Goal: Transaction & Acquisition: Purchase product/service

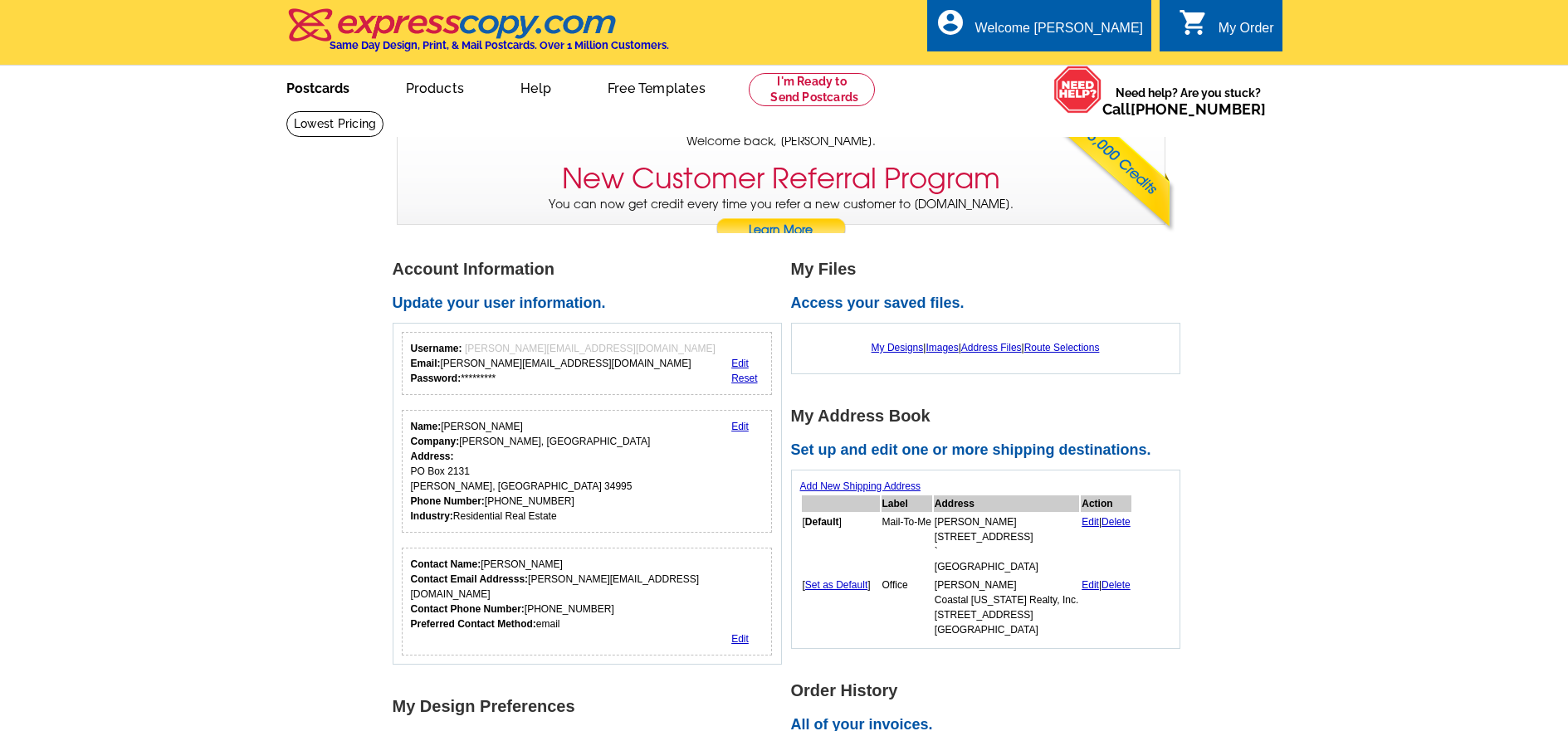
click at [329, 87] on link "Postcards" at bounding box center [318, 87] width 116 height 39
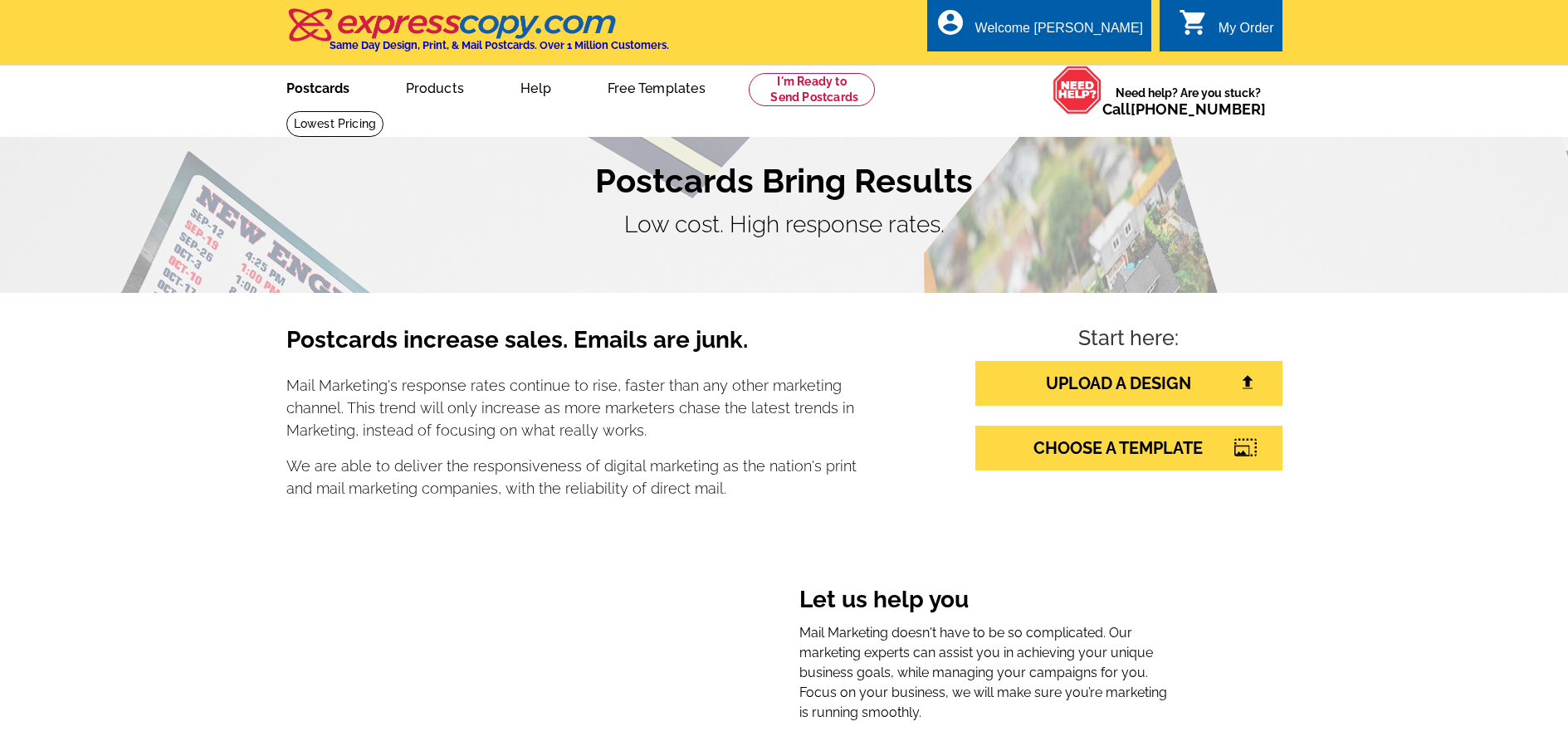
click at [318, 91] on link "Postcards" at bounding box center [318, 87] width 116 height 39
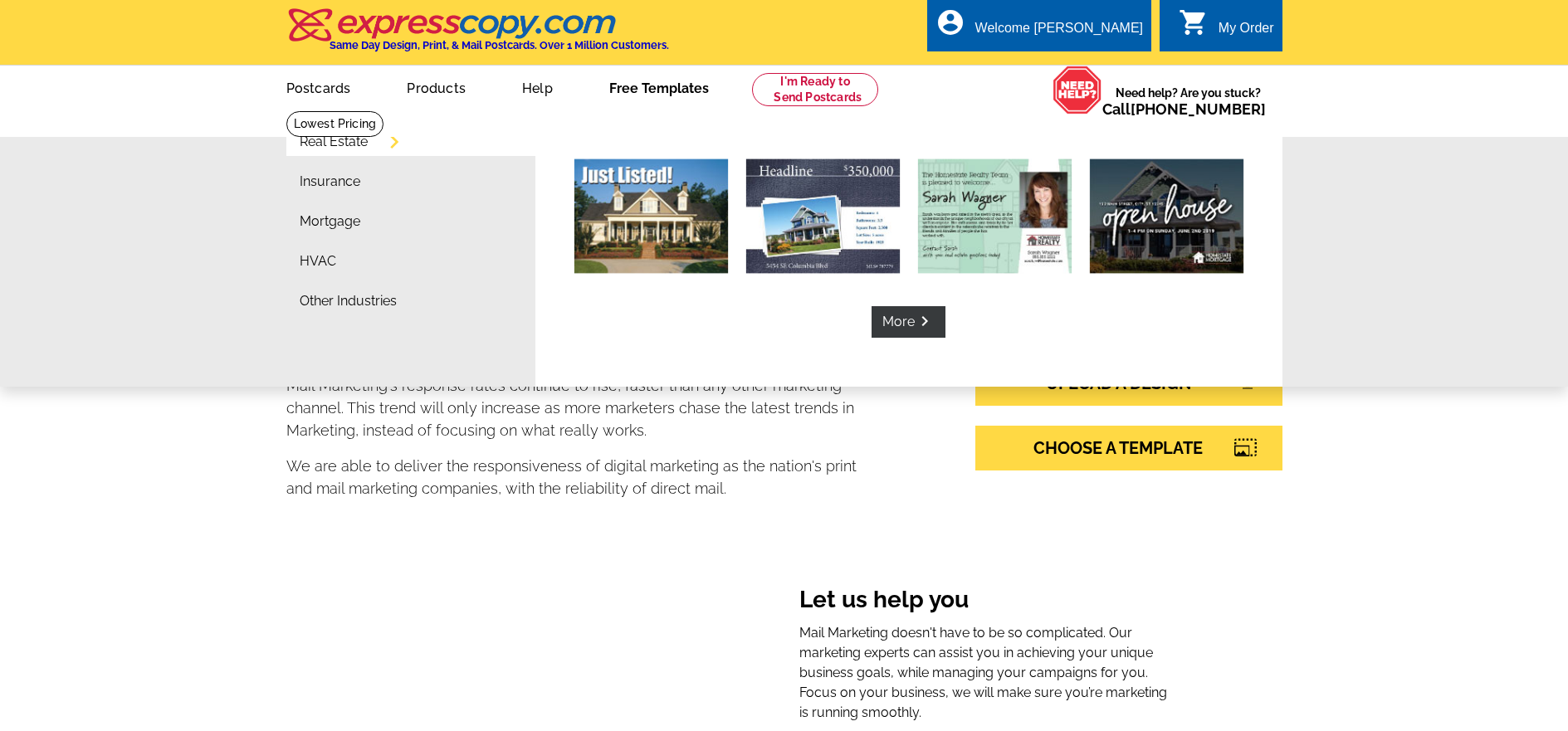
click at [646, 83] on link "Free Templates" at bounding box center [658, 87] width 152 height 39
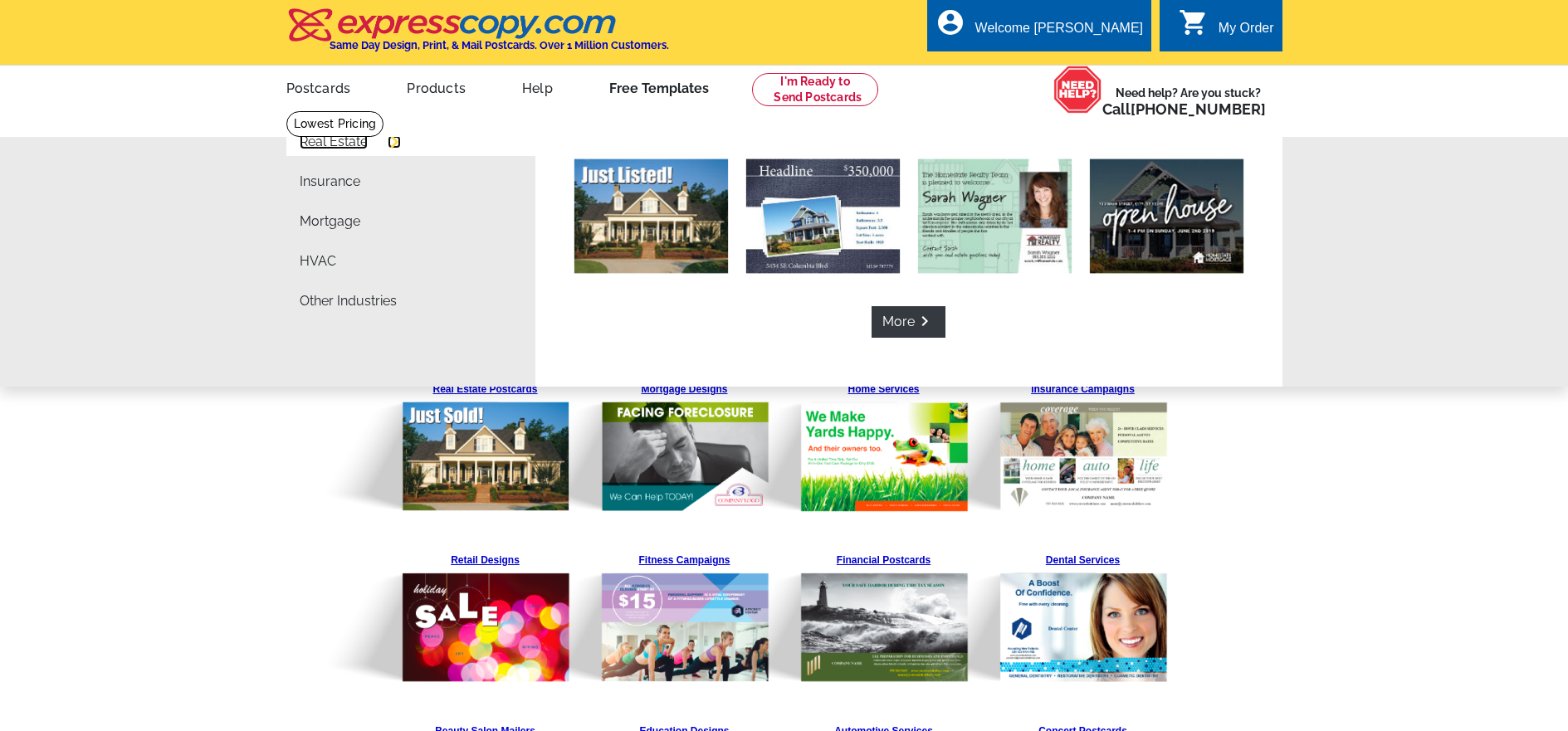
click at [325, 142] on link "Real Estate" at bounding box center [333, 143] width 68 height 14
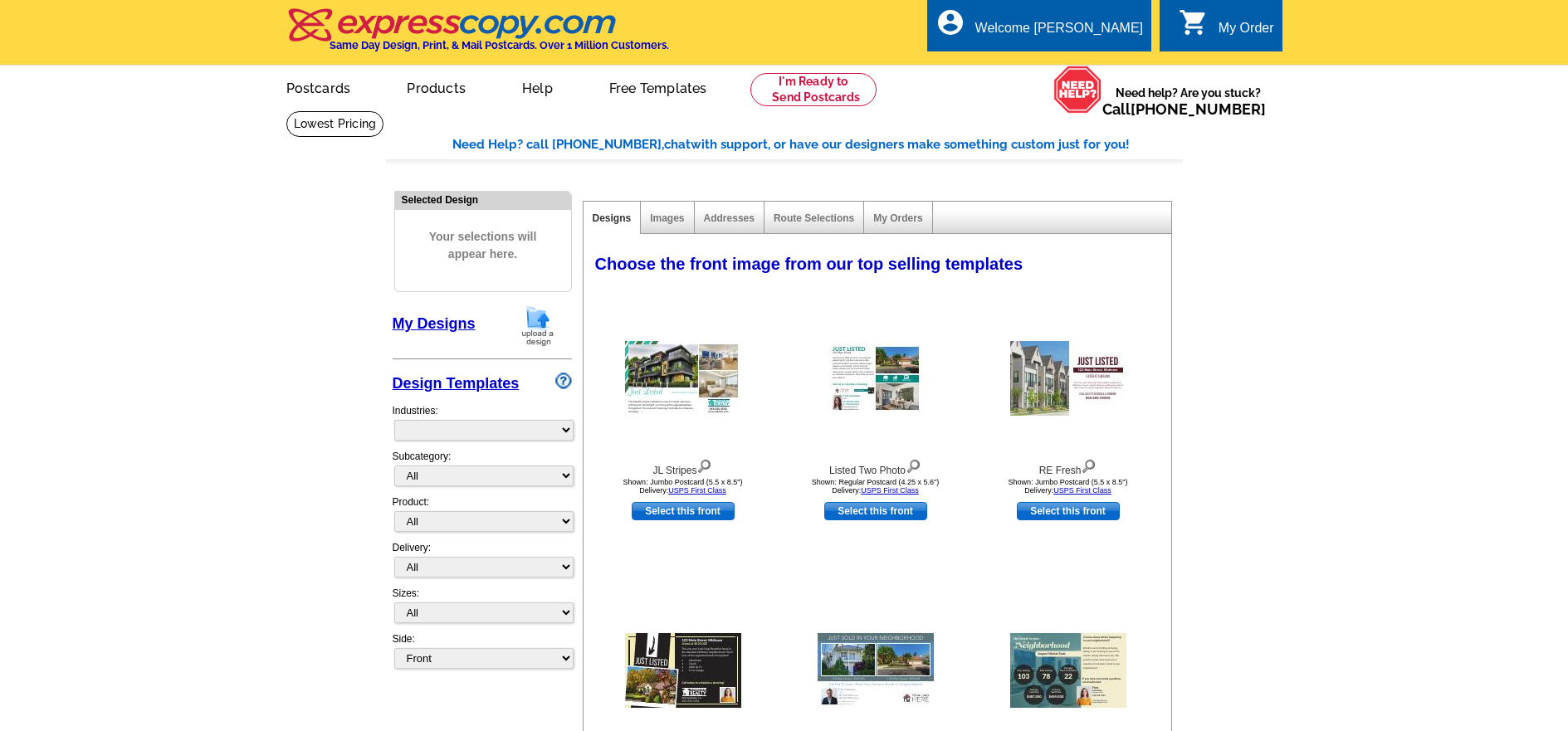
select select "785"
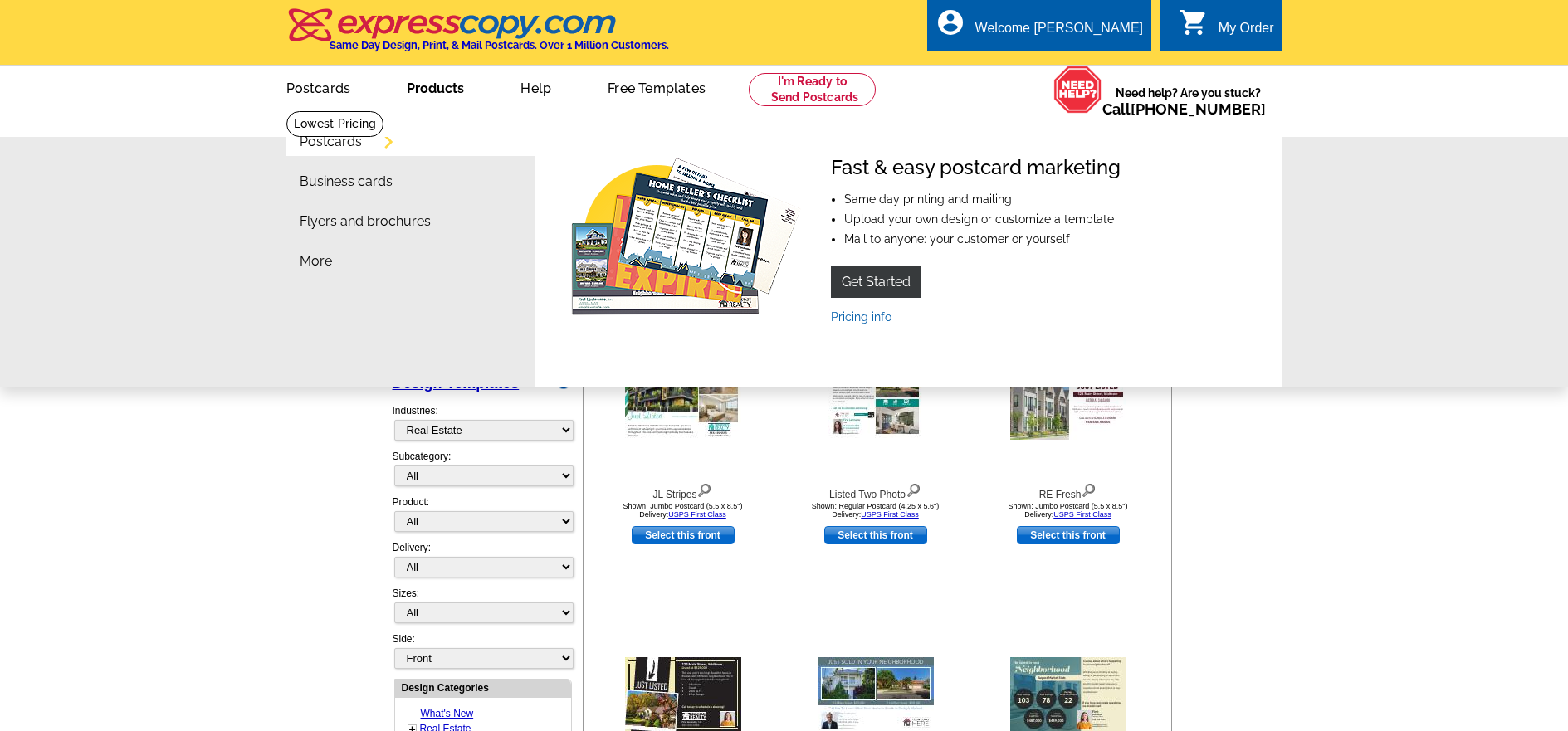
click at [436, 85] on link "Products" at bounding box center [435, 87] width 110 height 39
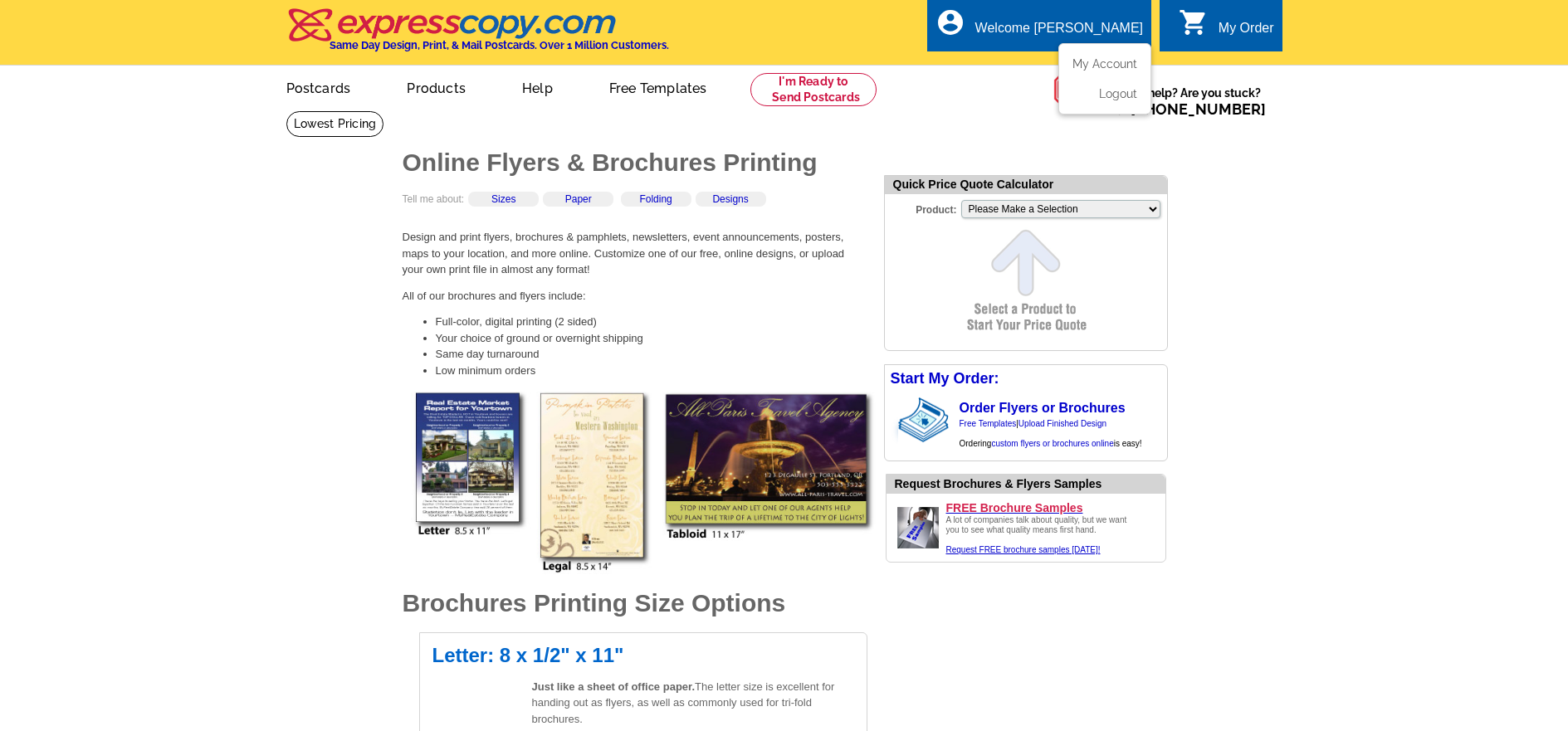
click at [1059, 19] on div "account_circle Welcome Deborah My Account Logout" at bounding box center [1039, 25] width 224 height 52
click at [1101, 66] on link "My Account" at bounding box center [1101, 63] width 72 height 15
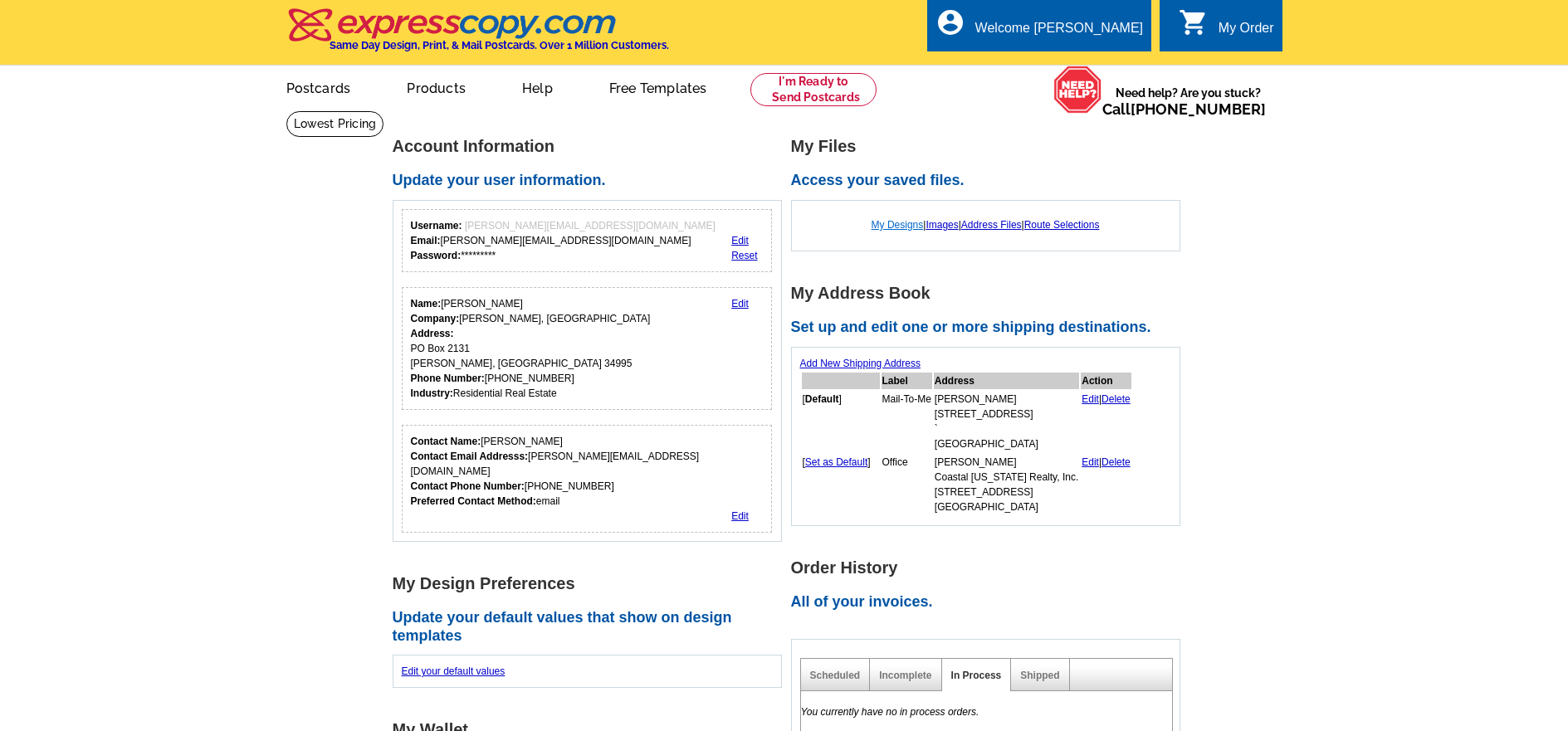
click at [875, 221] on link "My Designs" at bounding box center [897, 225] width 52 height 12
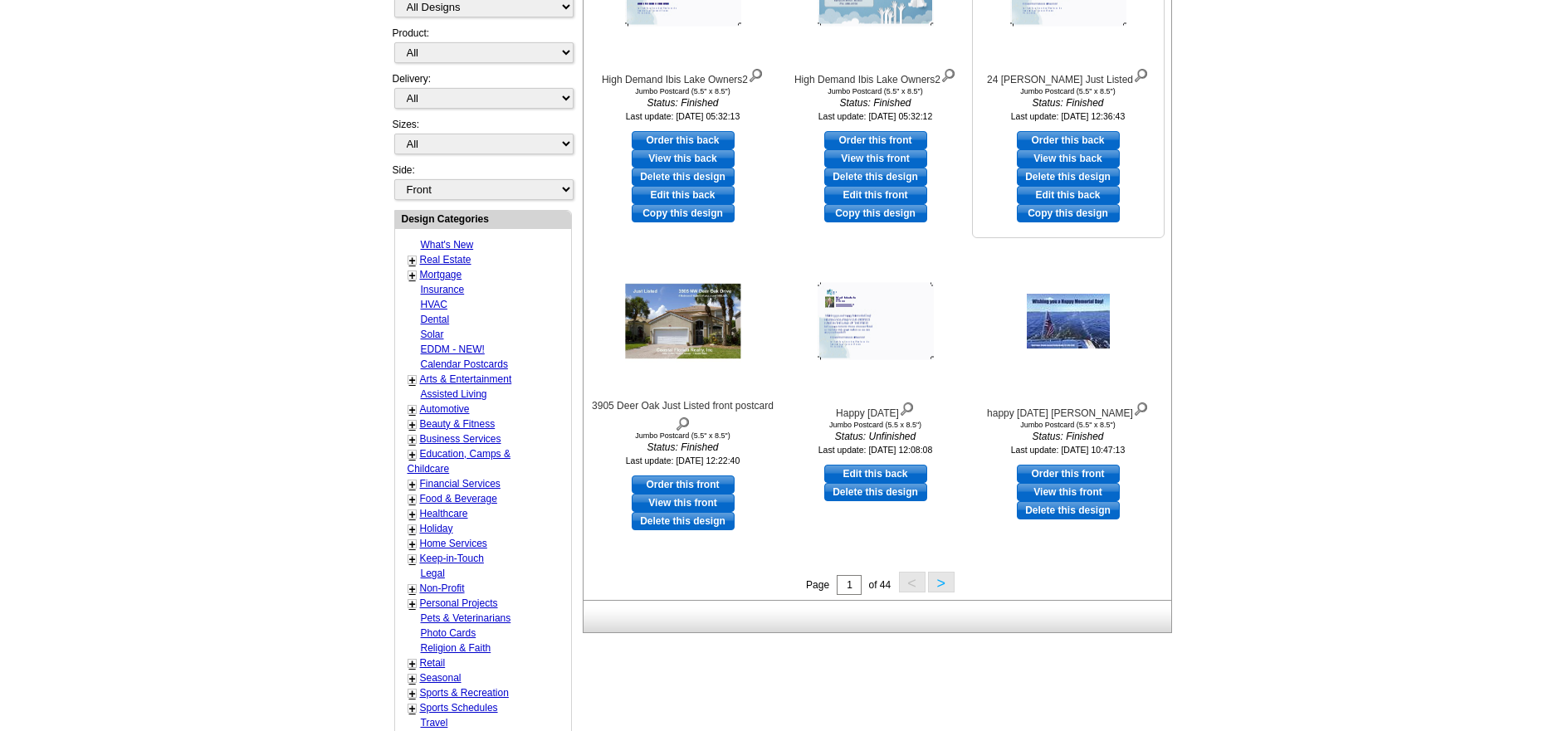
scroll to position [498, 0]
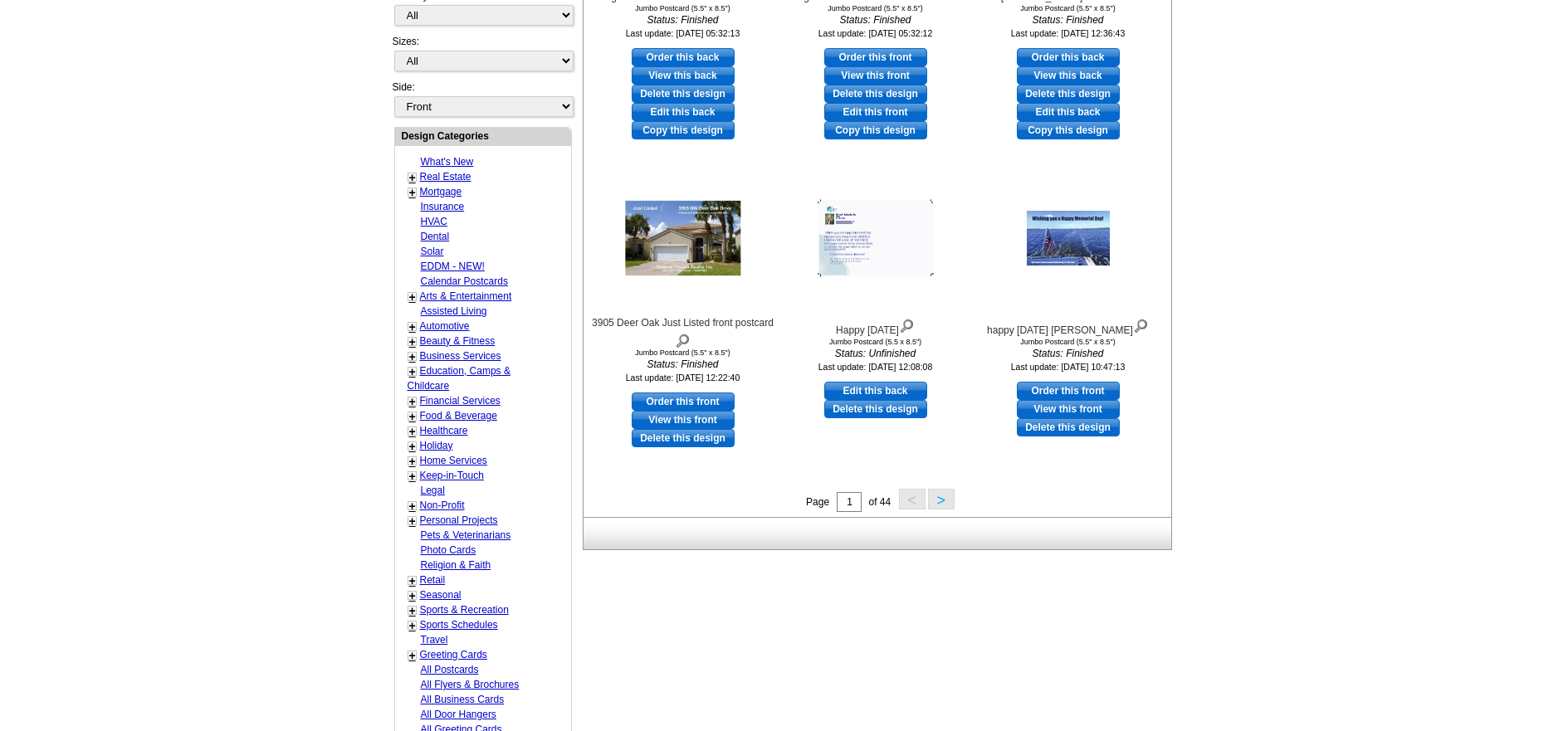
click at [943, 498] on button ">" at bounding box center [940, 499] width 27 height 21
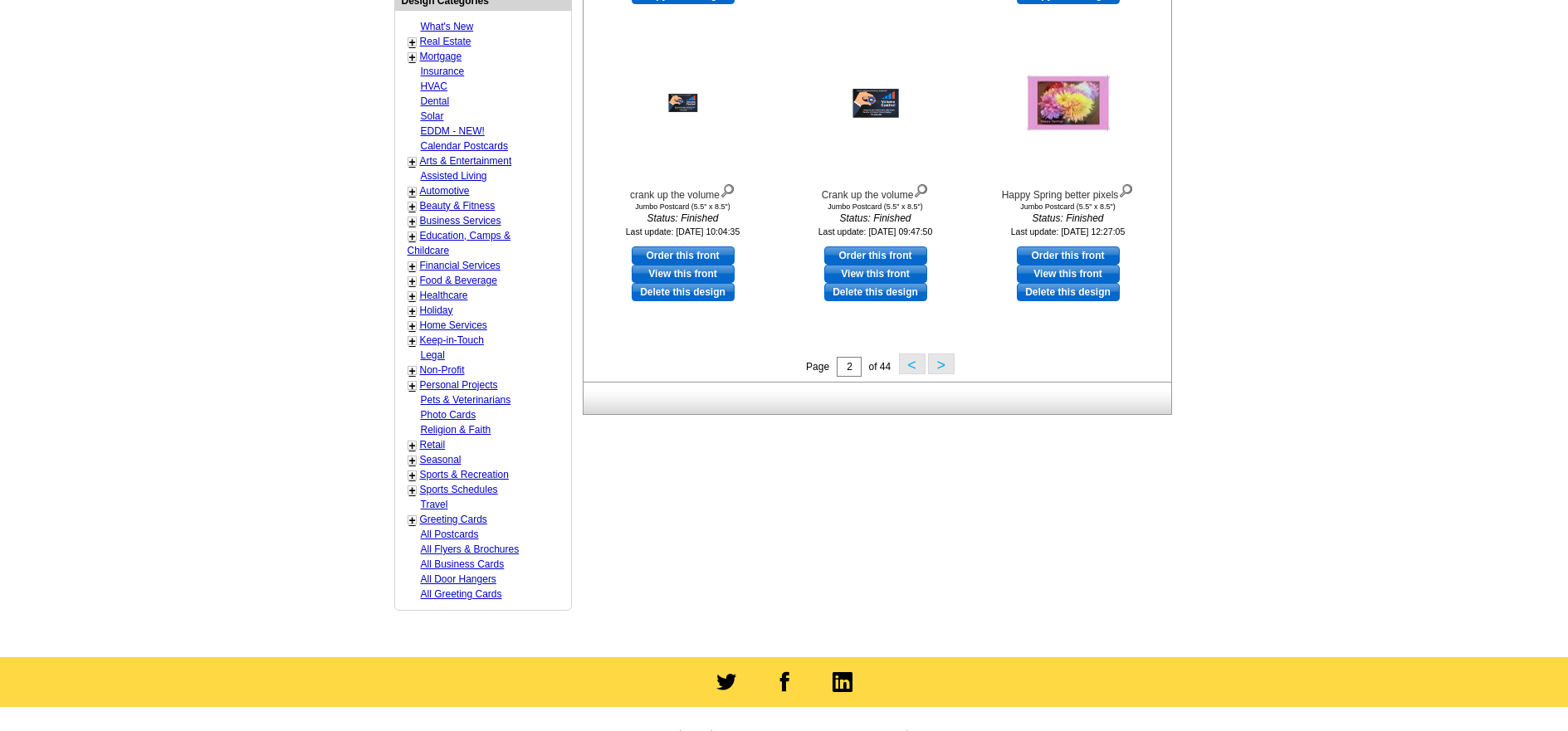
scroll to position [661, 0]
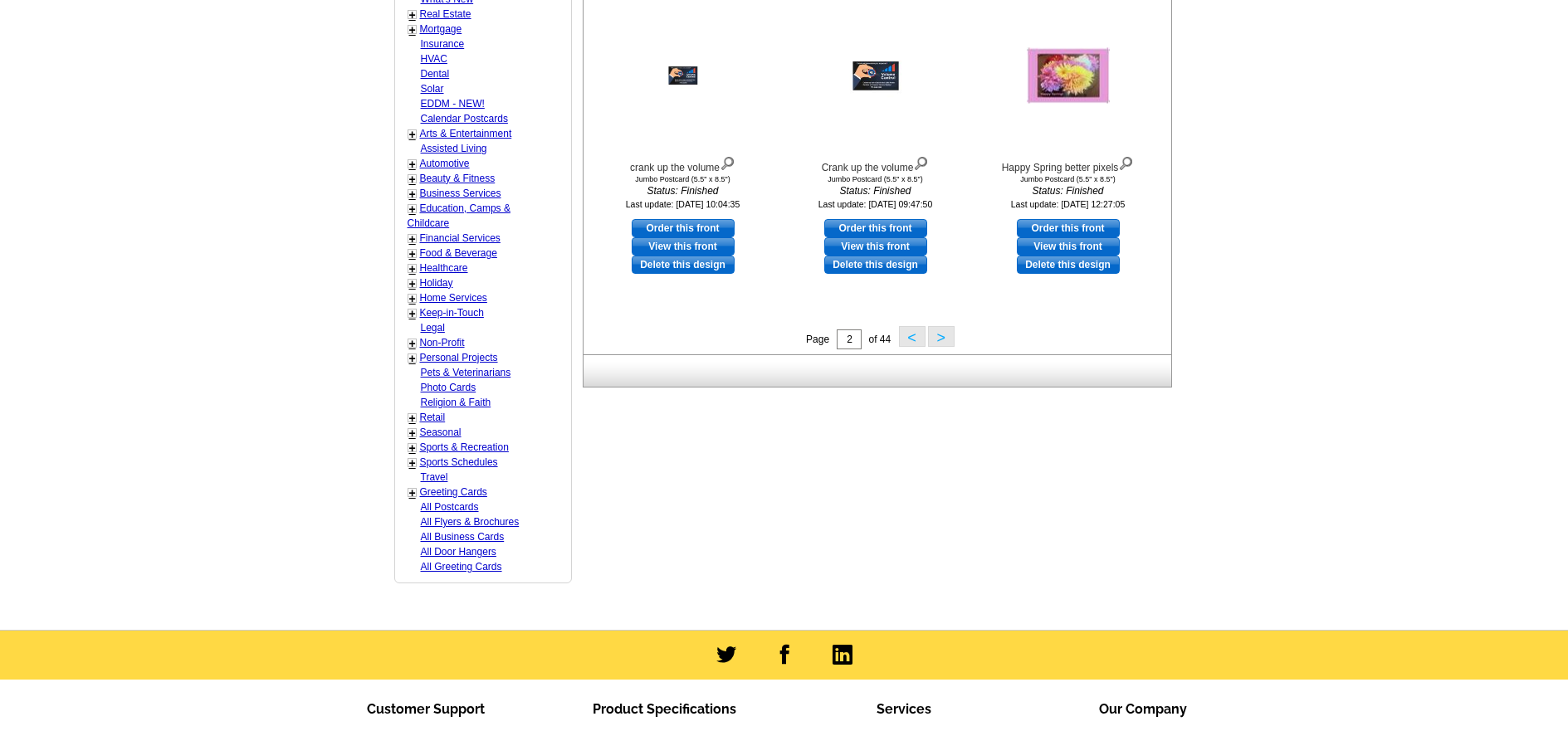
click at [941, 338] on button ">" at bounding box center [940, 336] width 27 height 21
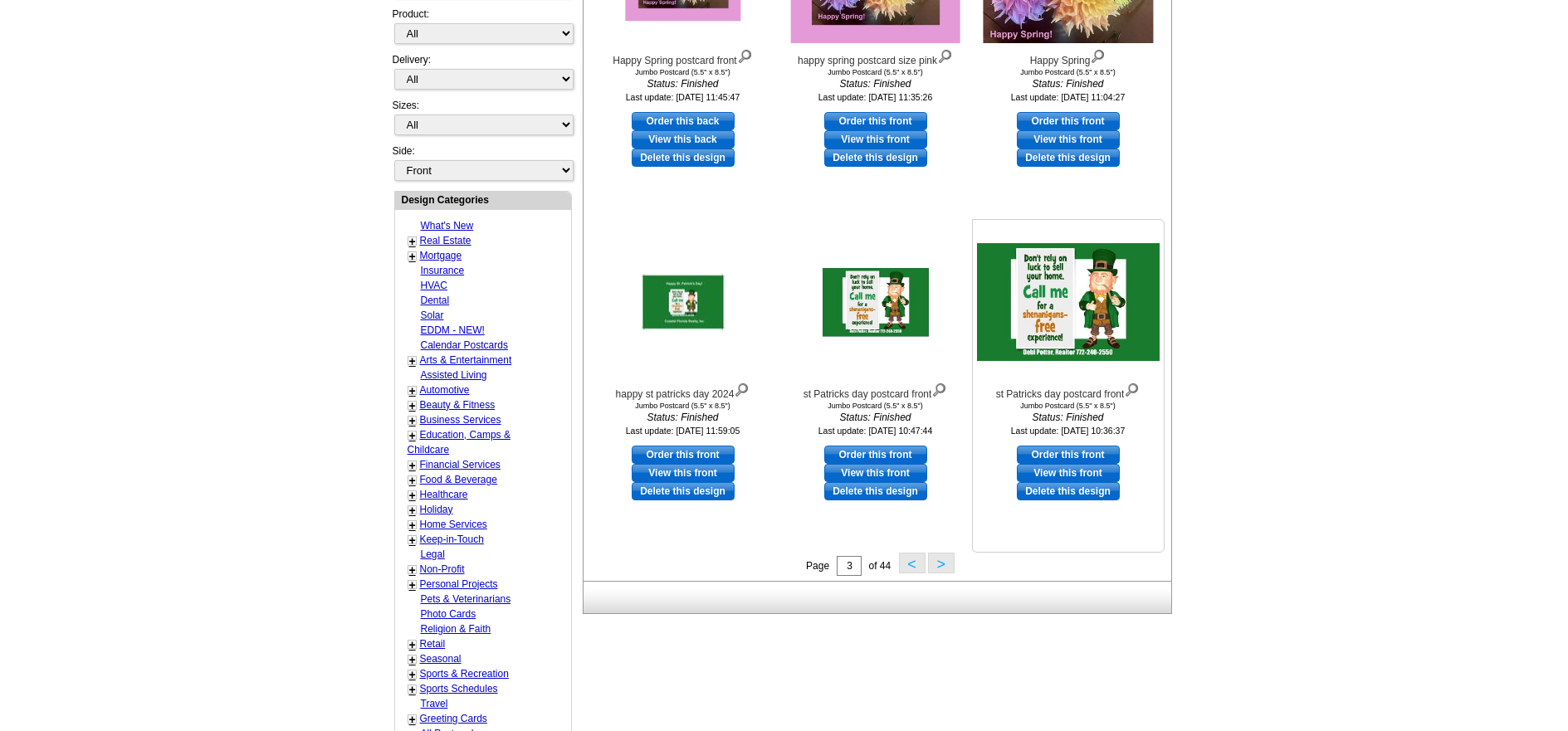
scroll to position [495, 0]
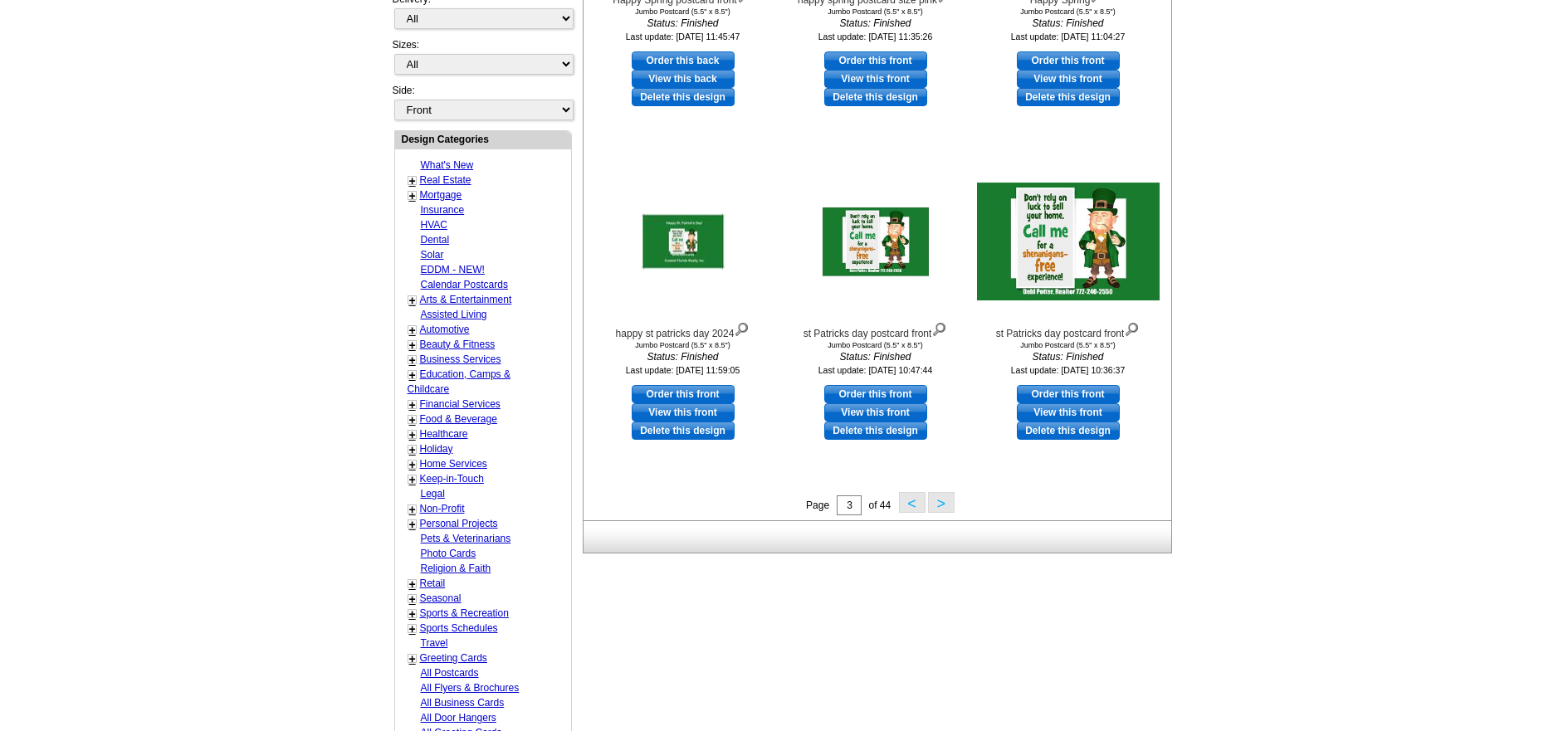
click at [938, 506] on button ">" at bounding box center [940, 502] width 27 height 21
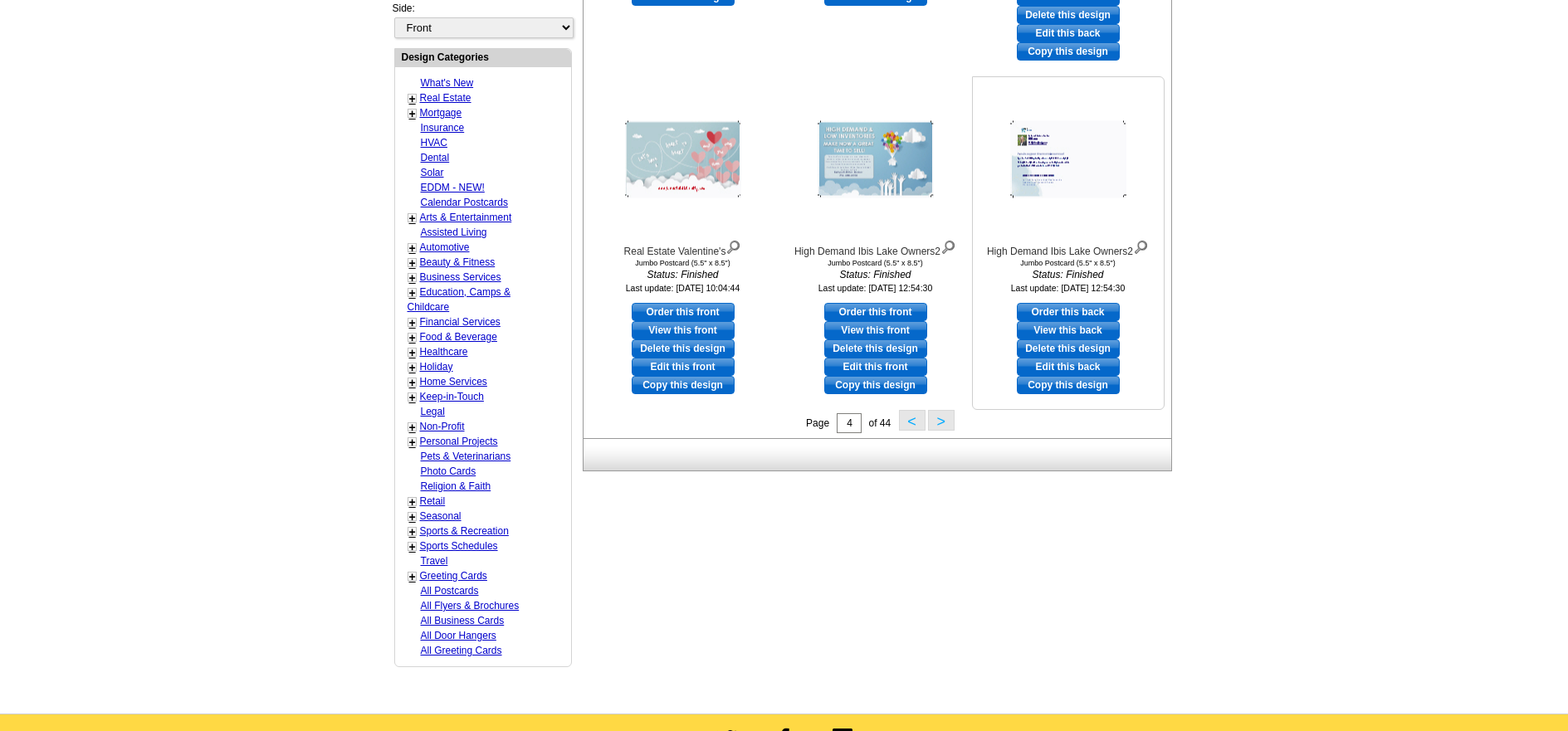
scroll to position [578, 0]
click at [942, 422] on button ">" at bounding box center [940, 419] width 27 height 21
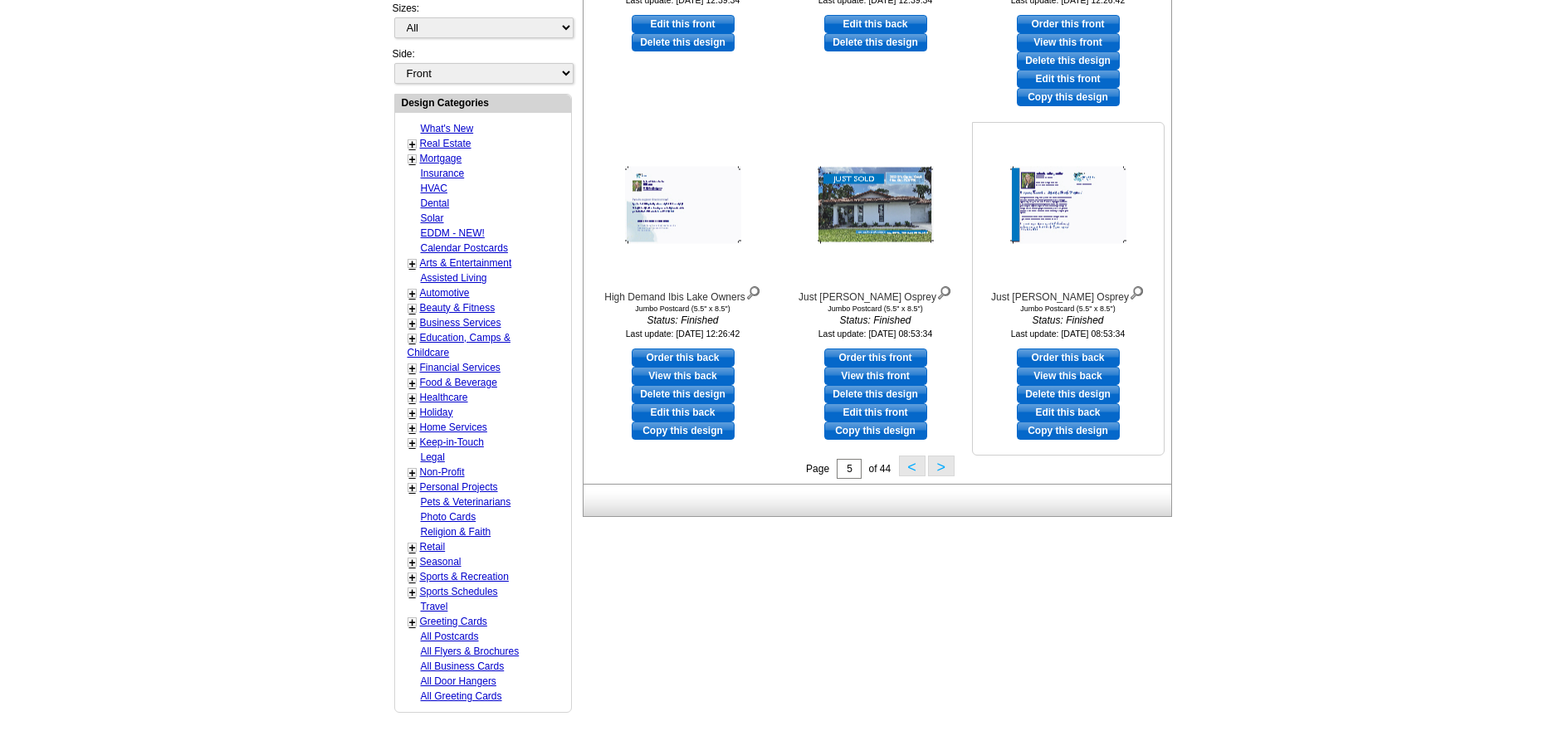
scroll to position [495, 0]
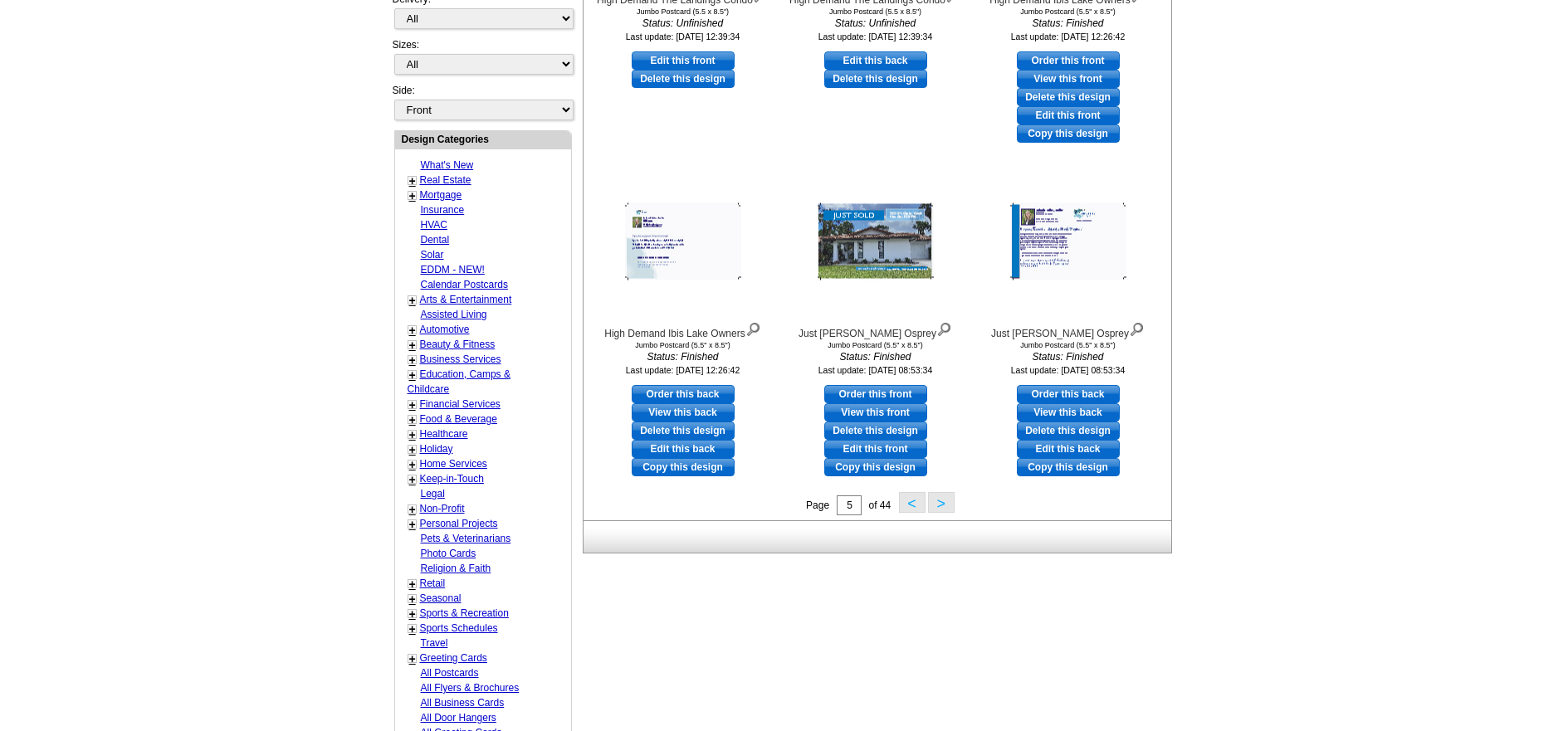
click at [939, 502] on button ">" at bounding box center [940, 502] width 27 height 21
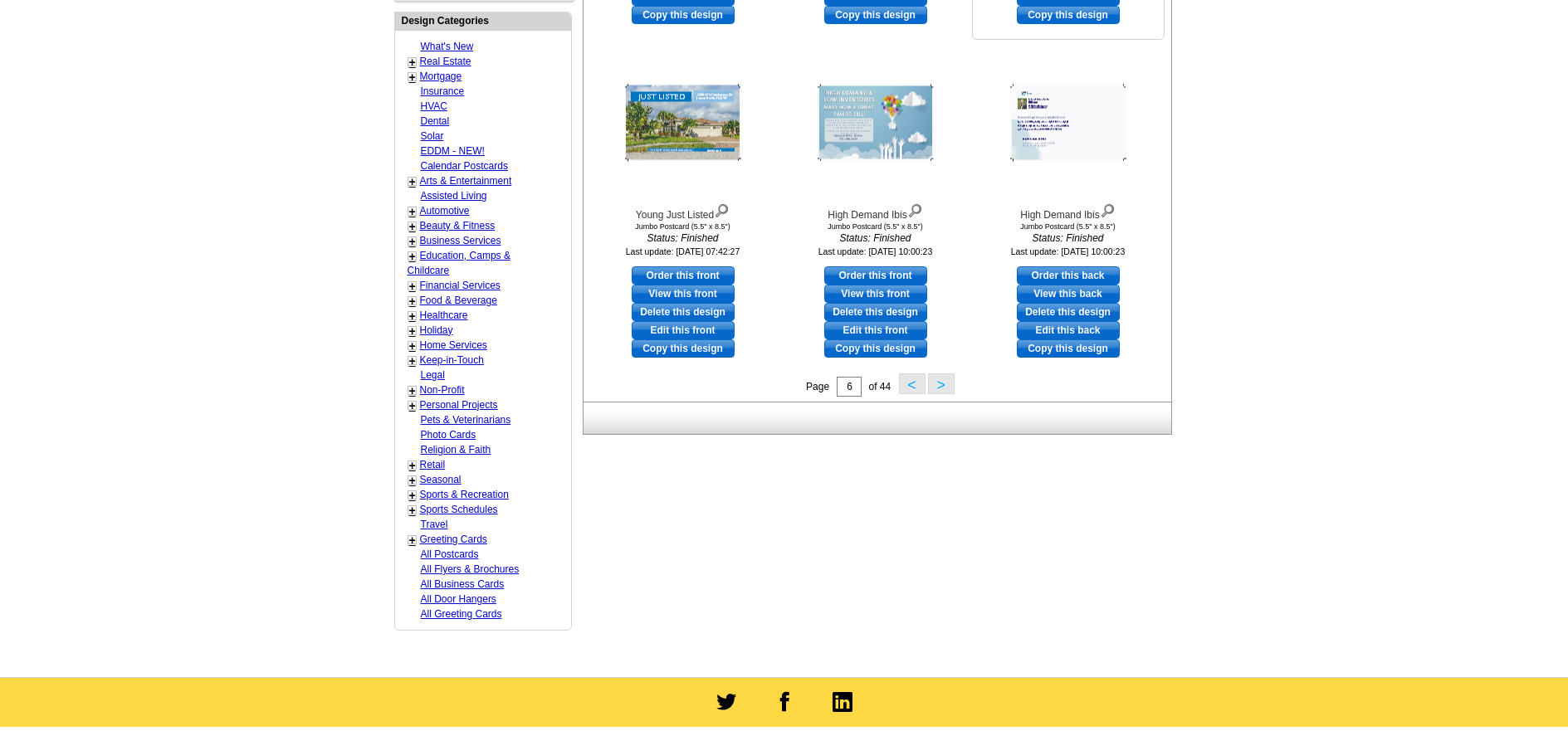
scroll to position [661, 0]
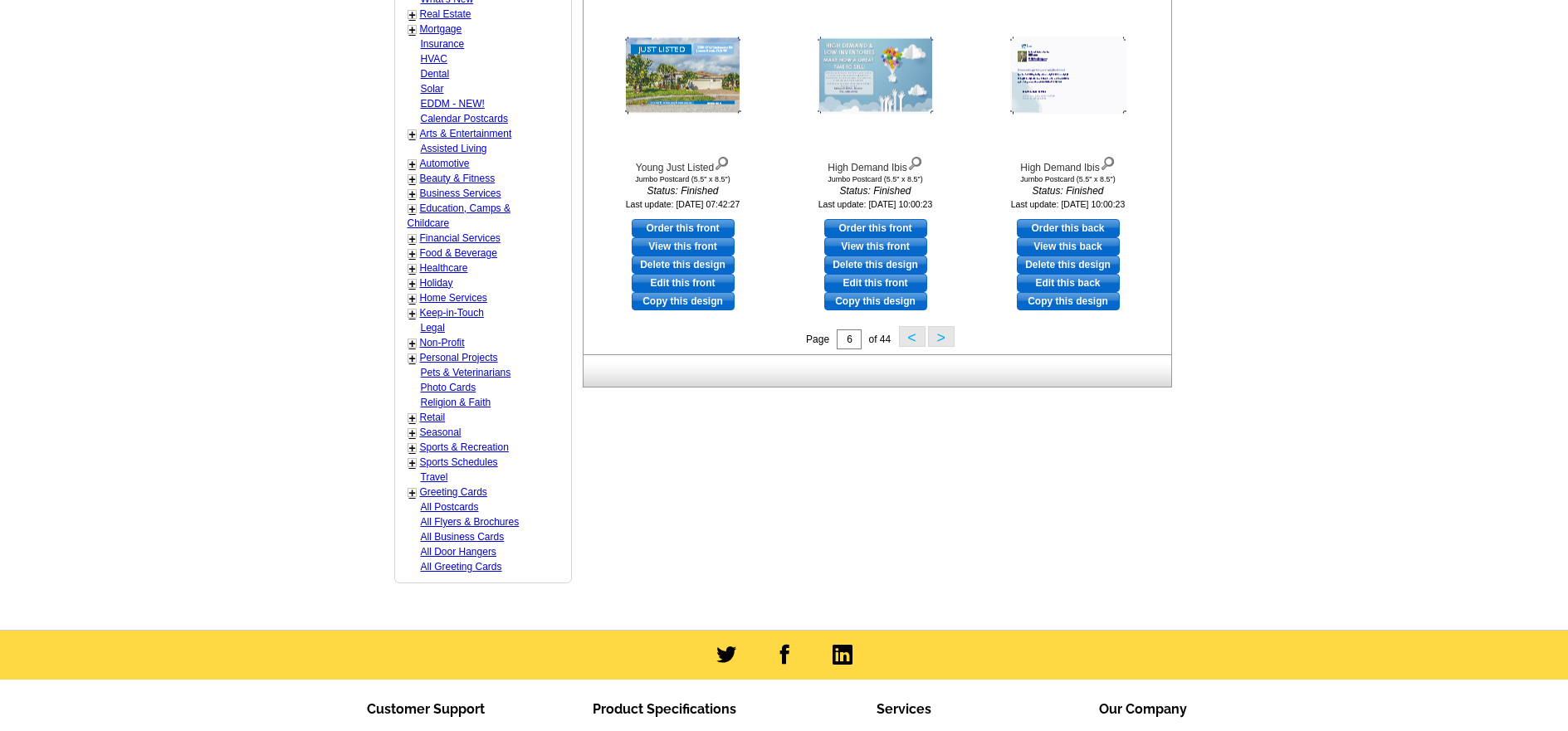
click at [937, 340] on button ">" at bounding box center [940, 336] width 27 height 21
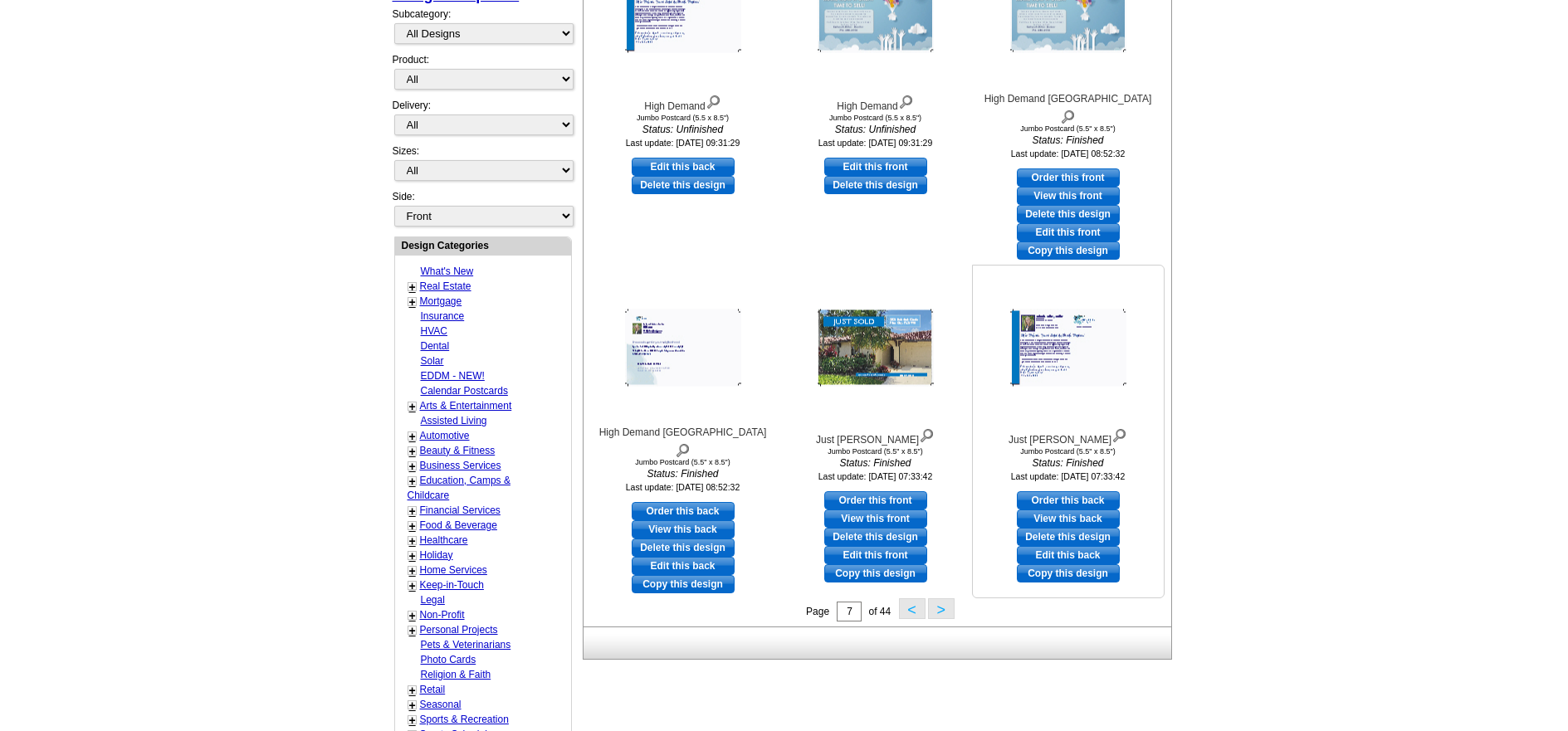
scroll to position [495, 0]
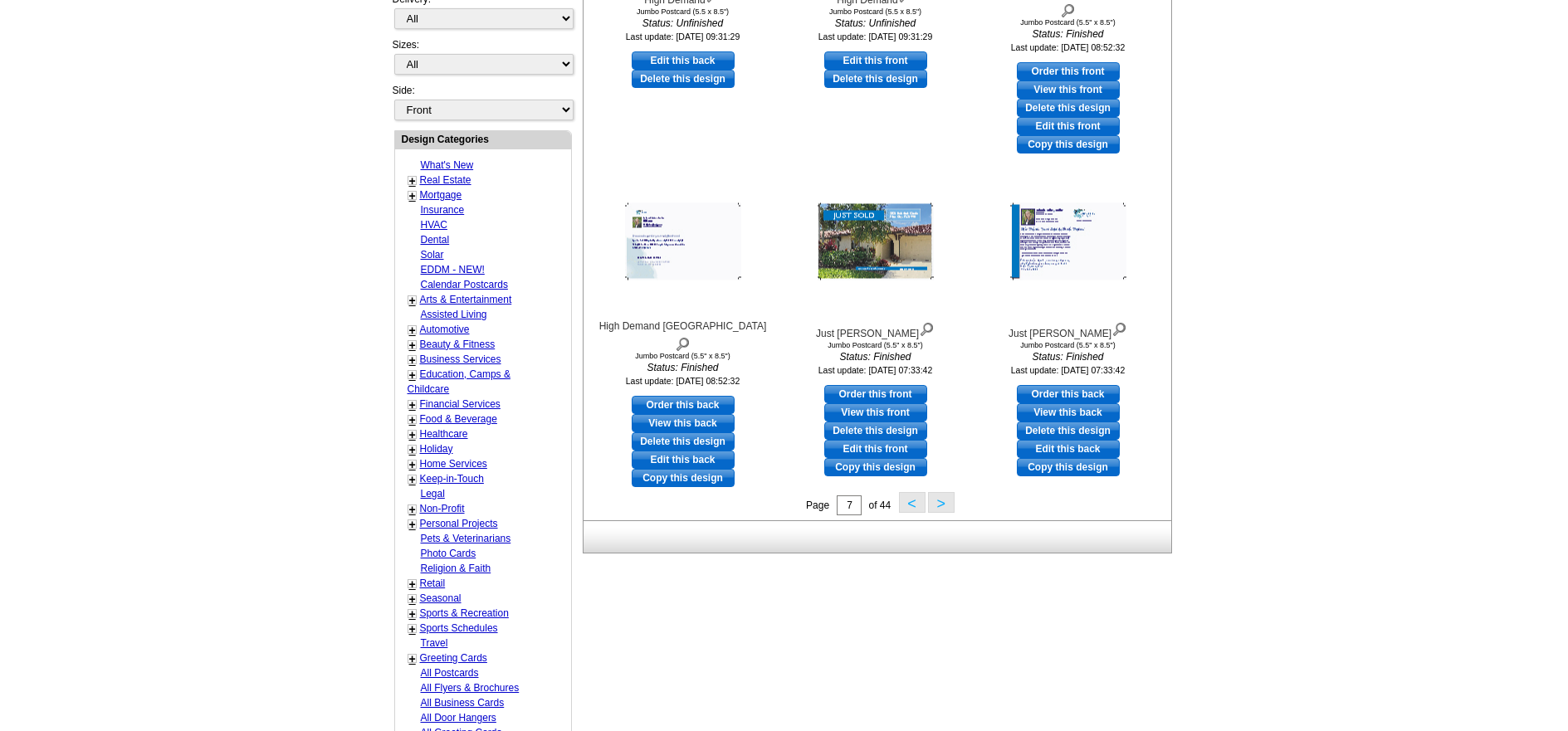
click at [941, 508] on button ">" at bounding box center [940, 502] width 27 height 21
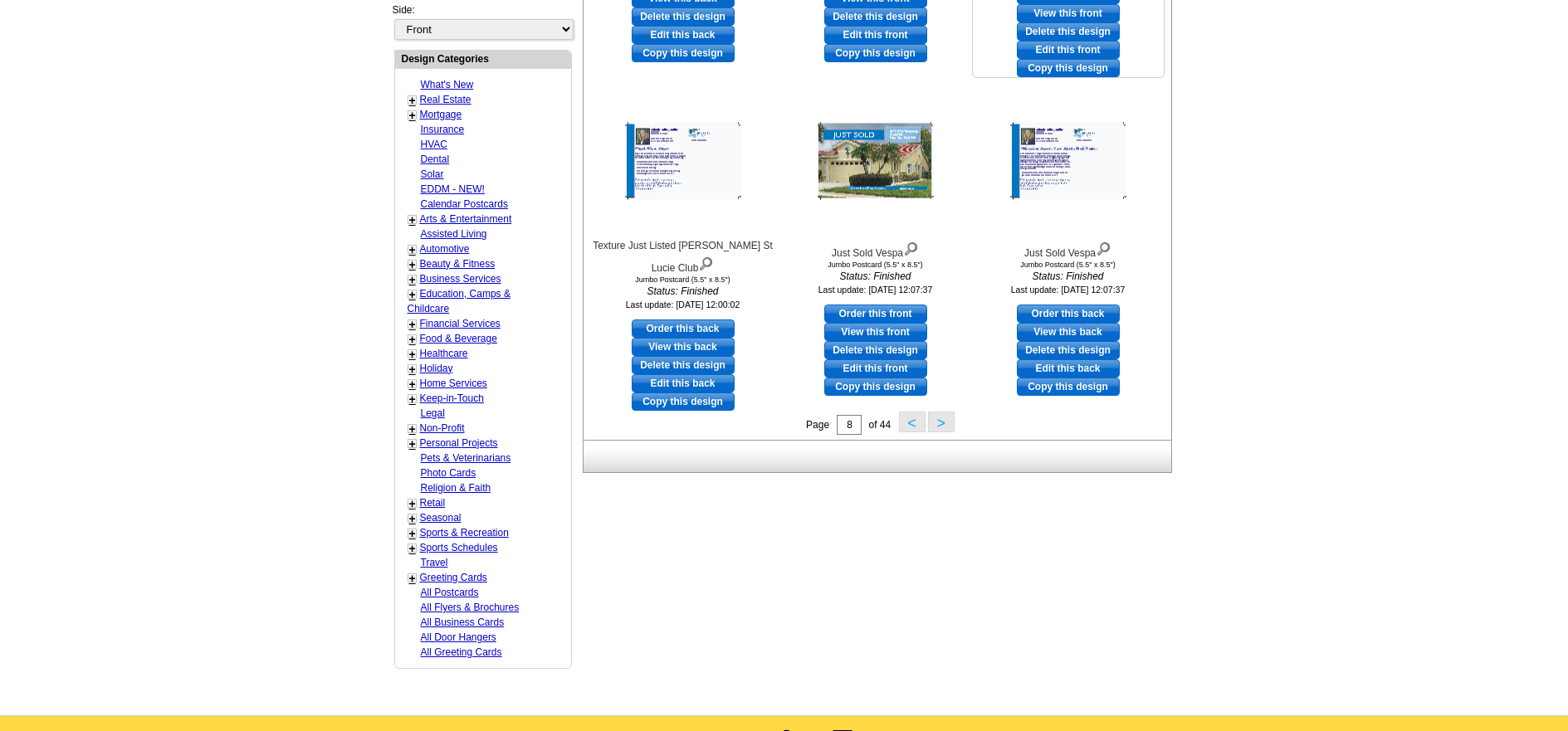
scroll to position [578, 0]
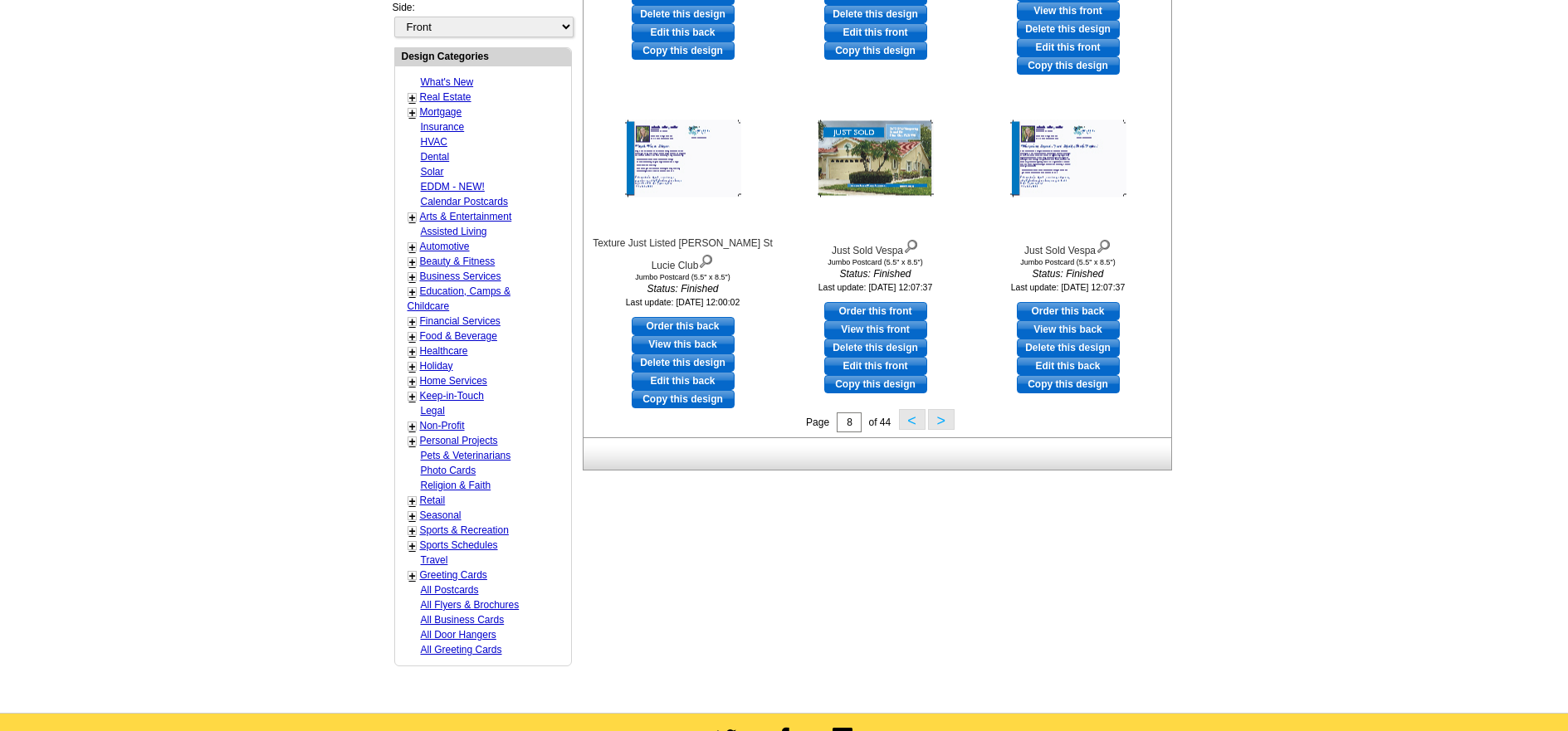
click at [938, 423] on button ">" at bounding box center [940, 419] width 27 height 21
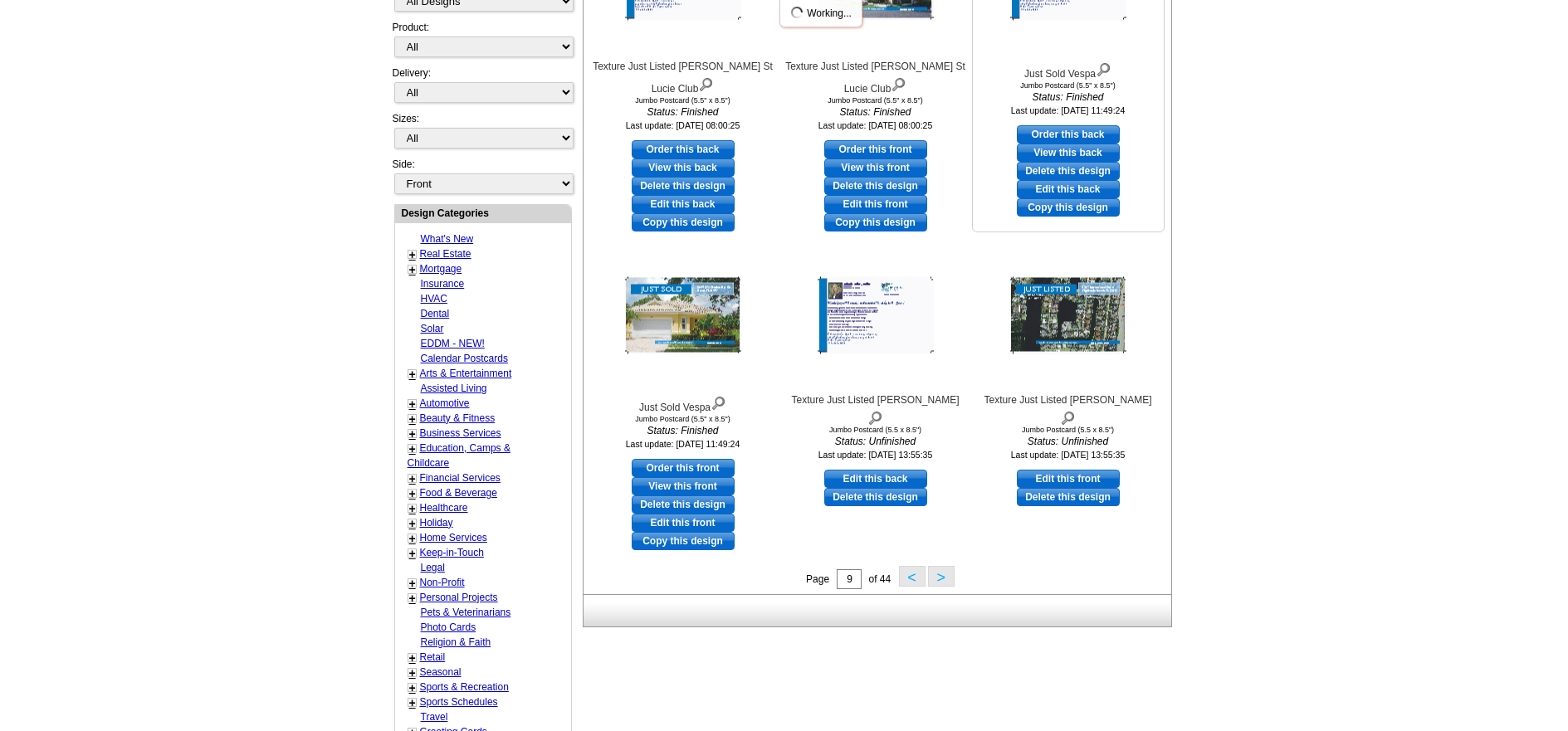
scroll to position [495, 0]
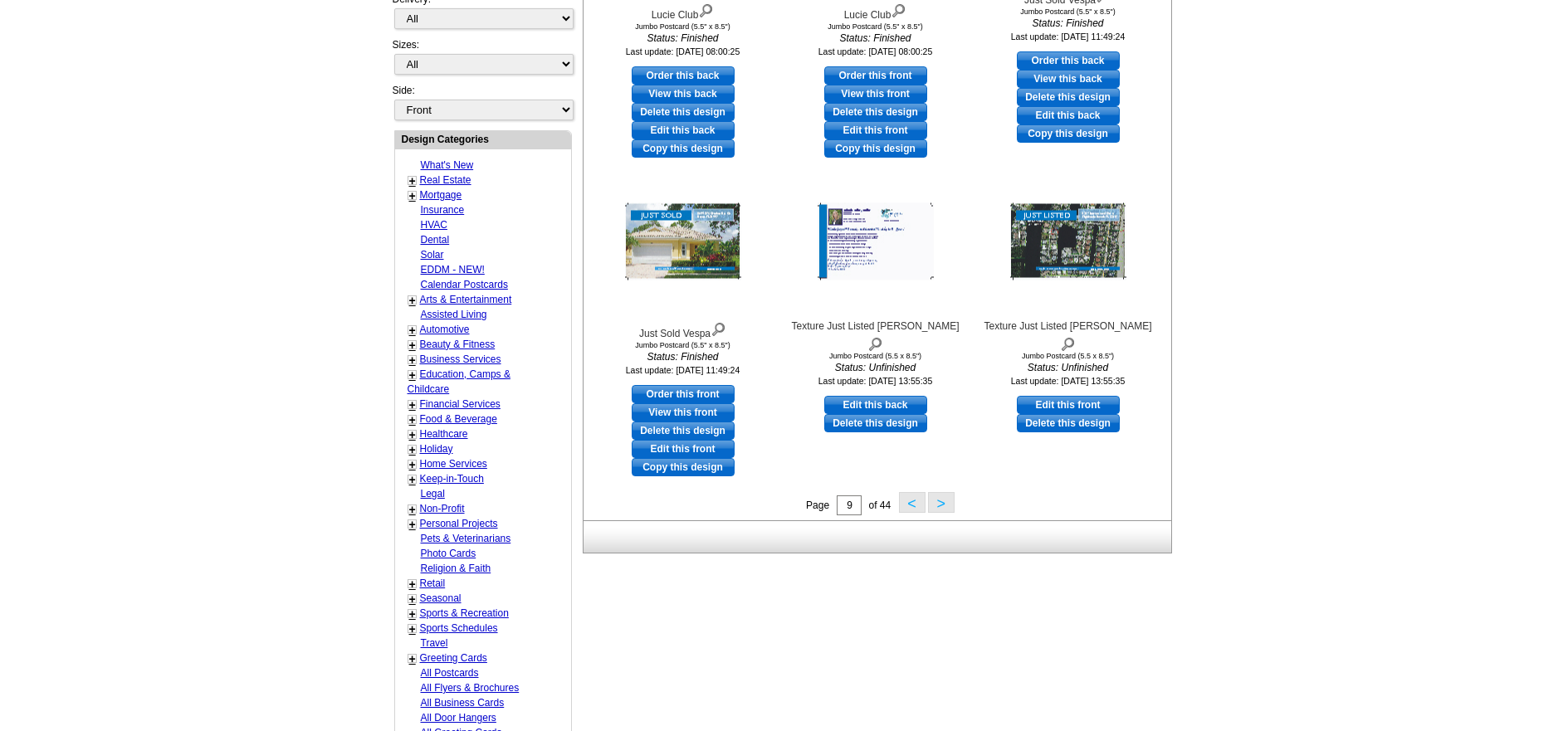
click at [941, 506] on button ">" at bounding box center [940, 502] width 27 height 21
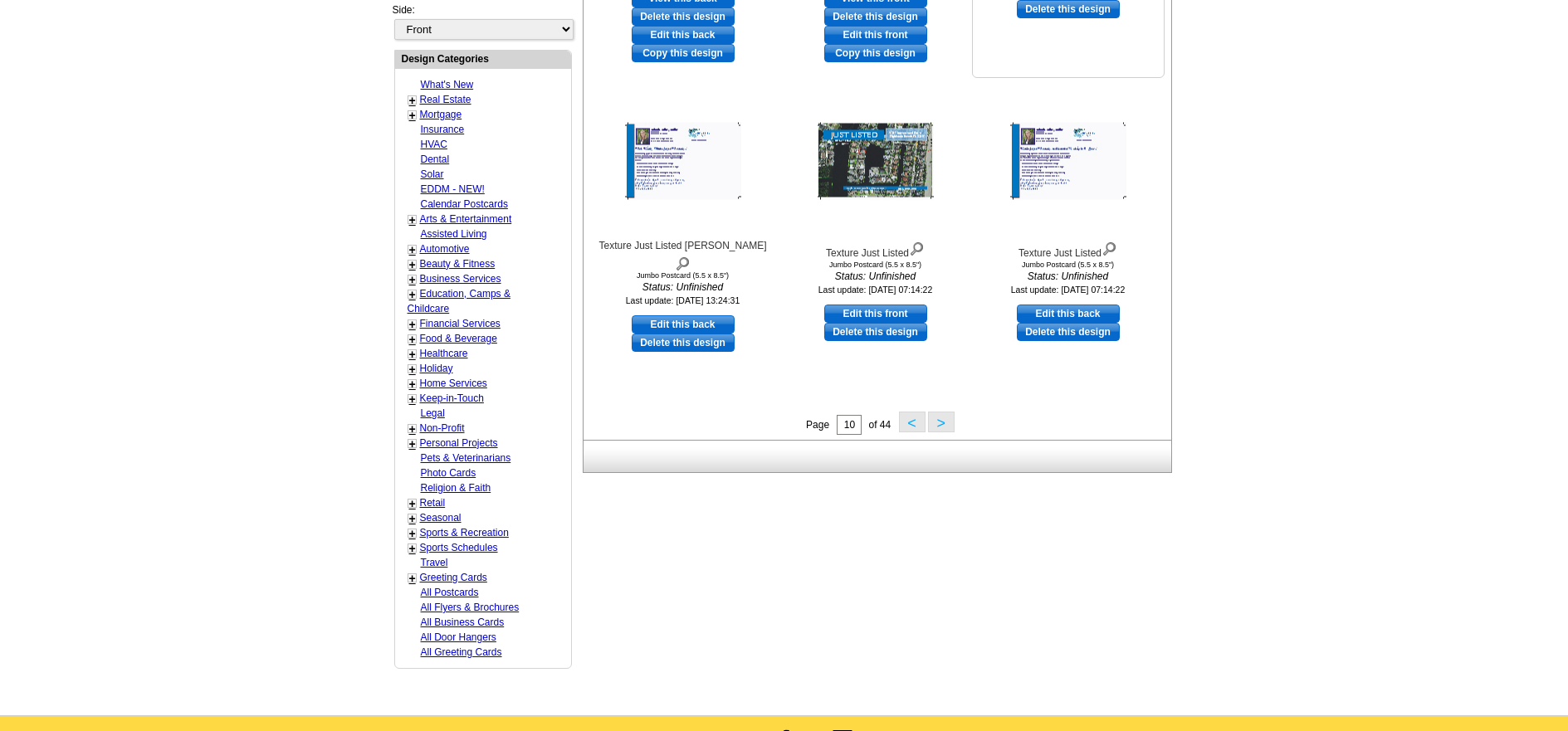
scroll to position [578, 0]
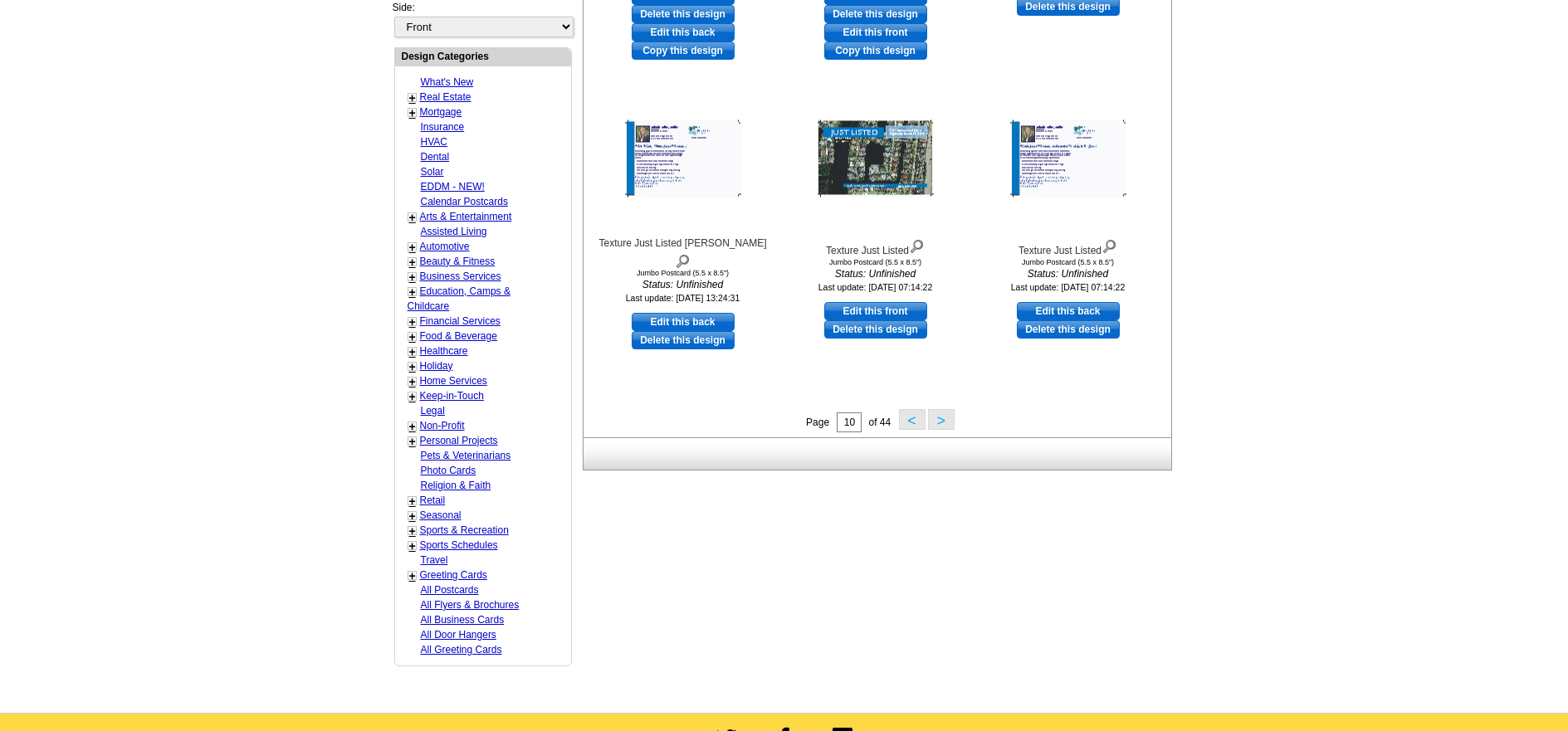
click at [937, 421] on button ">" at bounding box center [940, 419] width 27 height 21
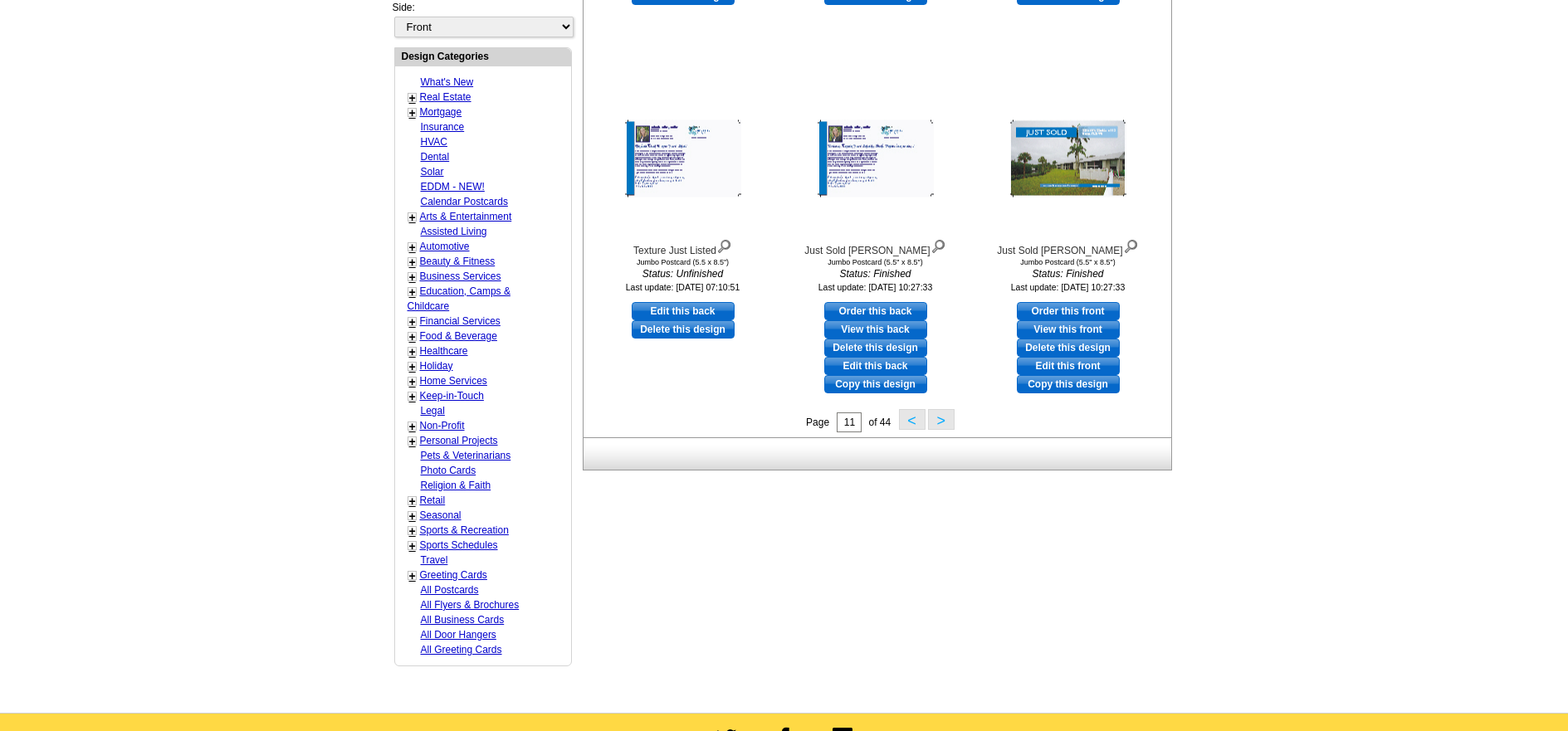
click at [939, 418] on button ">" at bounding box center [940, 419] width 27 height 21
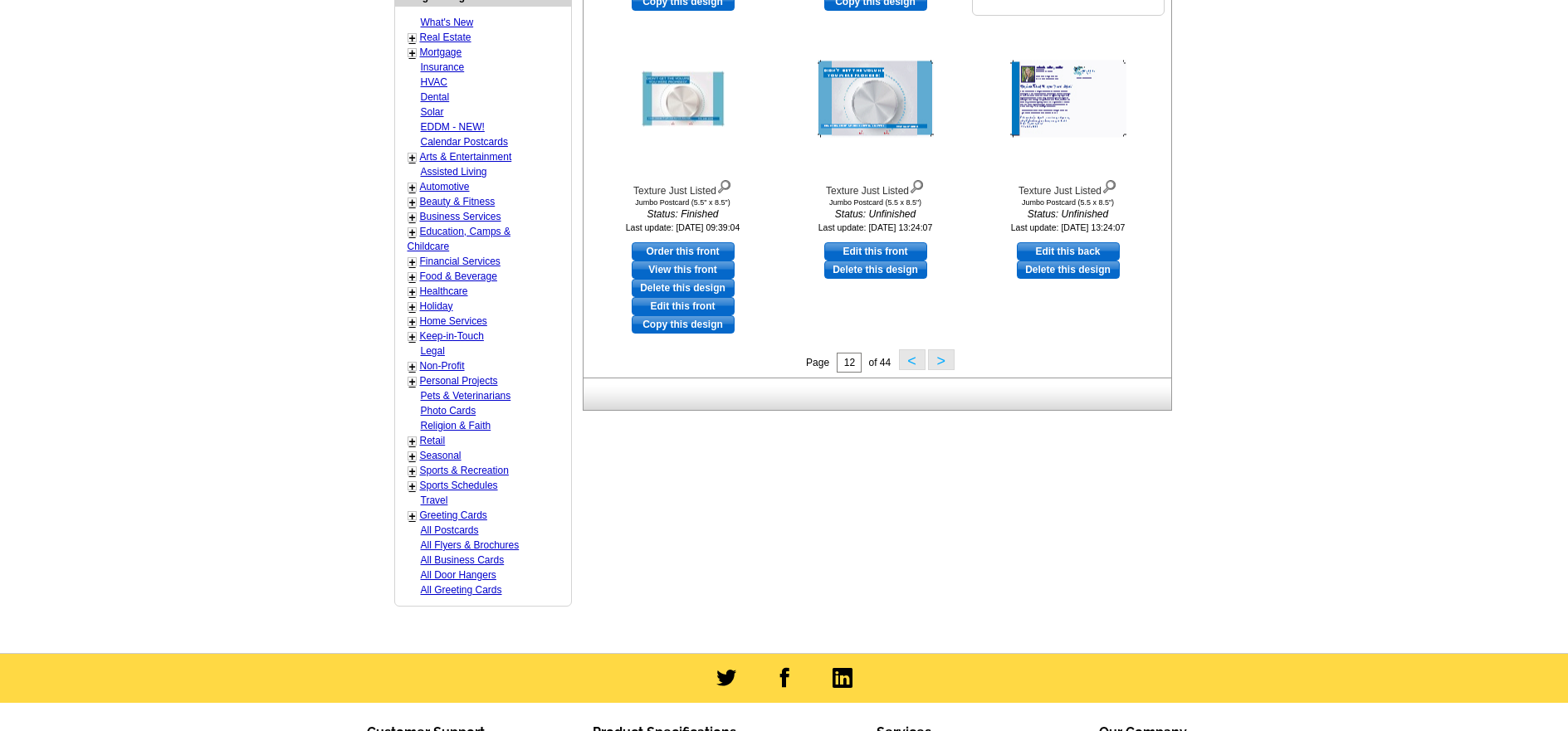
scroll to position [661, 0]
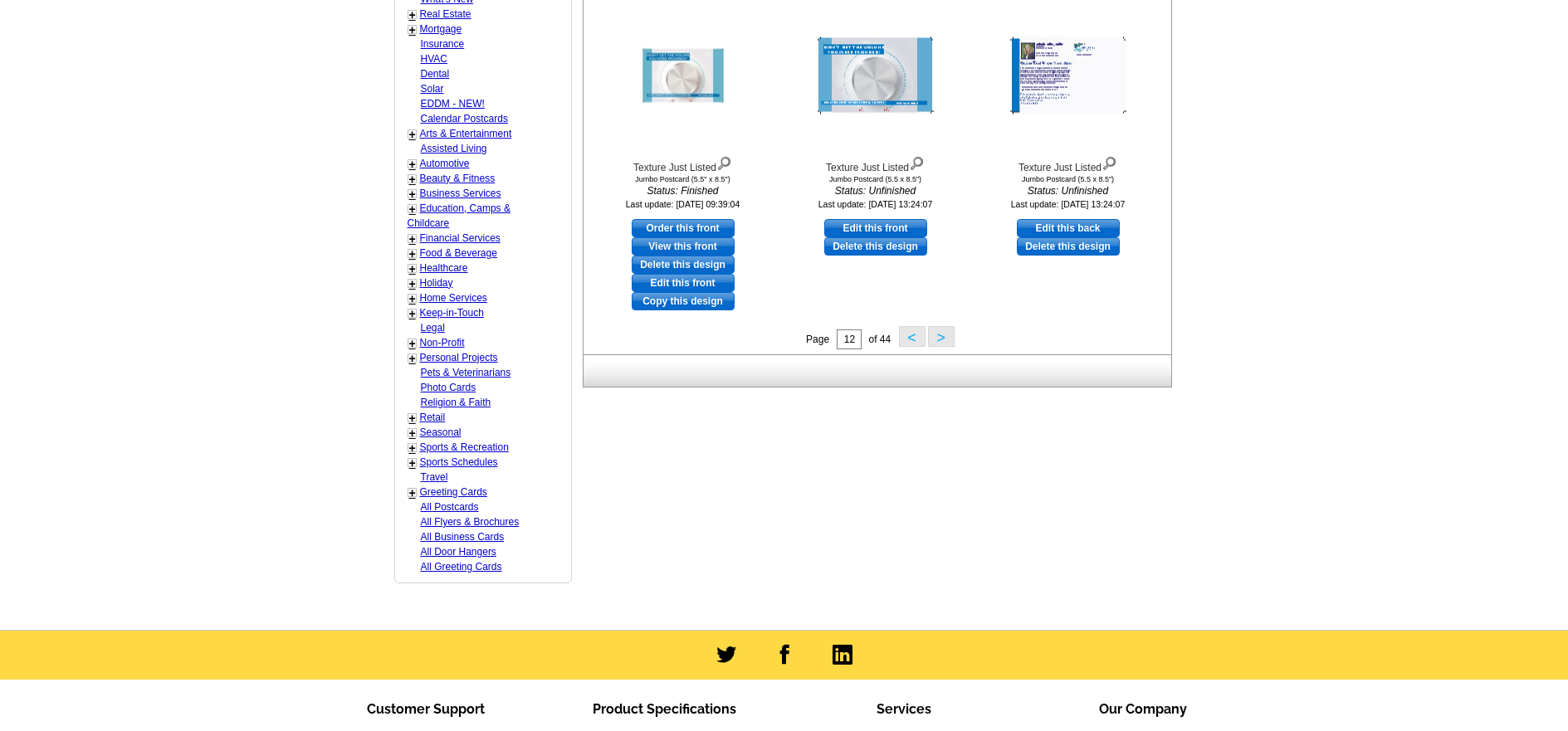
click at [941, 335] on button ">" at bounding box center [940, 336] width 27 height 21
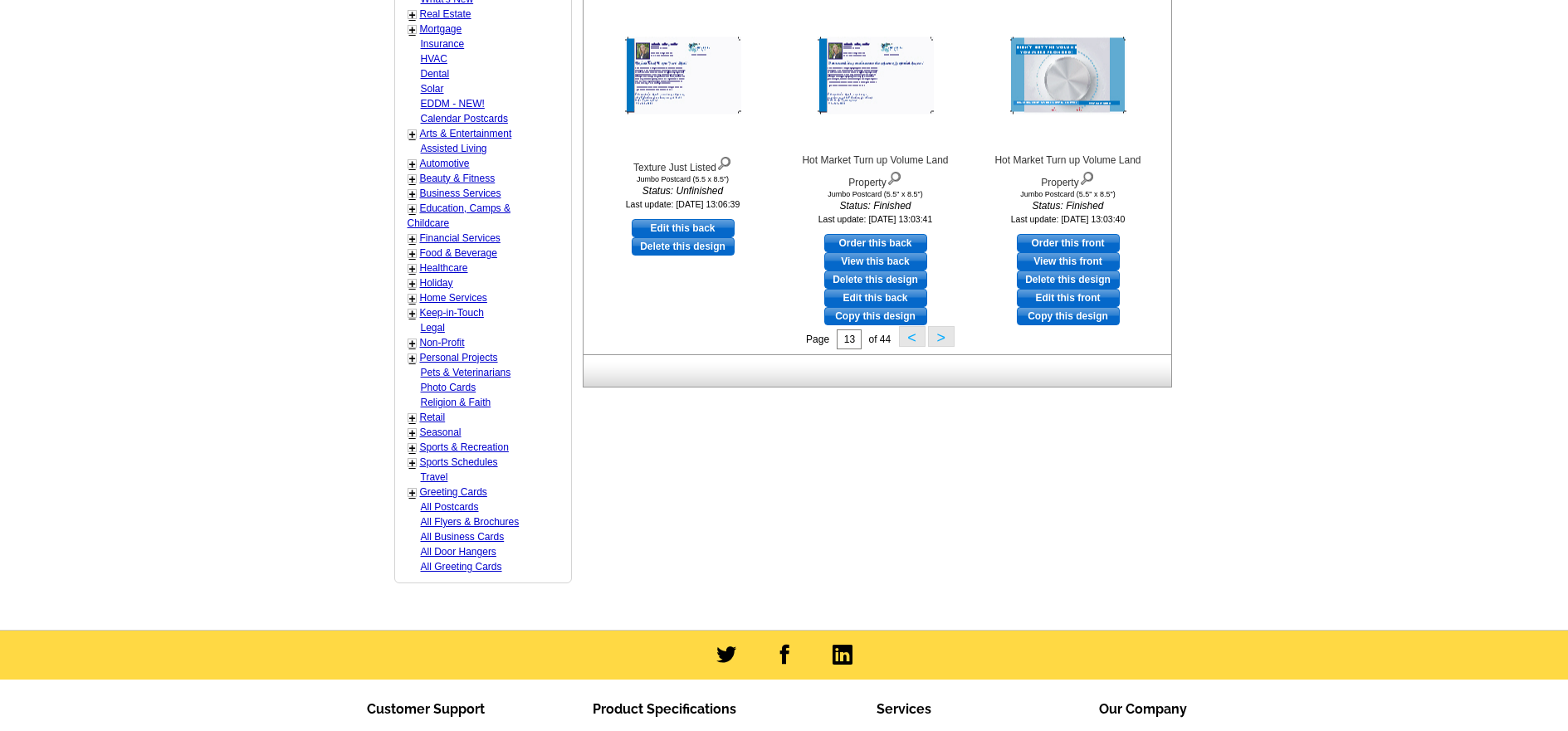
click at [943, 335] on button ">" at bounding box center [940, 336] width 27 height 21
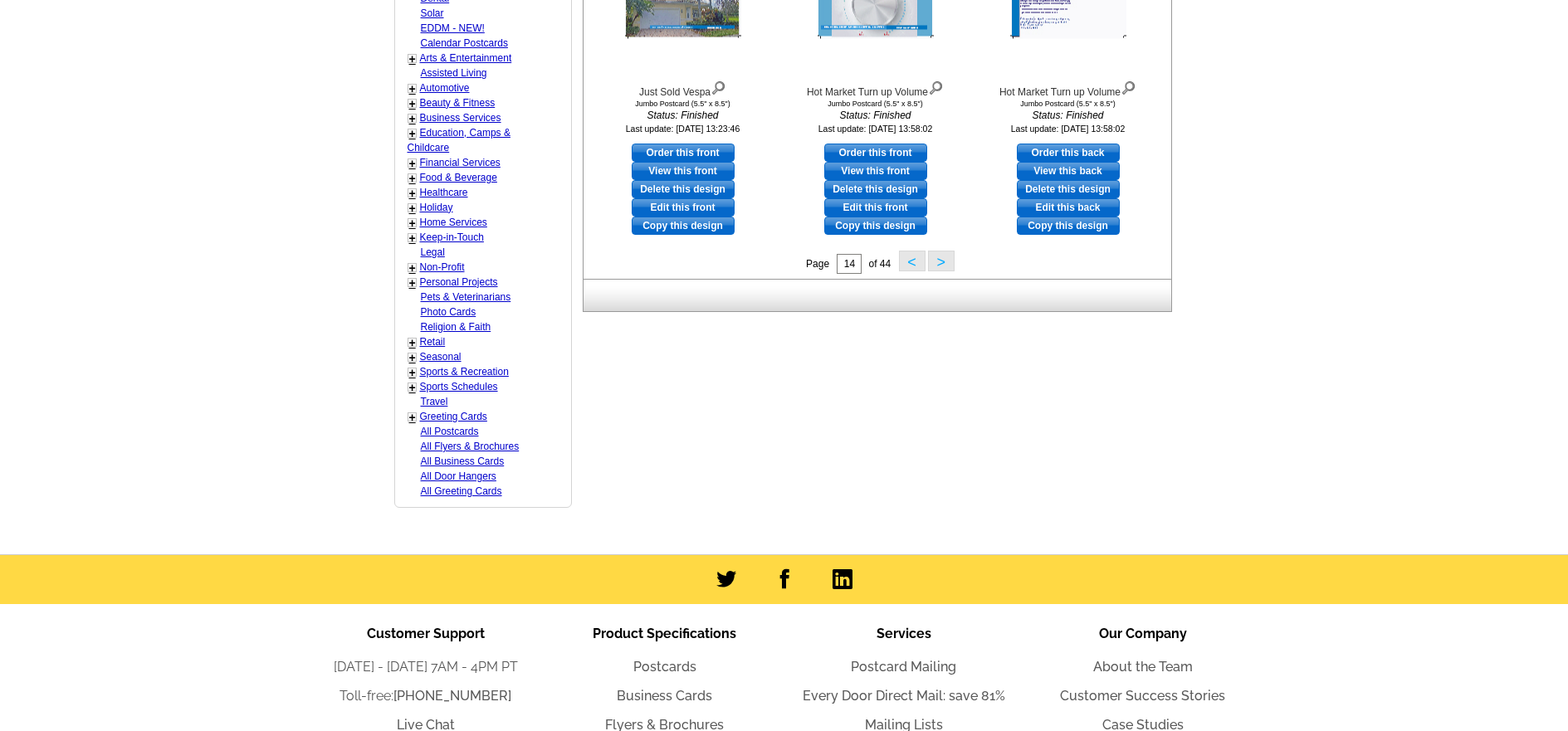
scroll to position [744, 0]
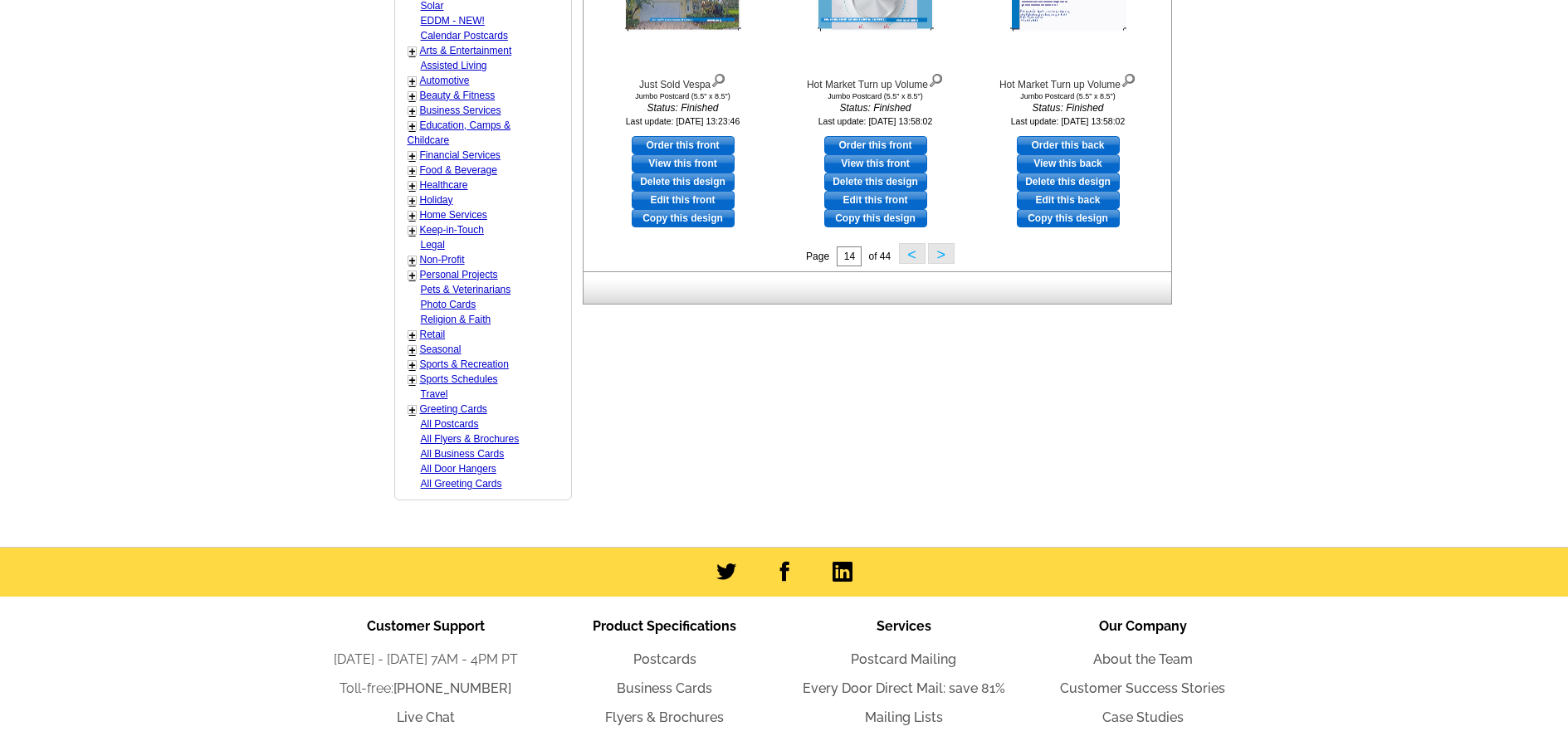
click at [935, 253] on button ">" at bounding box center [940, 253] width 27 height 21
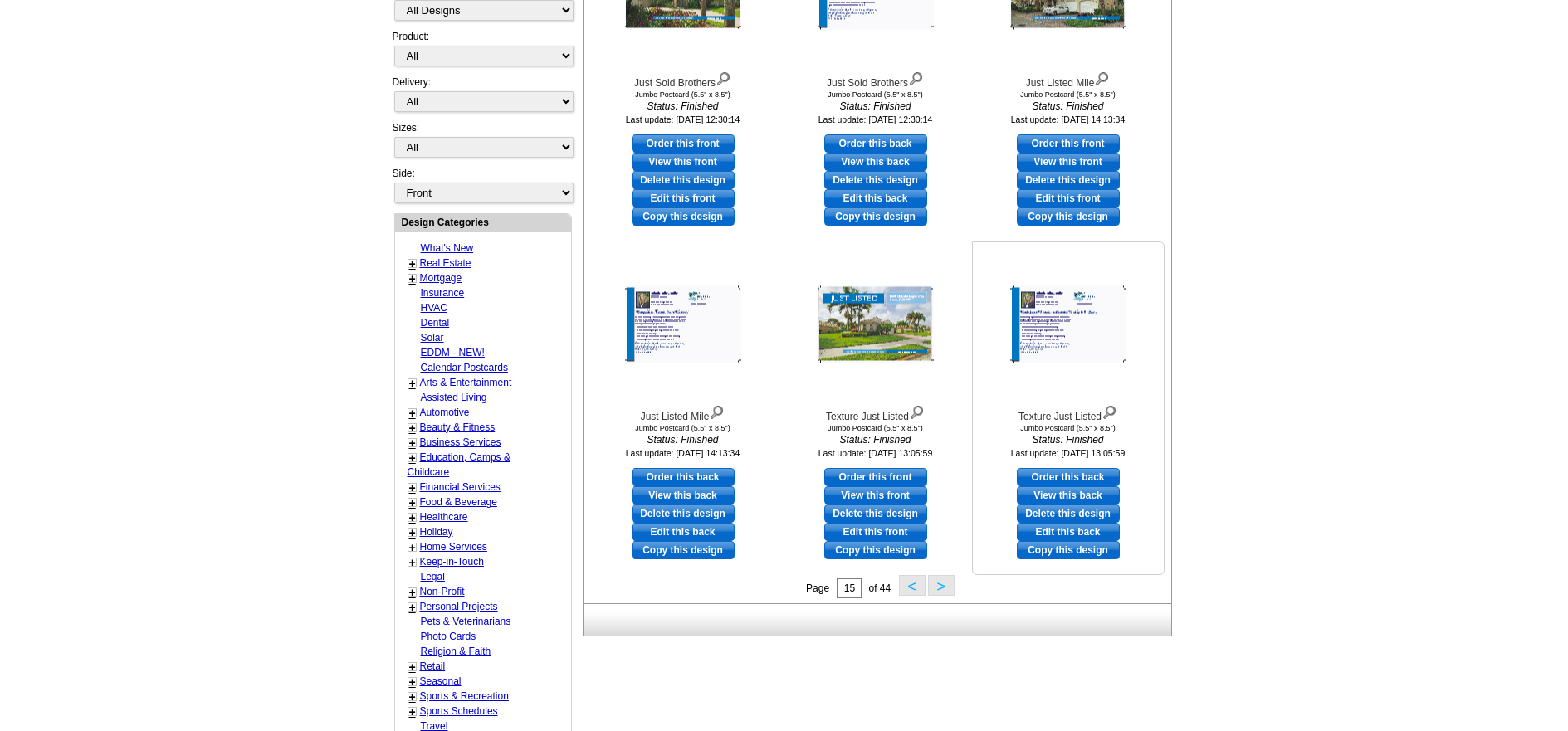
scroll to position [495, 0]
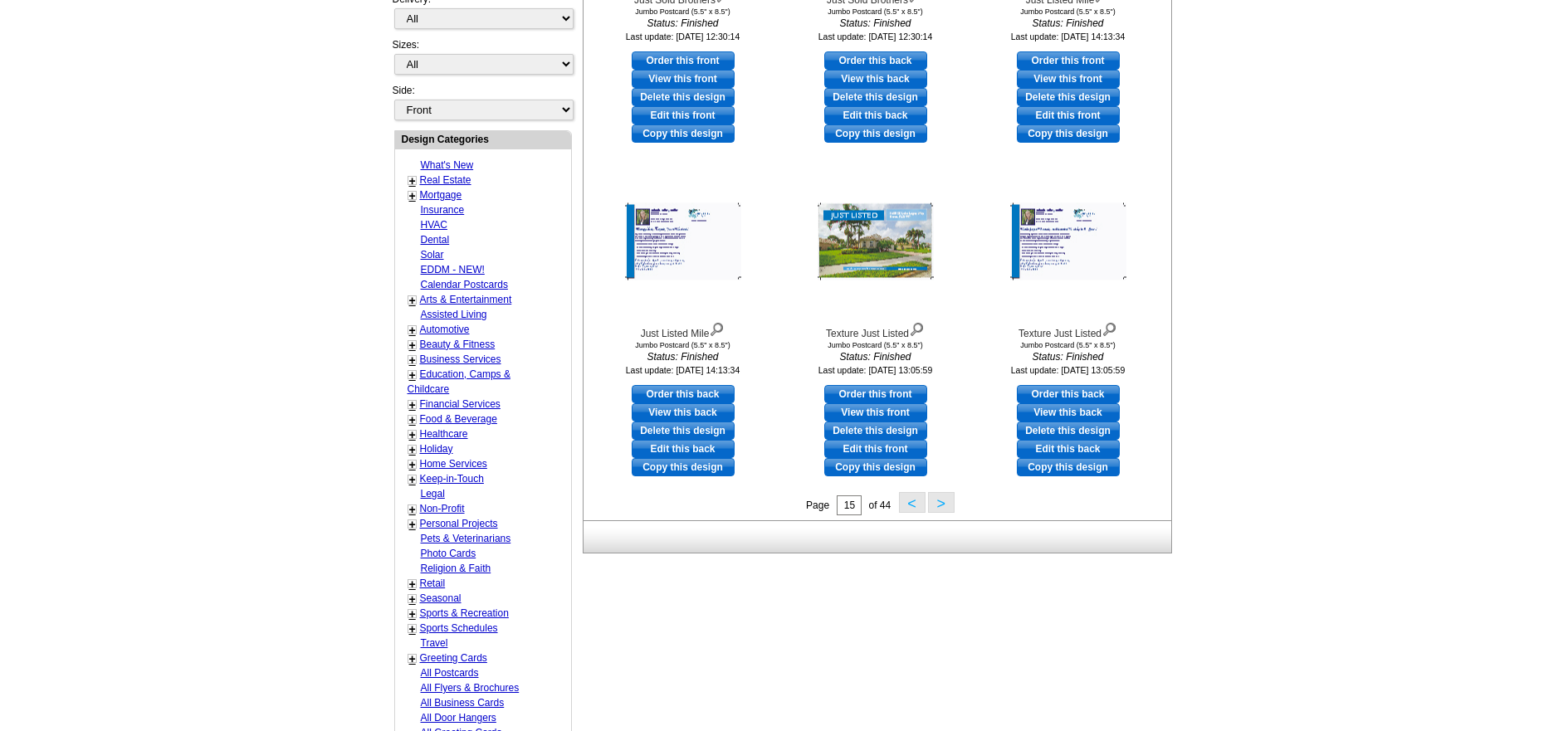
click at [943, 508] on button ">" at bounding box center [940, 502] width 27 height 21
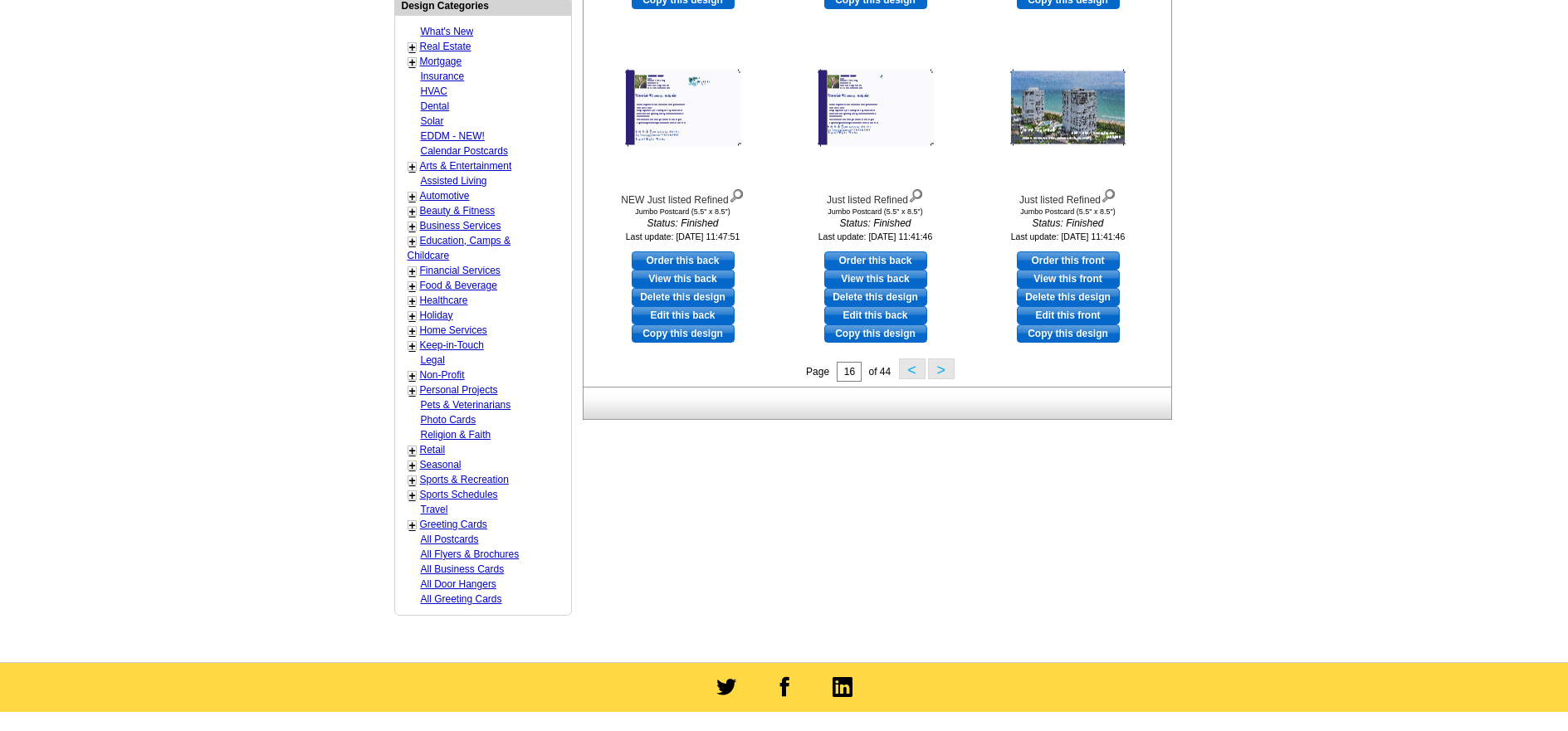
scroll to position [661, 0]
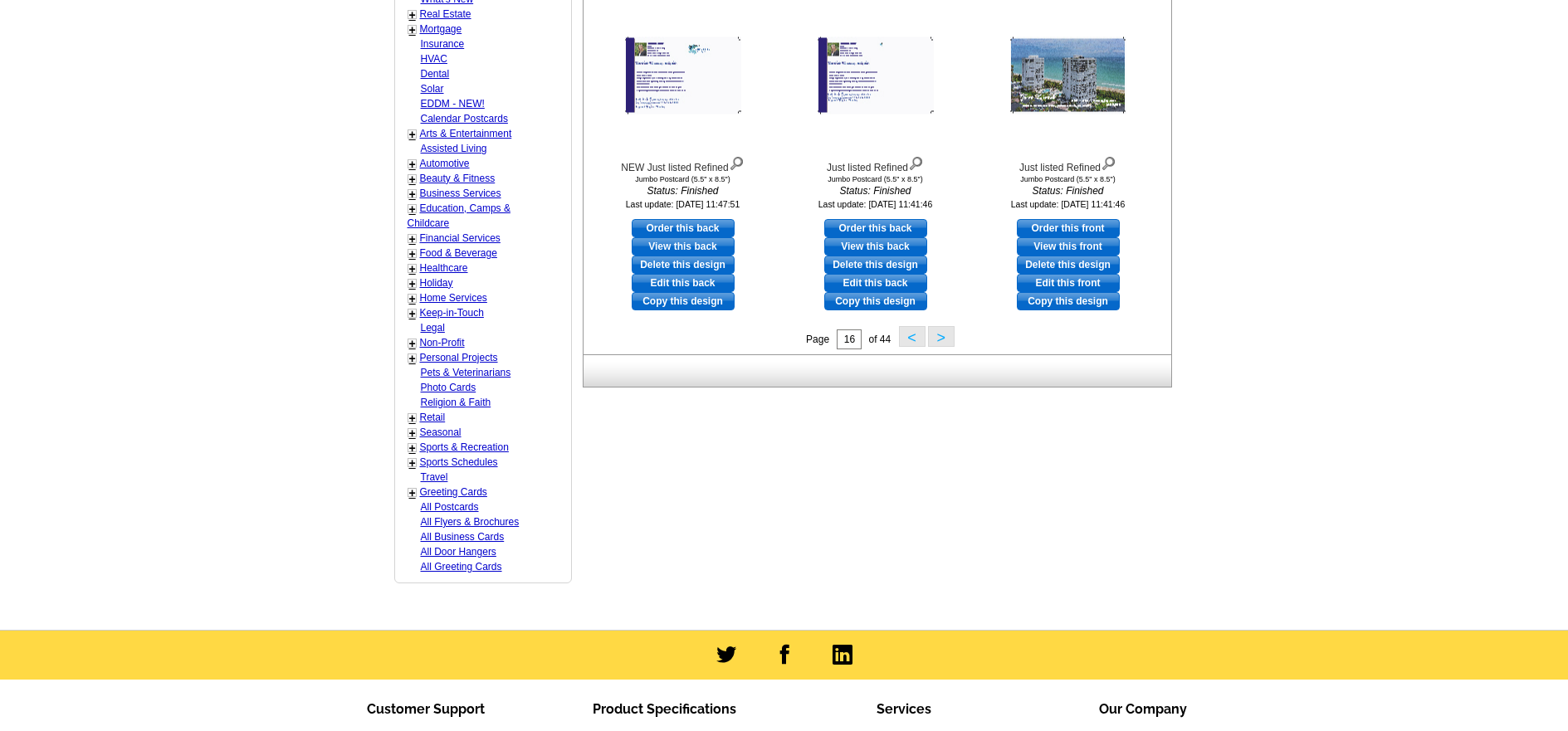
click at [436, 283] on link "Holiday" at bounding box center [437, 283] width 33 height 12
select select "744"
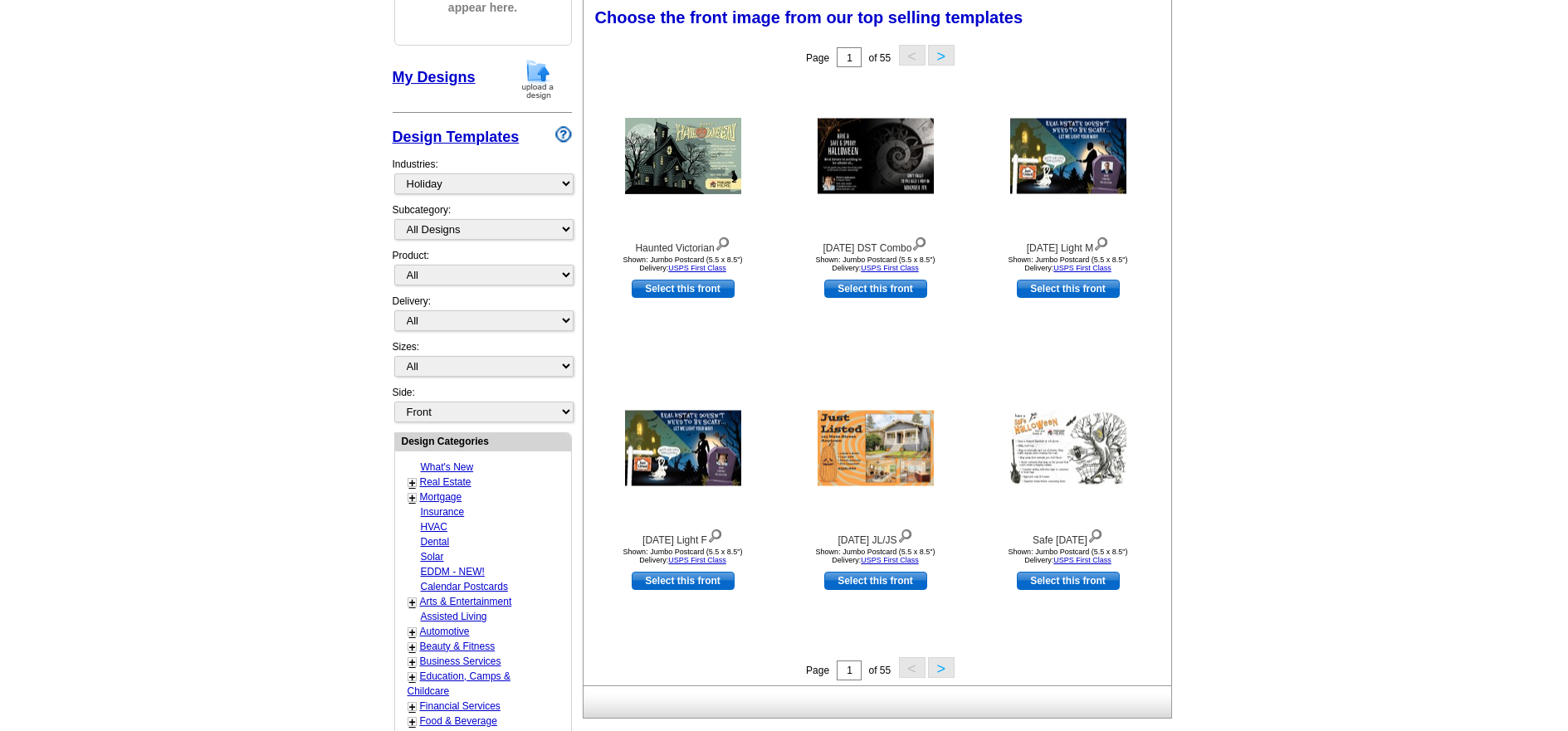
scroll to position [246, 0]
click at [672, 289] on link "Select this front" at bounding box center [683, 289] width 103 height 19
select select "2"
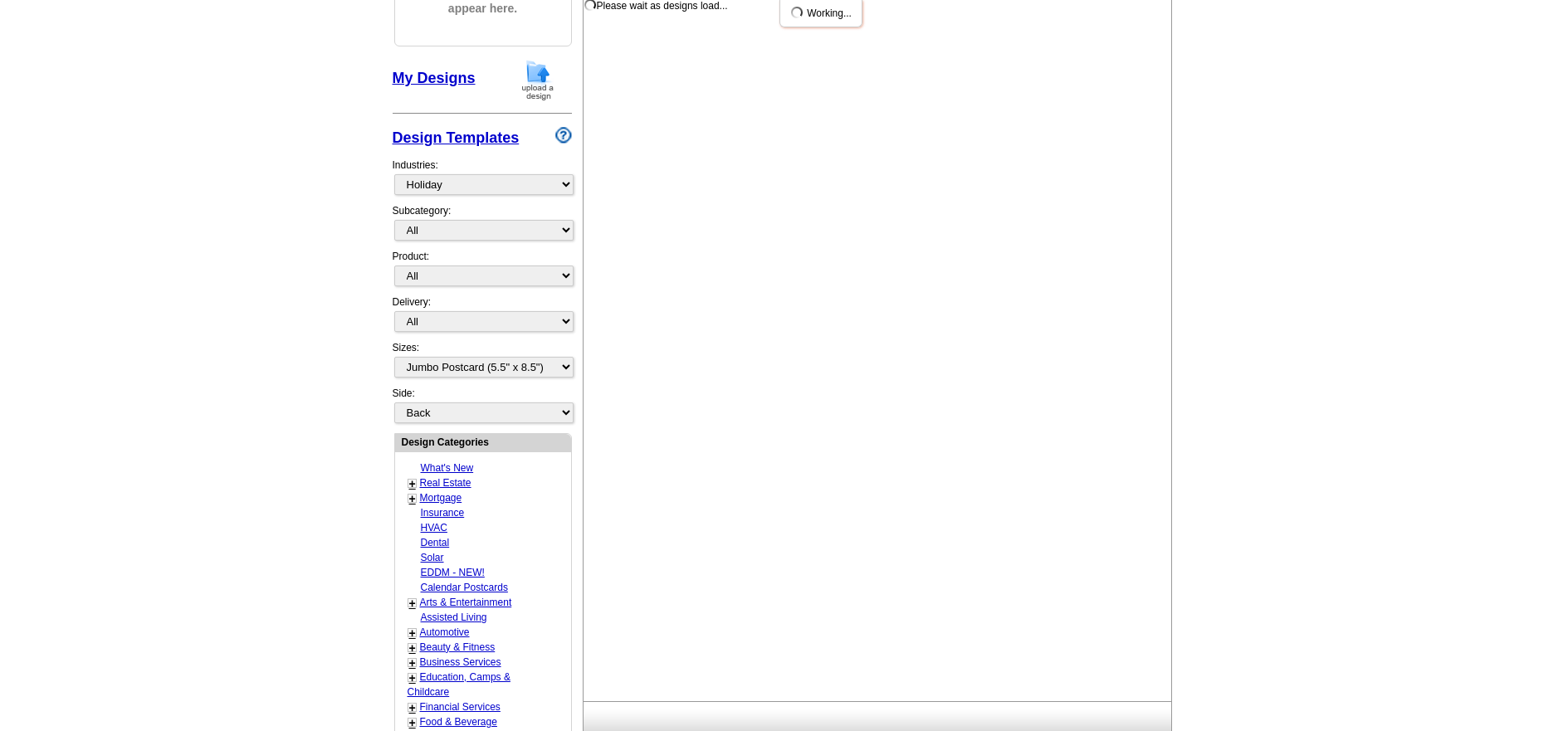
scroll to position [0, 0]
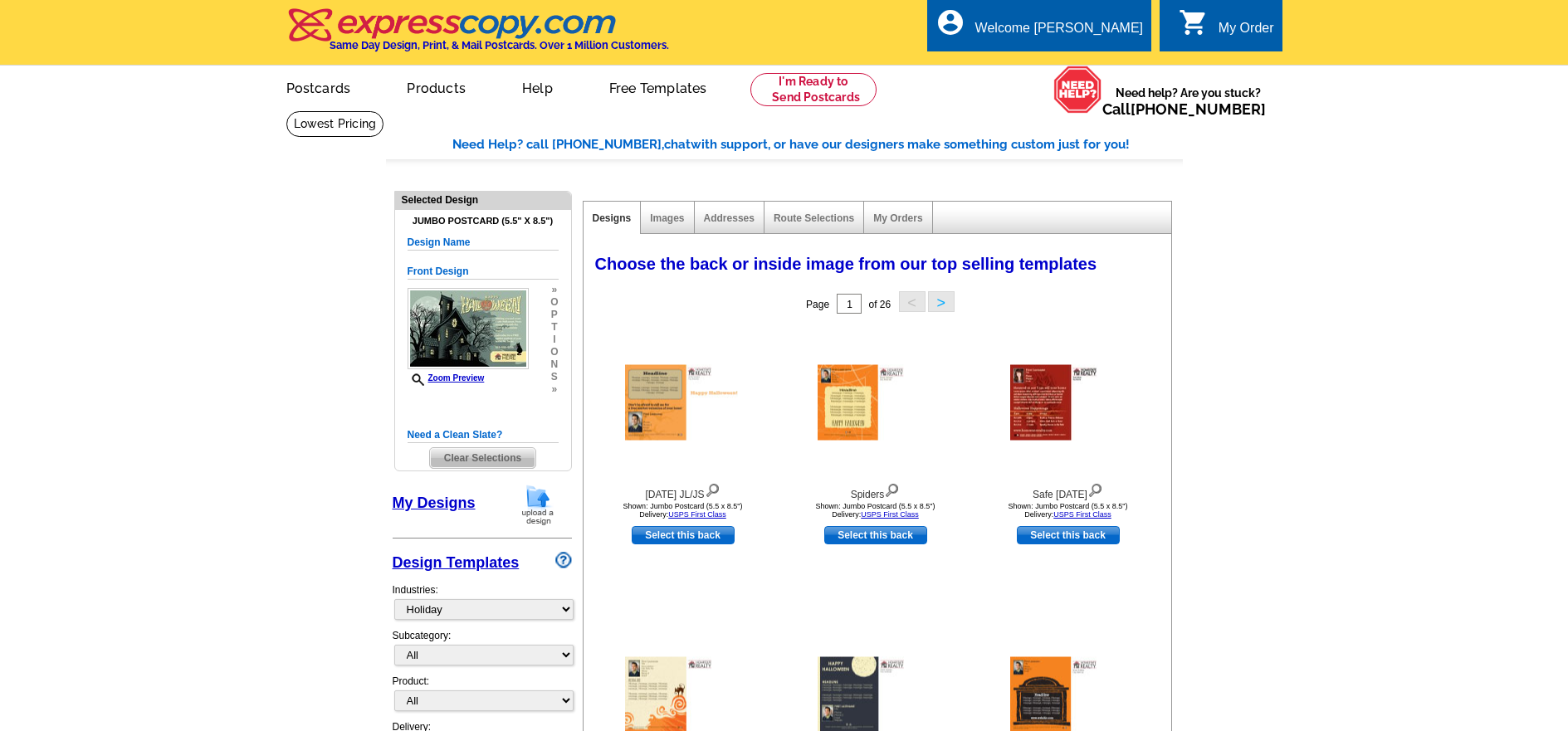
click at [670, 535] on link "Select this back" at bounding box center [683, 535] width 103 height 19
select select "front"
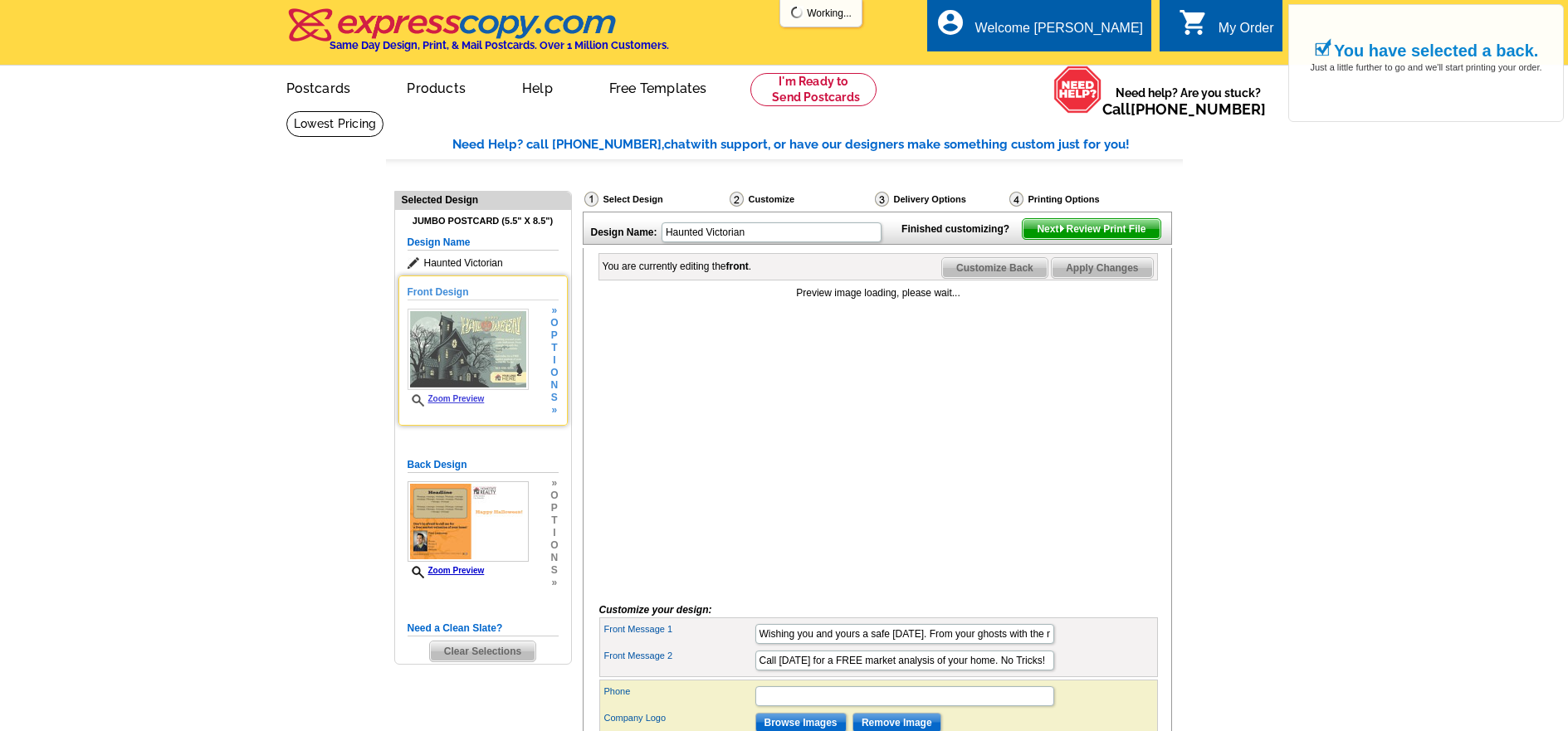
click at [477, 337] on img at bounding box center [467, 349] width 121 height 82
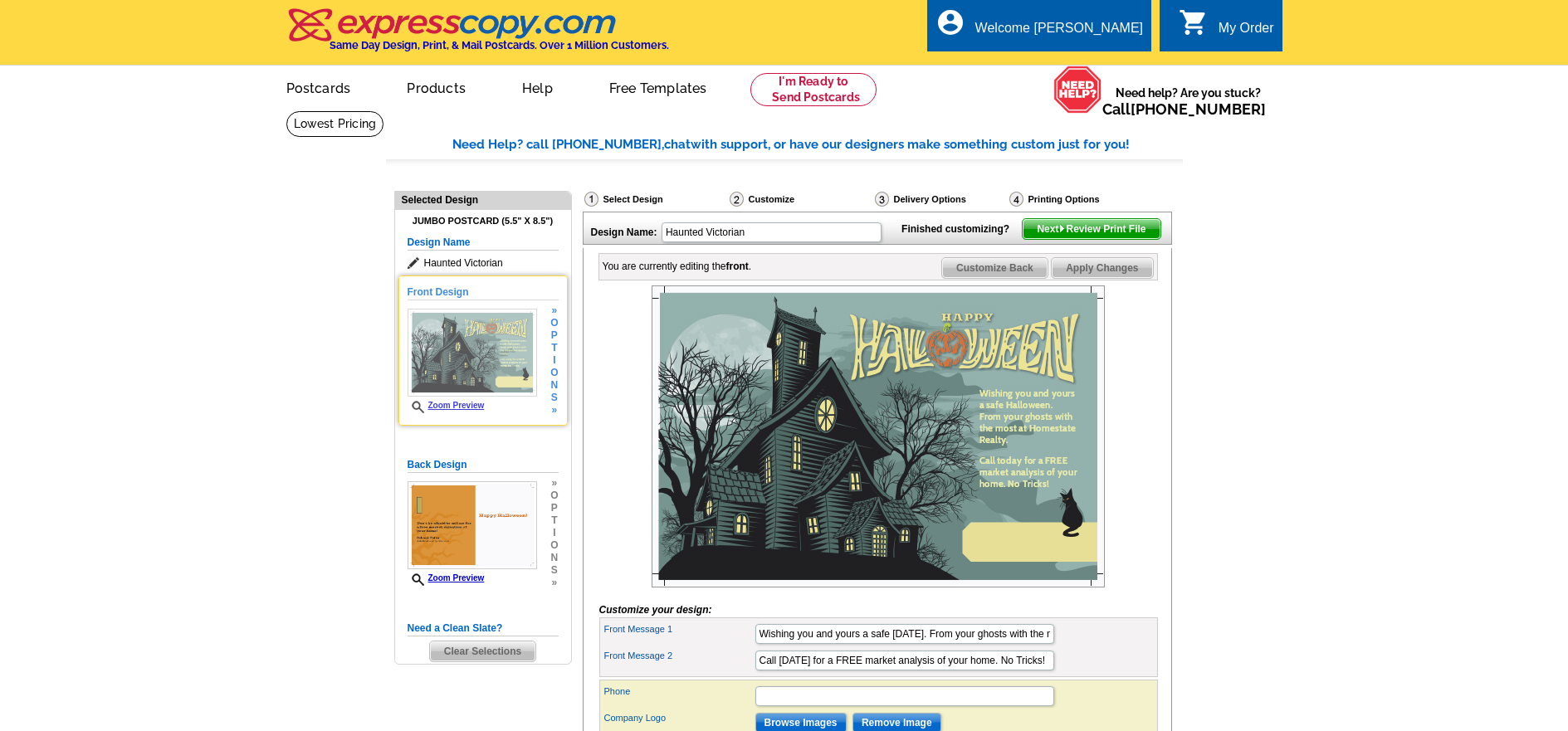
click at [463, 400] on div "Zoom Preview" at bounding box center [472, 361] width 130 height 104
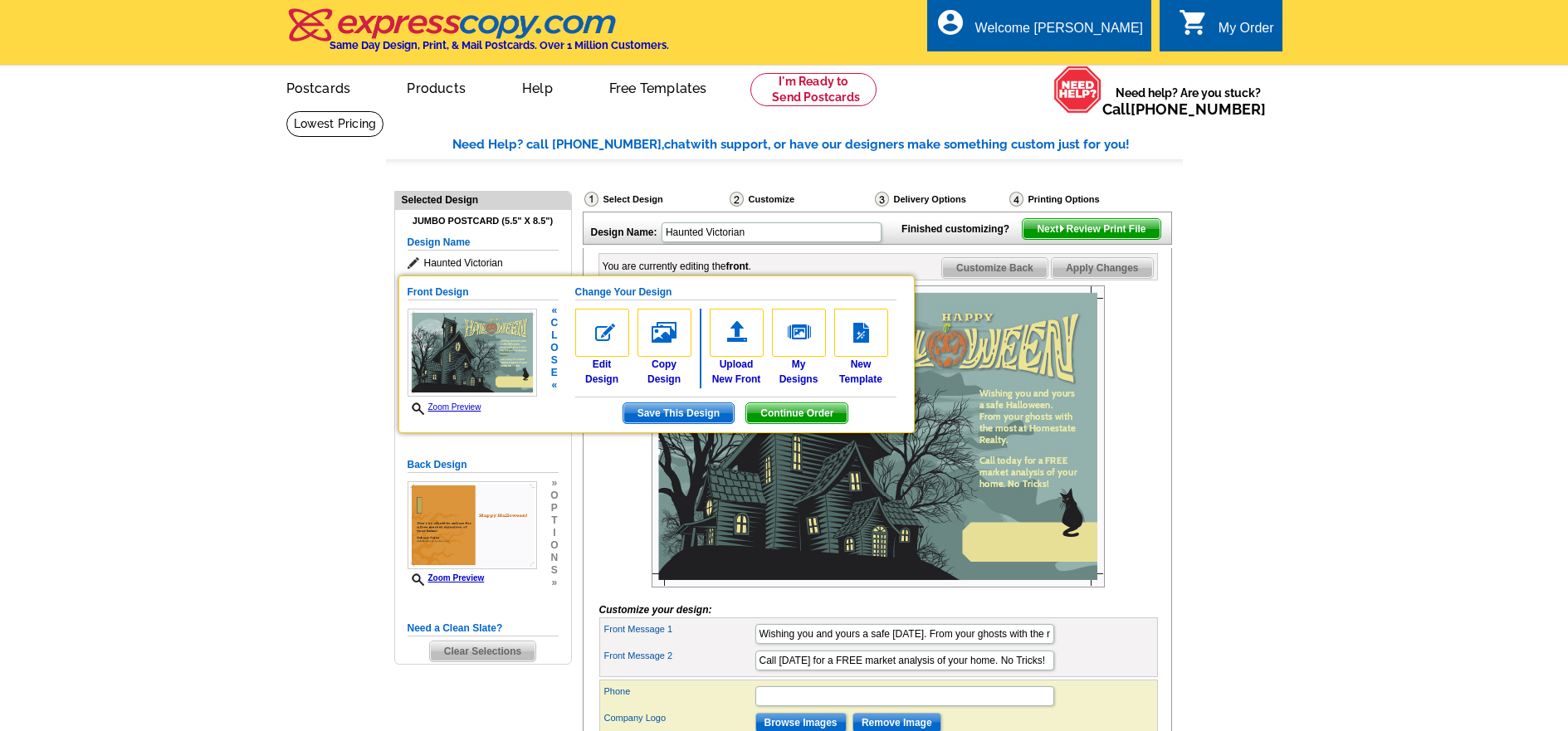
click at [462, 410] on link "Zoom Preview" at bounding box center [444, 406] width 74 height 9
click at [1008, 441] on img at bounding box center [877, 436] width 453 height 302
click at [964, 412] on img at bounding box center [877, 436] width 453 height 302
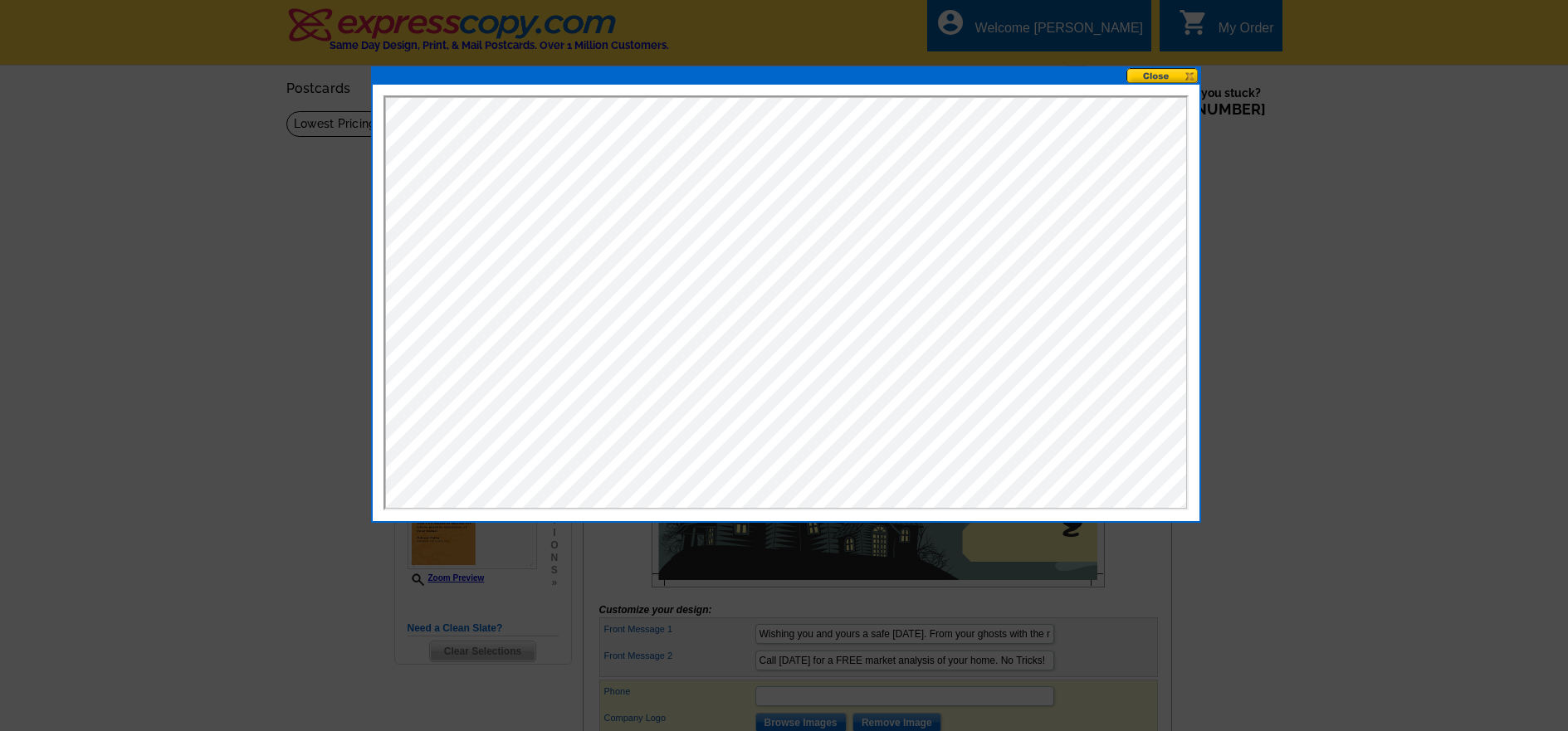
click at [1151, 72] on button at bounding box center [1163, 76] width 73 height 16
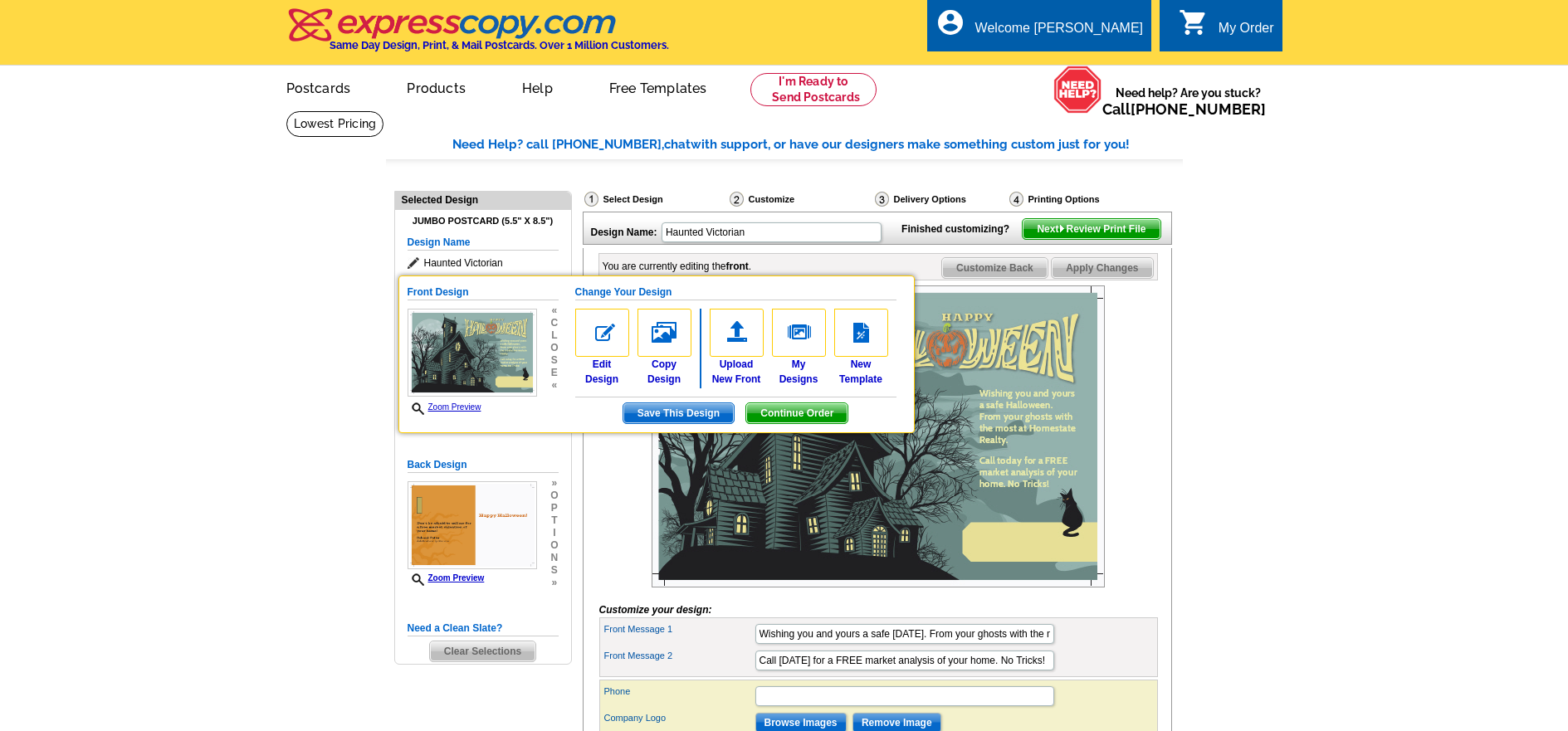
click at [1252, 243] on main "Need Help? call 800-260-5887, chat with support, or have our designers make som…" at bounding box center [784, 492] width 1568 height 763
click at [1033, 644] on input "Wishing you and yours a safe Halloween. From your ghosts with the most at Homes…" at bounding box center [905, 635] width 299 height 20
type input "Wishing you and yours a safe Halloween. From your ghosts with the most at Coast…"
click at [601, 348] on img at bounding box center [602, 333] width 54 height 48
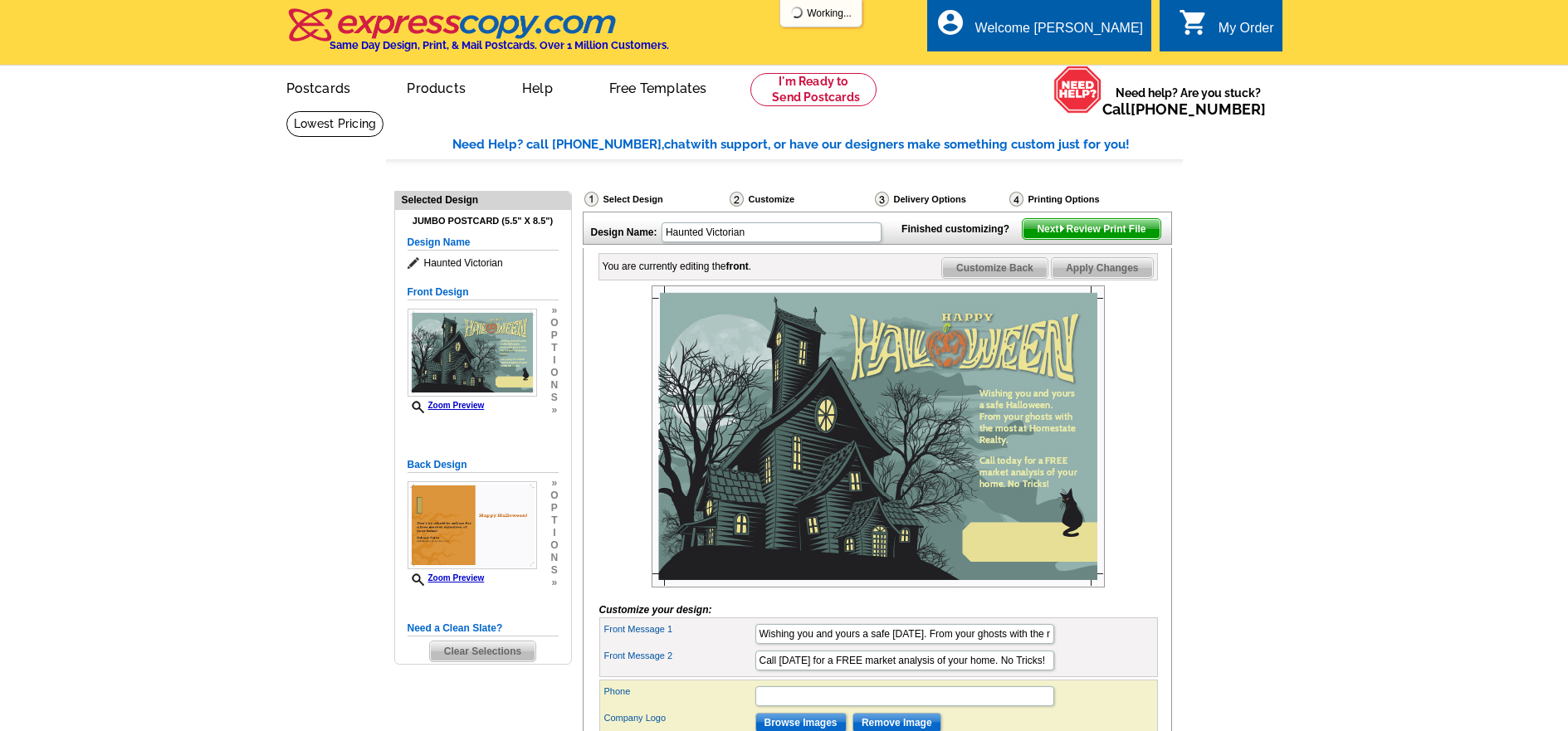
scroll to position [0, 0]
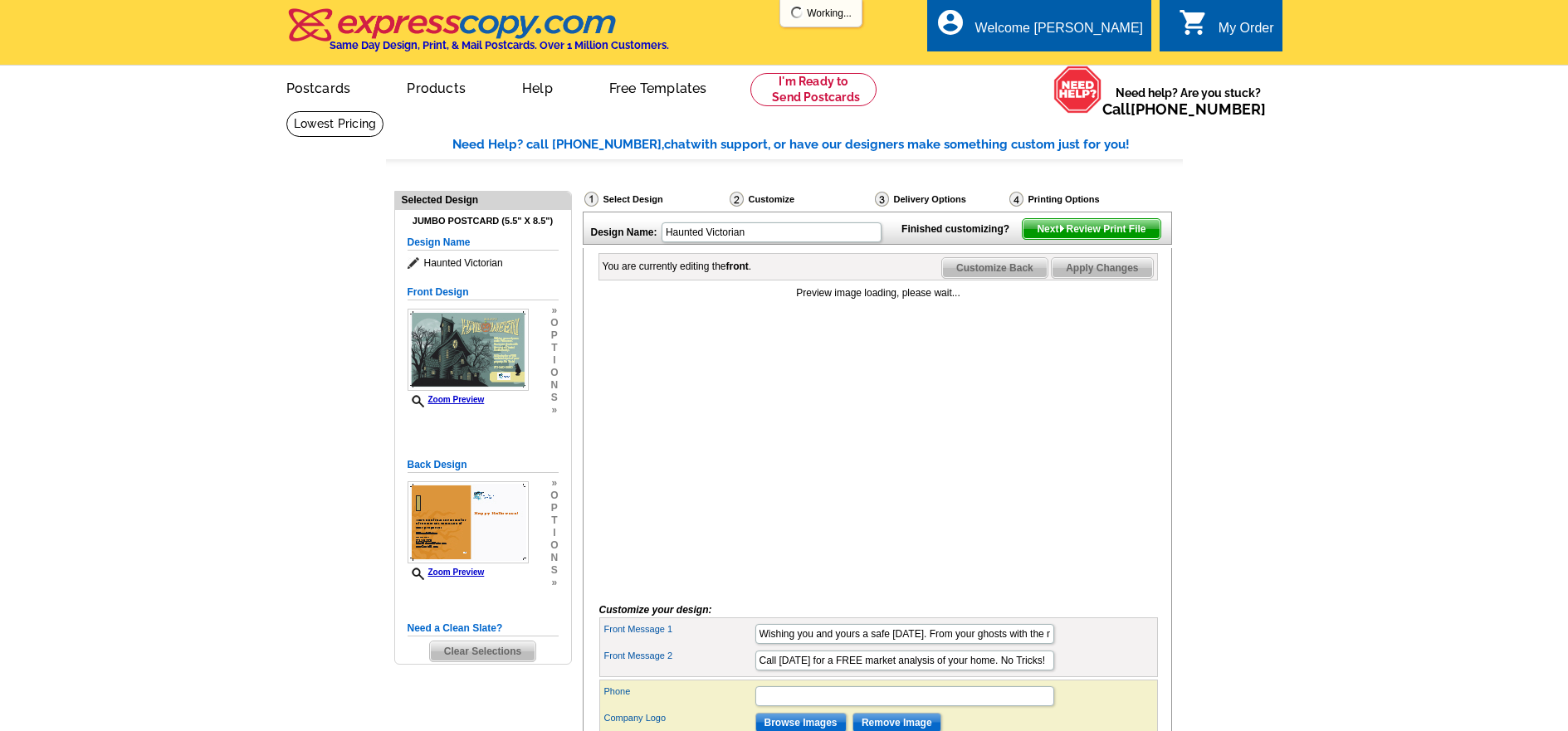
scroll to position [166, 0]
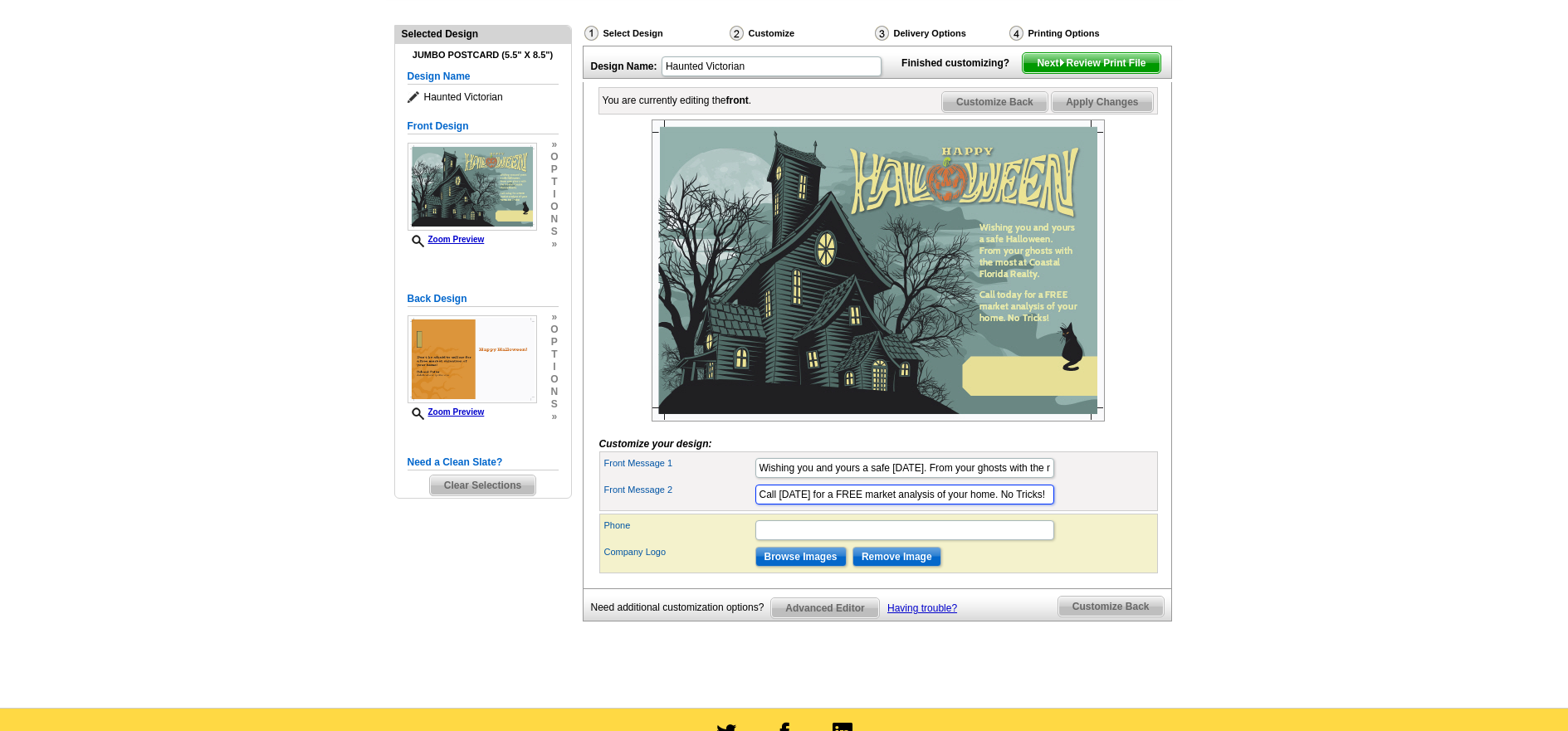
click at [961, 505] on input "Call [DATE] for a FREE market analysis of your home. No Tricks!" at bounding box center [905, 495] width 299 height 20
type input "Call today for a FREE market analysis of your property. No Tricks!"
click at [781, 540] on input "Phone" at bounding box center [905, 530] width 299 height 20
click at [1116, 481] on div "Front Message 1 Wishing you and yours a safe Halloween. From your ghosts with t…" at bounding box center [878, 467] width 552 height 27
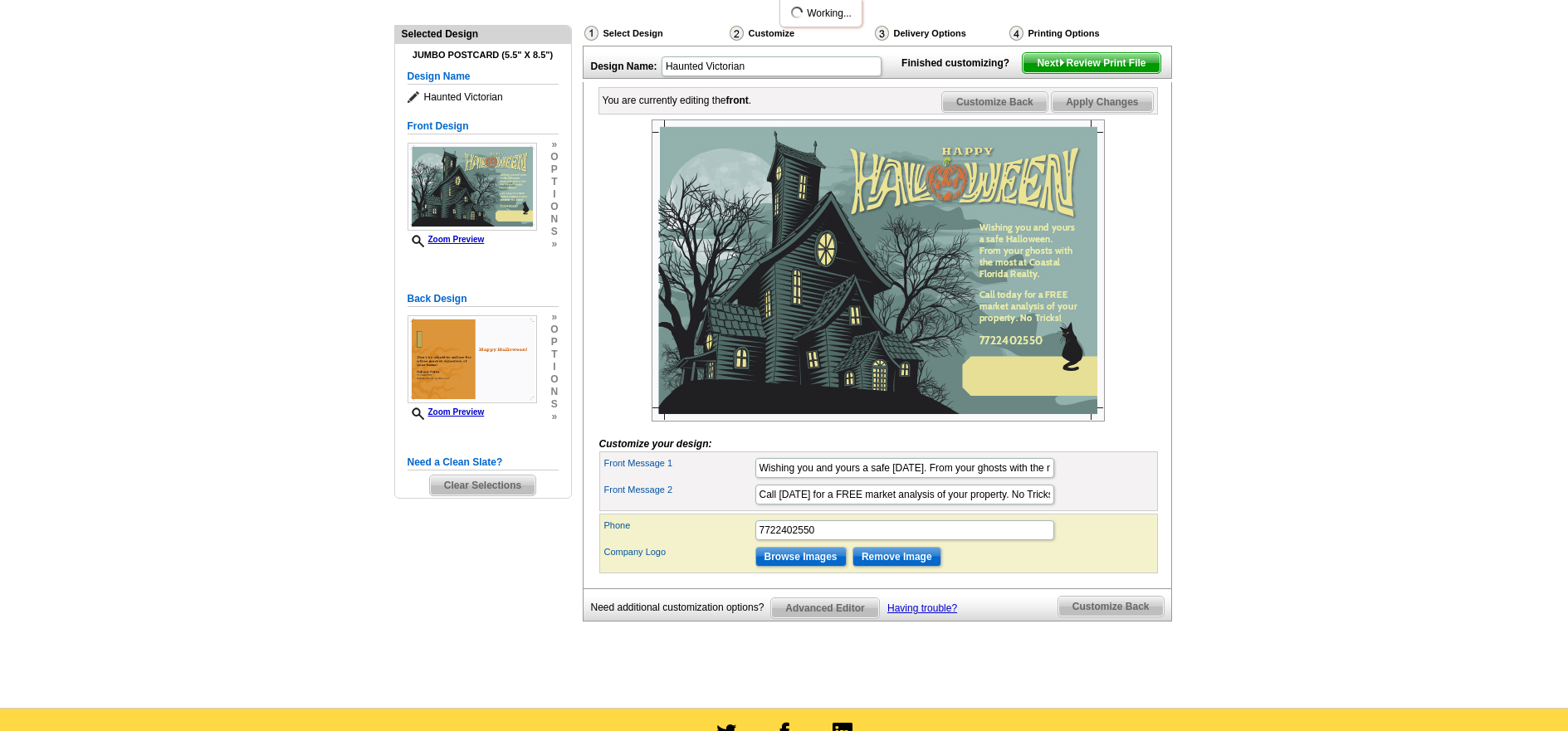
scroll to position [249, 0]
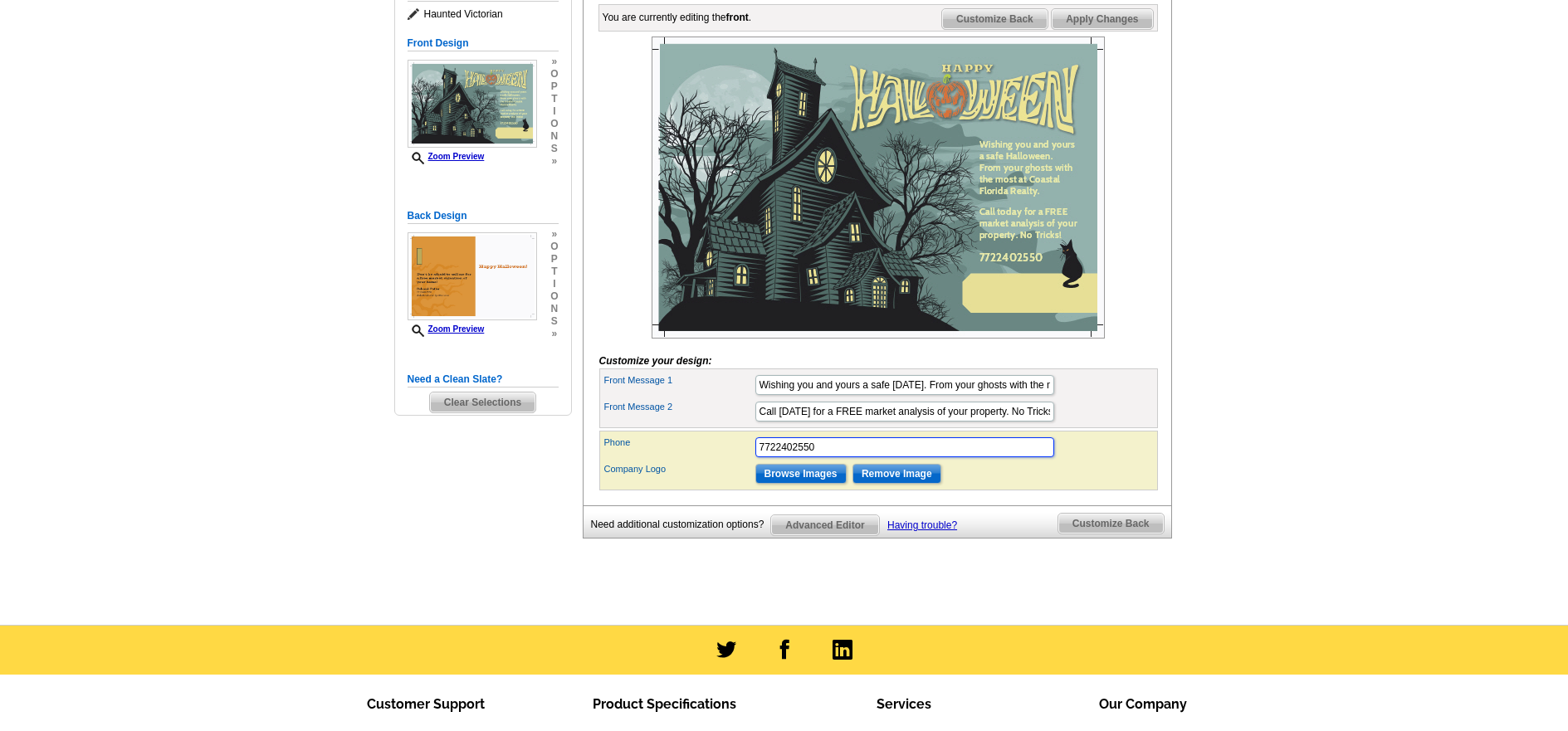
click at [773, 457] on input "7722402550" at bounding box center [905, 448] width 299 height 20
click at [794, 457] on input "772-2402550" at bounding box center [905, 448] width 299 height 20
click at [757, 457] on input "772-240-2550" at bounding box center [905, 448] width 299 height 20
click at [1011, 487] on div "Company Logo Browse Images Remove Image" at bounding box center [878, 473] width 552 height 27
click at [848, 457] on input "Debi Potter, Realtor 772-240-2550" at bounding box center [905, 448] width 299 height 20
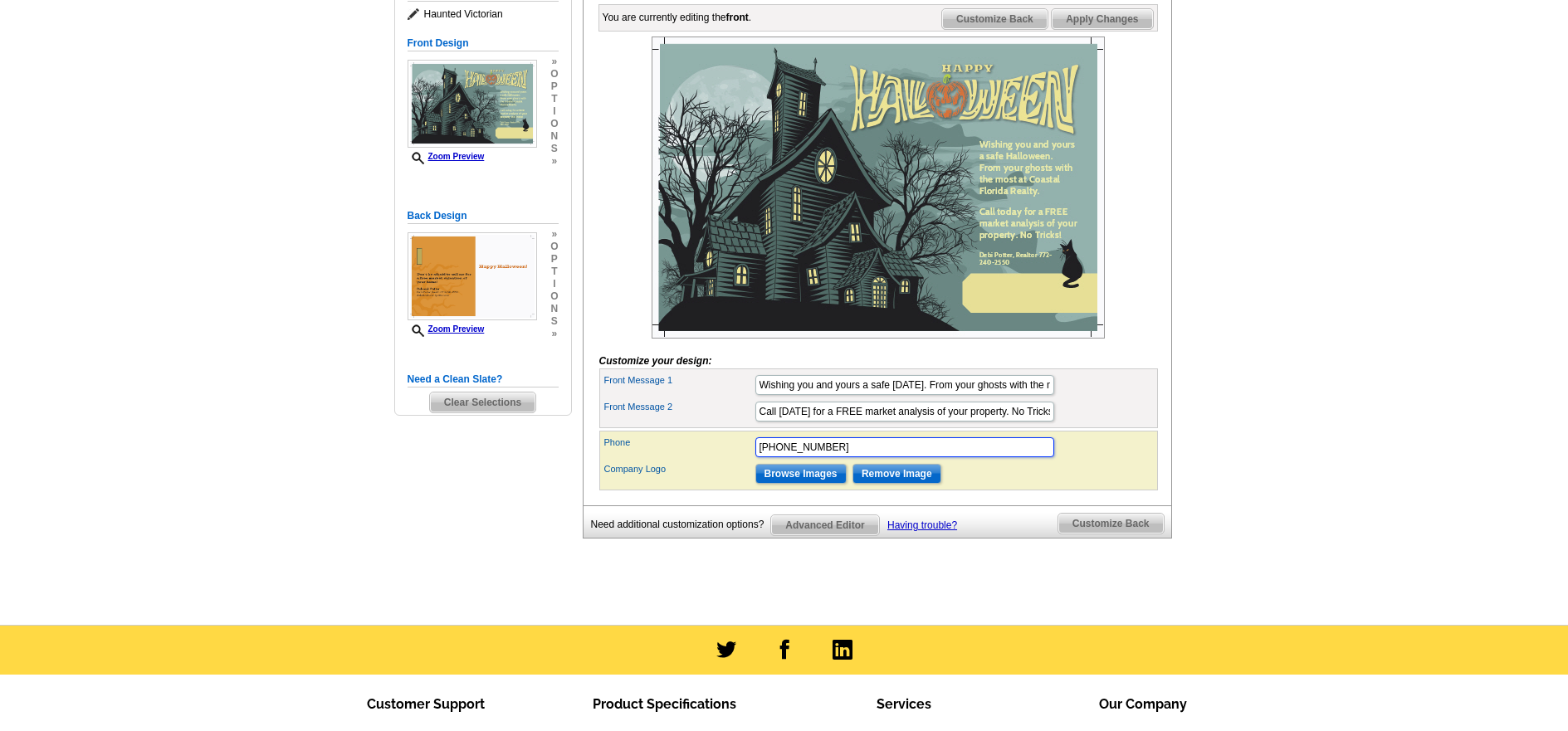
type input "772-240-2550"
click at [994, 487] on div "Company Logo Browse Images Remove Image" at bounding box center [878, 473] width 552 height 27
click at [993, 319] on img at bounding box center [877, 187] width 453 height 302
click at [1097, 30] on span "Apply Changes" at bounding box center [1102, 19] width 100 height 20
click at [779, 422] on input "Call today for a FREE market analysis of your property. No Tricks!" at bounding box center [905, 411] width 299 height 20
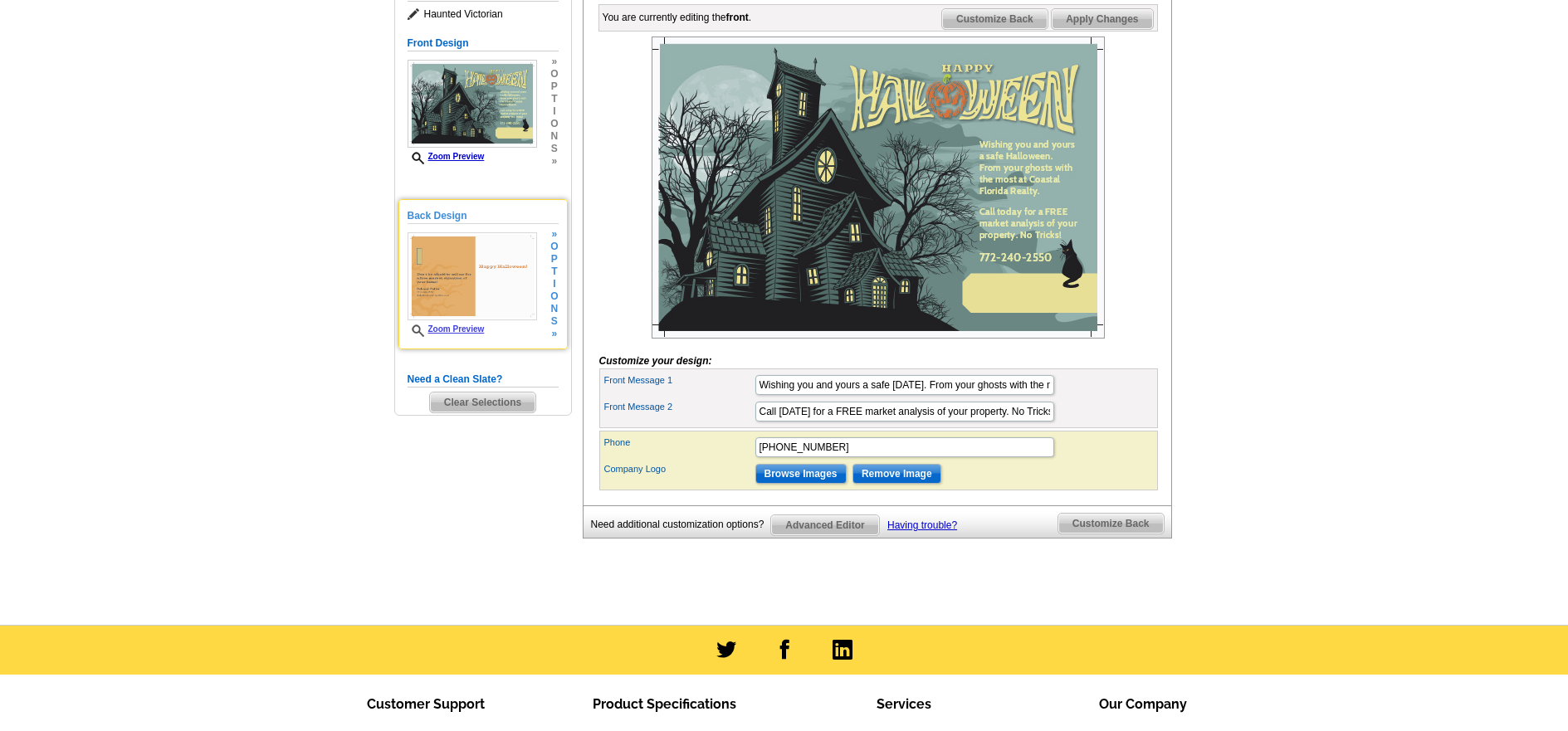
click at [434, 274] on img at bounding box center [472, 275] width 130 height 88
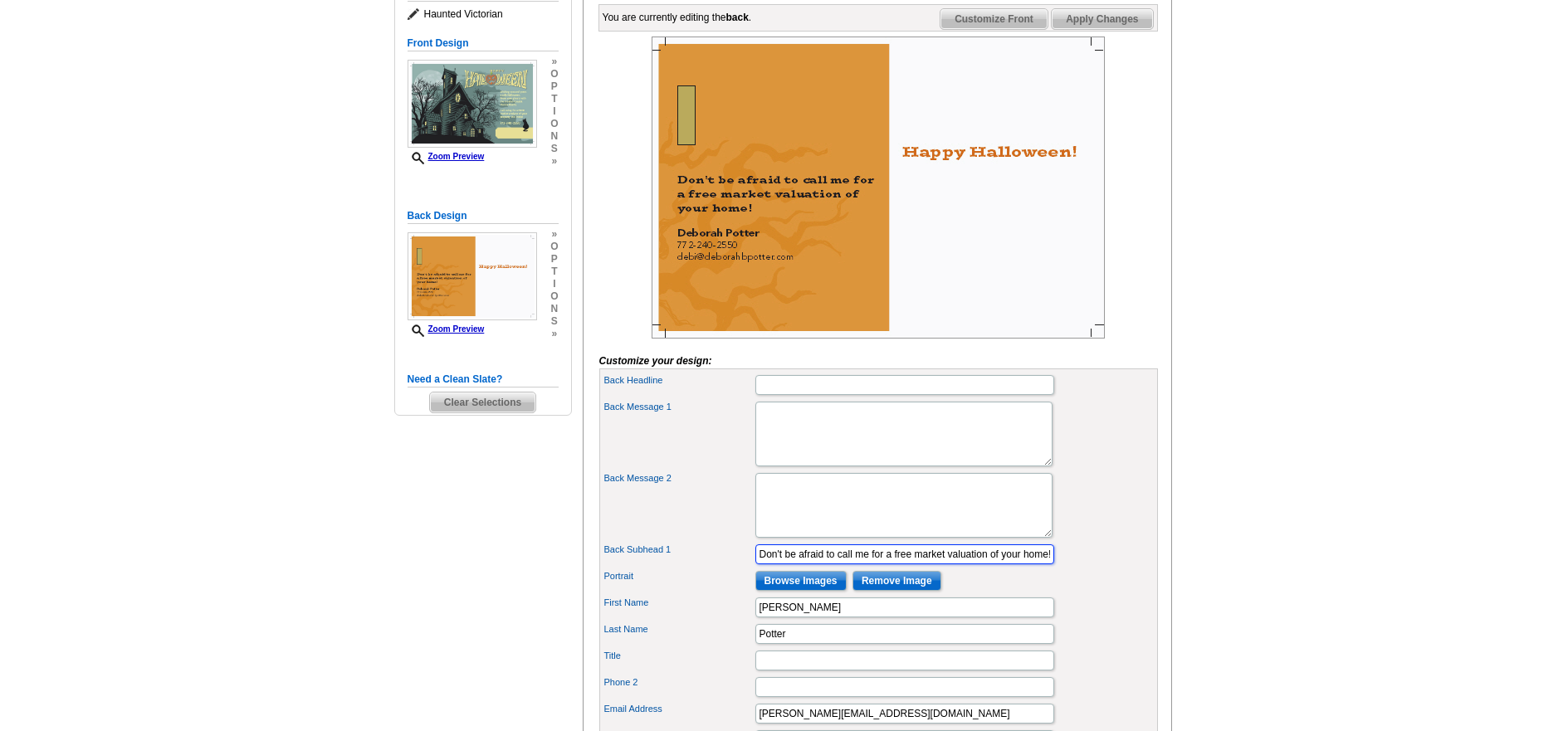
click at [1024, 565] on input "Don't be afraid to call me for a free market valuation of your home!" at bounding box center [905, 555] width 299 height 20
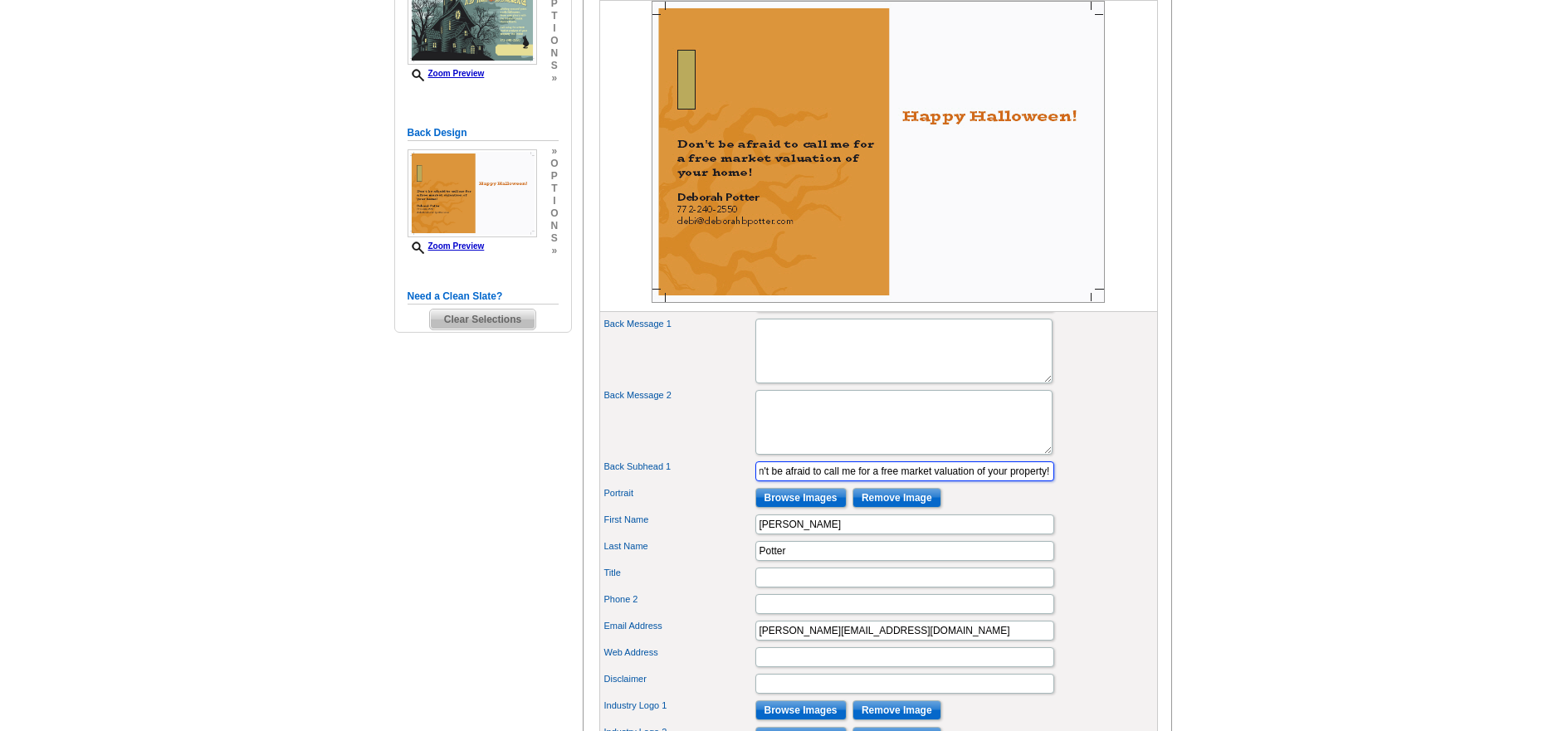
type input "Don't be afraid to call me for a free market valuation of your property!"
click at [791, 561] on input "Potter" at bounding box center [905, 551] width 299 height 20
type input "Potter"
click at [774, 587] on input "Title" at bounding box center [905, 578] width 299 height 20
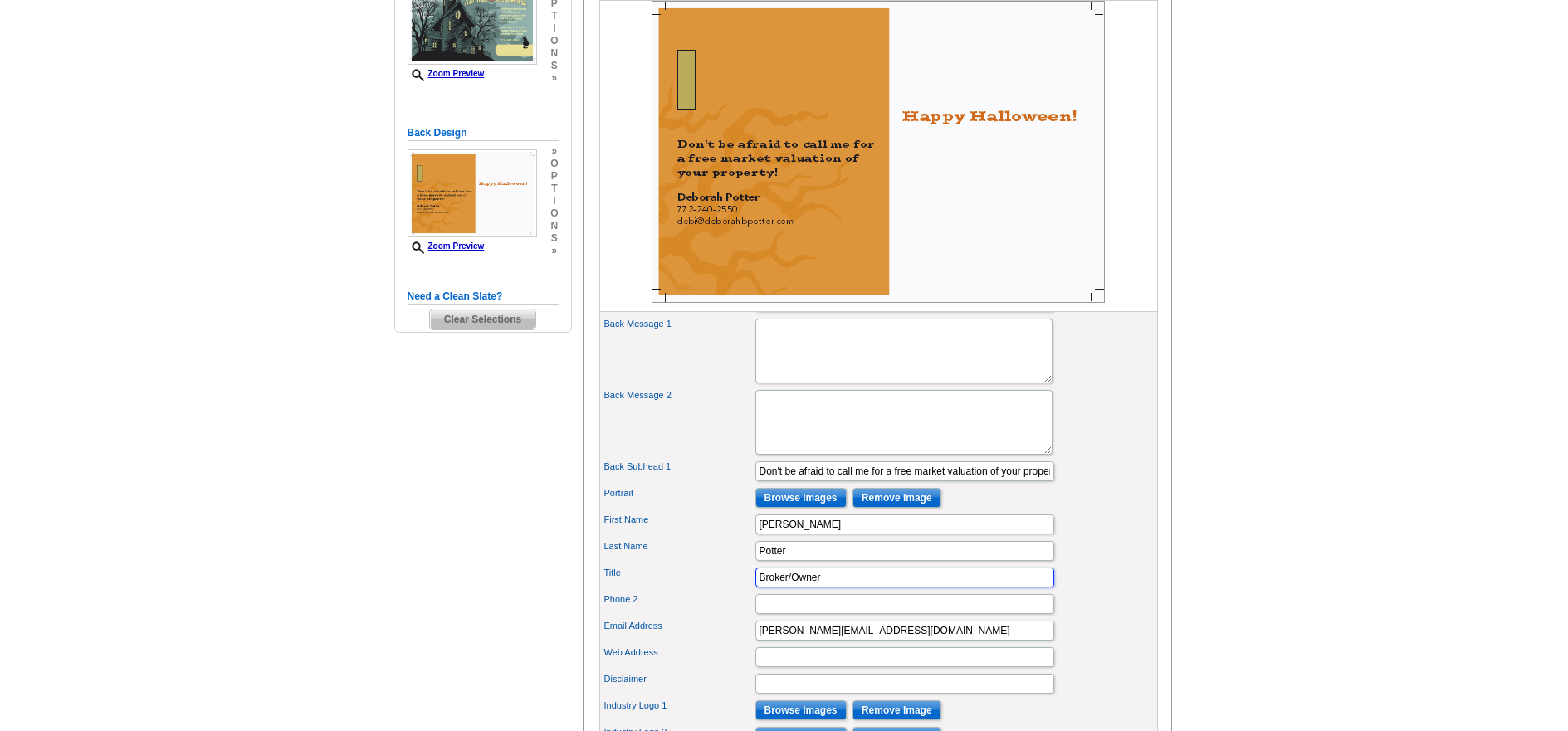
type input "Broker/Owner"
click at [767, 614] on input "Phone 2" at bounding box center [905, 604] width 299 height 20
click at [725, 607] on label "Phone 2" at bounding box center [679, 599] width 150 height 14
click at [755, 614] on input "Phone 2" at bounding box center [905, 604] width 299 height 20
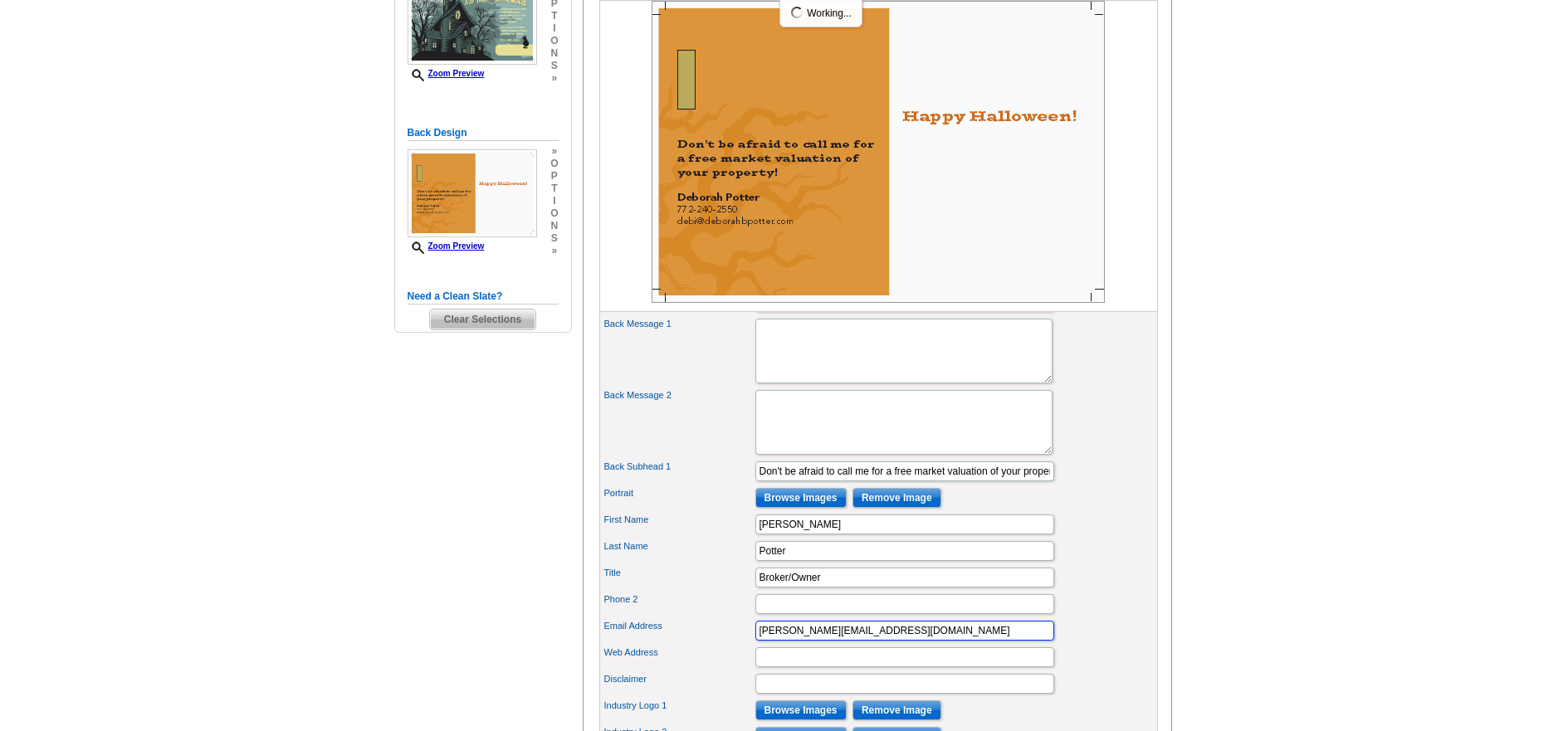
click at [762, 640] on input "debi@deborahbpotter.com" at bounding box center [905, 631] width 299 height 20
type input "Debi@DeborahBPotter.com"
click at [709, 580] on label "Title" at bounding box center [679, 573] width 150 height 14
click at [755, 587] on input "Broker/Owner" at bounding box center [905, 578] width 299 height 20
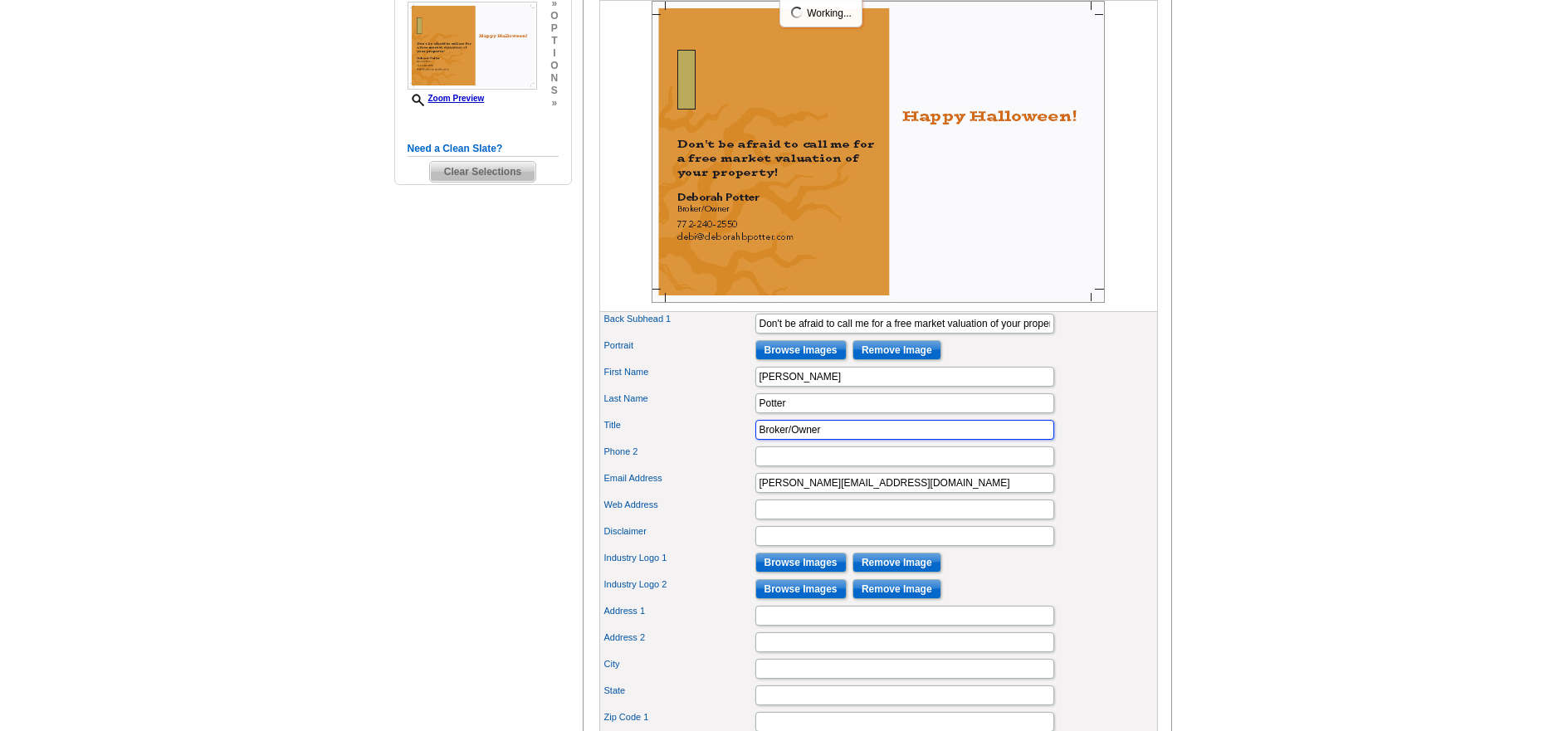
scroll to position [498, 0]
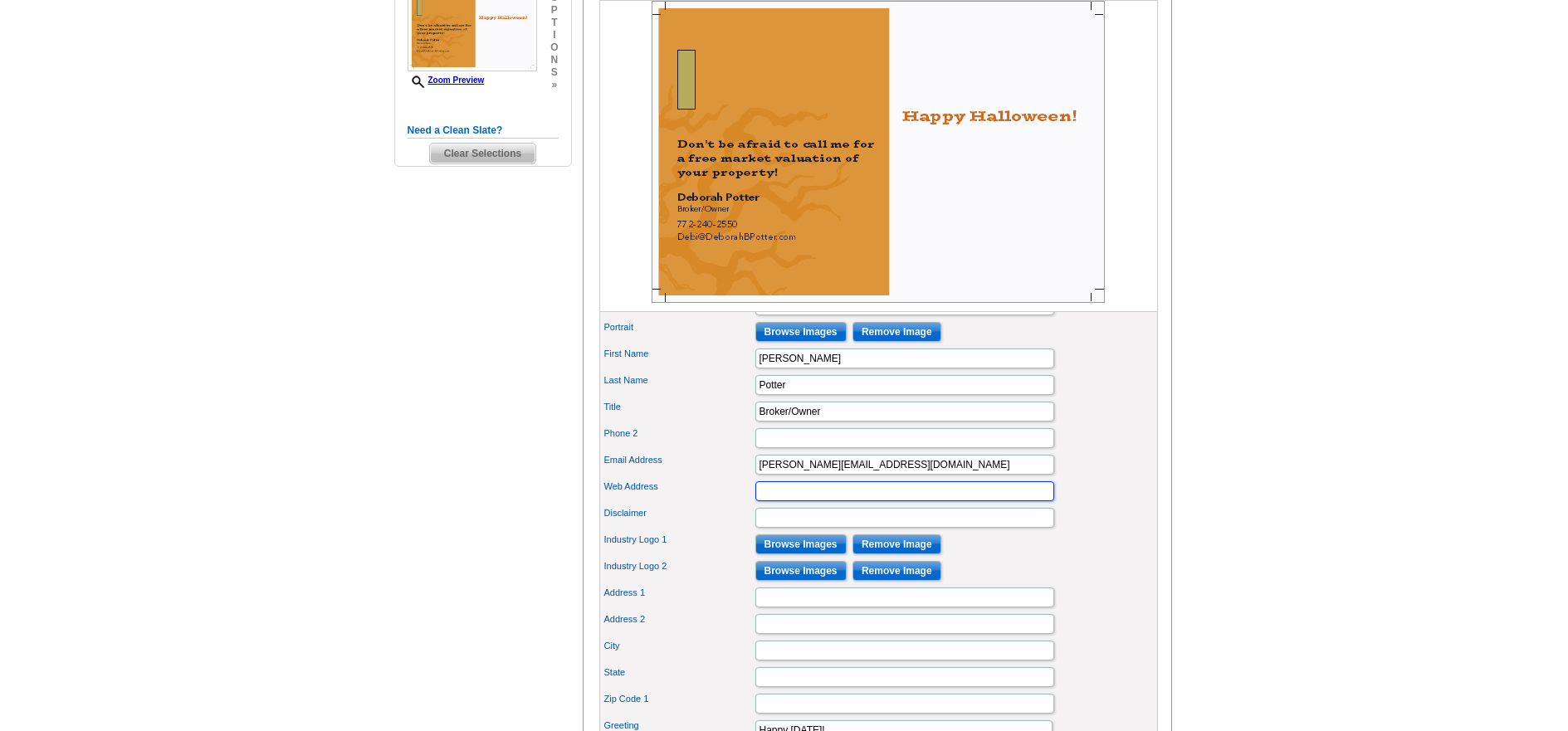
click at [774, 502] on input "Web Address" at bounding box center [905, 491] width 299 height 20
click at [762, 528] on input "Disclaimer" at bounding box center [905, 518] width 299 height 20
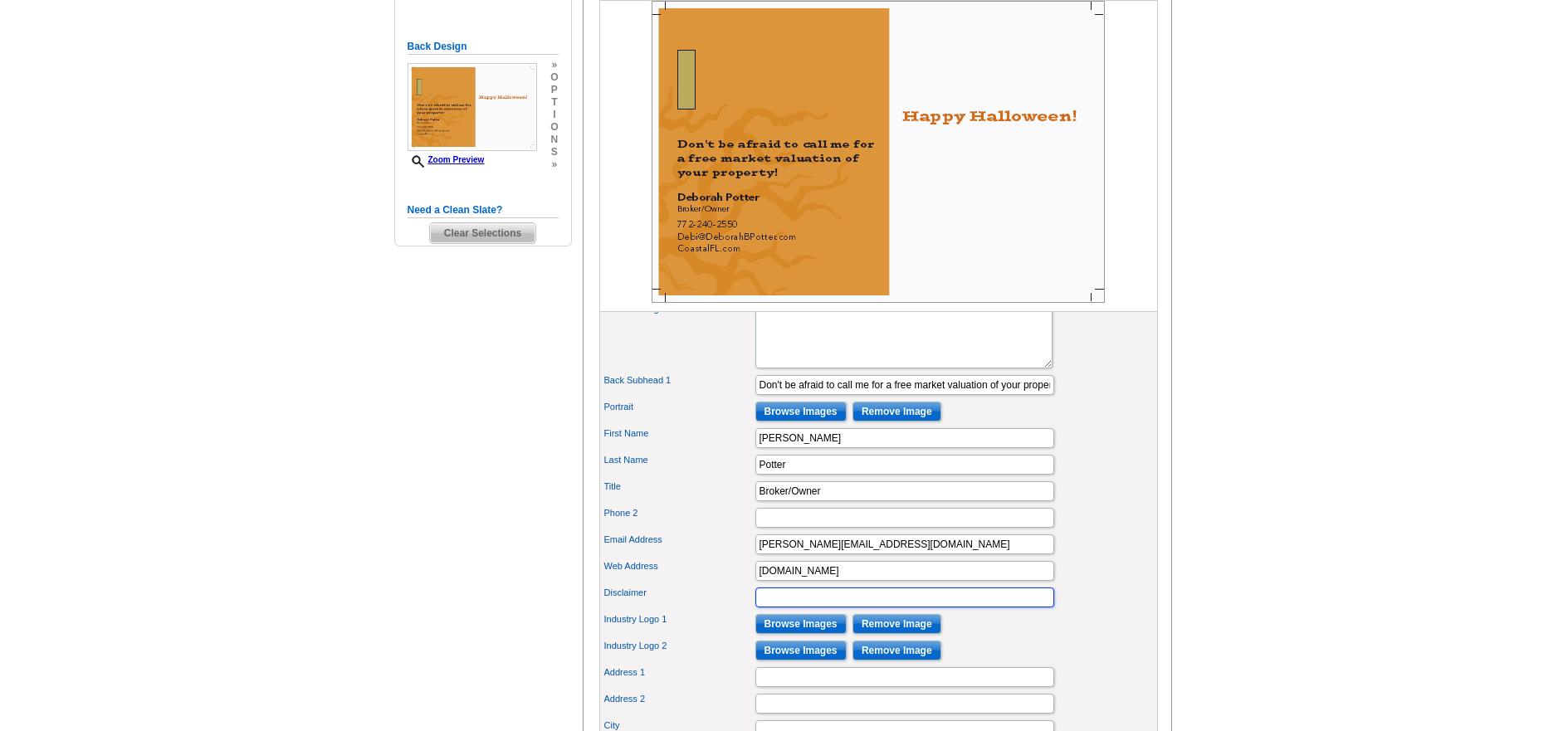
scroll to position [415, 0]
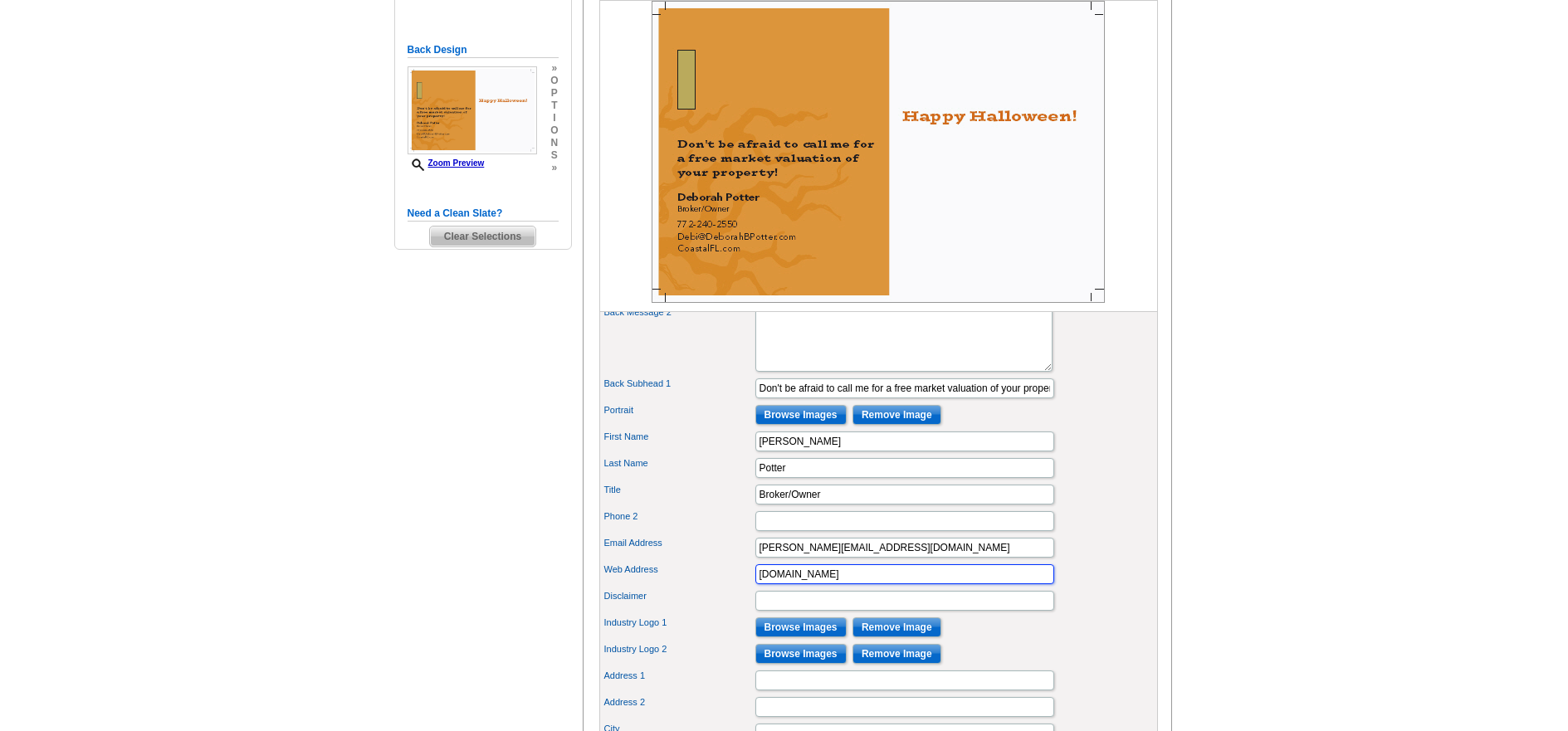
click at [757, 584] on input "CoastalFL.com" at bounding box center [905, 575] width 299 height 20
drag, startPoint x: 827, startPoint y: 602, endPoint x: 718, endPoint y: 608, distance: 109.2
click at [718, 587] on div "Web Address CoastalFL.com" at bounding box center [878, 574] width 552 height 27
click at [837, 584] on input "CoastalFL.com" at bounding box center [905, 575] width 299 height 20
click at [759, 584] on input "CoastalFL.com" at bounding box center [905, 575] width 299 height 20
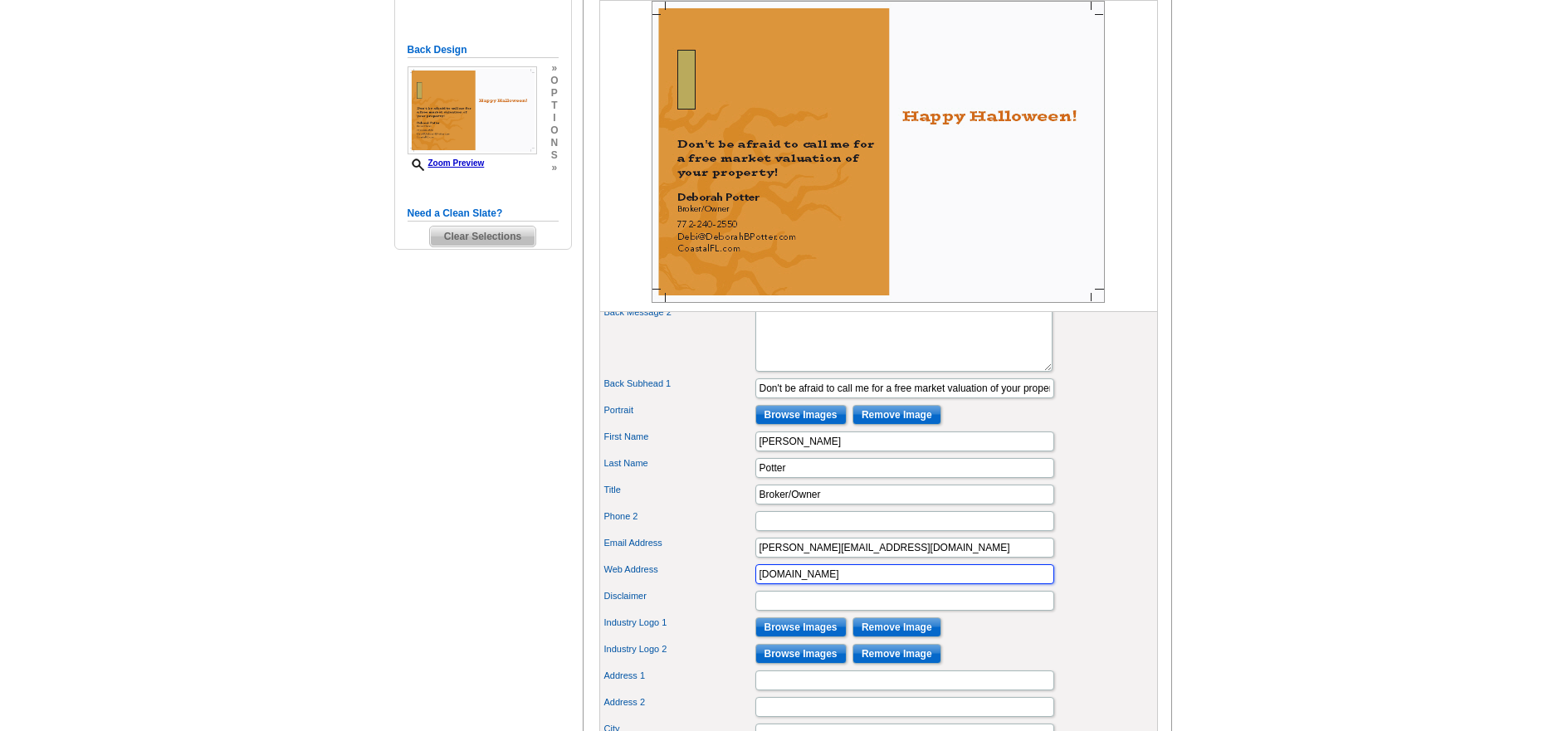
type input "www.CoastalFL.com"
click at [785, 638] on input "Browse Images" at bounding box center [801, 628] width 91 height 20
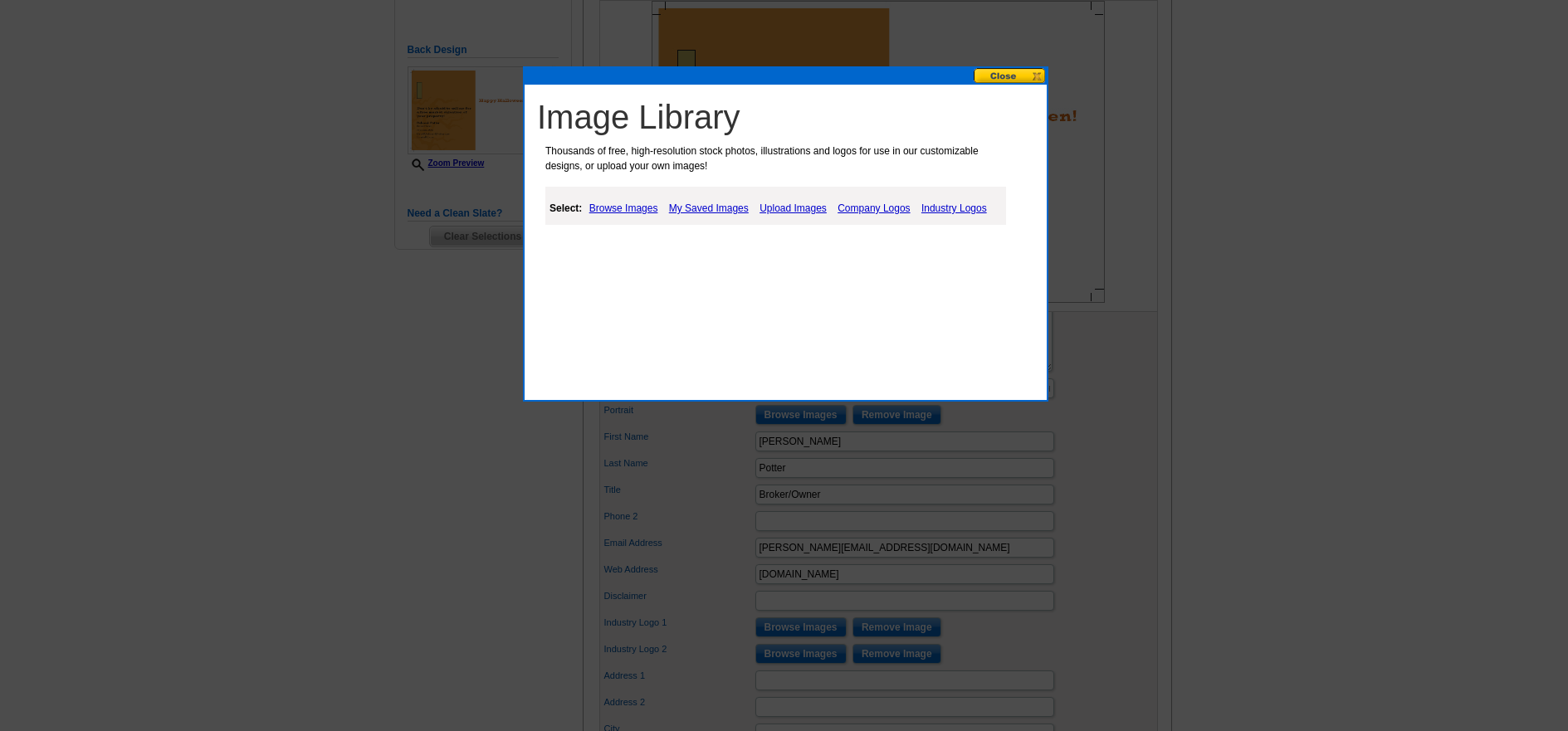
click at [604, 210] on link "Browse Images" at bounding box center [624, 209] width 77 height 20
click at [709, 211] on link "My Saved Images" at bounding box center [708, 209] width 88 height 20
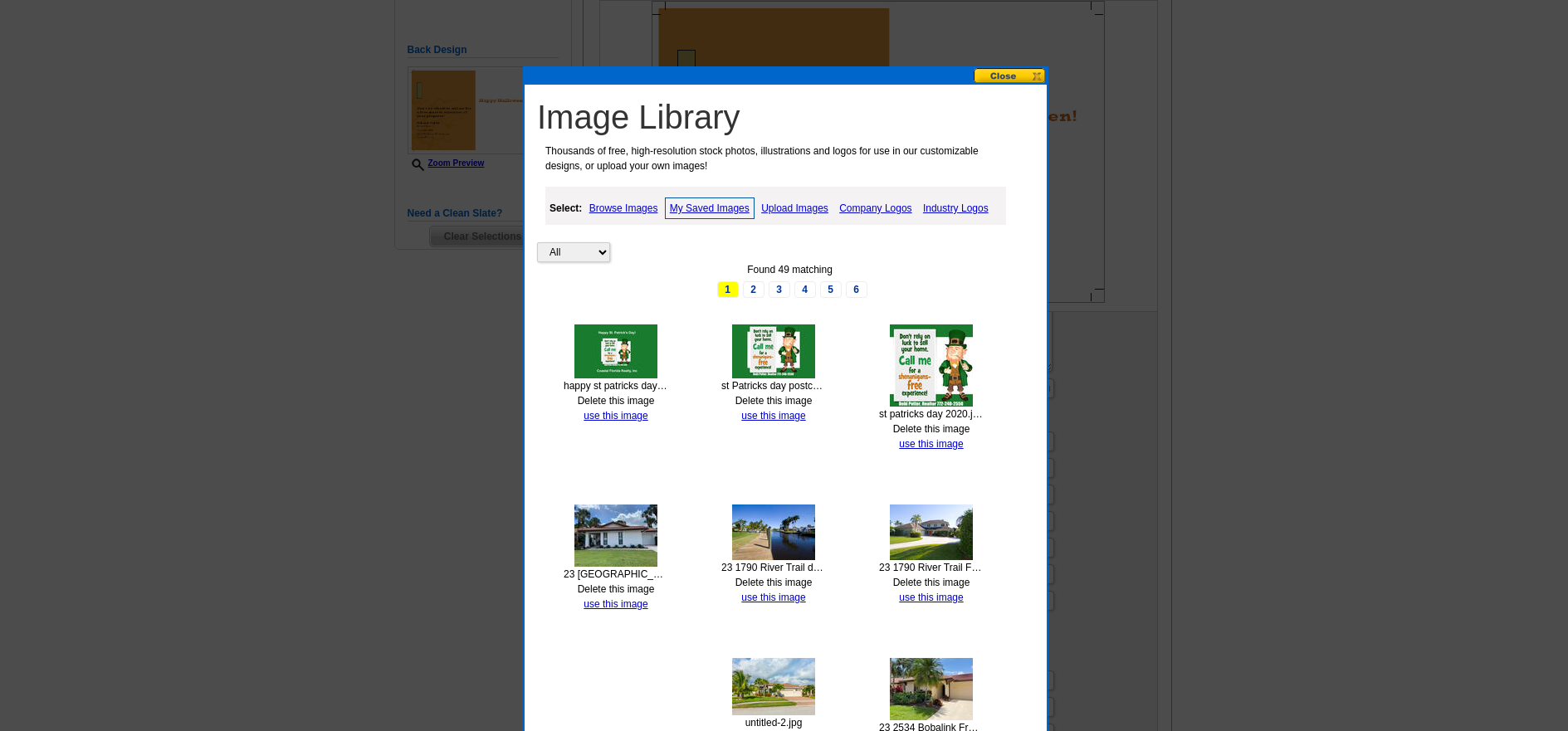
click at [791, 205] on link "Upload Images" at bounding box center [795, 209] width 76 height 20
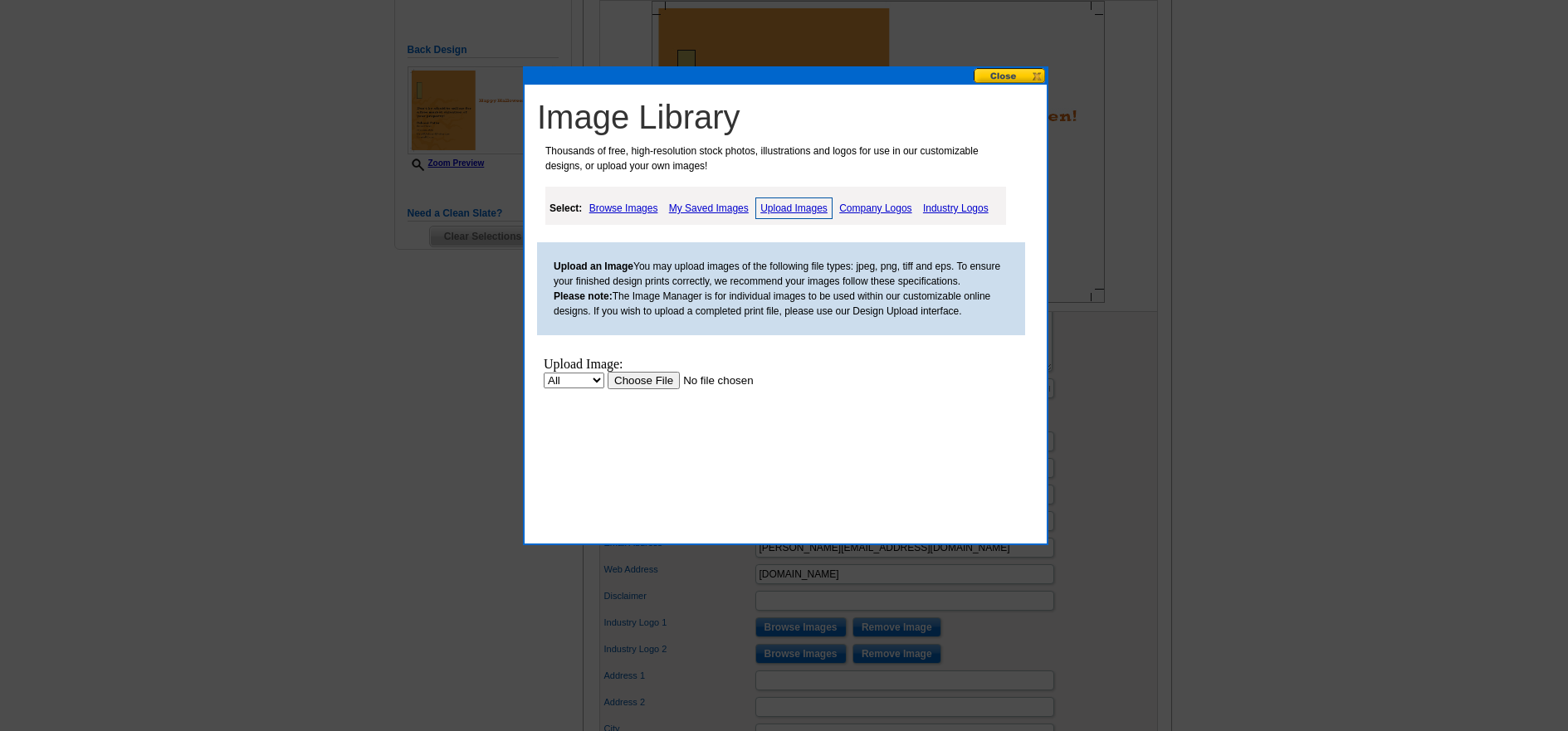
scroll to position [0, 0]
click at [640, 379] on input "file" at bounding box center [712, 381] width 210 height 18
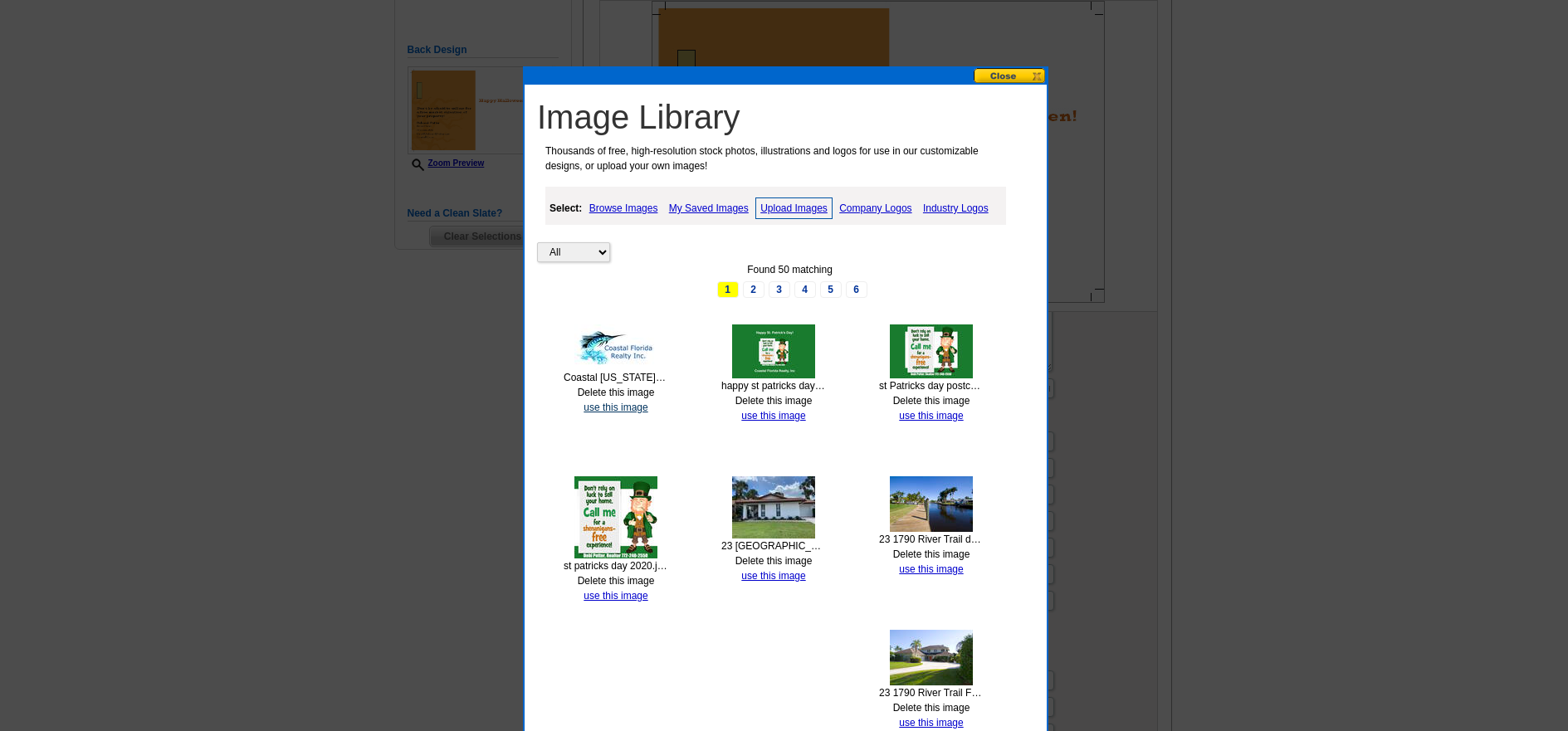
click at [616, 402] on link "use this image" at bounding box center [615, 407] width 64 height 12
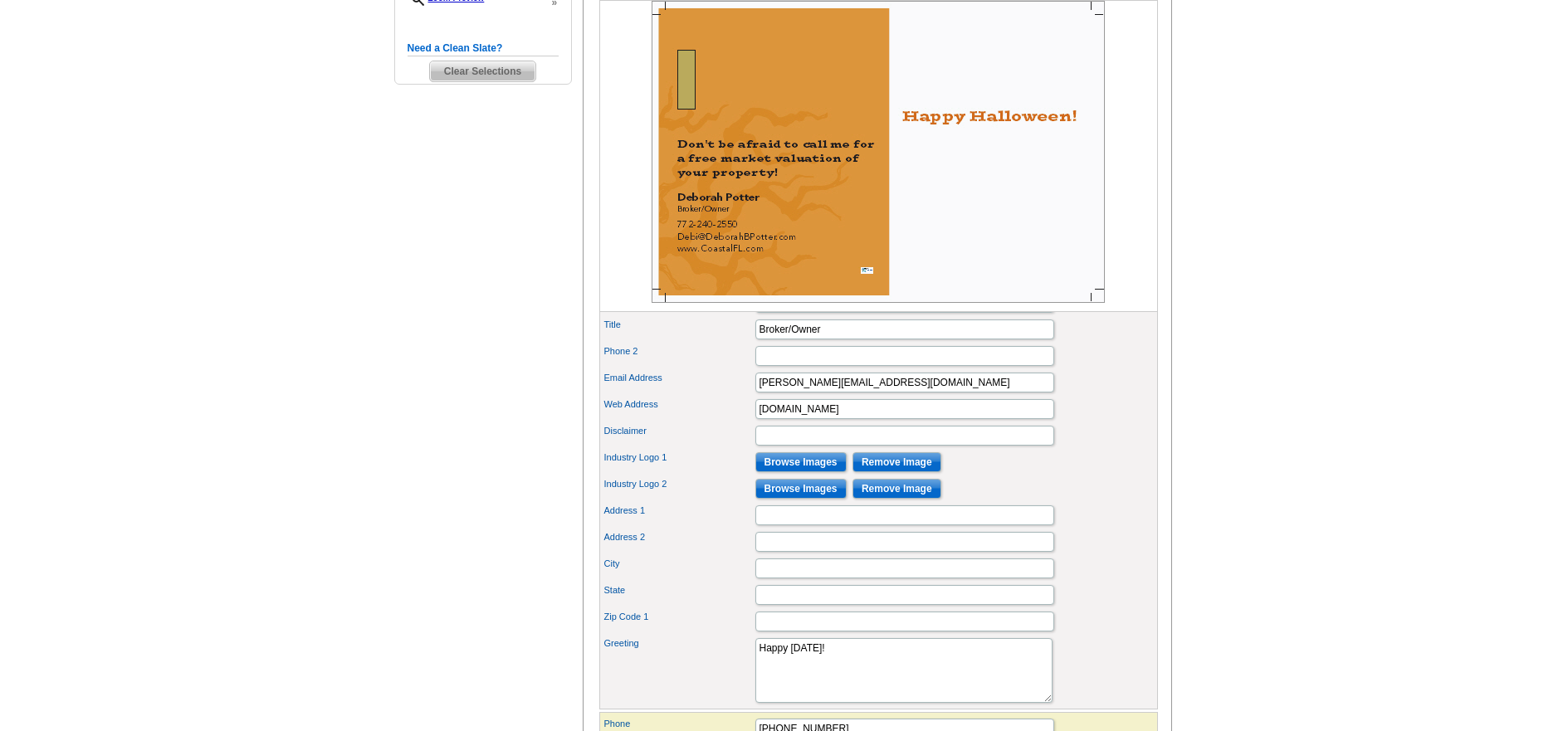
scroll to position [581, 0]
click at [793, 471] on input "Browse Images" at bounding box center [801, 461] width 91 height 20
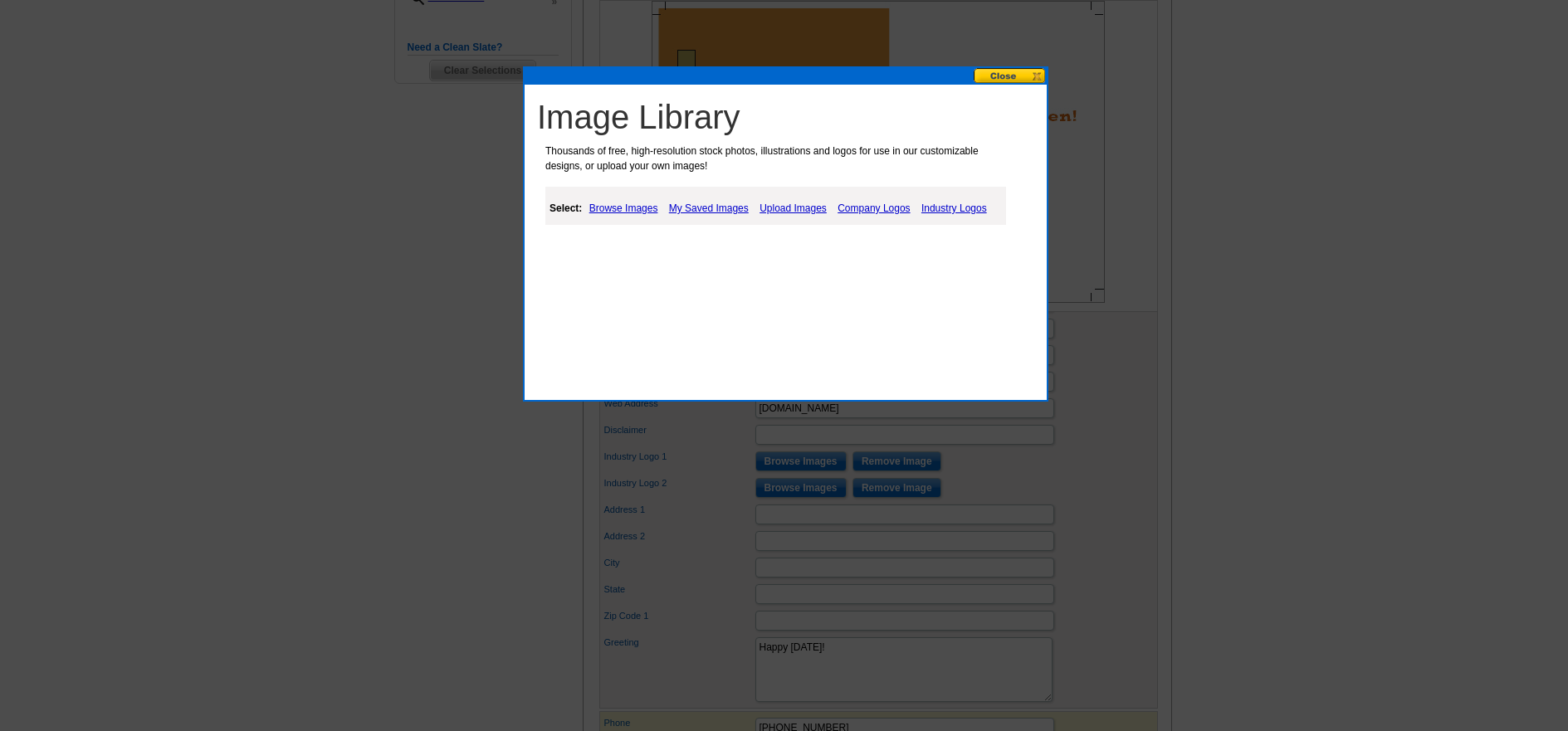
click at [692, 205] on link "My Saved Images" at bounding box center [708, 209] width 88 height 20
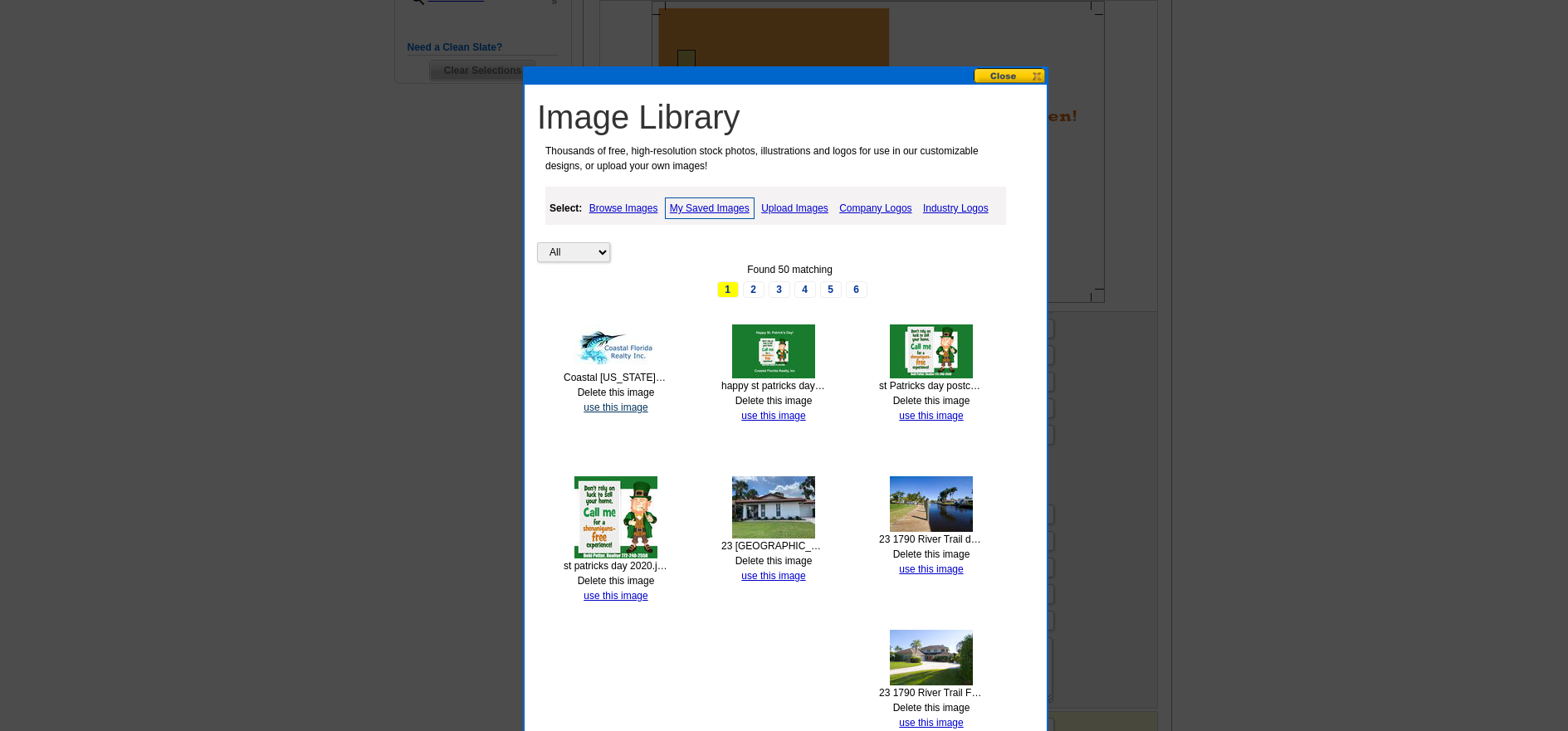
click at [607, 405] on link "use this image" at bounding box center [615, 407] width 64 height 12
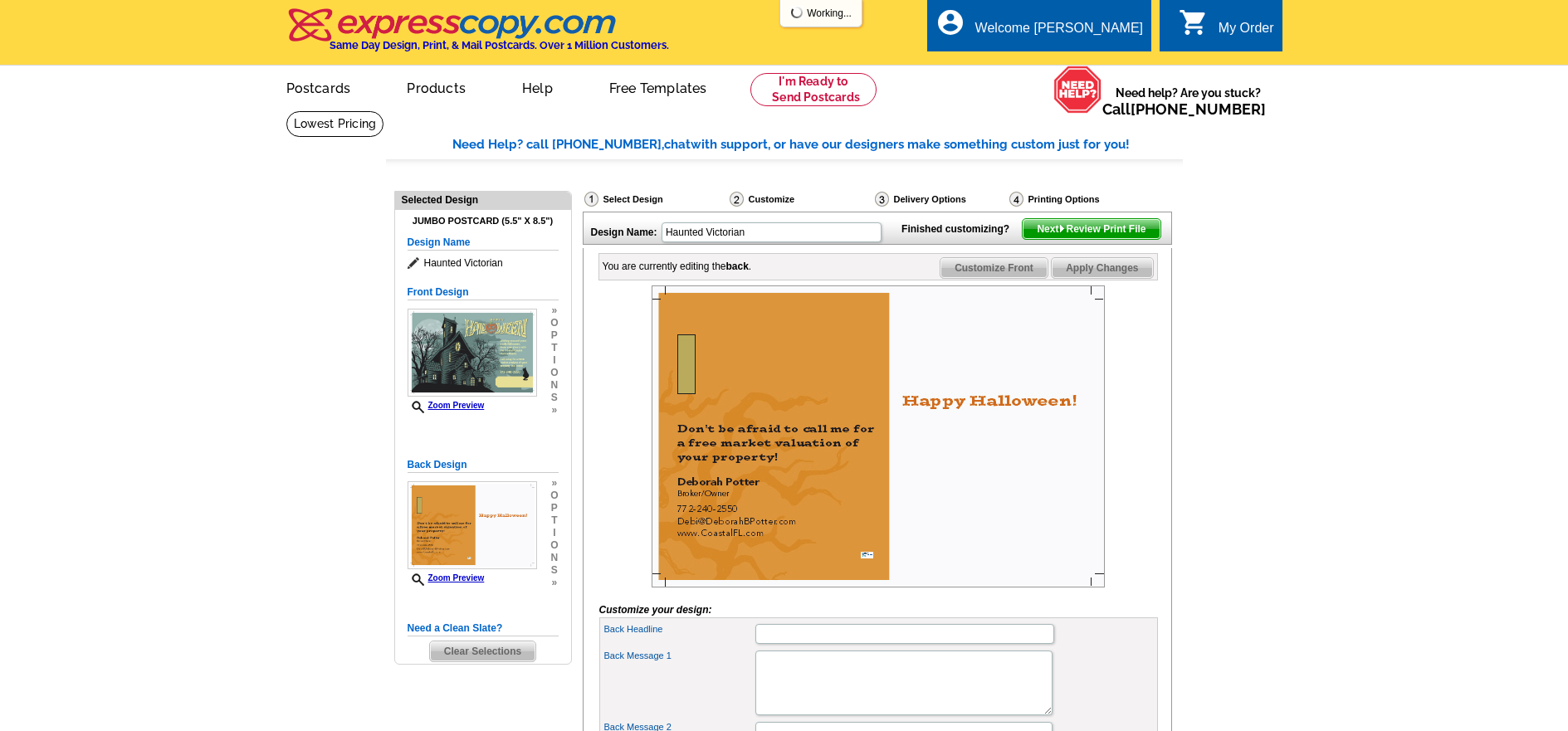
click at [956, 477] on img at bounding box center [877, 436] width 453 height 302
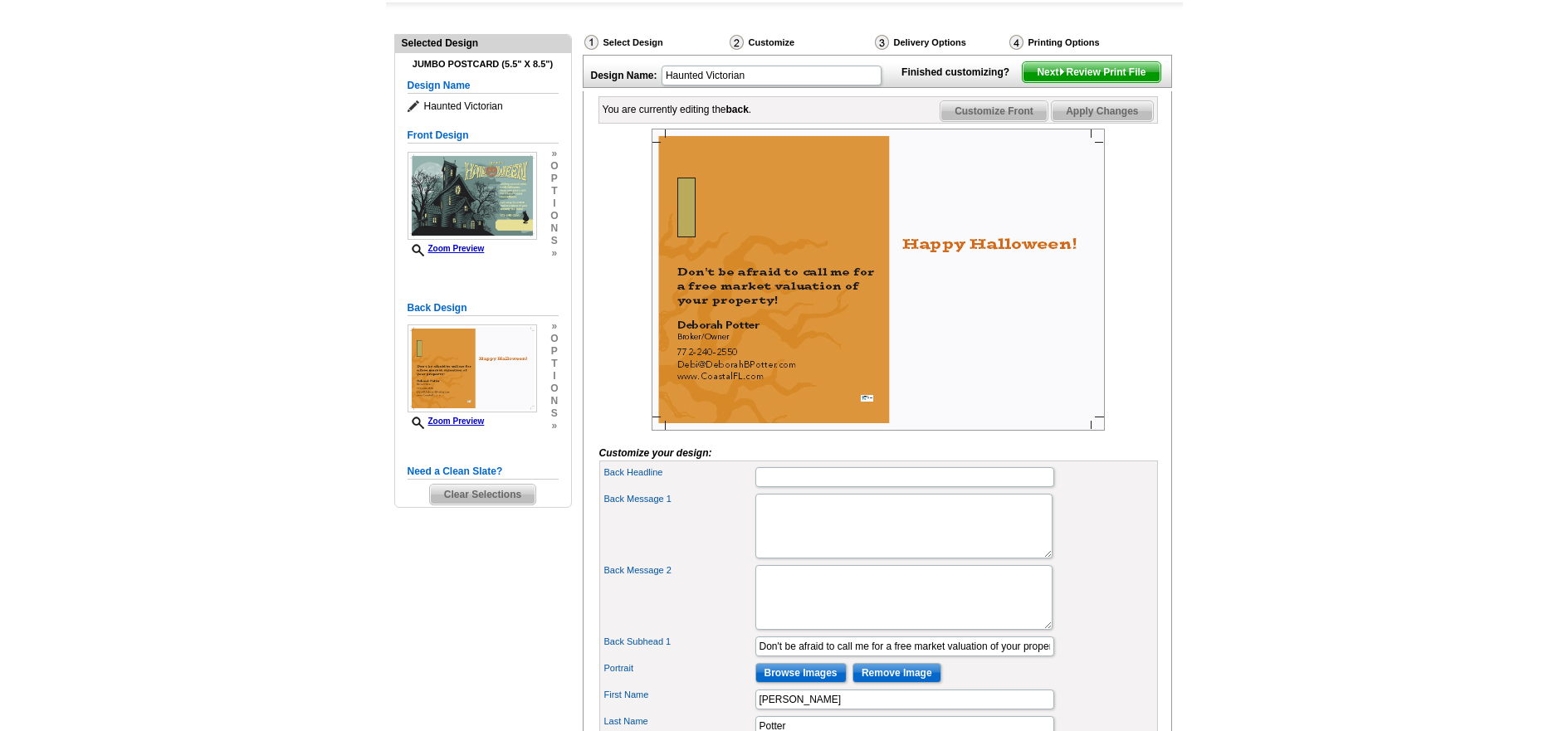
scroll to position [166, 0]
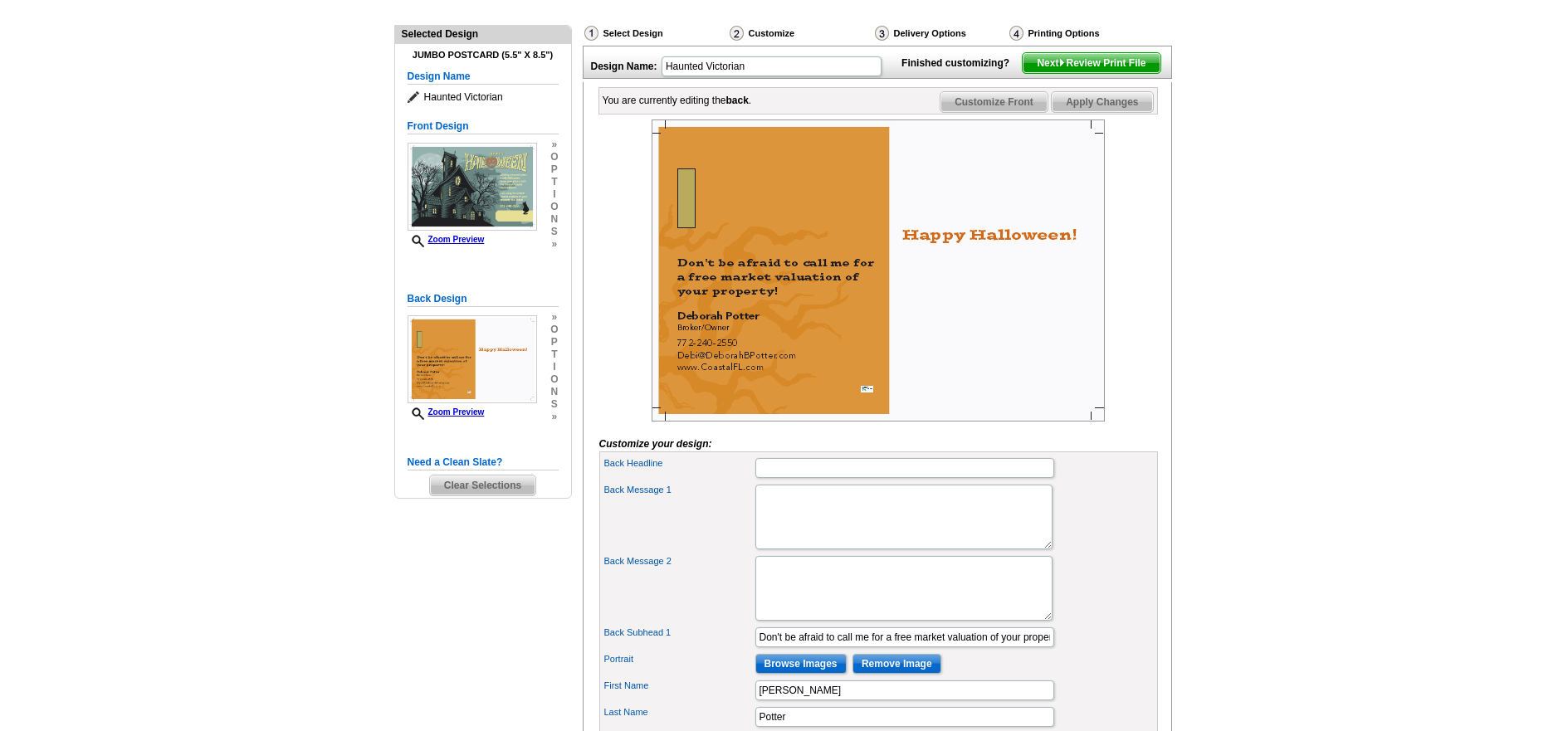
click at [683, 220] on img at bounding box center [877, 271] width 453 height 302
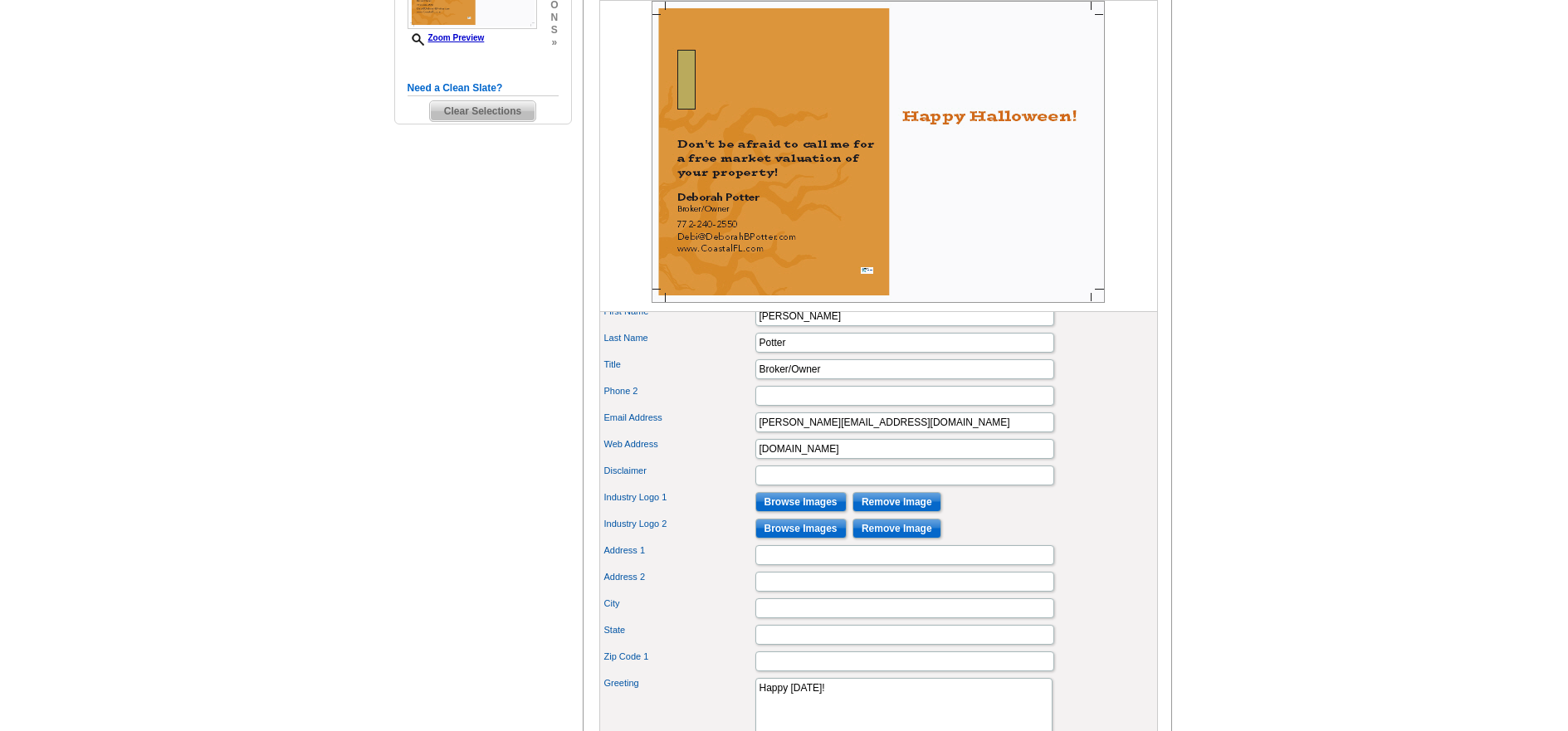
scroll to position [747, 0]
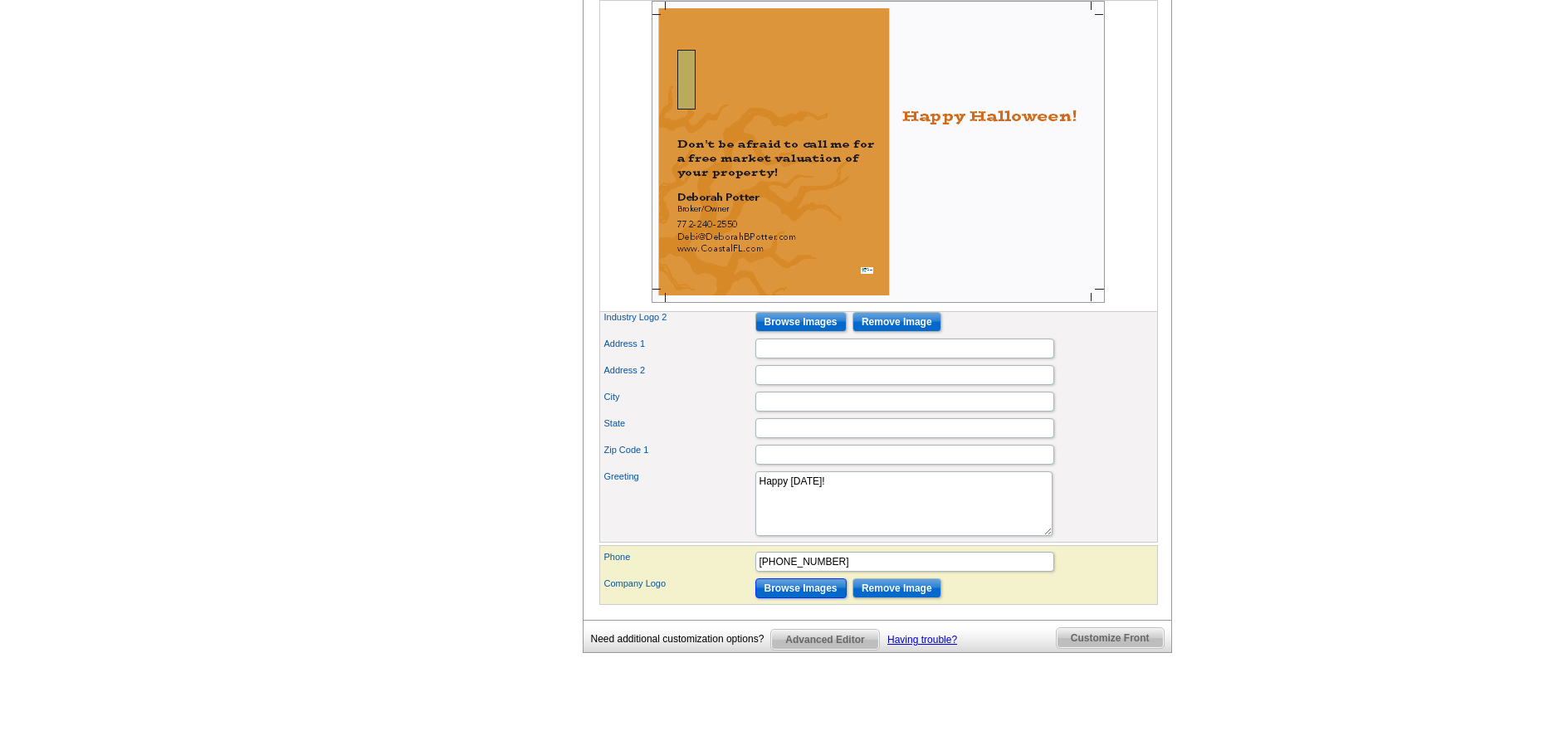
click at [802, 598] on input "Browse Images" at bounding box center [801, 588] width 91 height 20
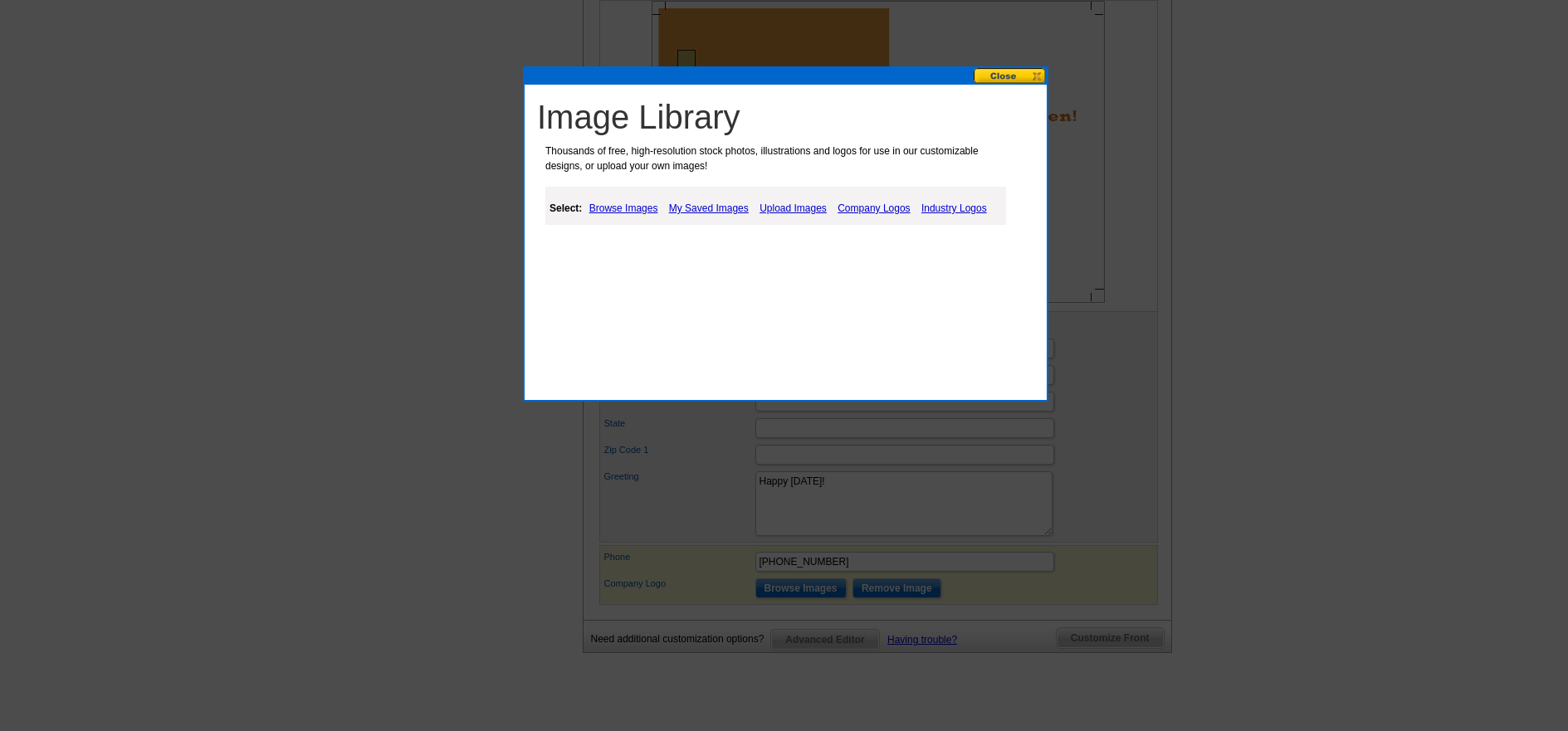
click at [698, 205] on link "My Saved Images" at bounding box center [708, 209] width 88 height 20
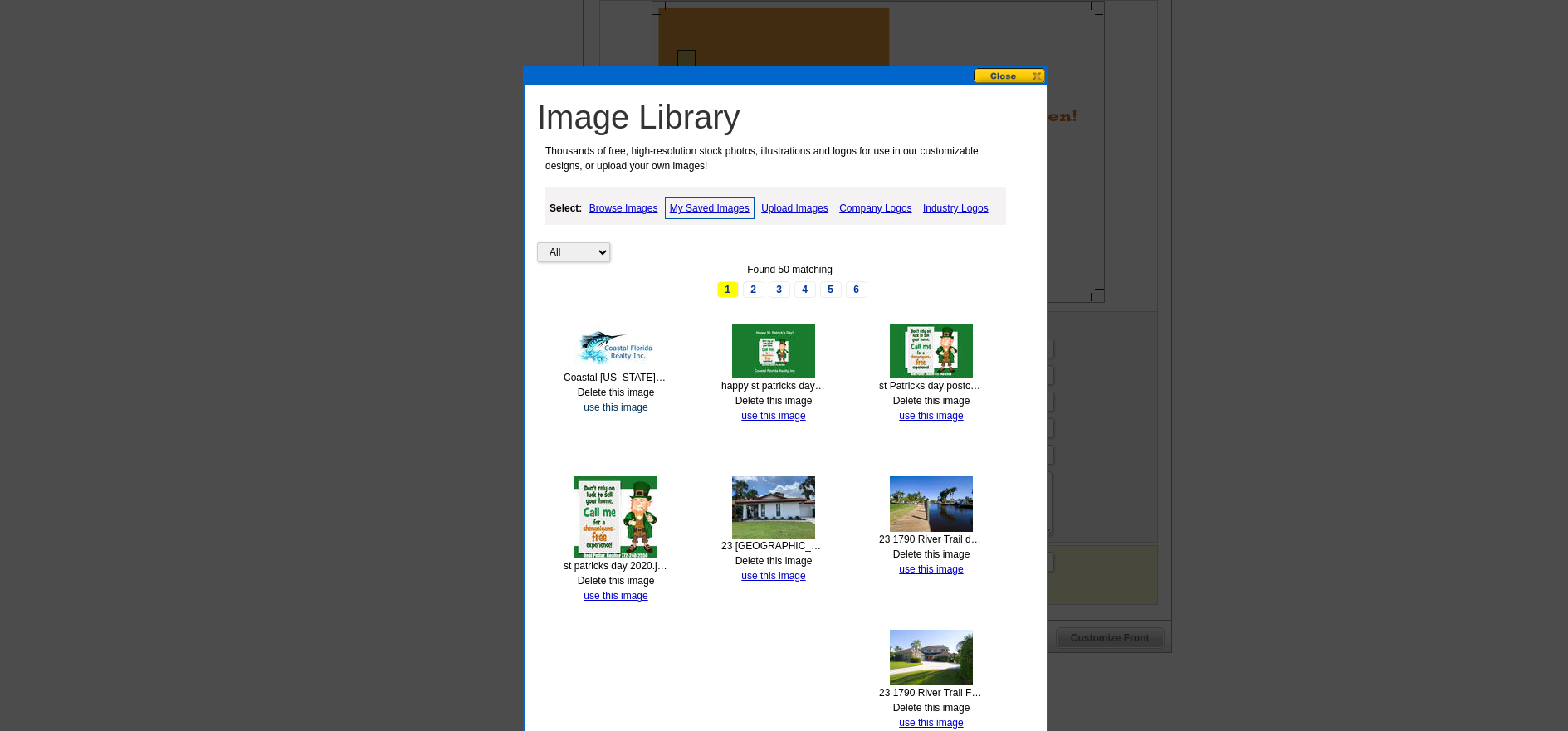
click at [615, 406] on link "use this image" at bounding box center [615, 407] width 64 height 12
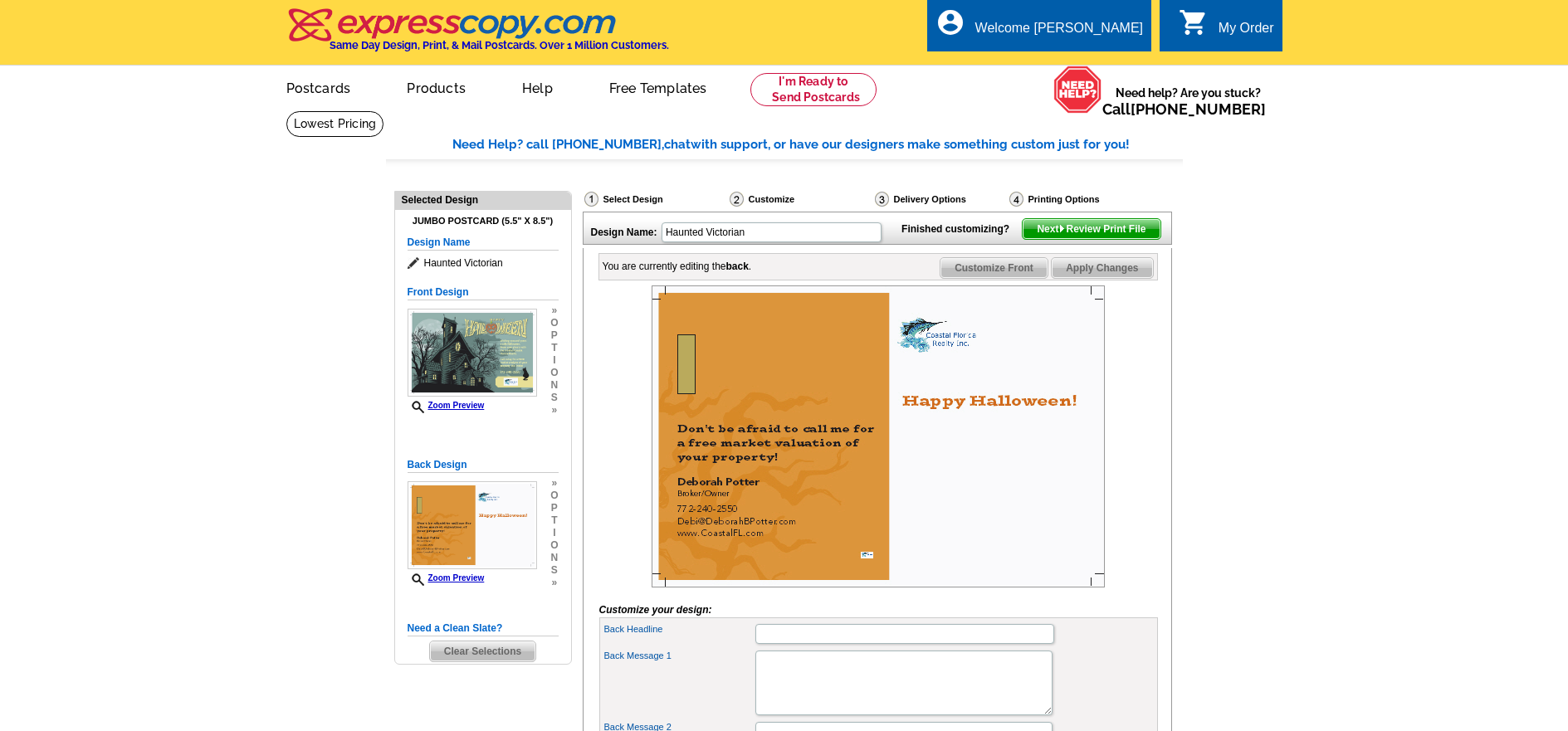
click at [867, 584] on img at bounding box center [877, 436] width 453 height 302
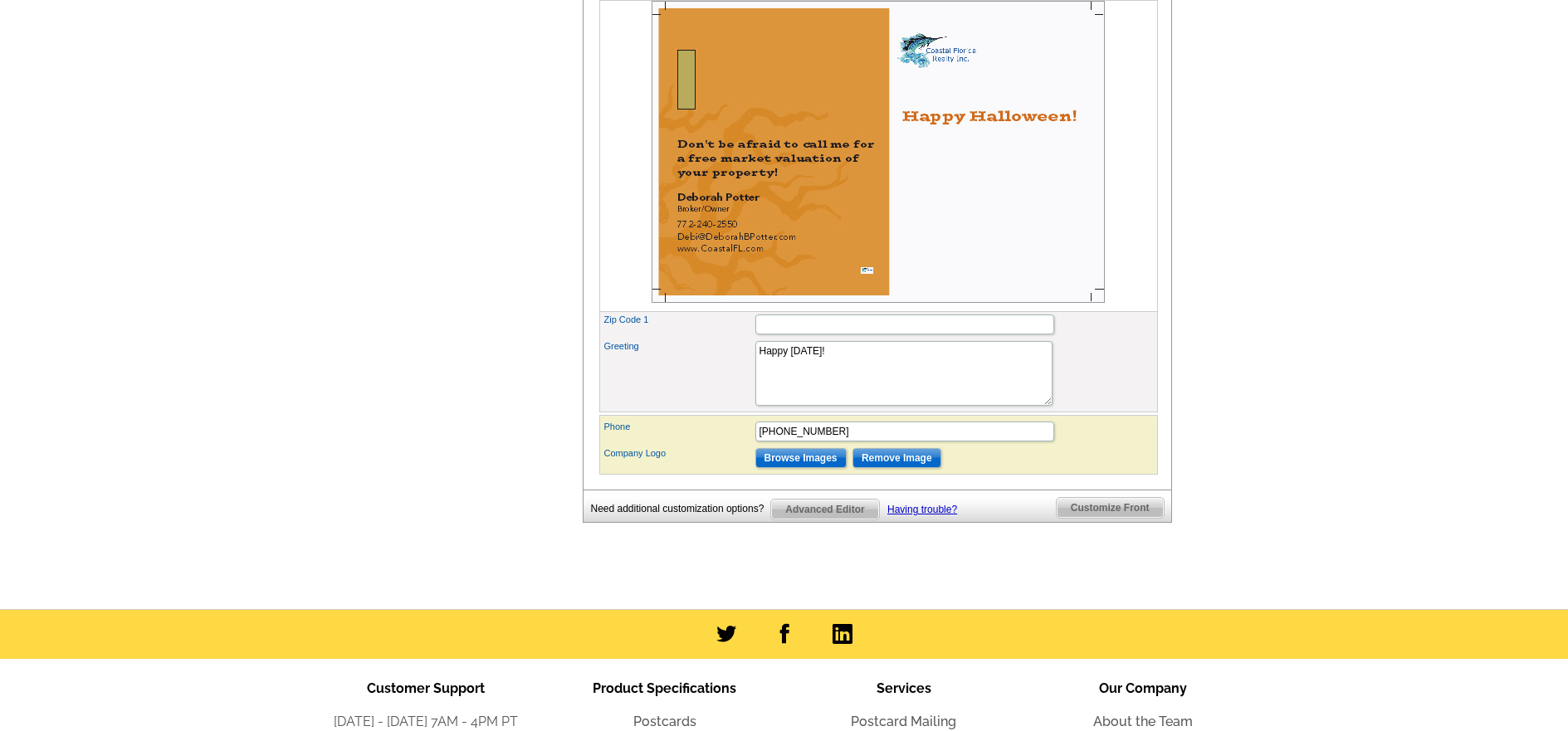
scroll to position [913, 0]
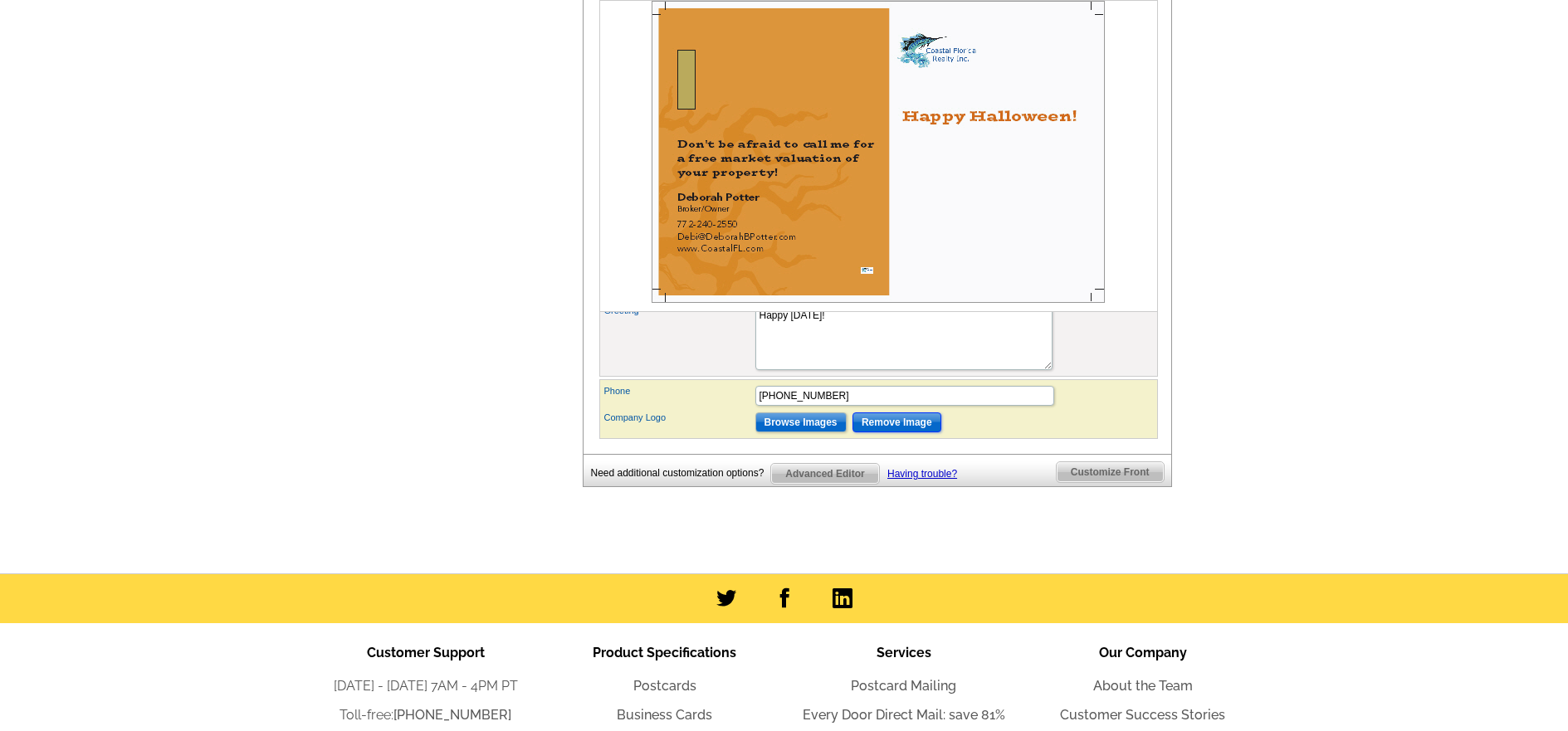
click at [892, 433] on input "Remove Image" at bounding box center [897, 422] width 89 height 20
click at [799, 433] on input "Browse Images" at bounding box center [801, 422] width 91 height 20
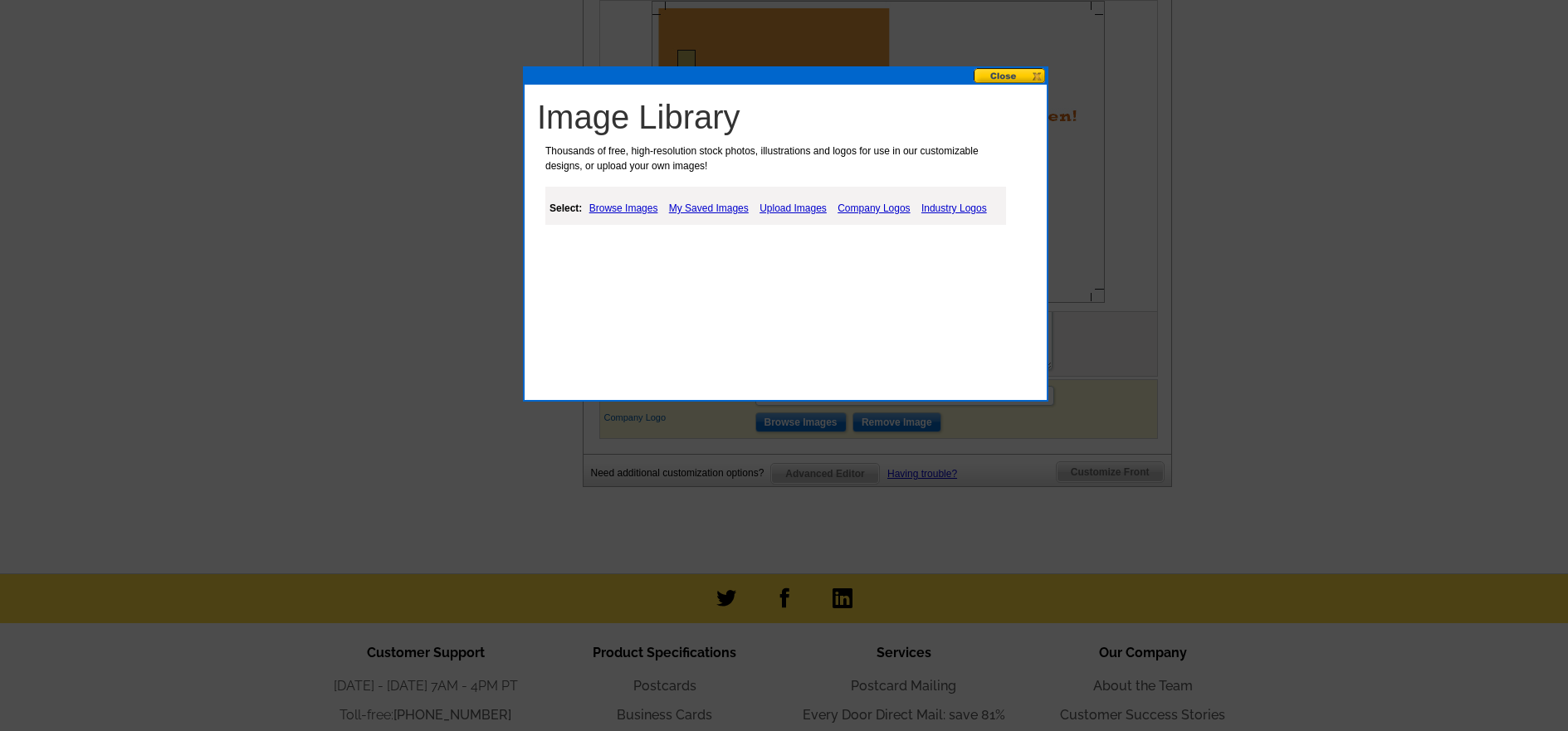
click at [694, 210] on link "My Saved Images" at bounding box center [708, 209] width 88 height 20
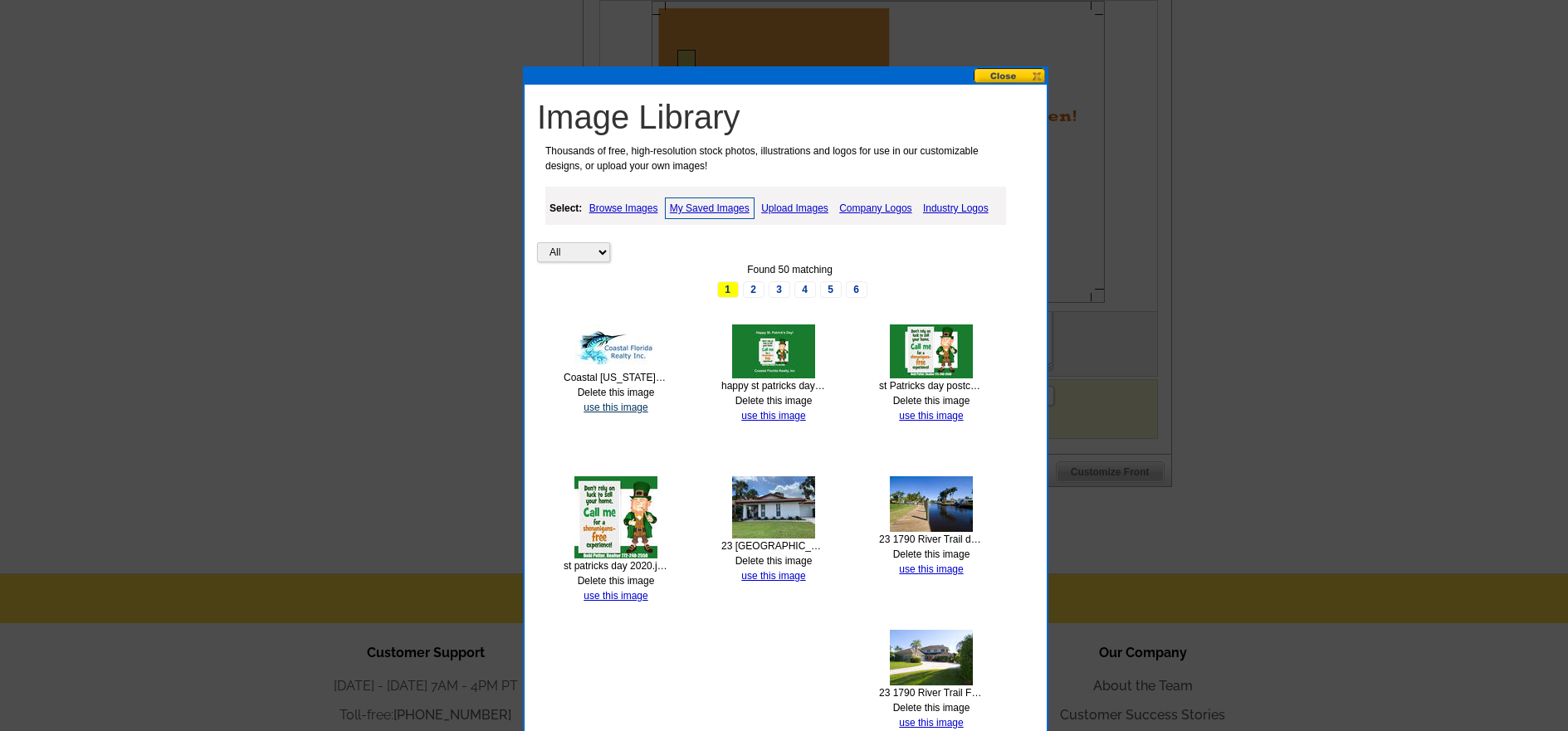
click at [609, 406] on link "use this image" at bounding box center [615, 407] width 64 height 12
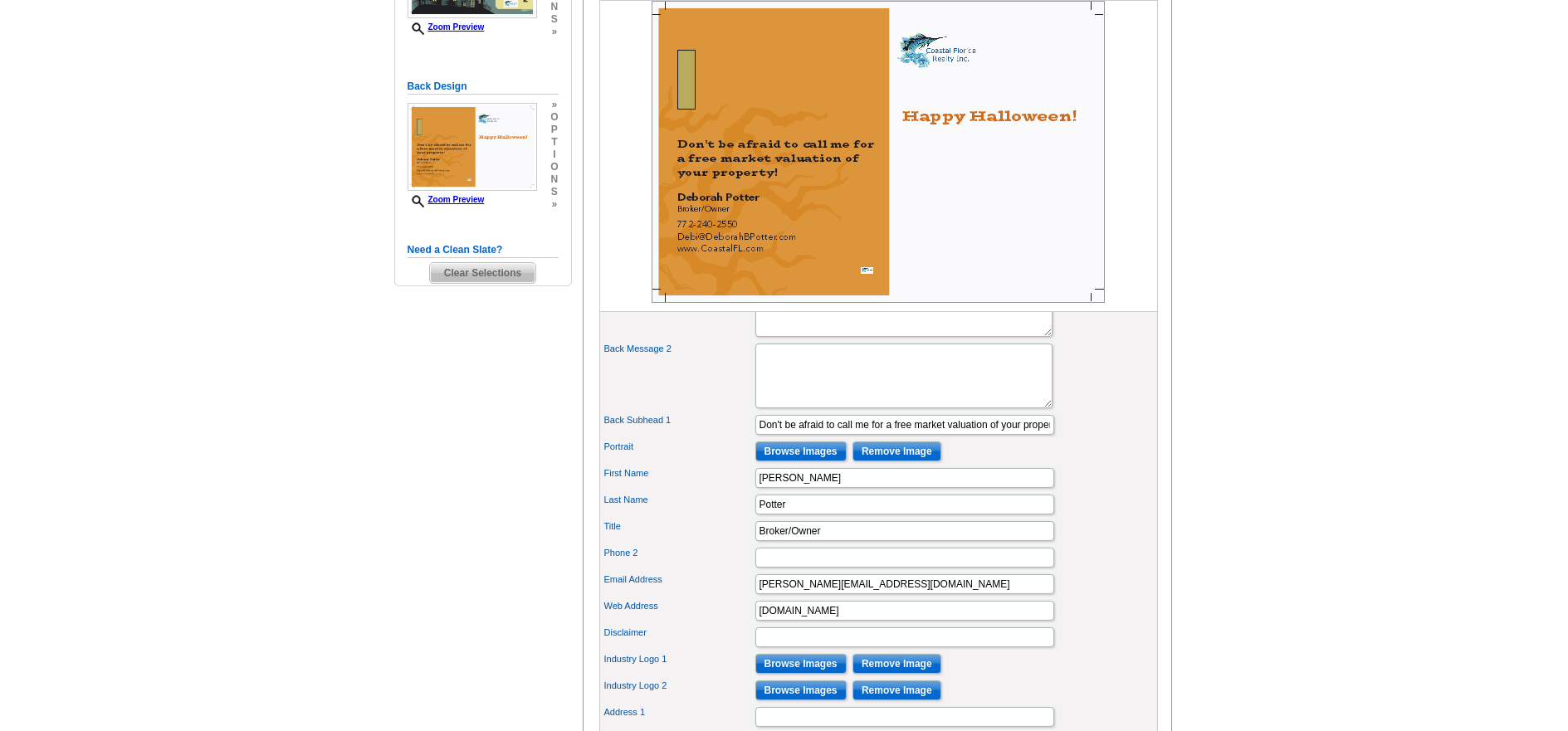
scroll to position [415, 0]
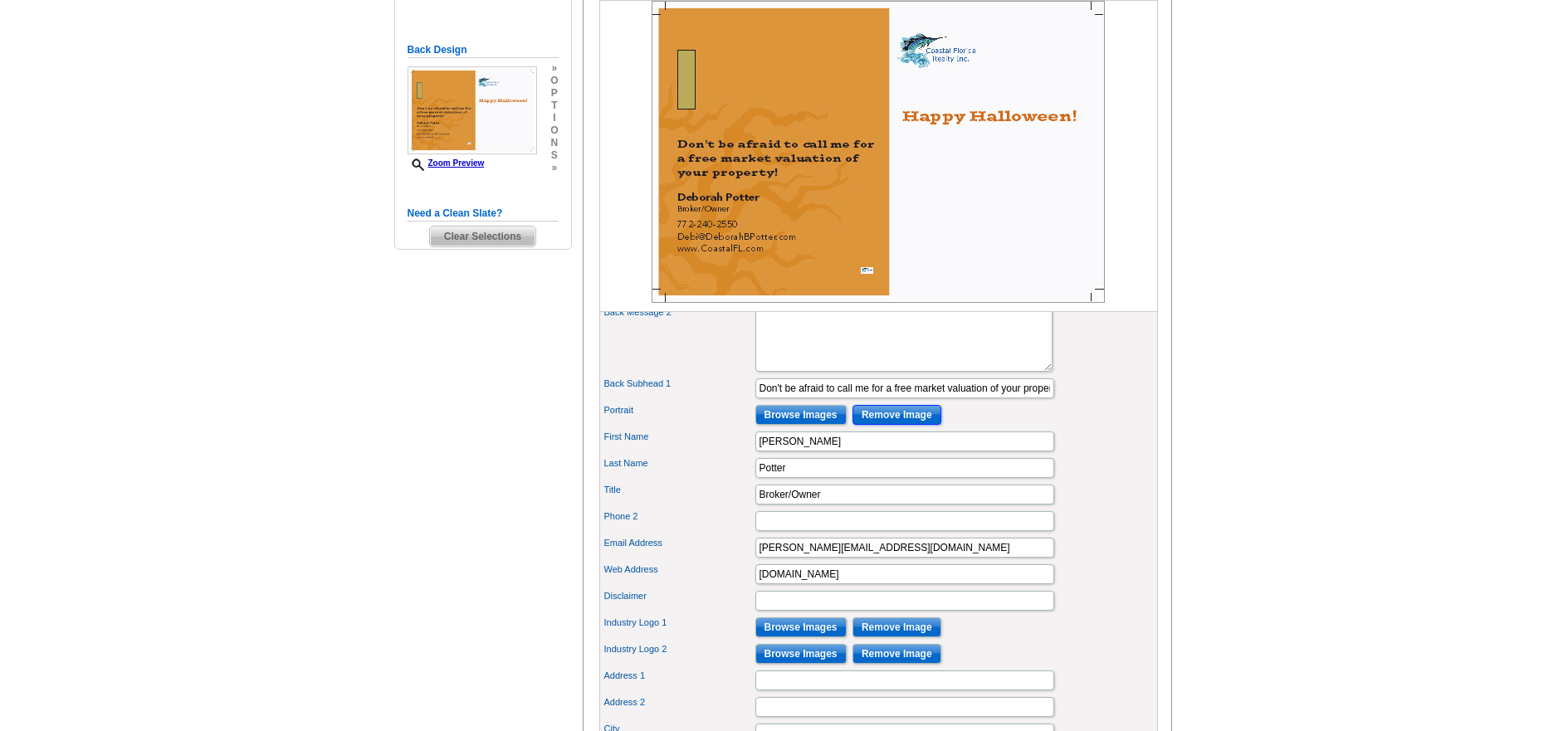
click at [892, 425] on input "Remove Image" at bounding box center [897, 415] width 89 height 20
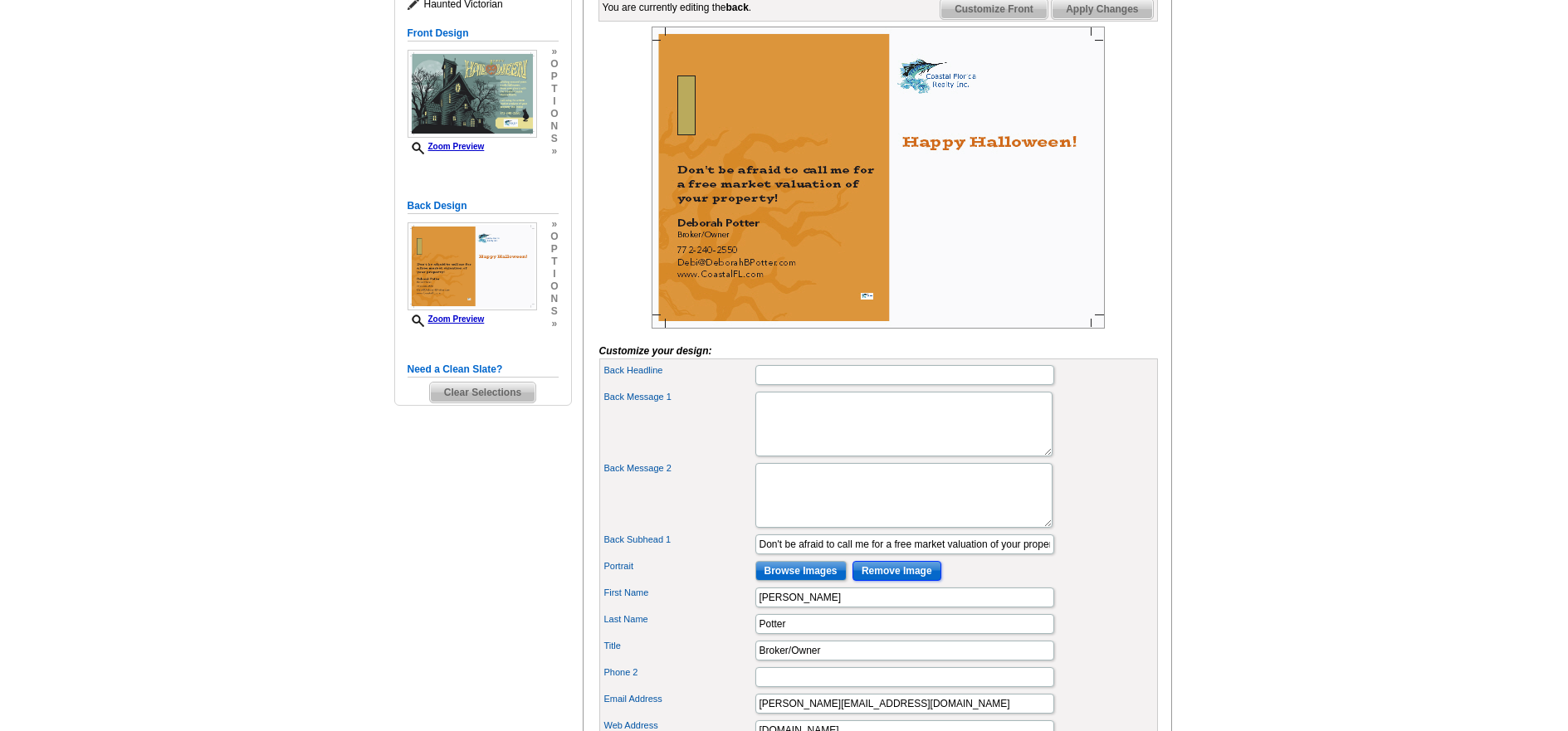
scroll to position [249, 0]
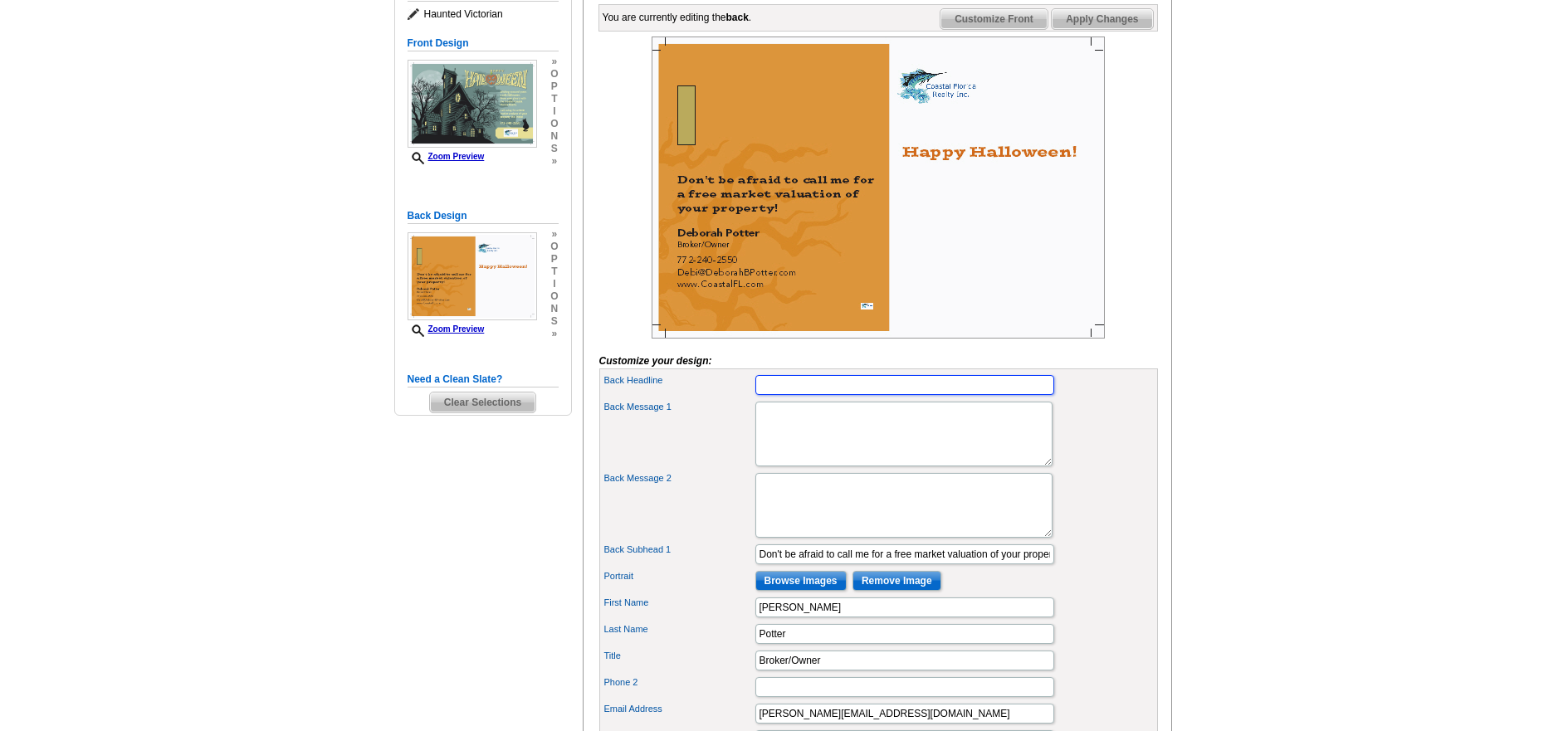
click at [764, 396] on input "Back Headline" at bounding box center [905, 385] width 299 height 20
click at [1100, 30] on span "Apply Changes" at bounding box center [1102, 19] width 100 height 20
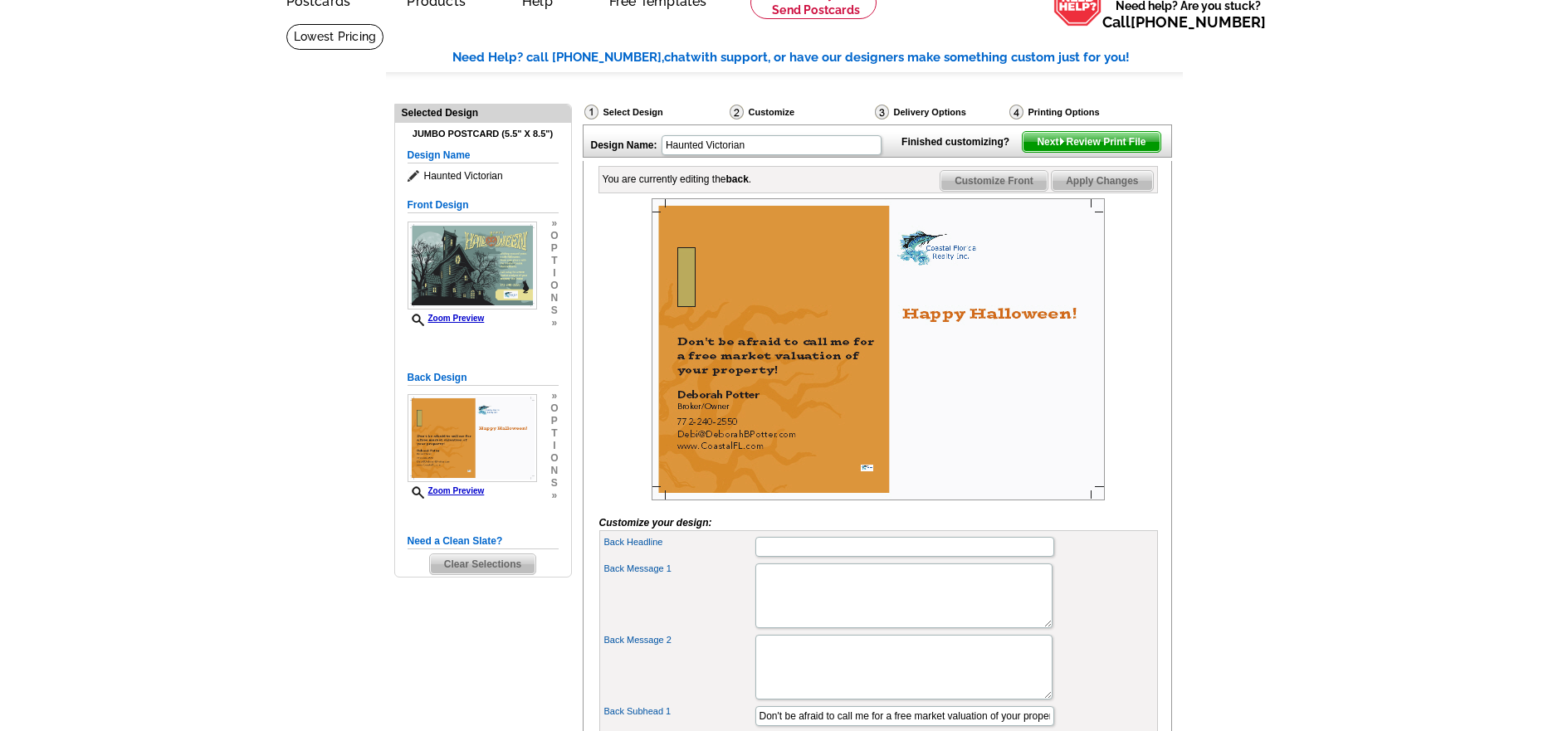
scroll to position [0, 0]
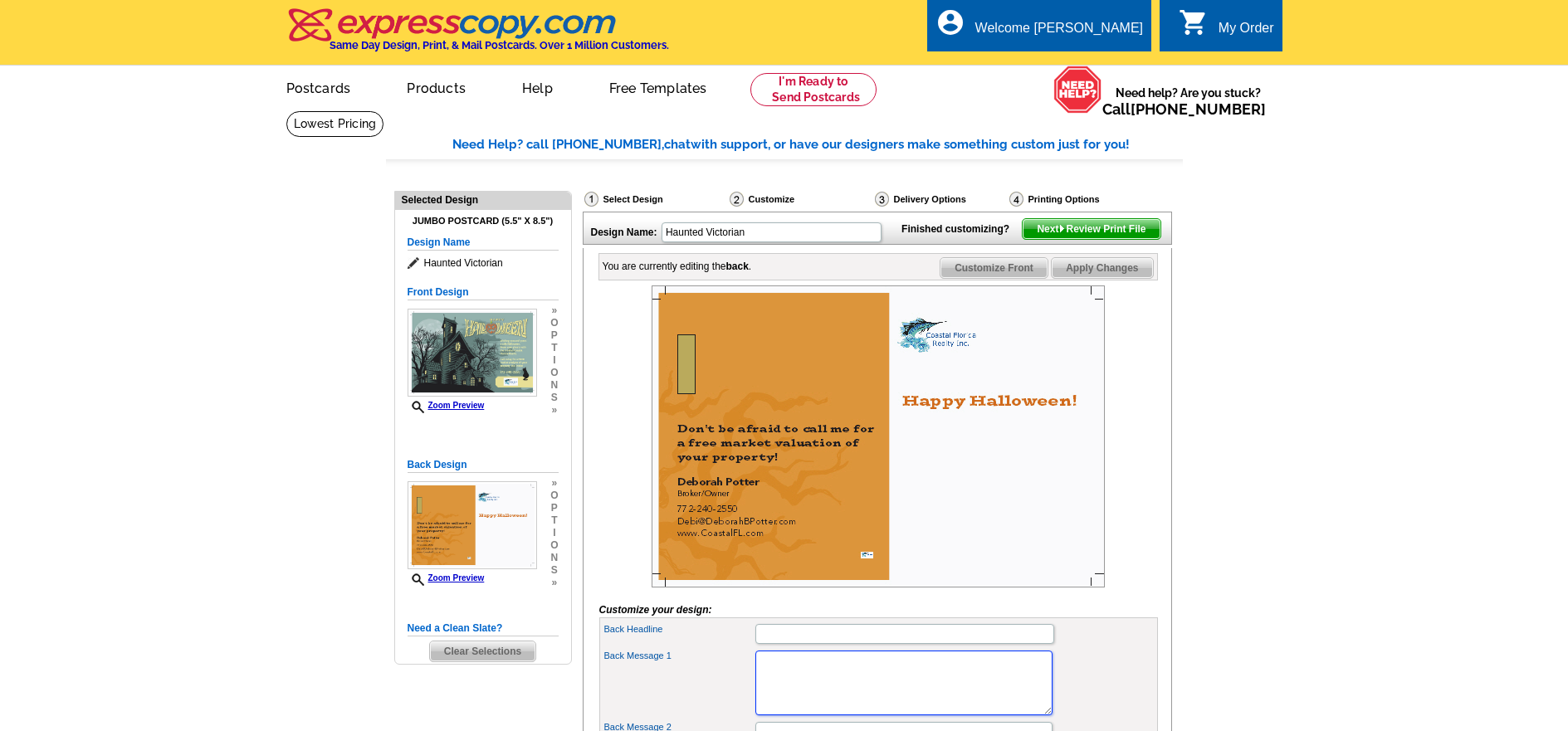
click at [762, 689] on textarea "Back Message 1" at bounding box center [904, 684] width 297 height 65
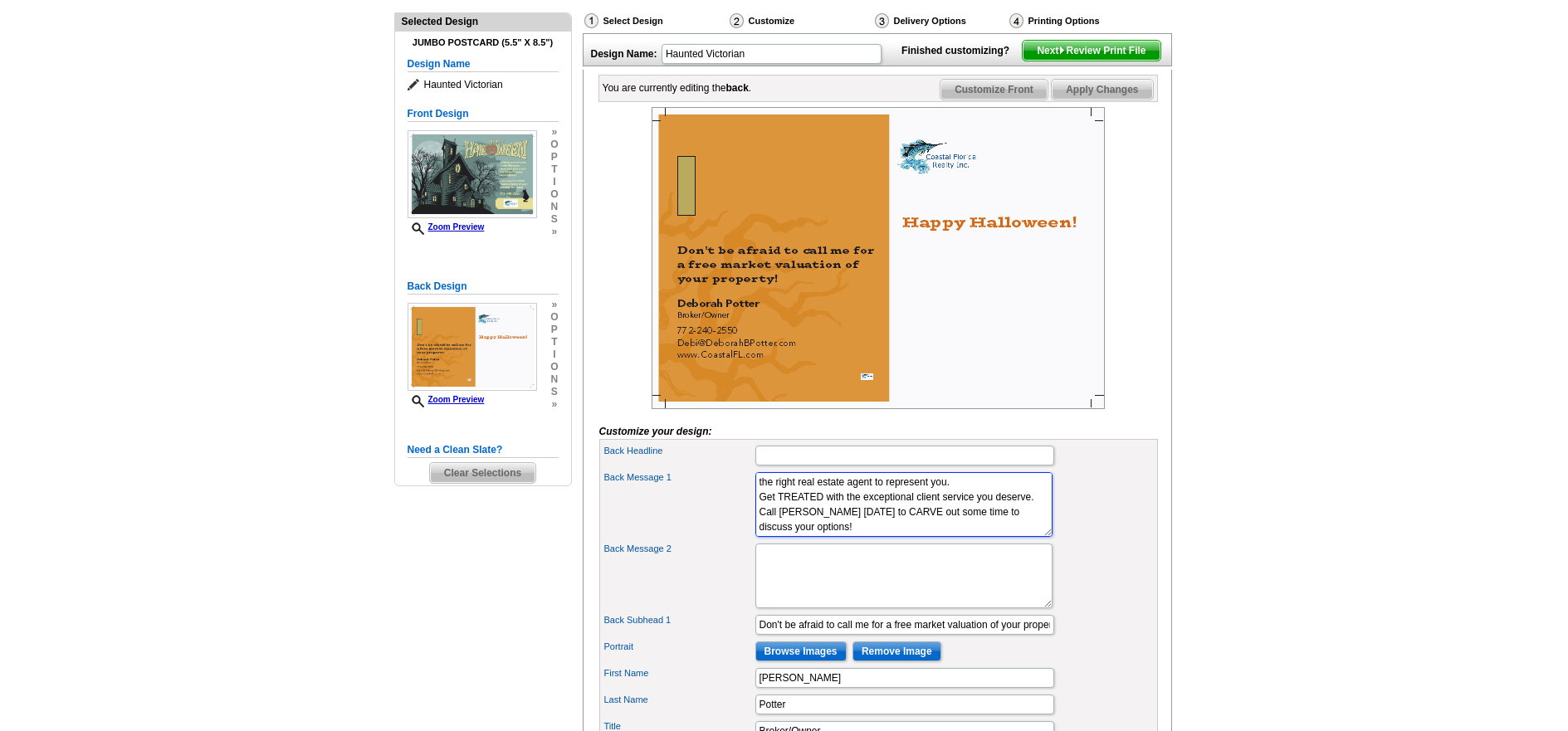
scroll to position [262, 0]
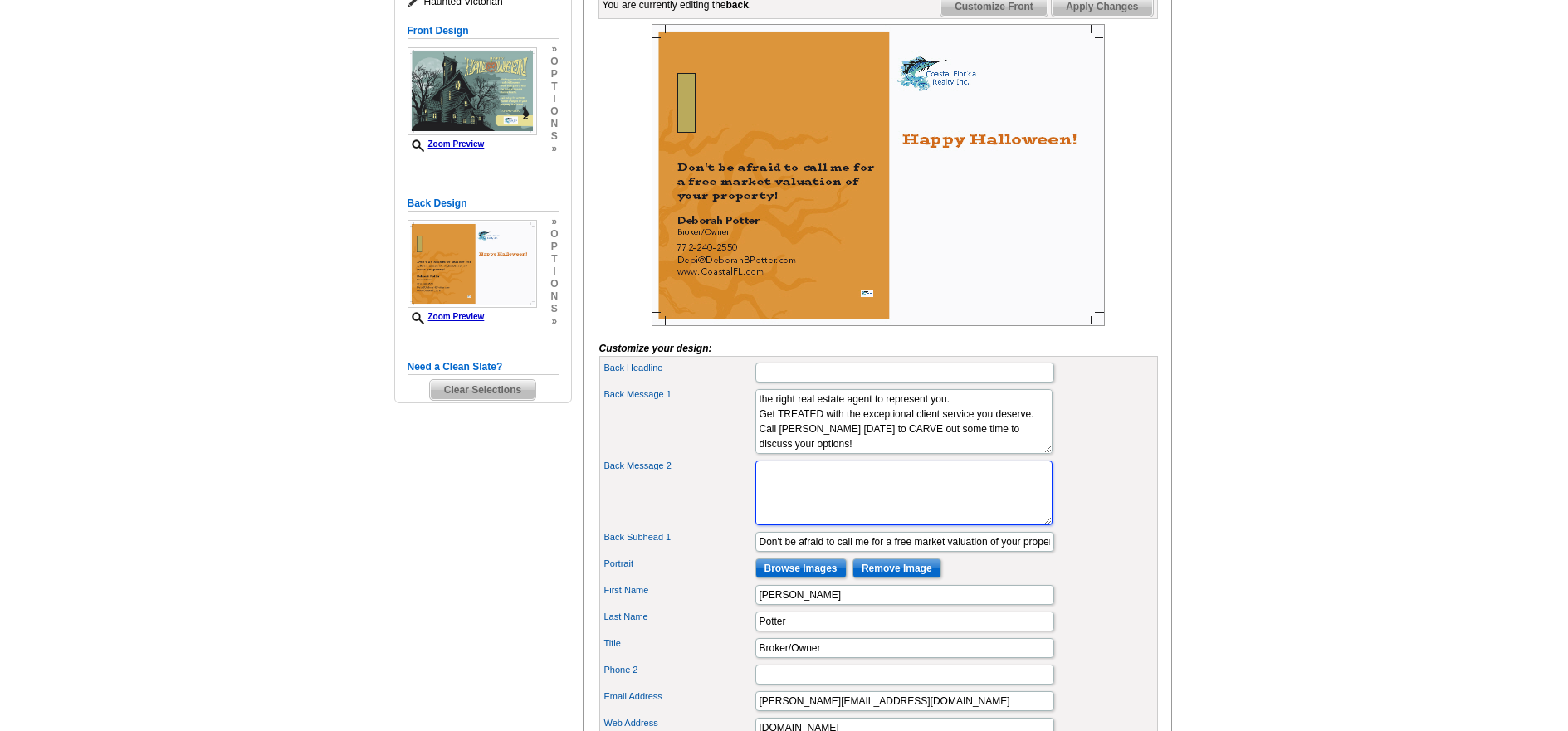
click at [794, 515] on textarea "Back Message 2" at bounding box center [904, 493] width 297 height 65
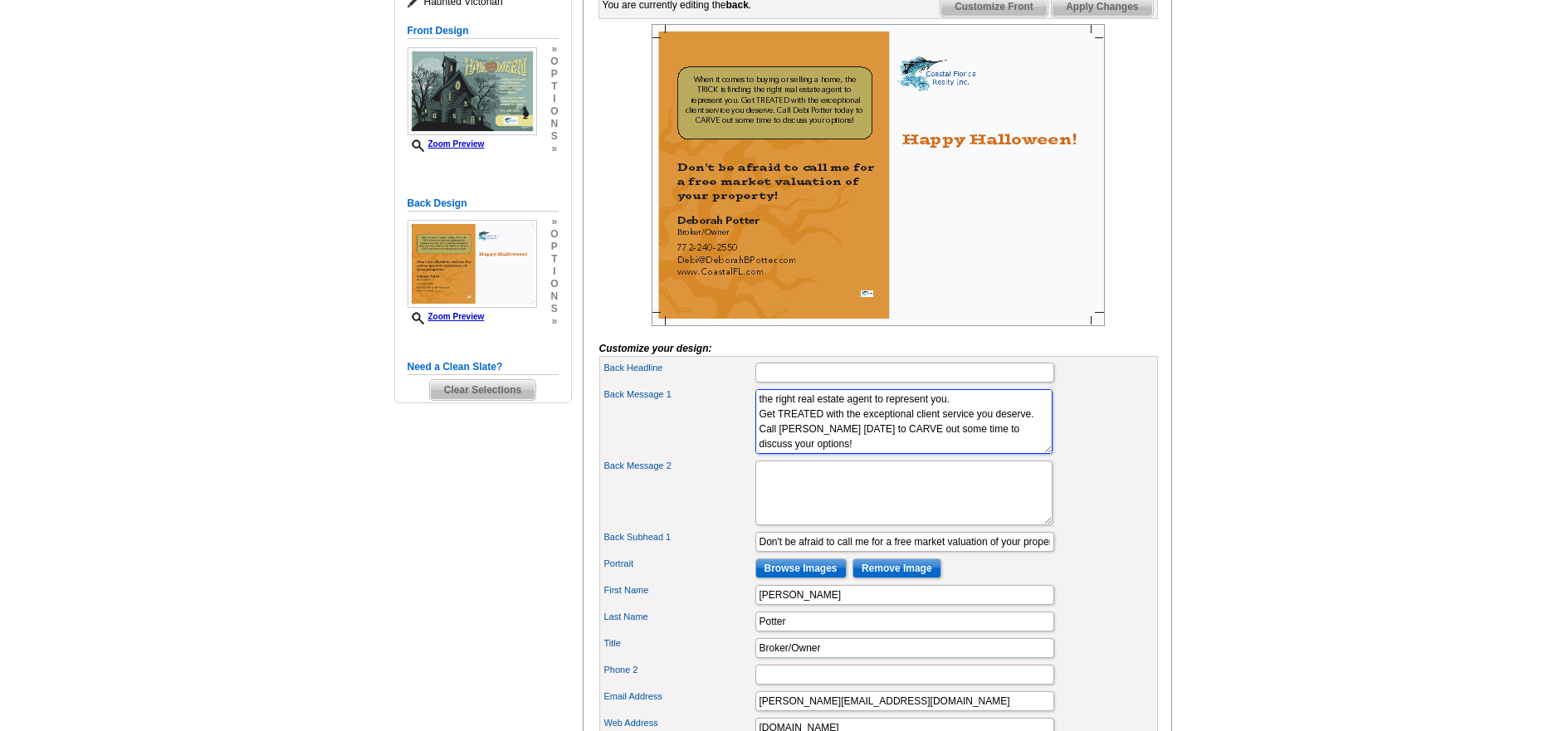
click at [826, 429] on textarea "When it comes to buying or selling a home, the TRICK is finding the right real …" at bounding box center [904, 422] width 297 height 65
type textarea "When it comes to buying or selling a home, the TRICK is finding the right real …"
click at [1050, 454] on div "Back Message 1 When it comes to buying or selling a home, the TRICK is finding …" at bounding box center [878, 421] width 552 height 72
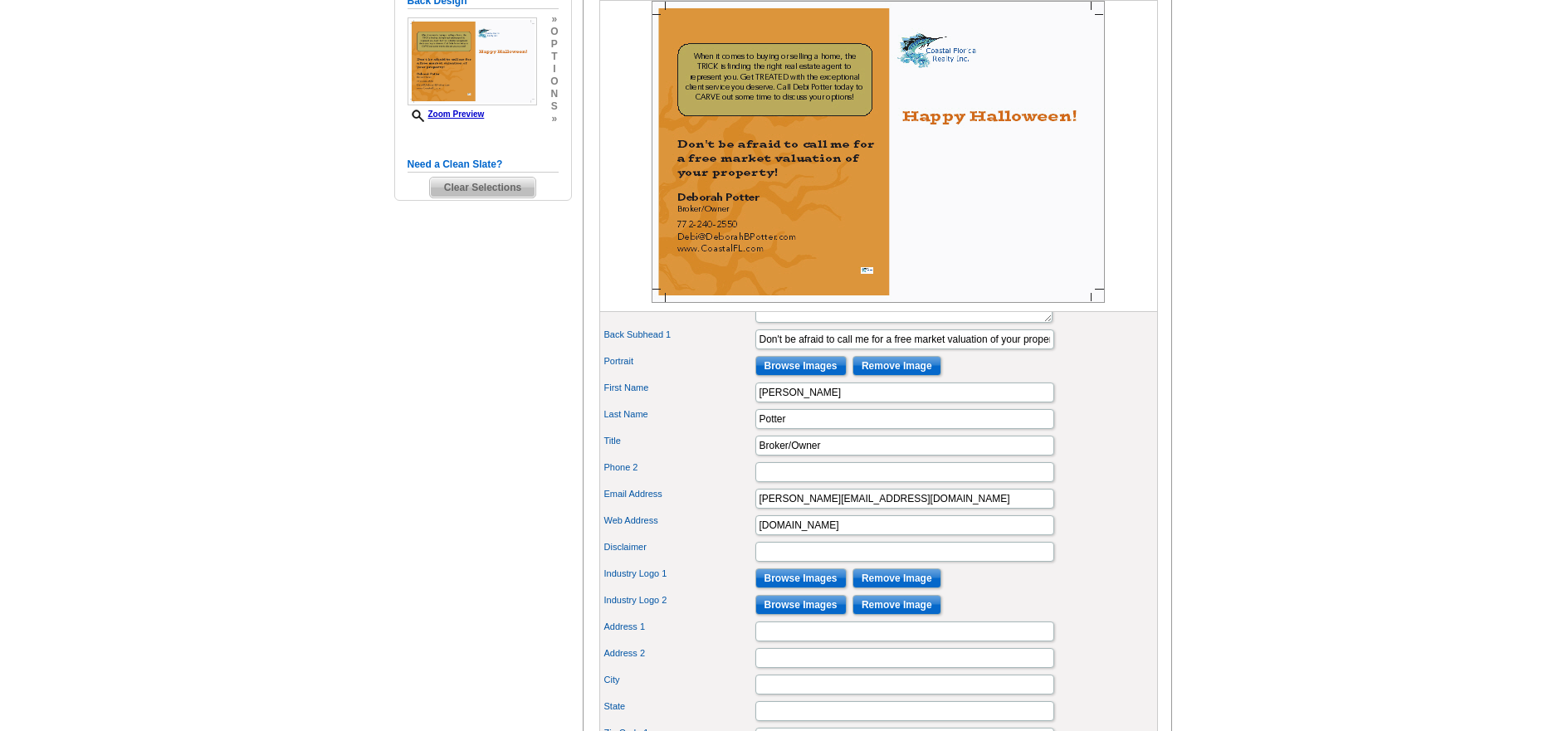
scroll to position [511, 0]
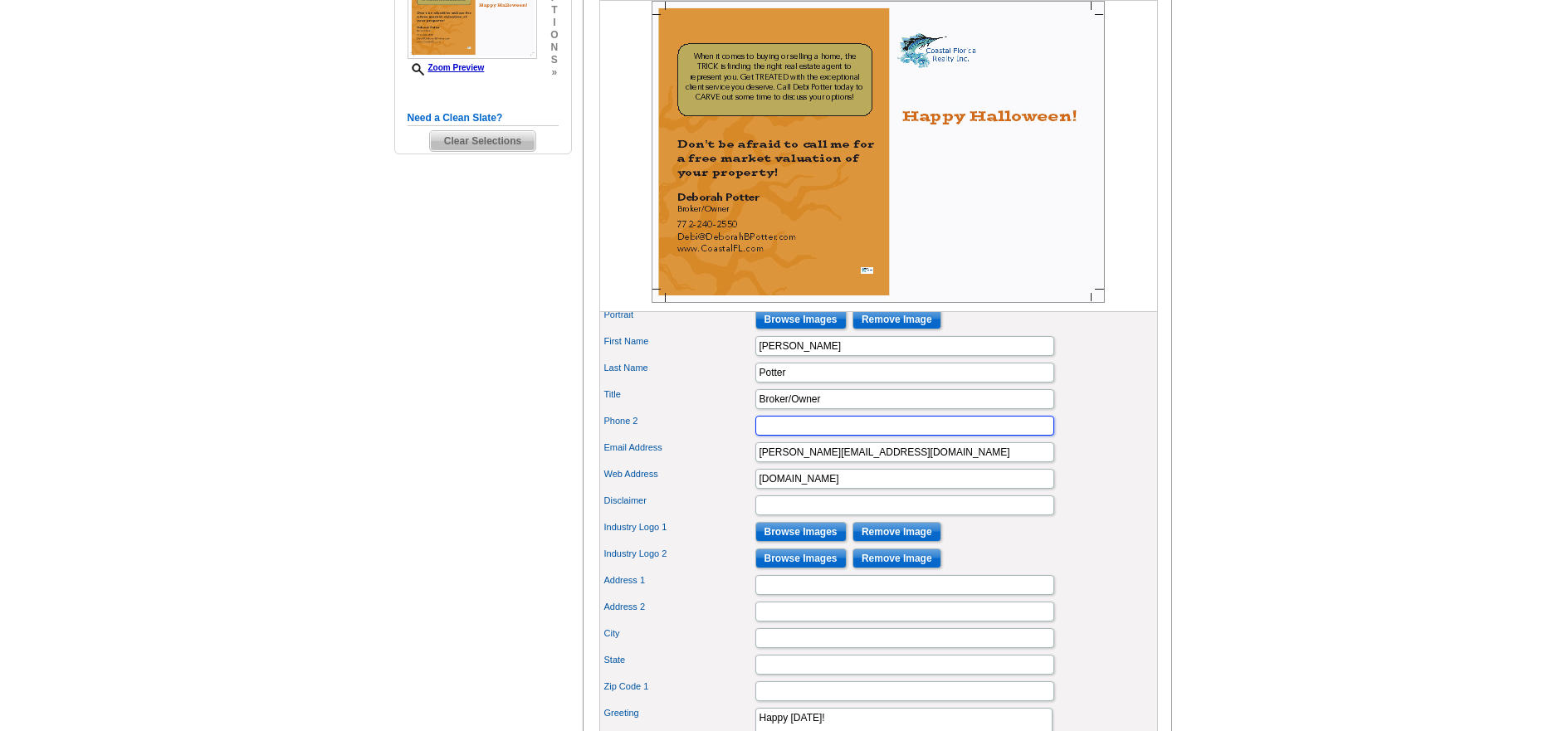
click at [771, 436] on input "Phone 2" at bounding box center [905, 426] width 299 height 20
type input "Coastal Florida Realty"
click at [1115, 359] on div "First Name Deborah" at bounding box center [878, 345] width 552 height 27
click at [766, 516] on input "Disclaimer" at bounding box center [905, 506] width 299 height 20
type input "www.DiscoverStuartFL.com"
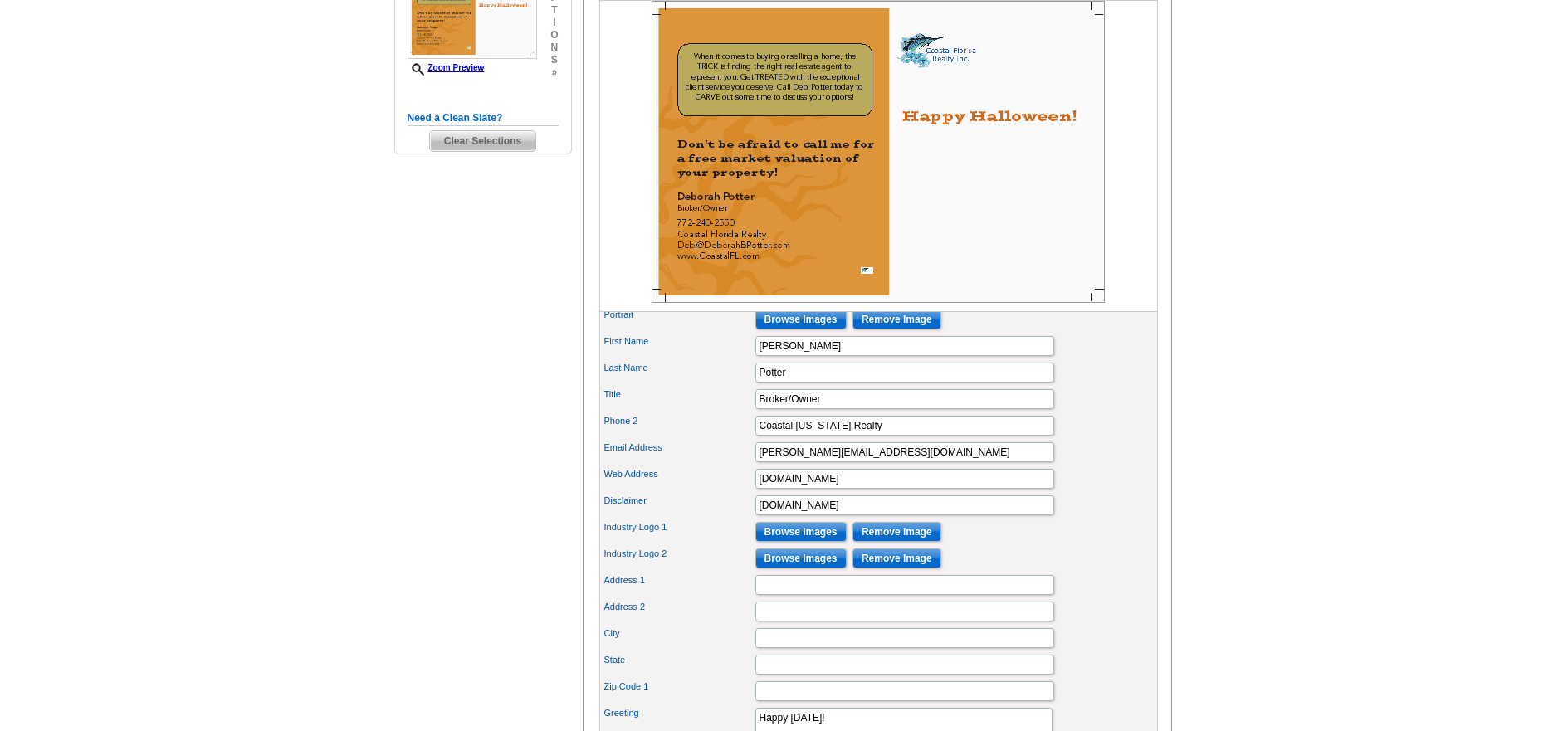
click at [1076, 492] on div "Web Address www.CoastalFL.com" at bounding box center [878, 478] width 552 height 27
drag, startPoint x: 887, startPoint y: 539, endPoint x: 656, endPoint y: 525, distance: 231.4
click at [657, 518] on div "Disclaimer www.DiscoverStuartFL.com" at bounding box center [878, 505] width 552 height 27
click at [986, 545] on div "Industry Logo 1 Browse Images Remove Image" at bounding box center [878, 531] width 552 height 27
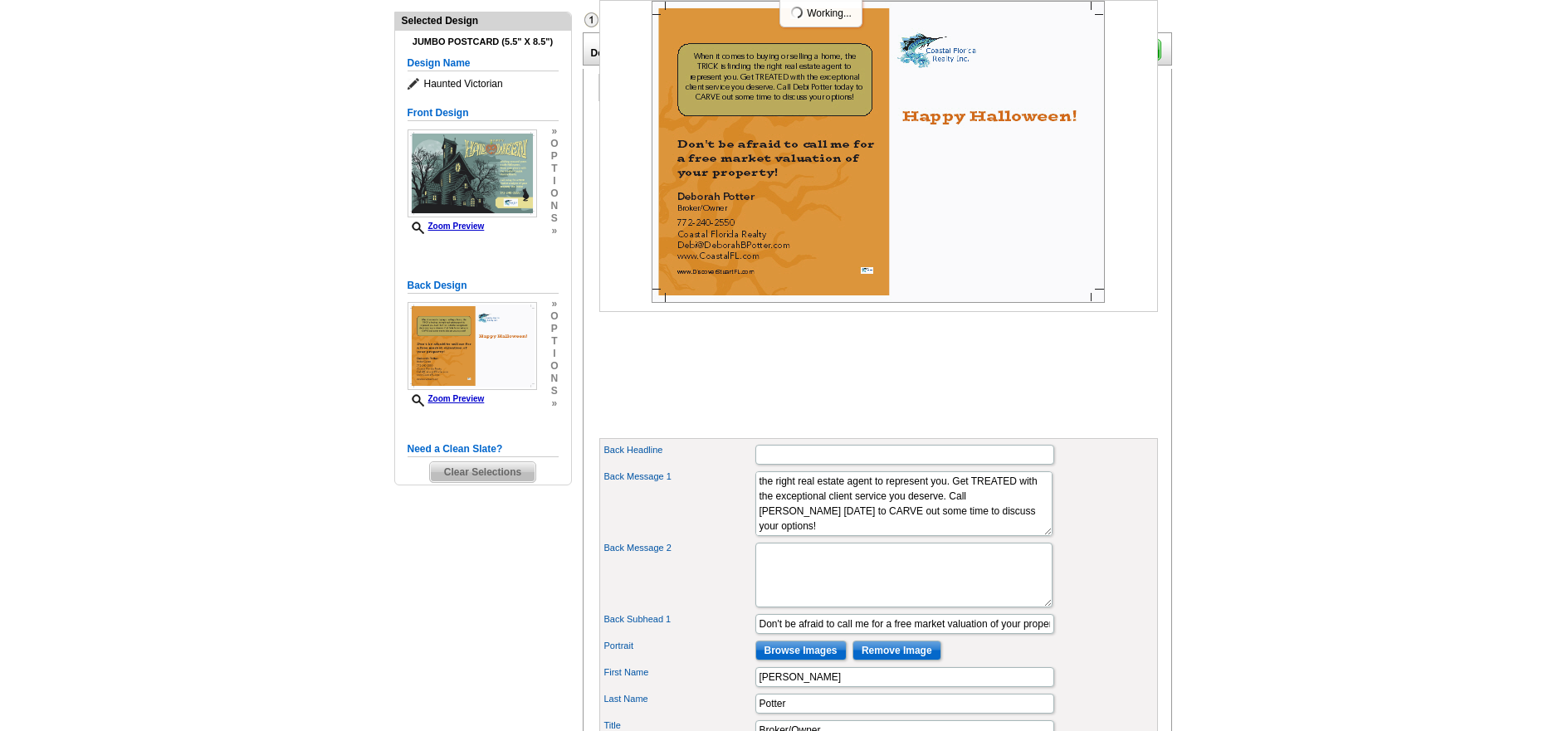
scroll to position [178, 0]
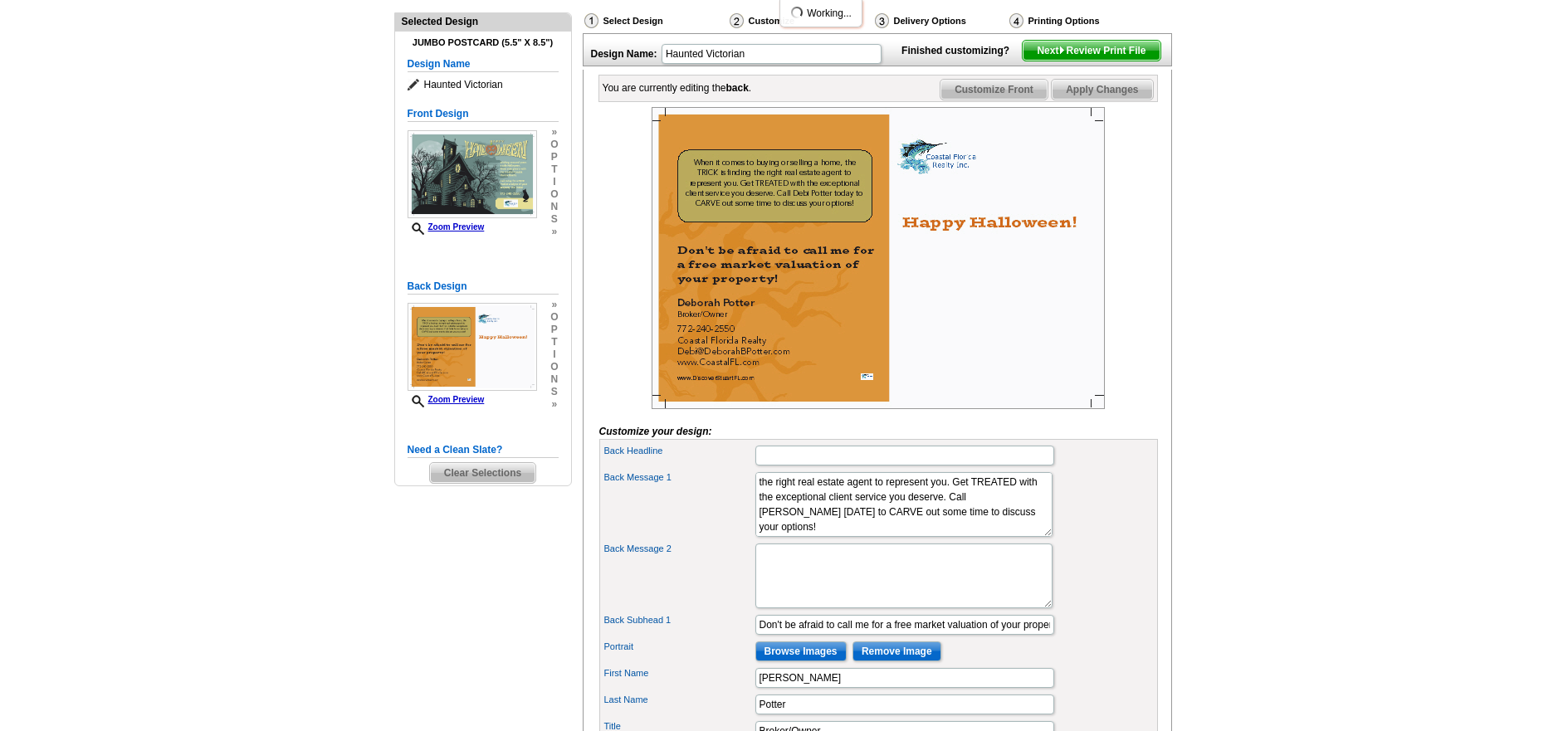
click at [1085, 99] on span "Apply Changes" at bounding box center [1102, 90] width 100 height 20
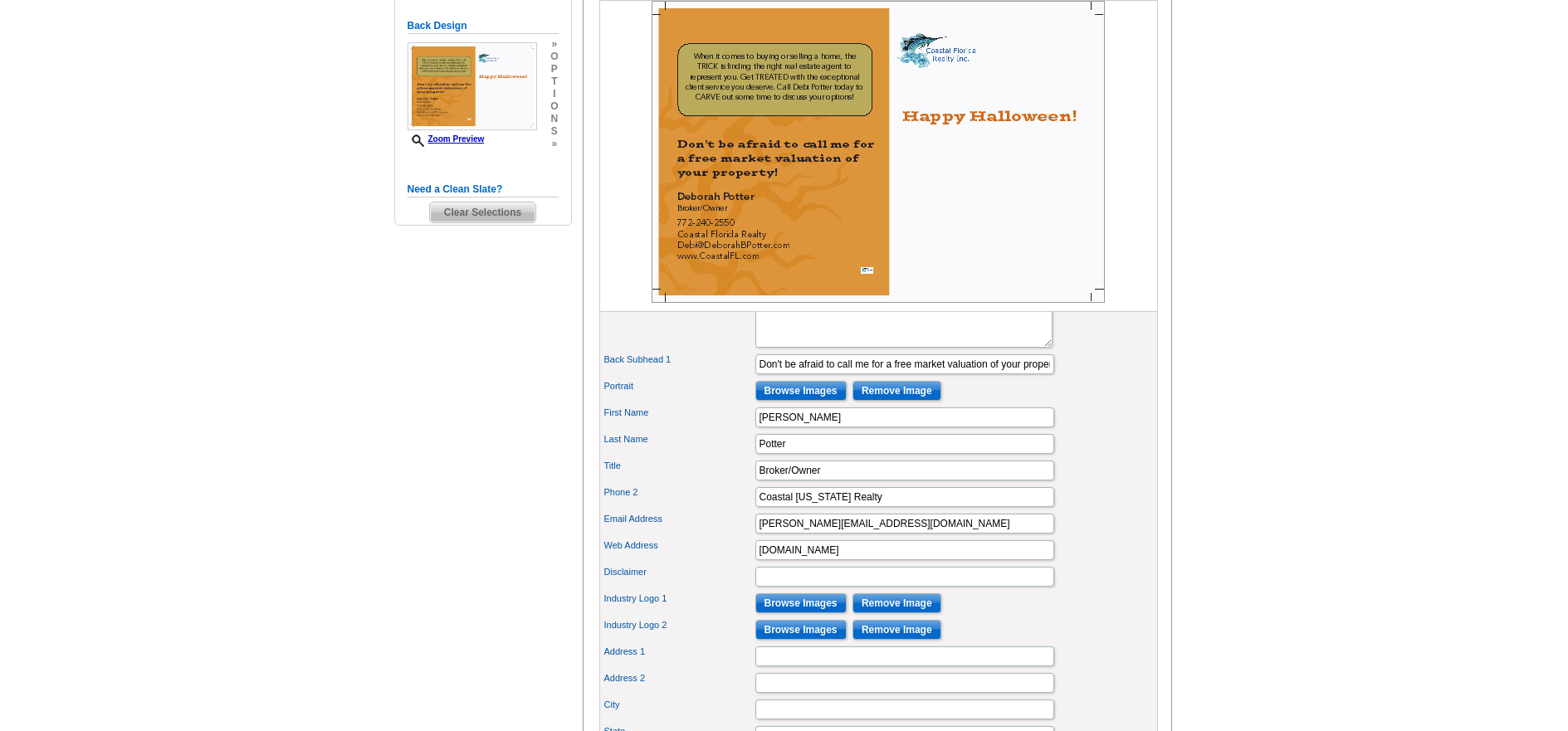
scroll to position [511, 0]
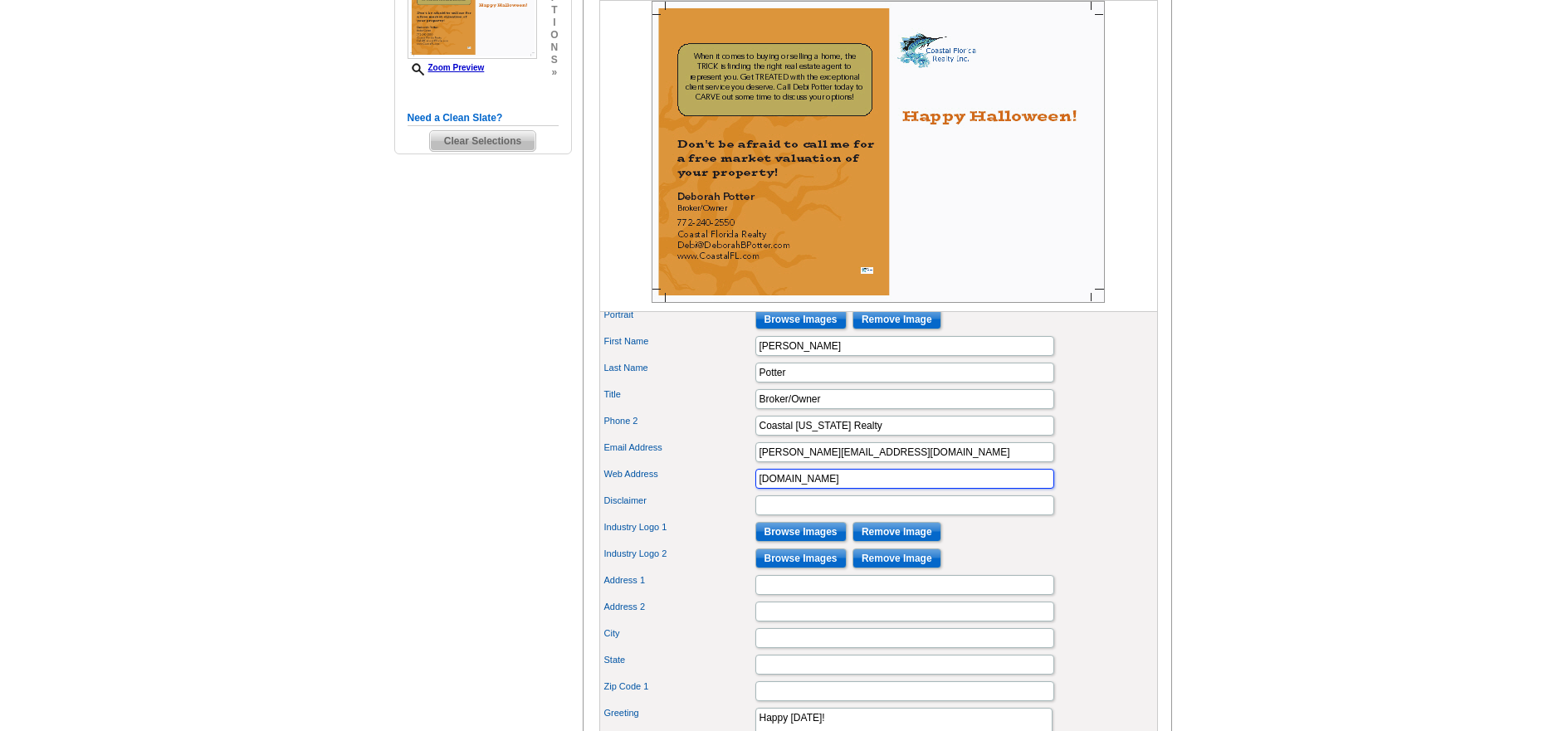
click at [869, 489] on input "www.CoastalFL.com" at bounding box center [905, 479] width 299 height 20
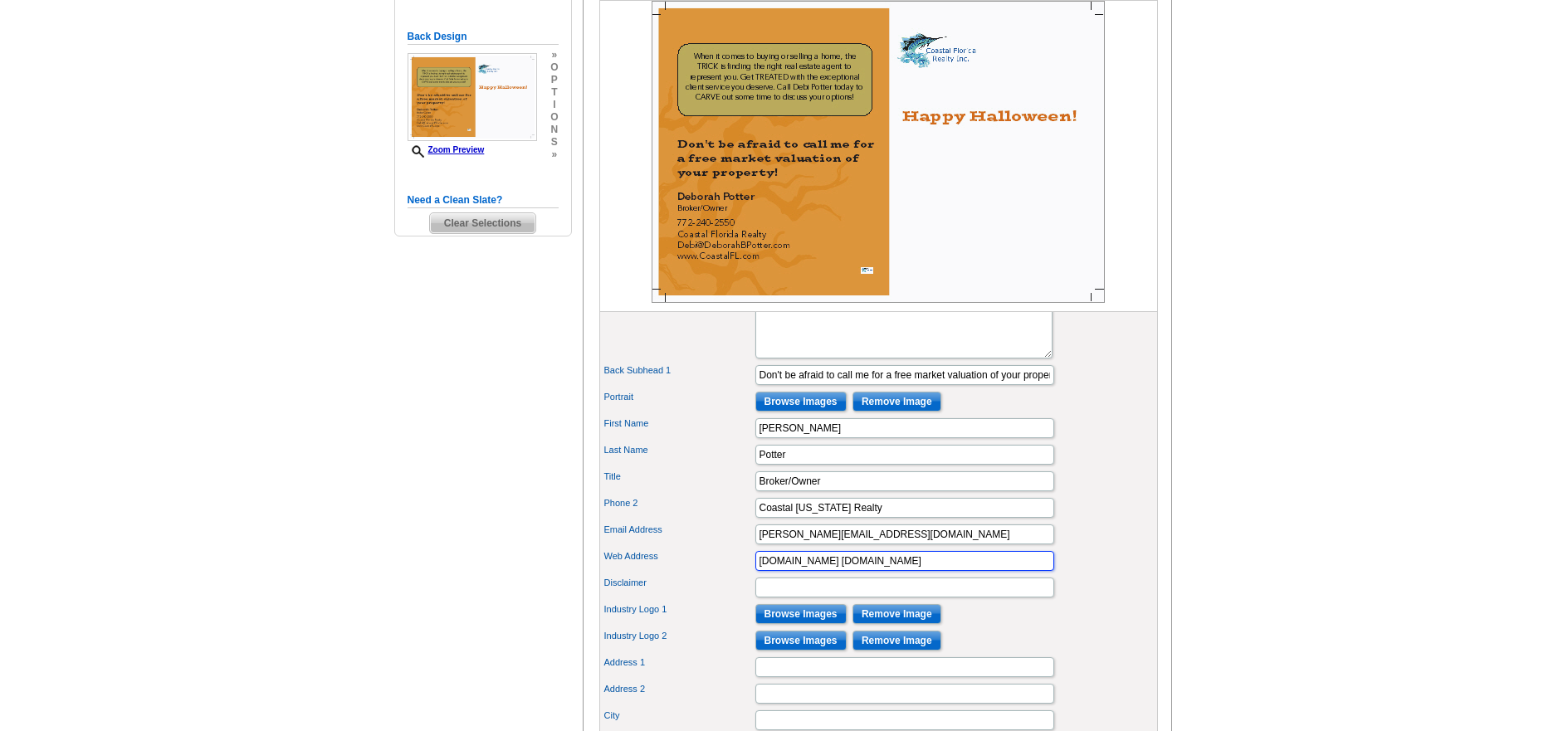
scroll to position [428, 0]
type input "www.CoastalFL.com www.DiscoverStuartFL.com"
click at [1091, 469] on div "Last Name Potter" at bounding box center [878, 456] width 552 height 27
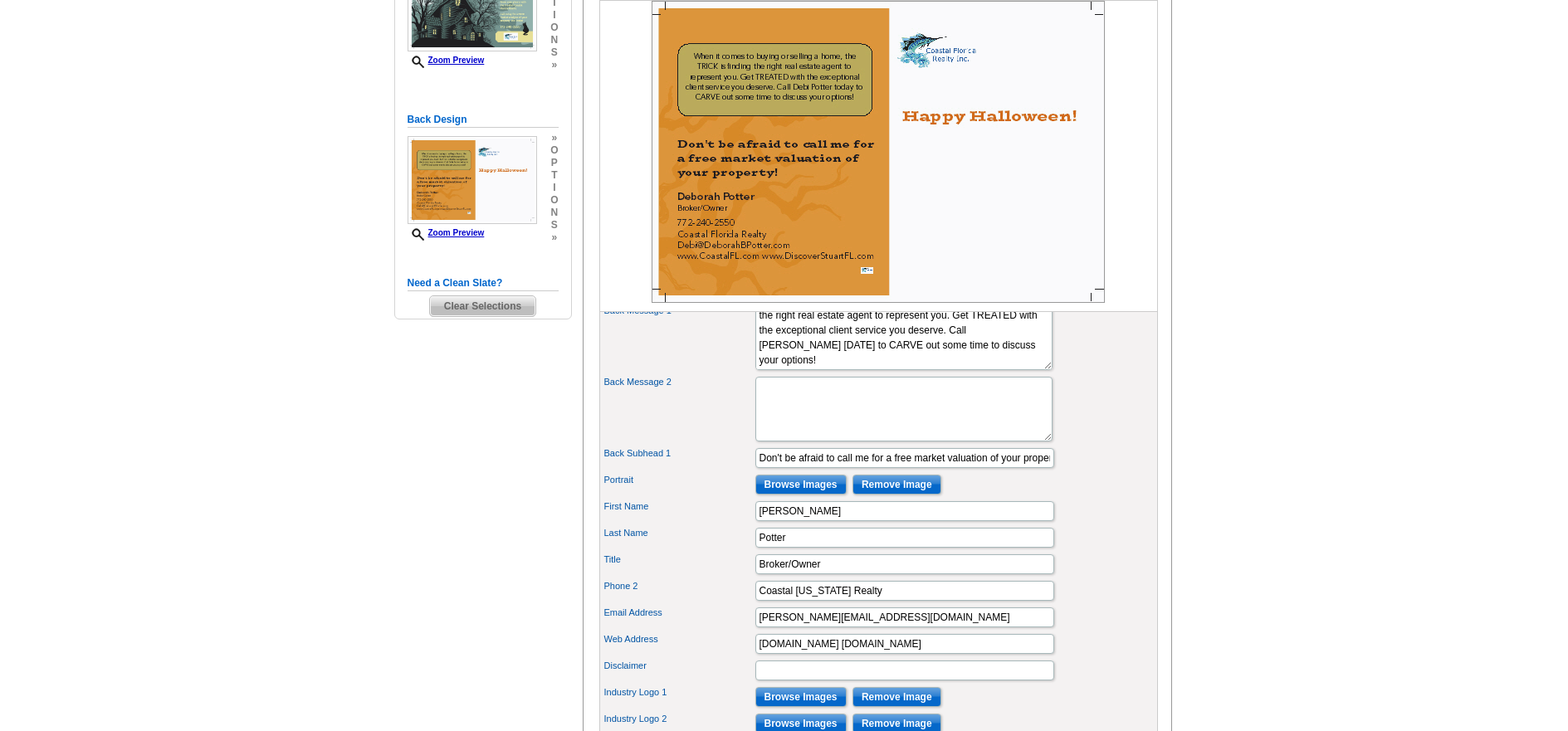
scroll to position [262, 0]
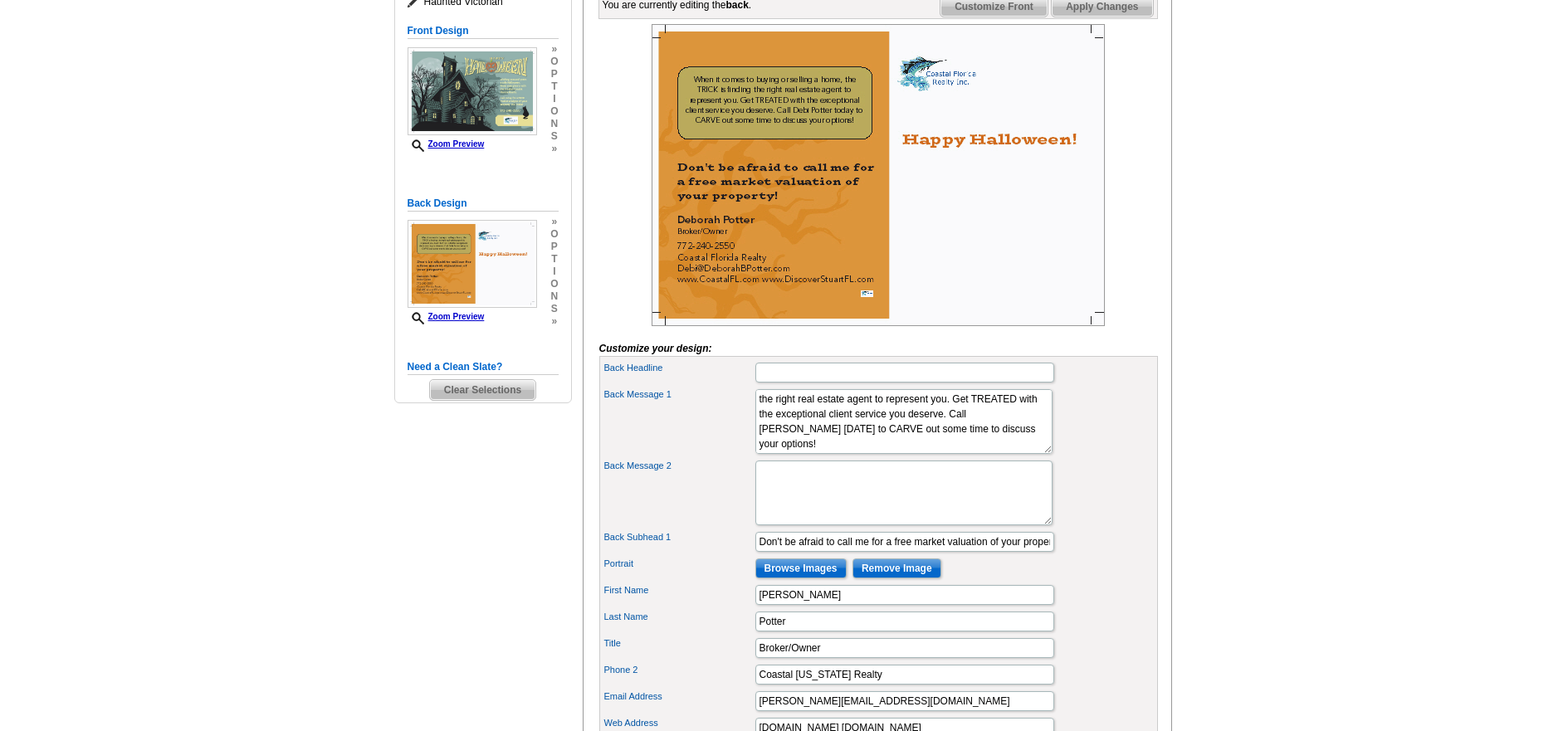
click at [1103, 17] on span "Apply Changes" at bounding box center [1102, 7] width 100 height 20
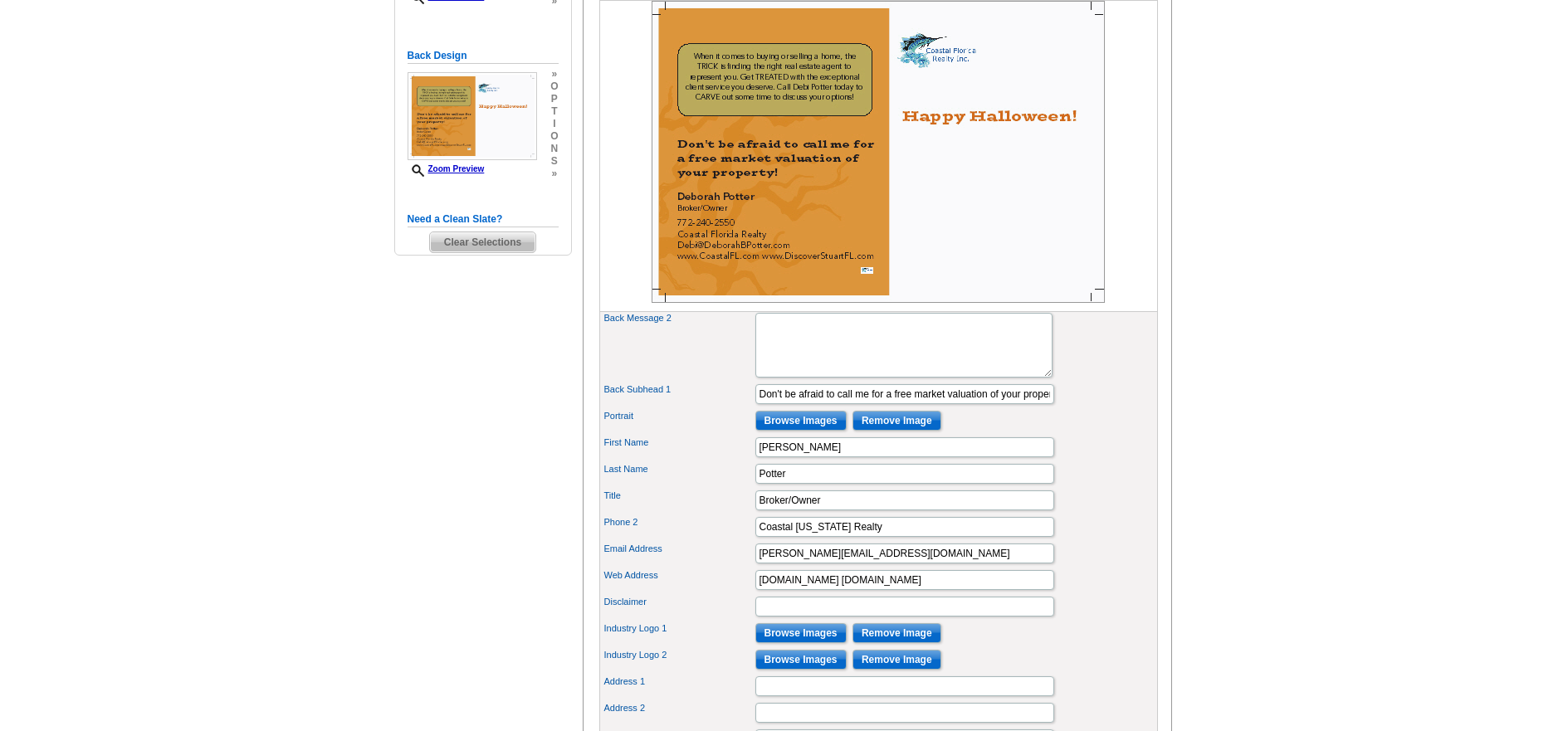
scroll to position [415, 0]
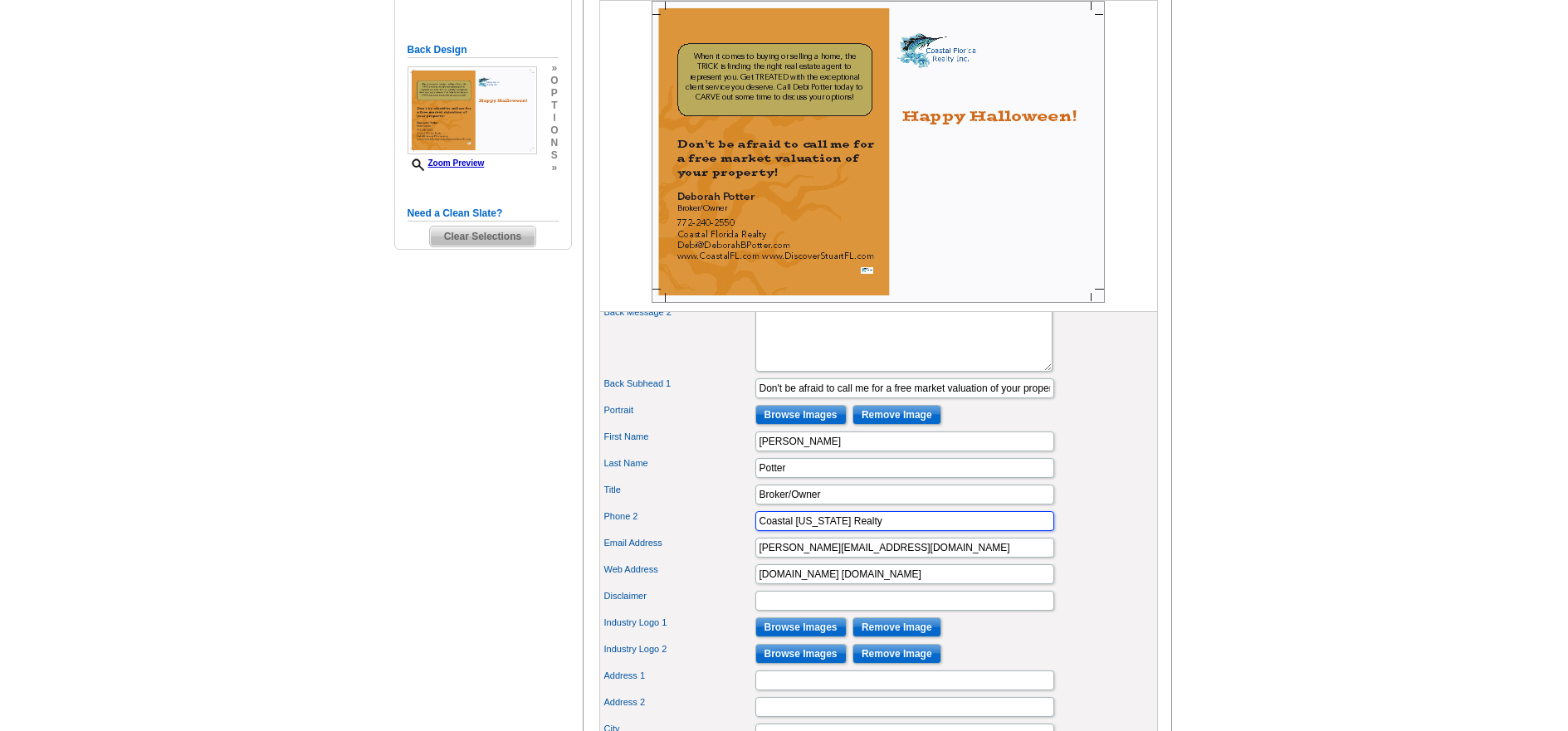
click at [862, 531] on input "Coastal Florida Realty" at bounding box center [905, 521] width 299 height 20
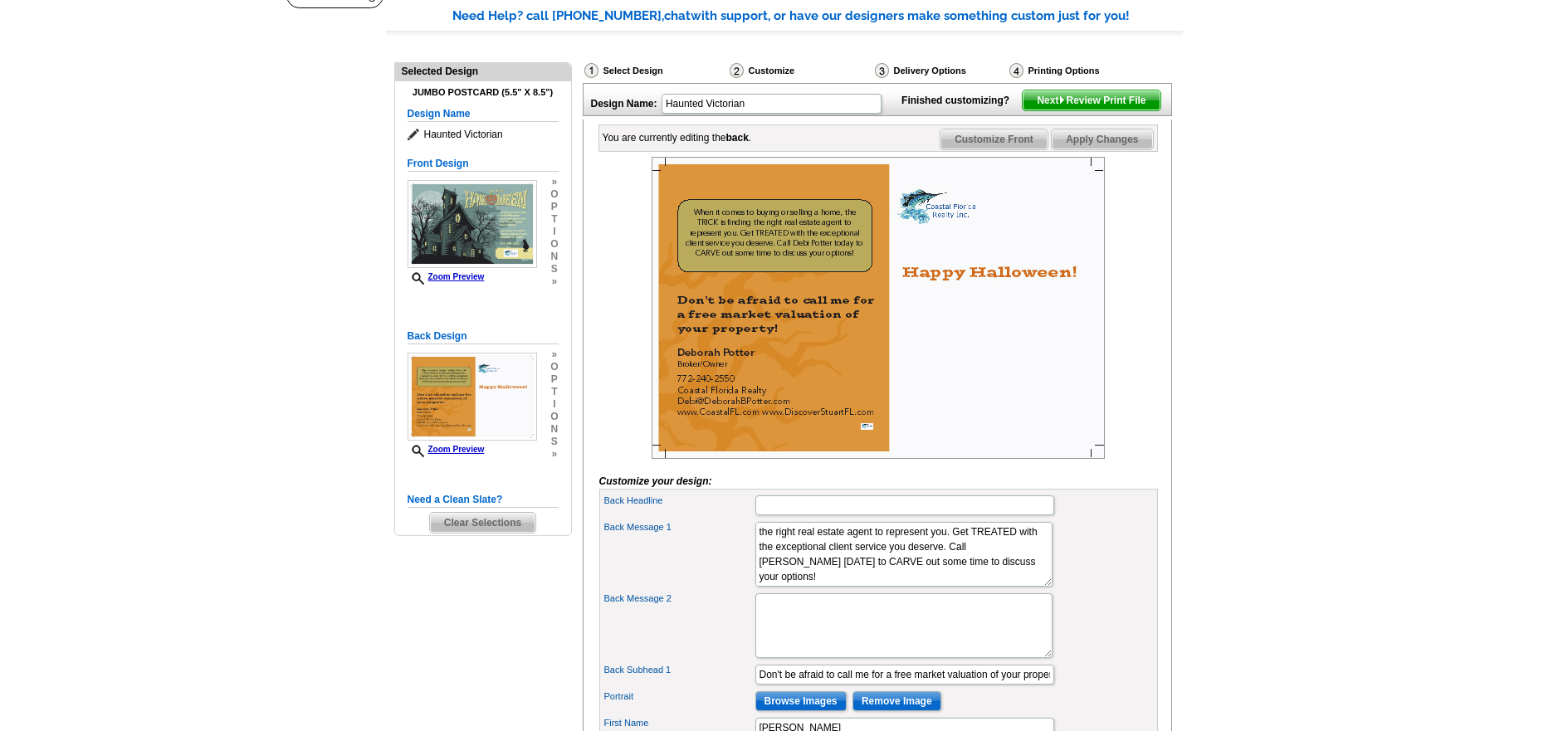
scroll to position [83, 0]
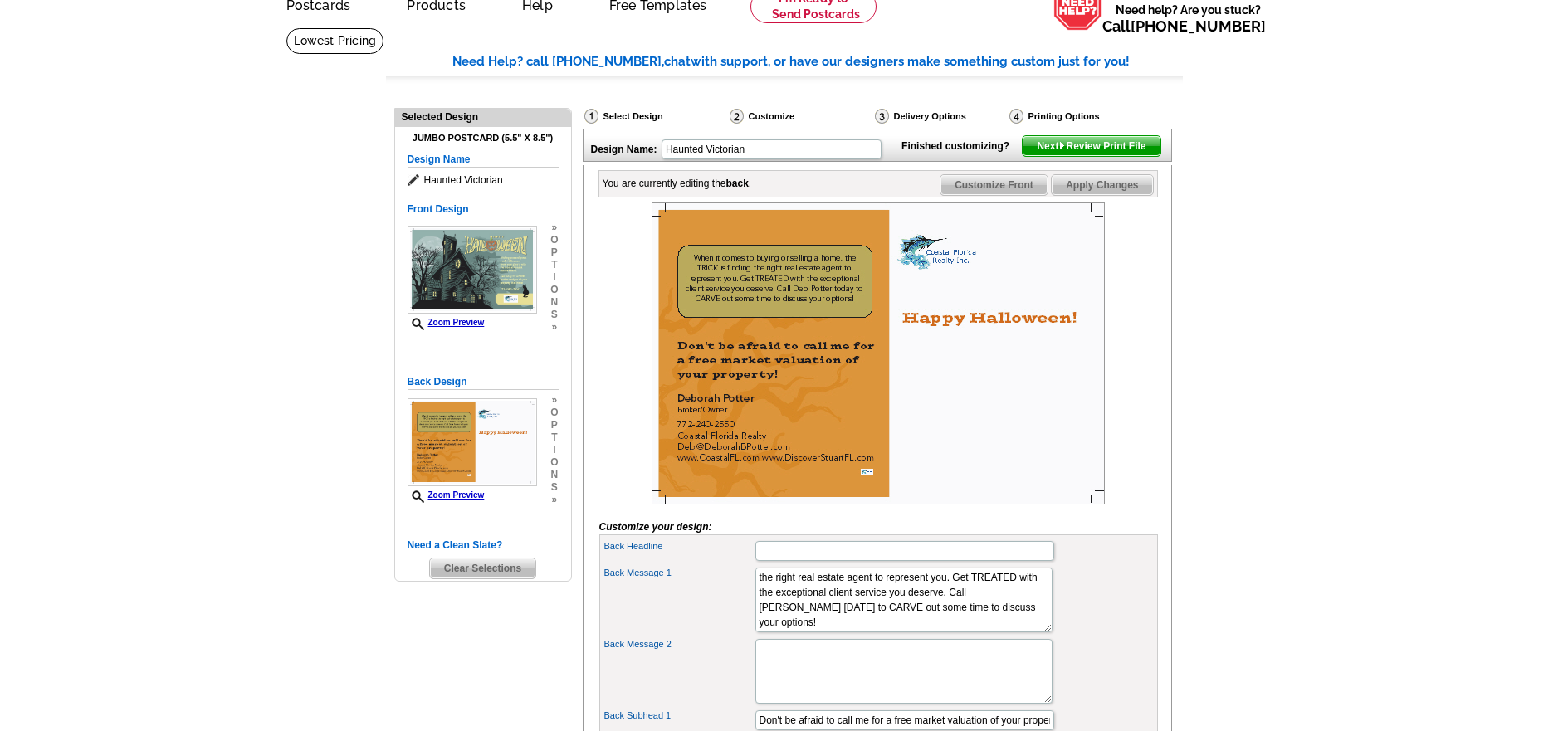
type input "Coastal Florida Realty, Inc."
click at [1111, 195] on span "Apply Changes" at bounding box center [1102, 185] width 100 height 20
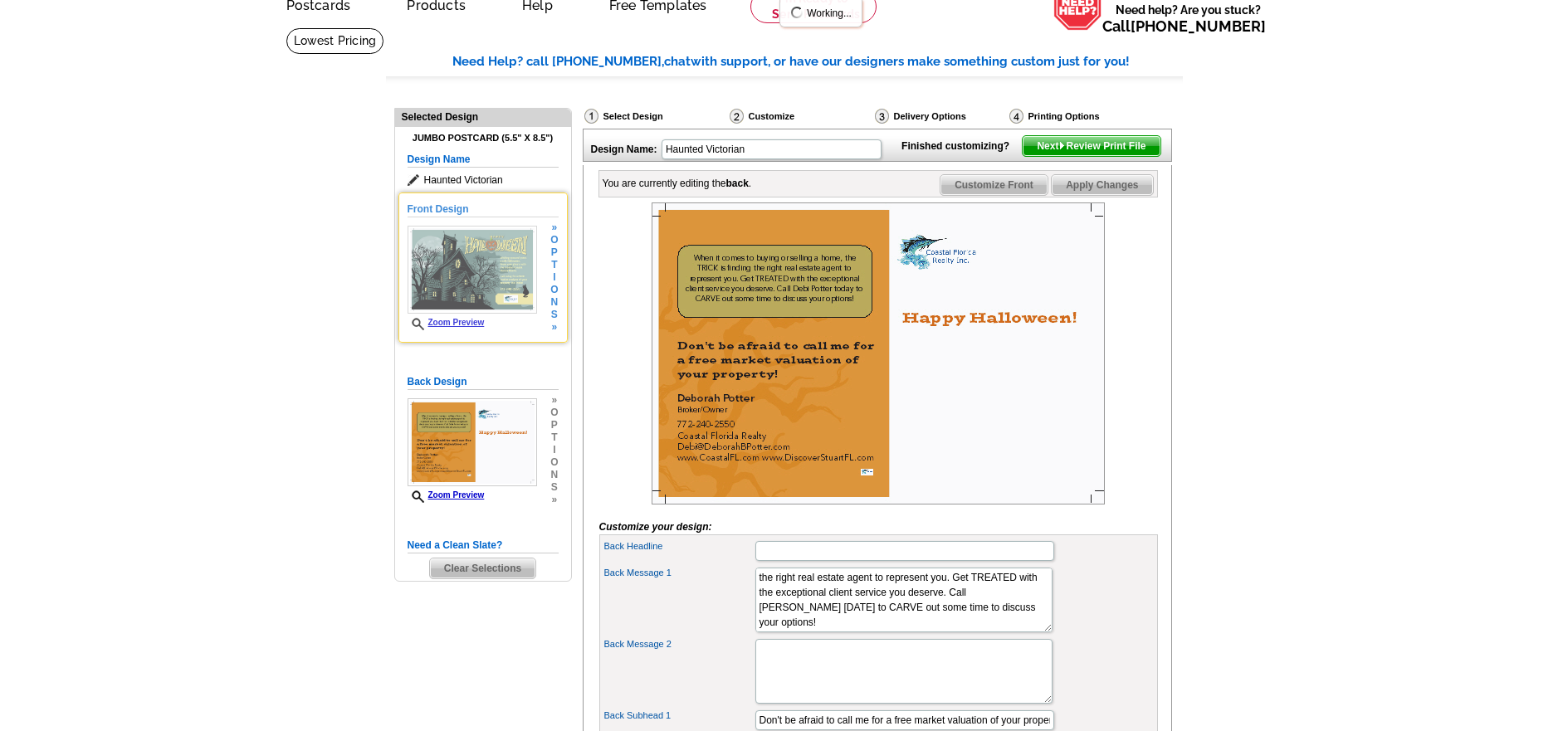
click at [460, 256] on img at bounding box center [472, 270] width 130 height 88
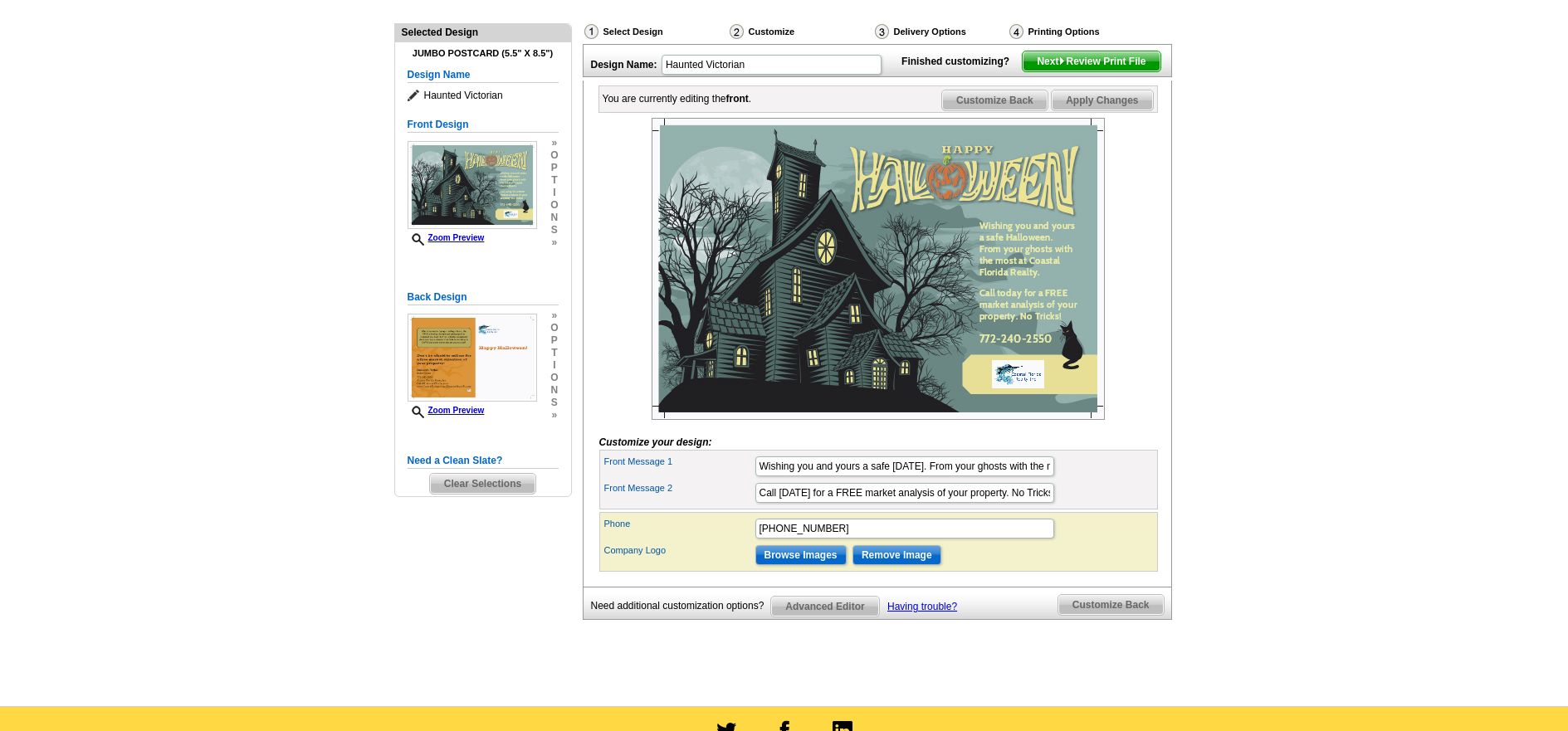
scroll to position [166, 0]
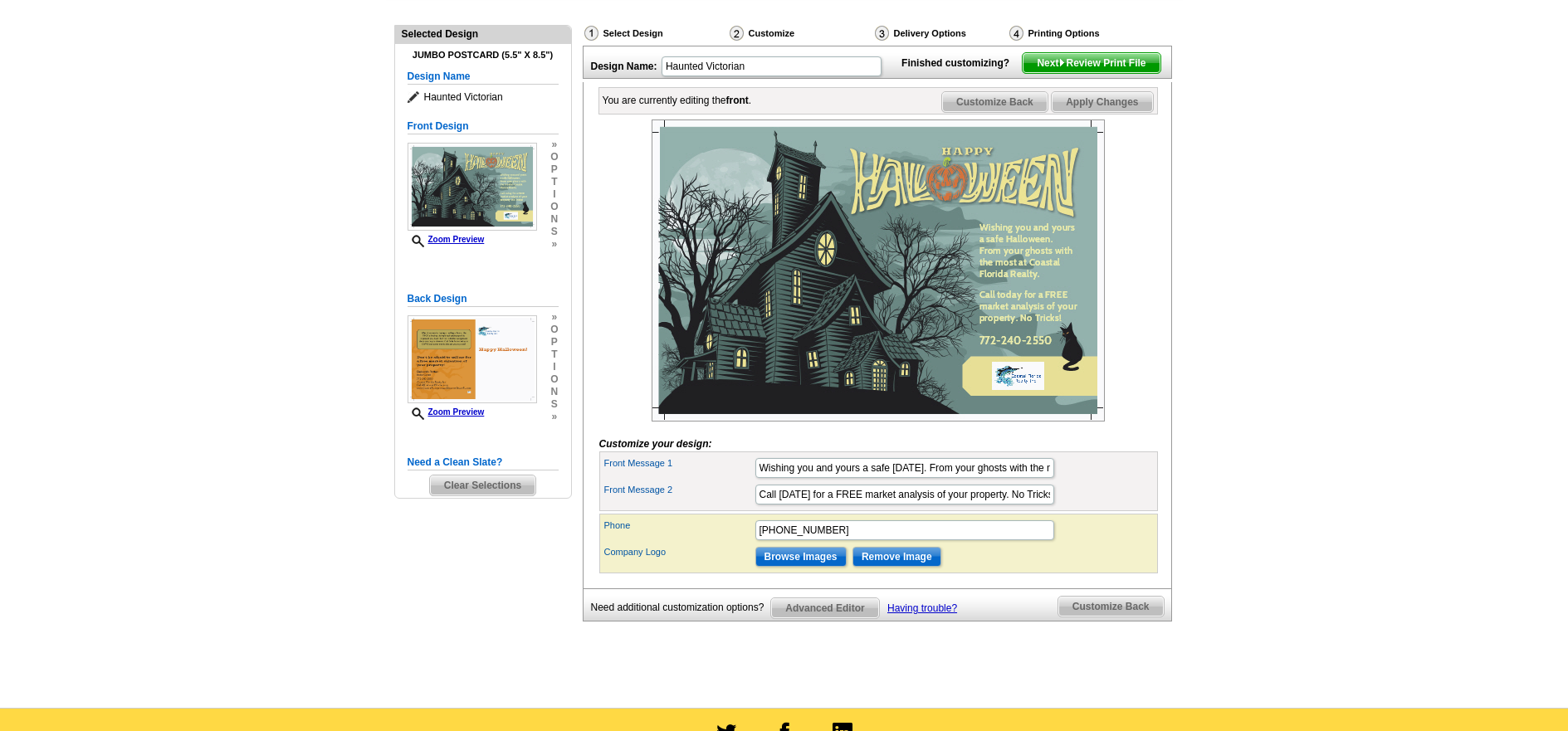
click at [1105, 112] on span "Apply Changes" at bounding box center [1102, 102] width 100 height 20
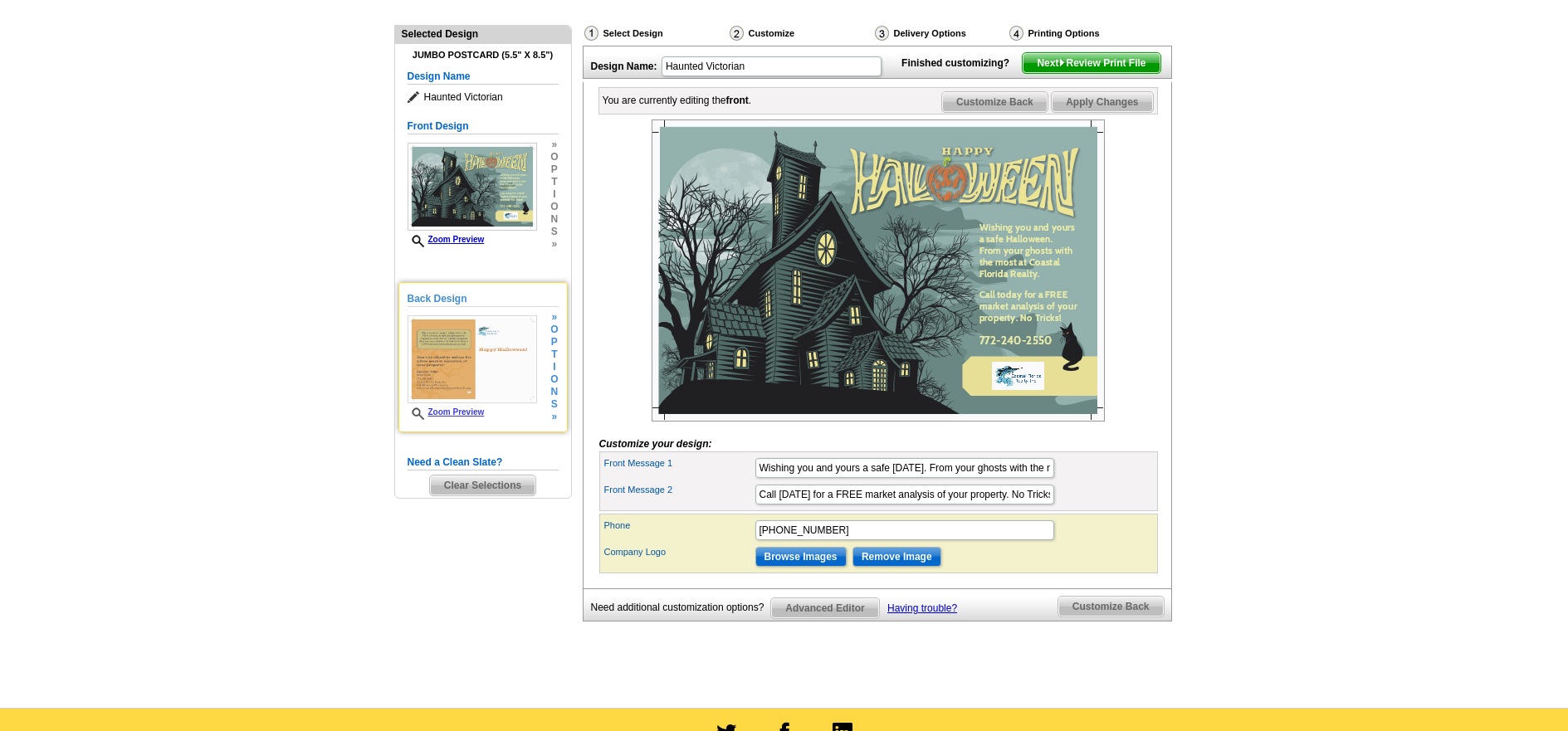
click at [465, 375] on img at bounding box center [472, 359] width 130 height 88
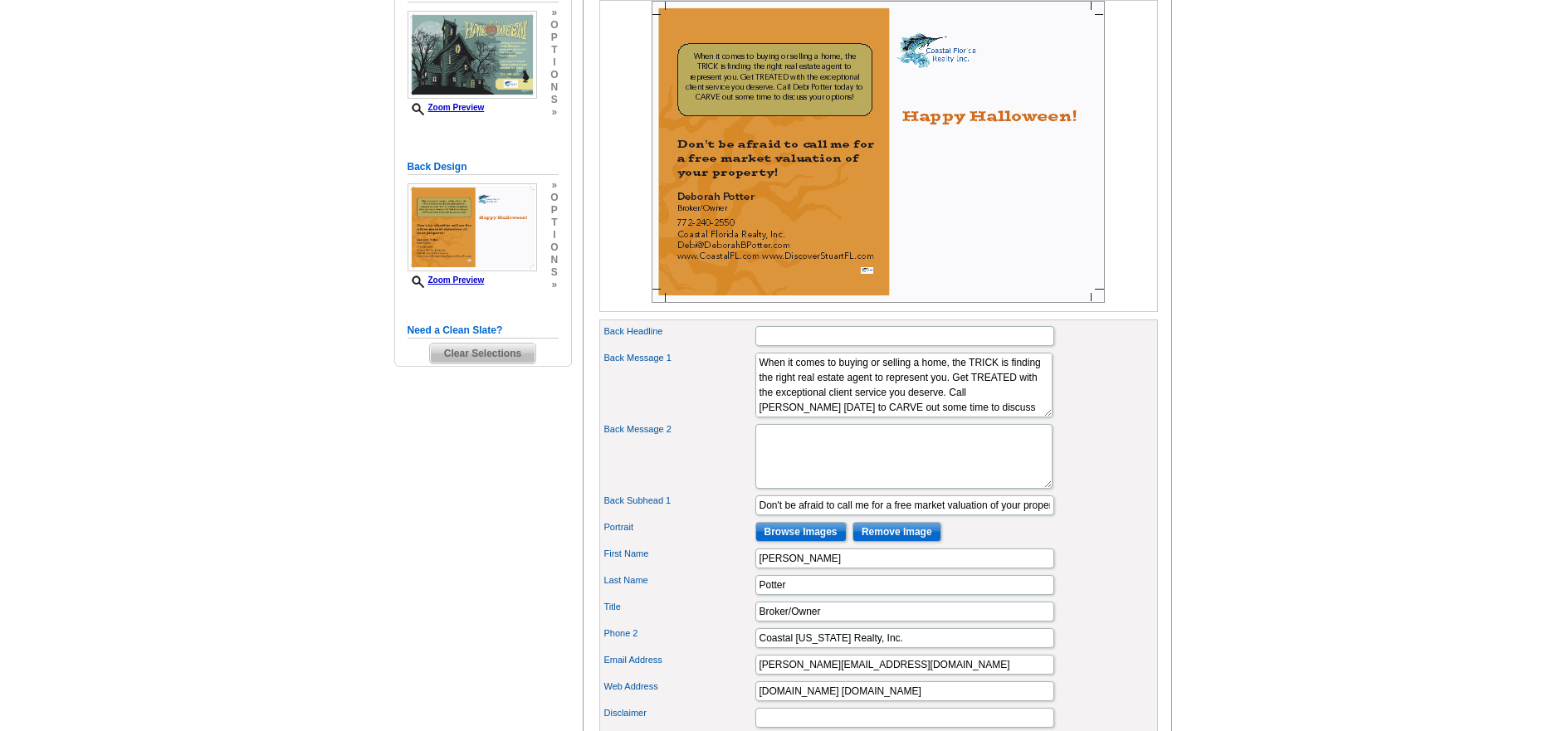
scroll to position [333, 0]
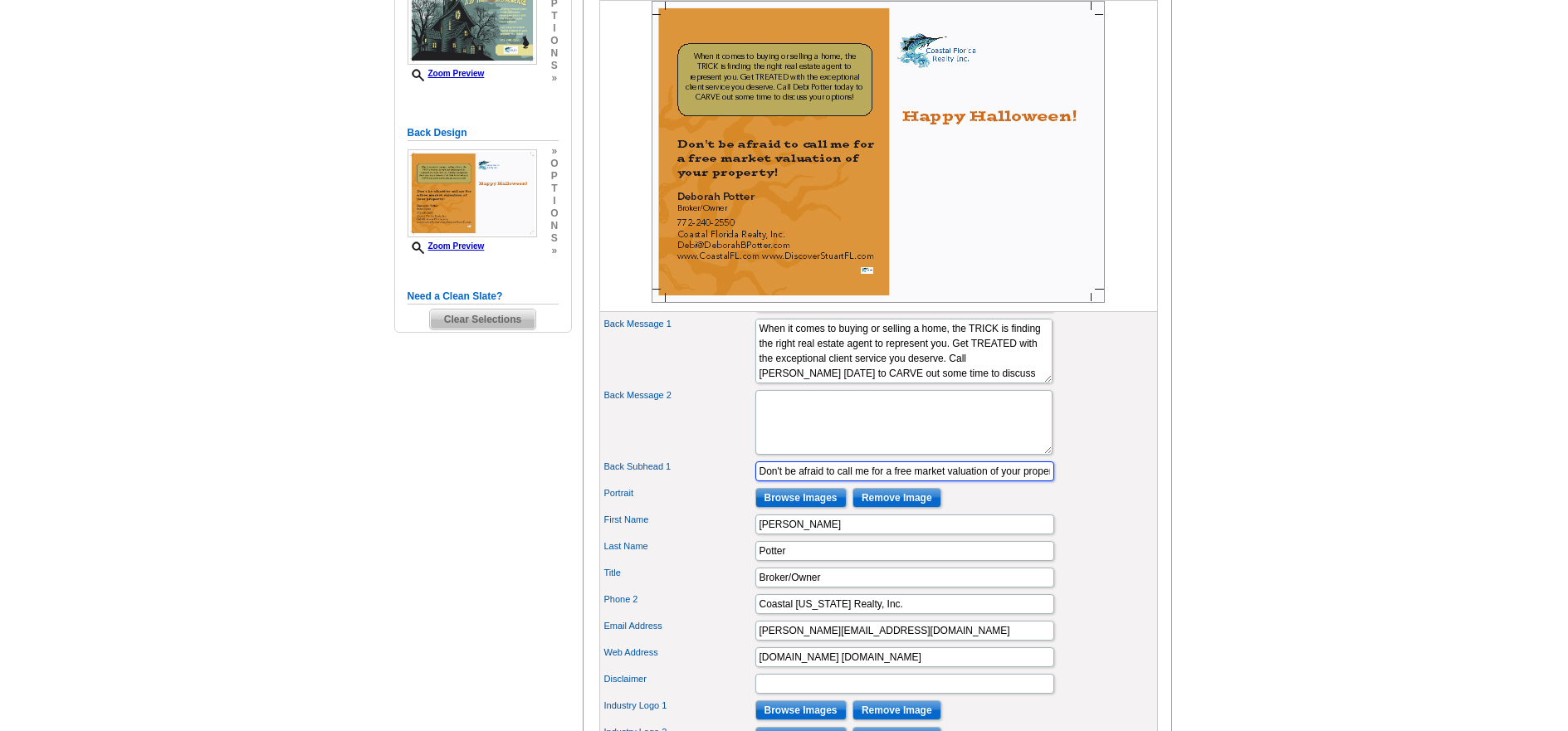
drag, startPoint x: 869, startPoint y: 499, endPoint x: 853, endPoint y: 502, distance: 16.3
click at [853, 481] on input "Don't be afraid to call me for a free market valuation of your property!" at bounding box center [905, 471] width 299 height 20
click at [1064, 457] on div "Back Message 2" at bounding box center [878, 422] width 552 height 72
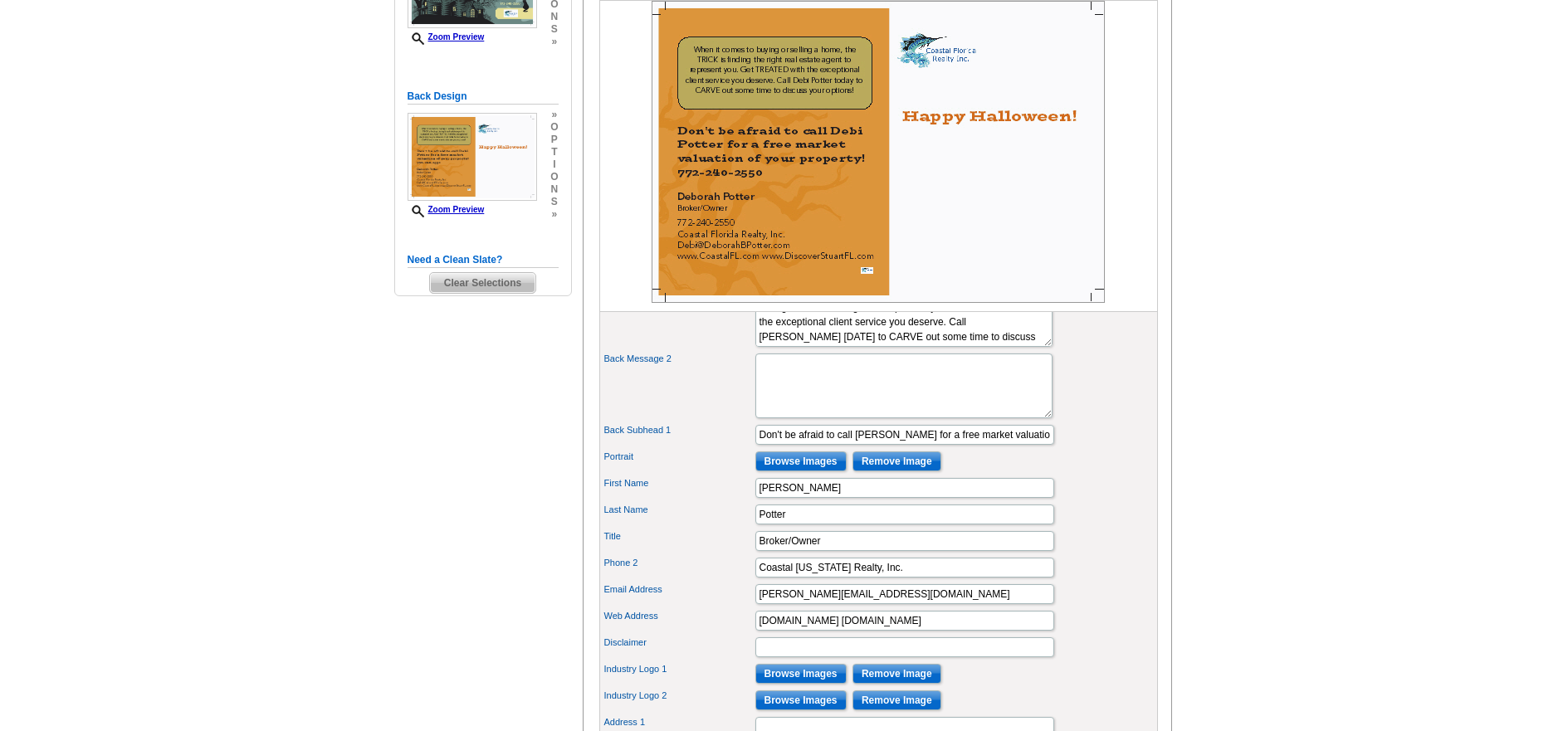
scroll to position [415, 0]
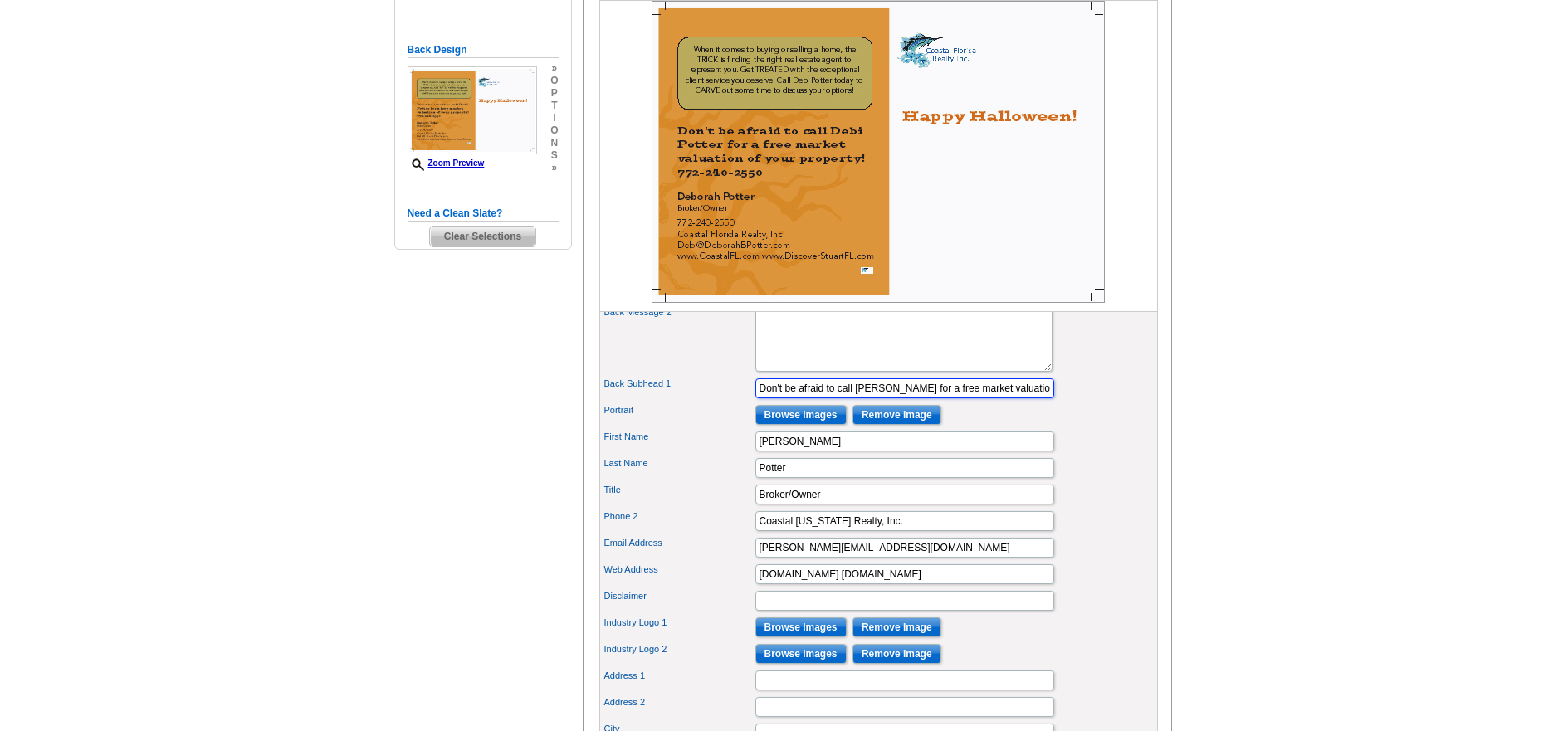
drag, startPoint x: 855, startPoint y: 417, endPoint x: 906, endPoint y: 422, distance: 51.2
click at [906, 398] on input "Don't be afraid to call Debi Potter for a free market valuation of your propert…" at bounding box center [905, 389] width 299 height 20
type input "Don't be afraid to call me for a free market valuation of your property! 772-24…"
click at [1004, 260] on img at bounding box center [877, 152] width 453 height 302
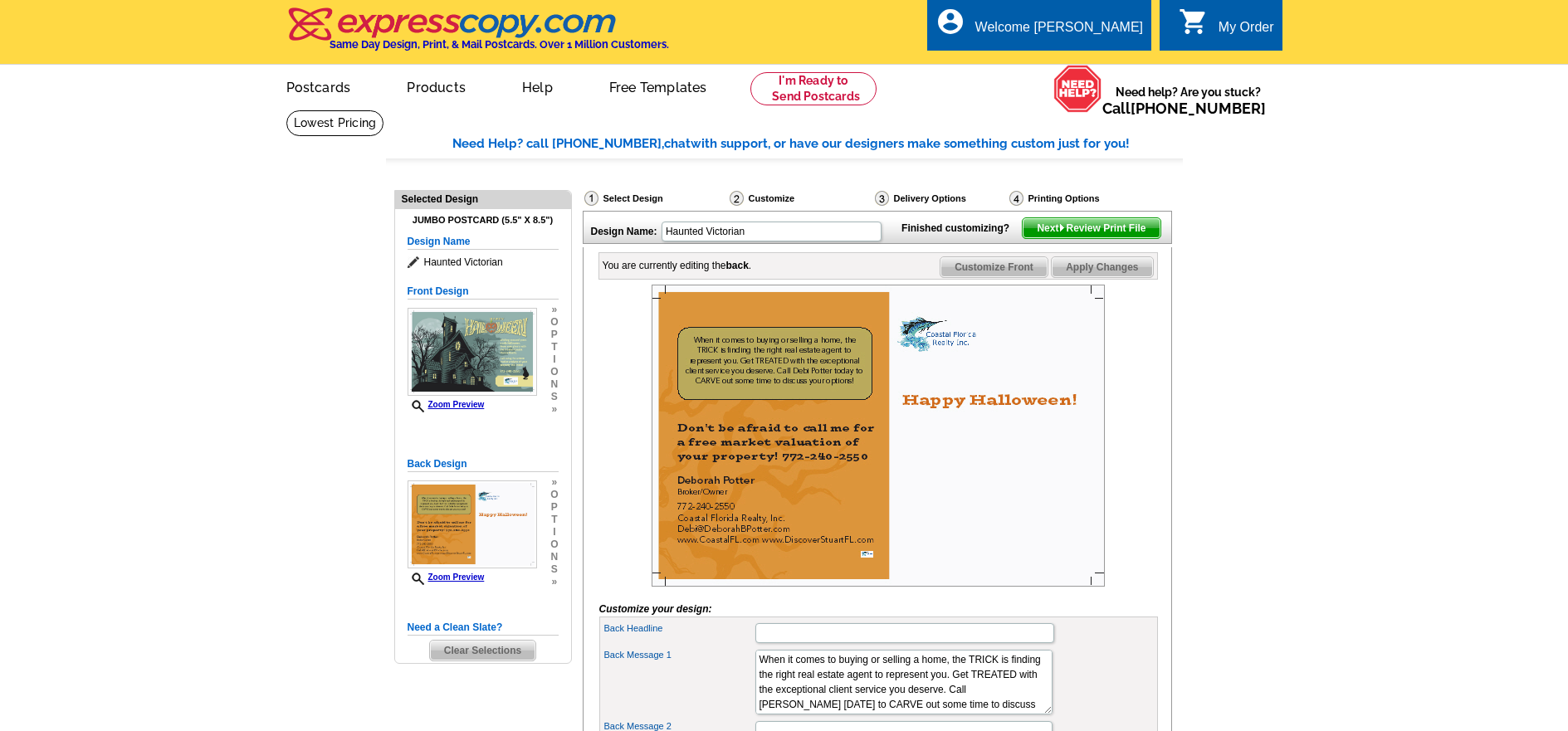
scroll to position [0, 0]
click at [1084, 278] on span "Apply Changes" at bounding box center [1102, 268] width 100 height 20
click at [1059, 232] on img at bounding box center [1062, 229] width 8 height 8
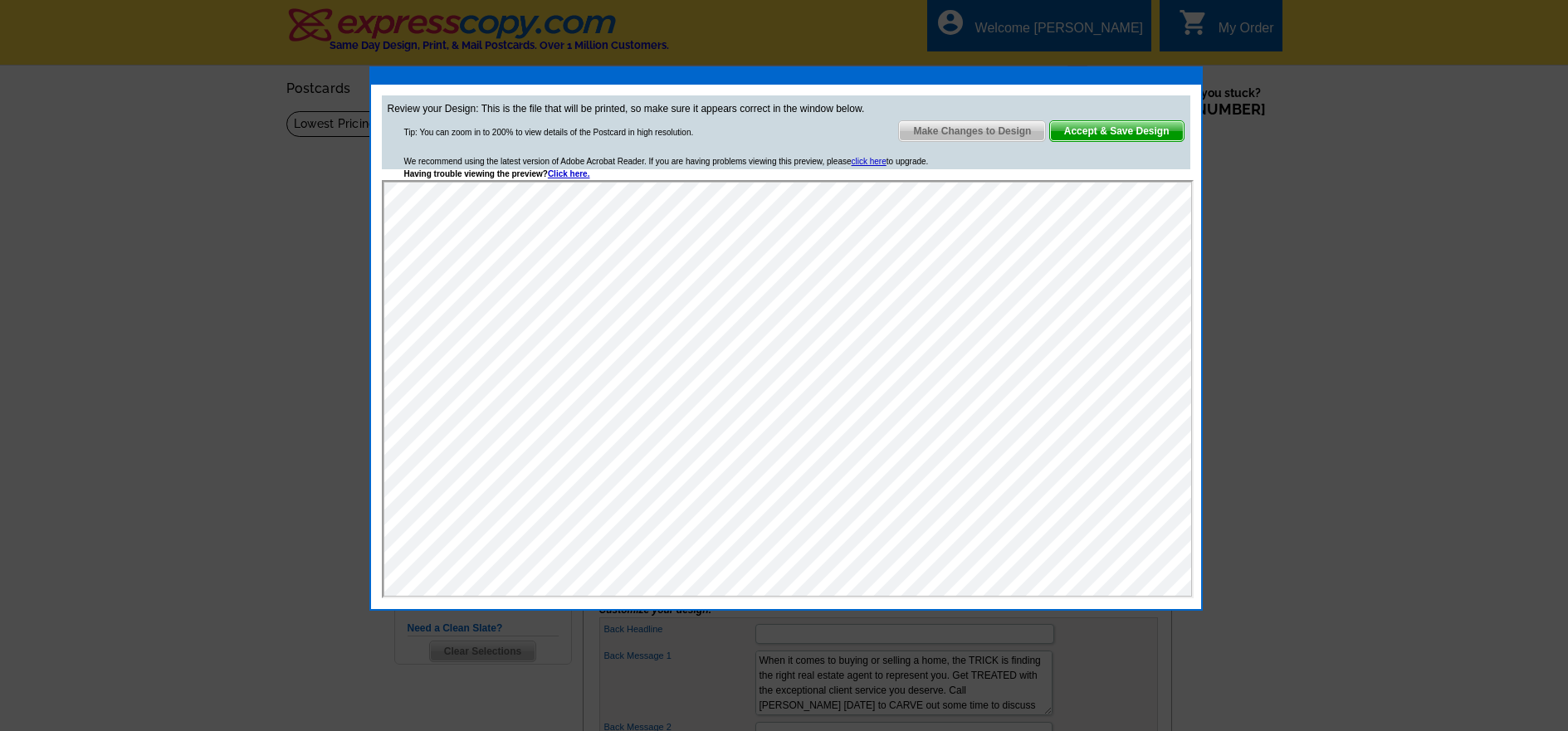
click at [1093, 130] on span "Accept & Save Design" at bounding box center [1116, 131] width 134 height 20
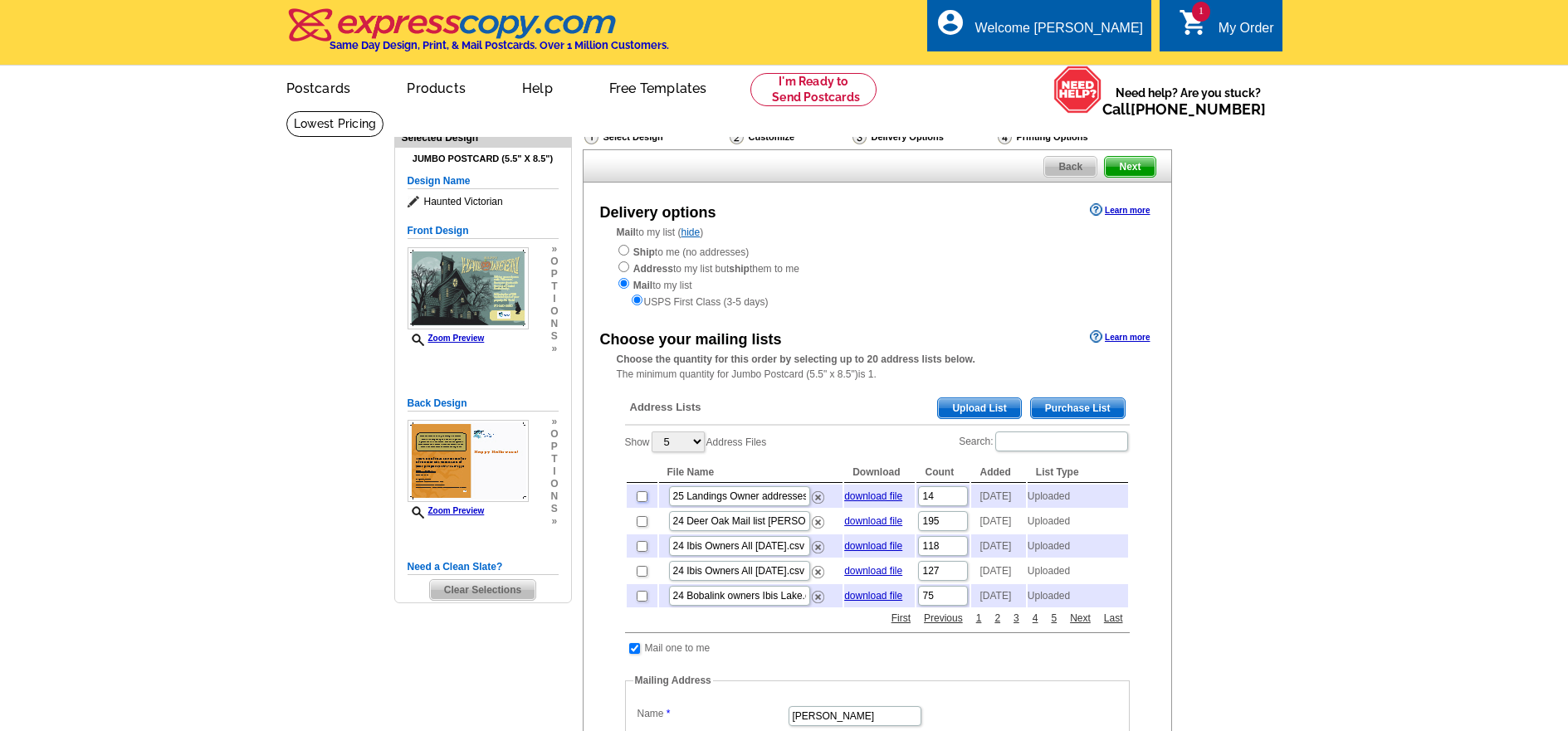
click at [641, 501] on input "checkbox" at bounding box center [641, 497] width 11 height 11
checkbox input "true"
click at [1125, 168] on span "Next" at bounding box center [1129, 166] width 50 height 20
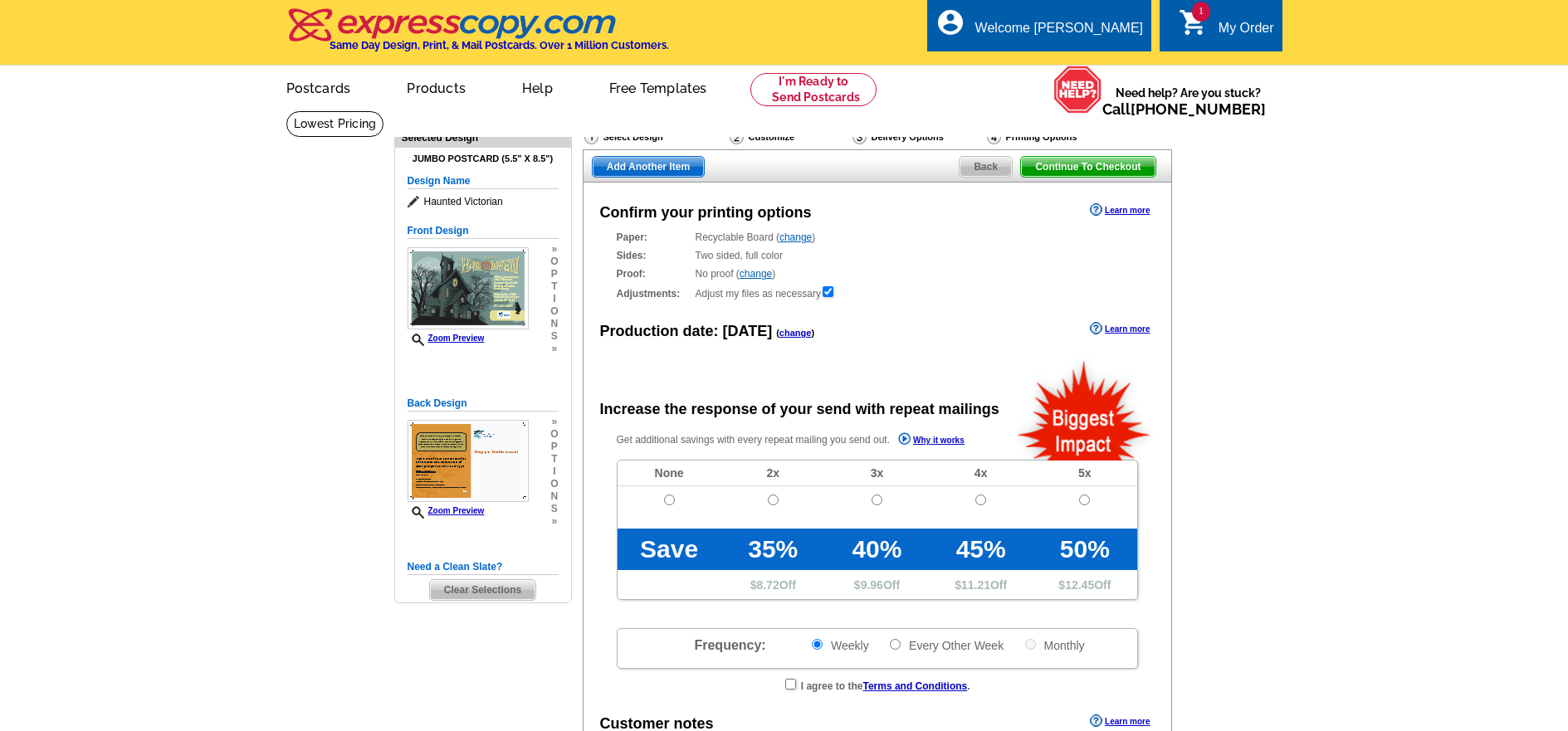
radio input "false"
click at [789, 335] on link "change" at bounding box center [795, 333] width 32 height 10
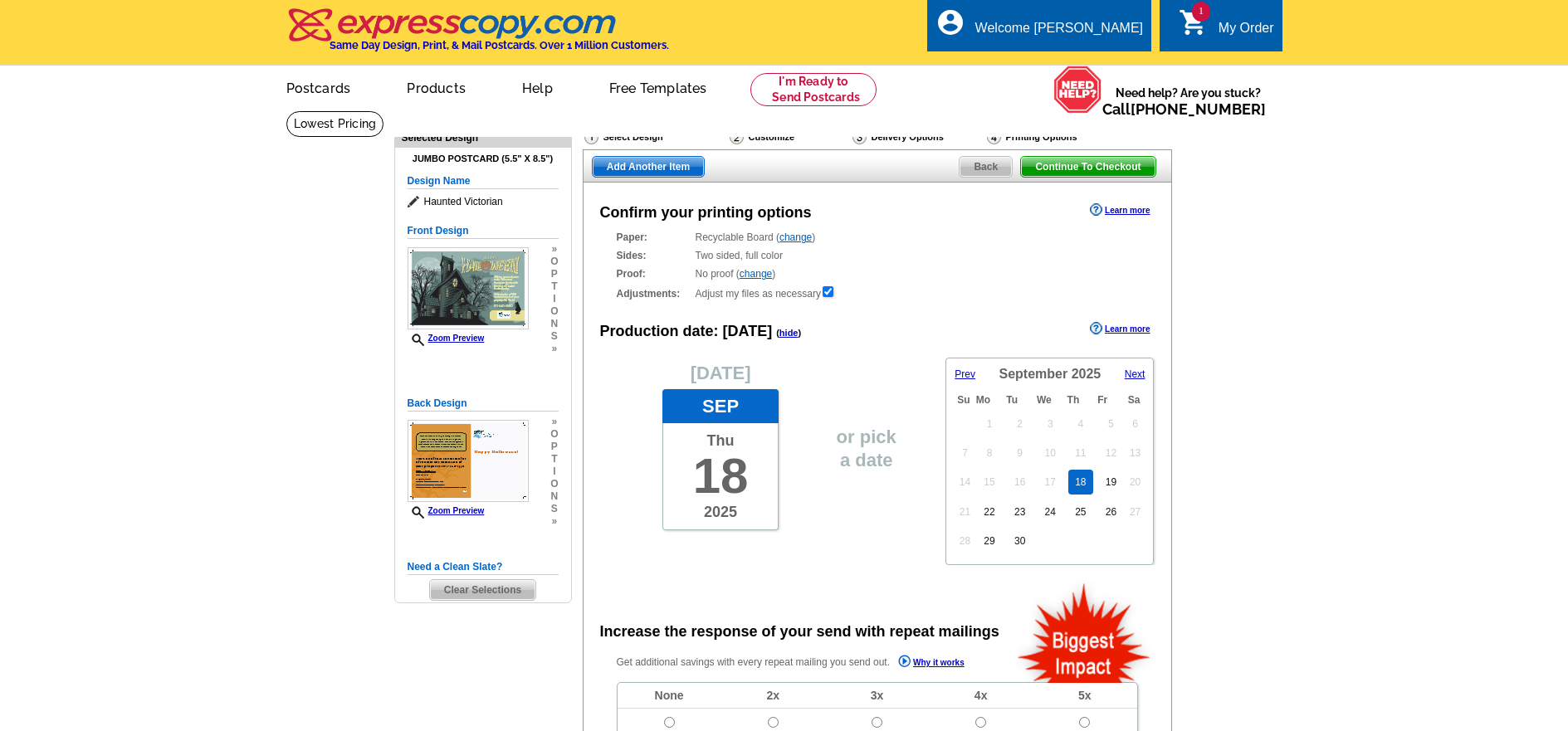
click at [1134, 375] on span "Next" at bounding box center [1134, 375] width 21 height 12
click at [1054, 486] on link "15" at bounding box center [1051, 482] width 24 height 25
click at [917, 285] on div "Paper: Recyclable Board ( change ) Select a different stock option Recyclable B…" at bounding box center [877, 266] width 521 height 72
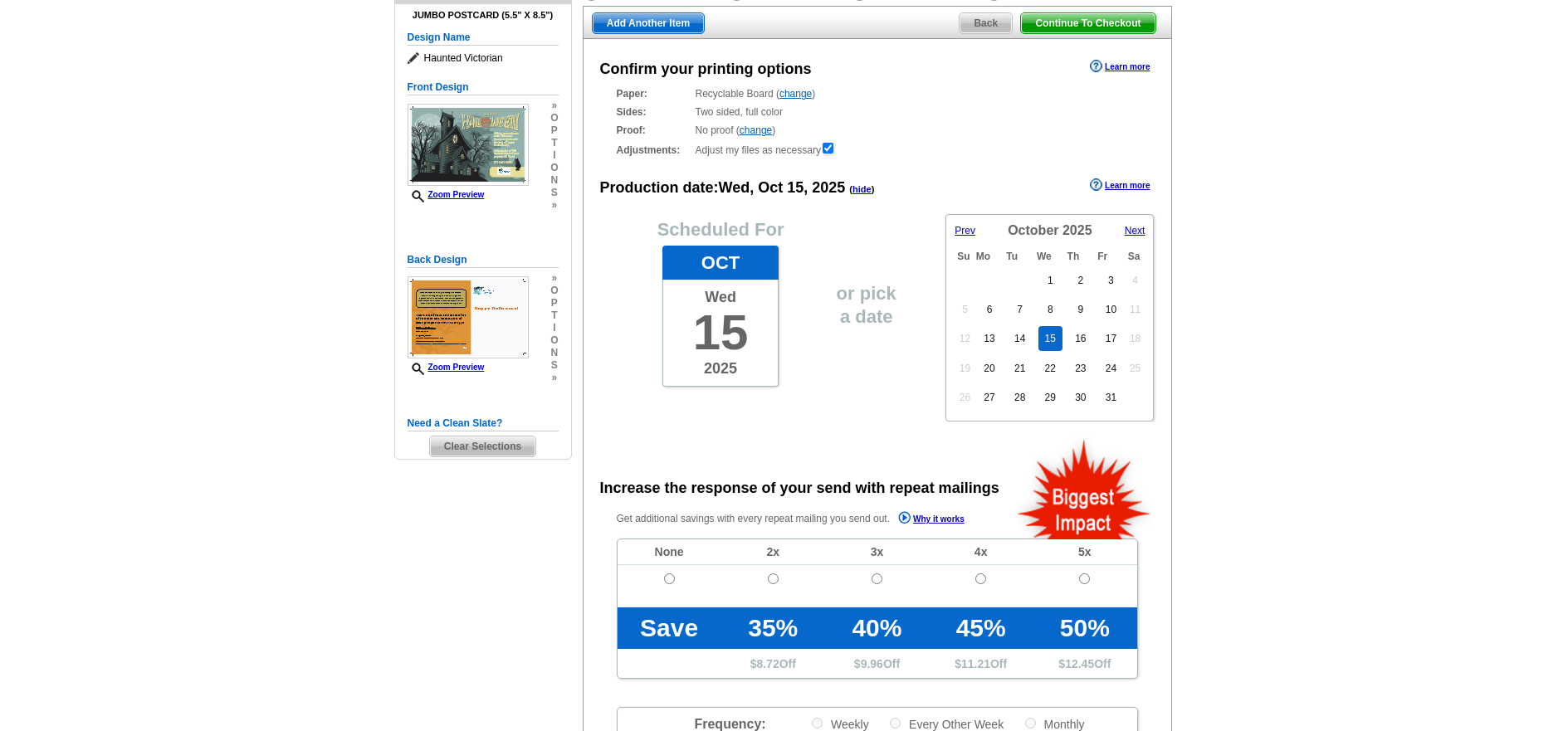
scroll to position [166, 0]
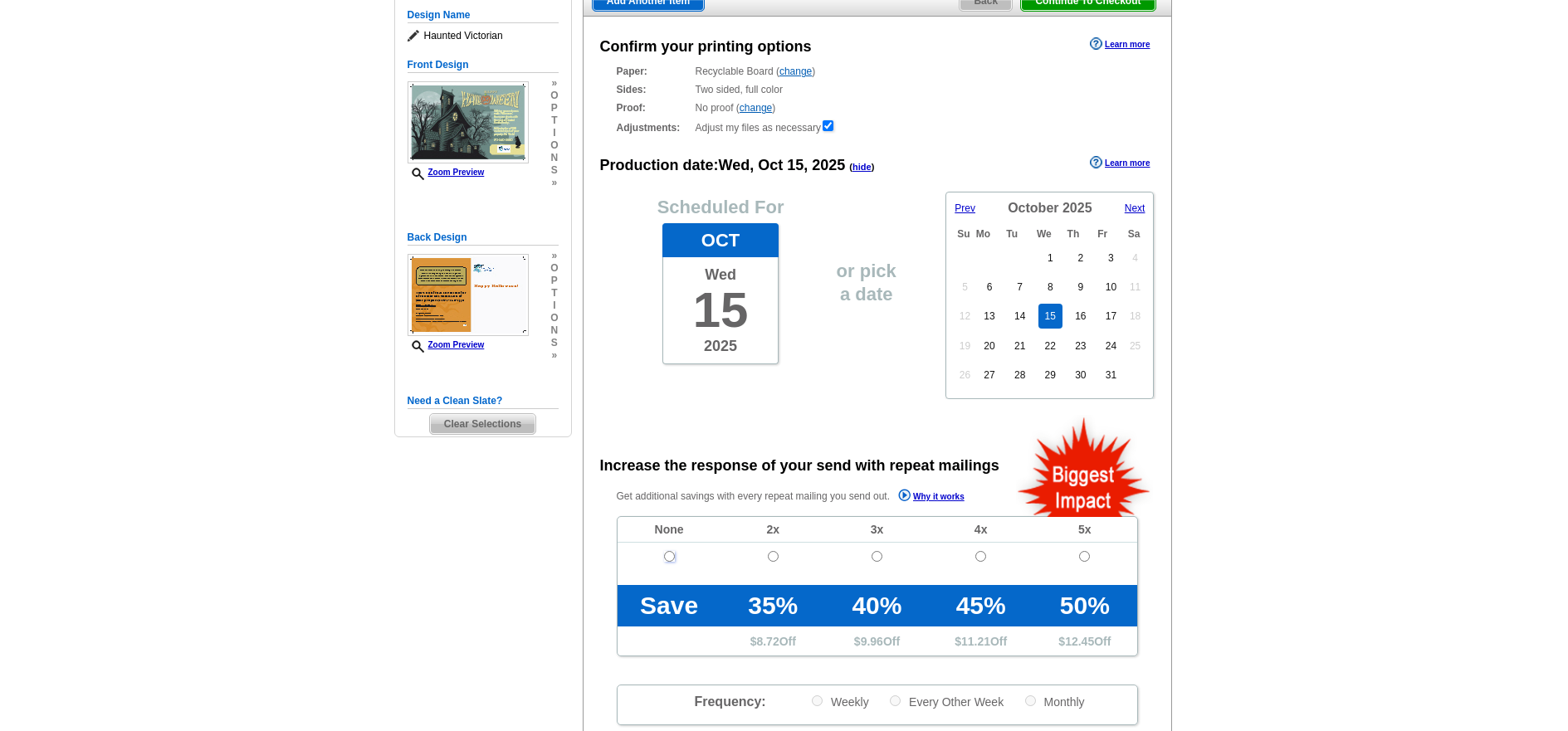
click at [672, 555] on input "radio" at bounding box center [669, 556] width 11 height 11
radio input "true"
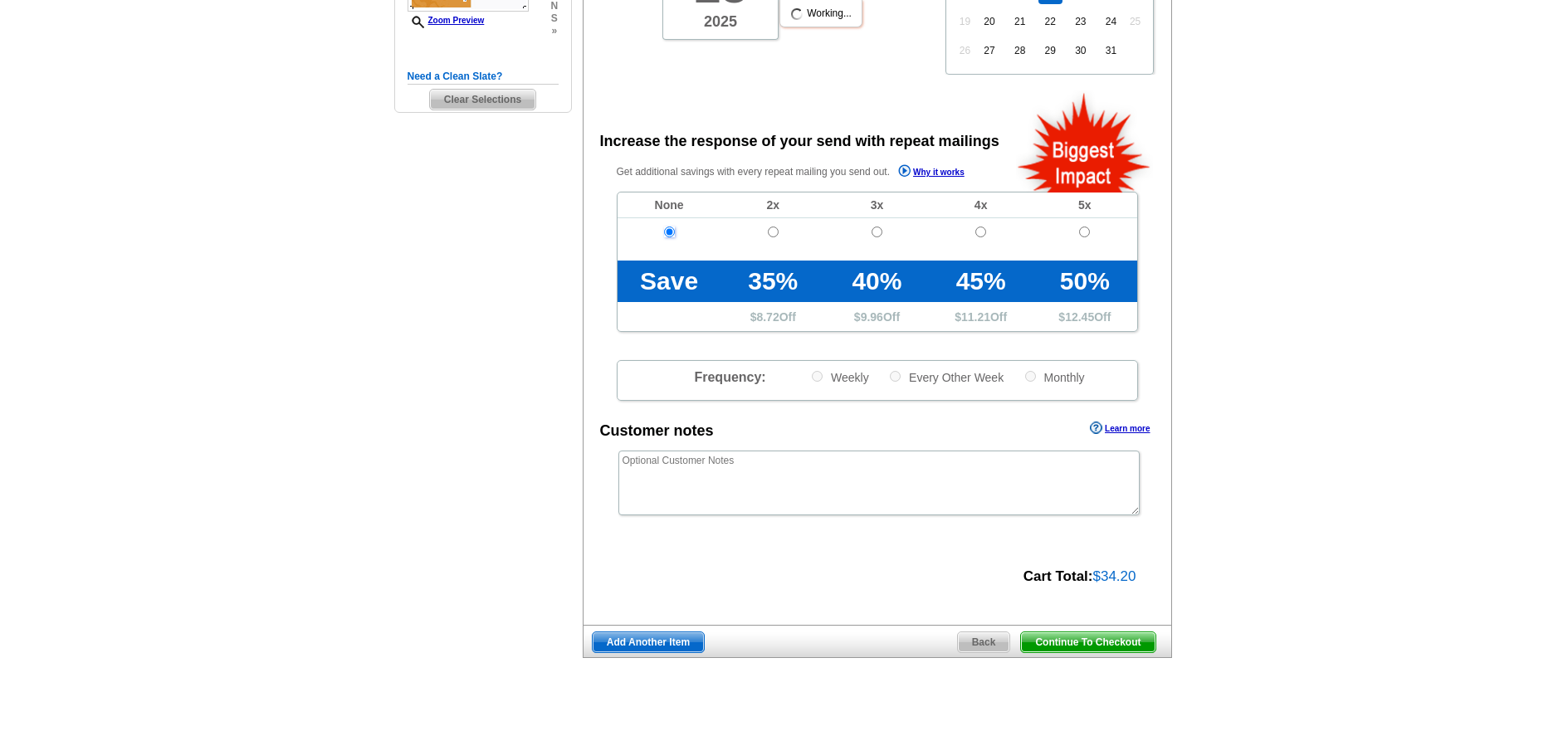
scroll to position [498, 0]
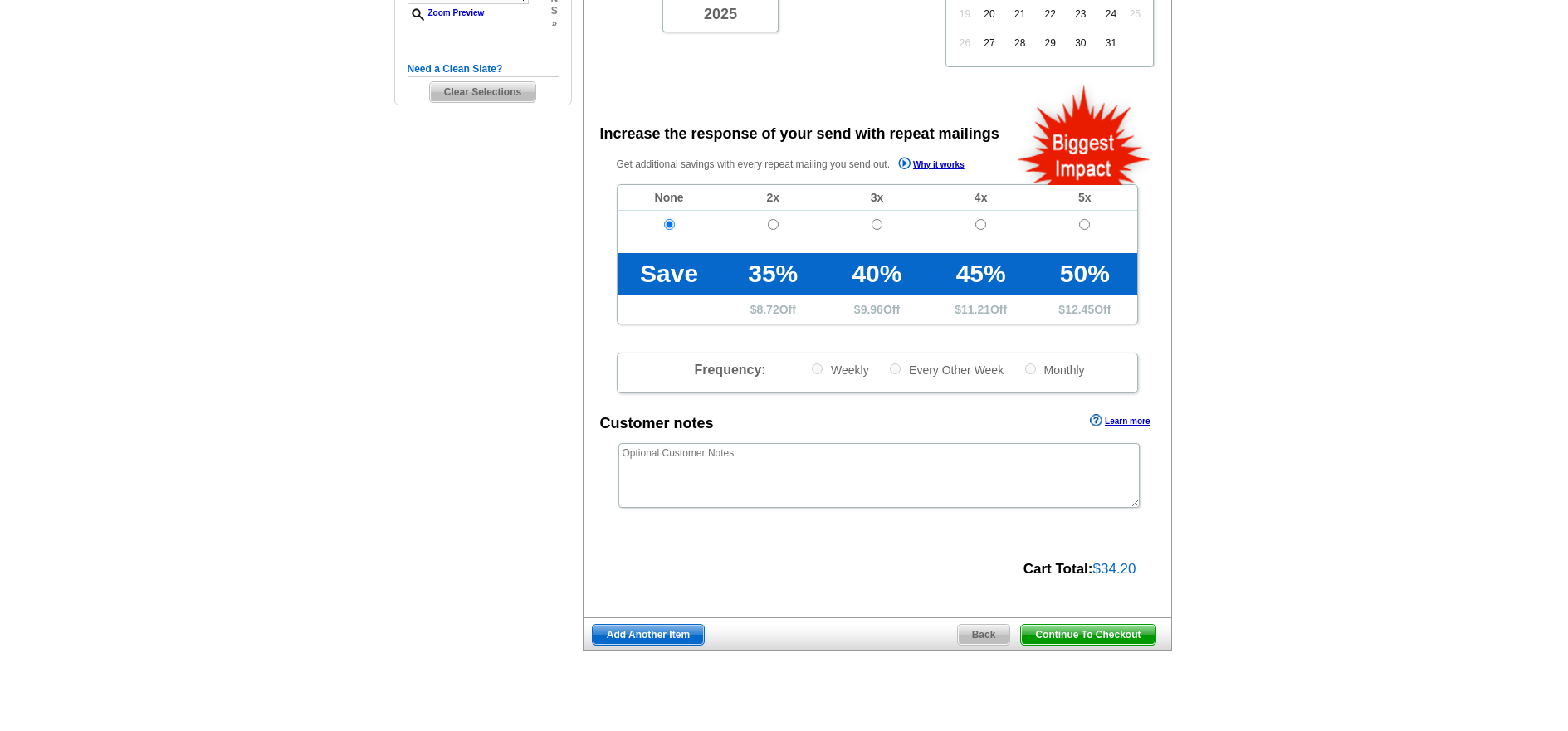
click at [1090, 636] on span "Continue To Checkout" at bounding box center [1088, 635] width 134 height 20
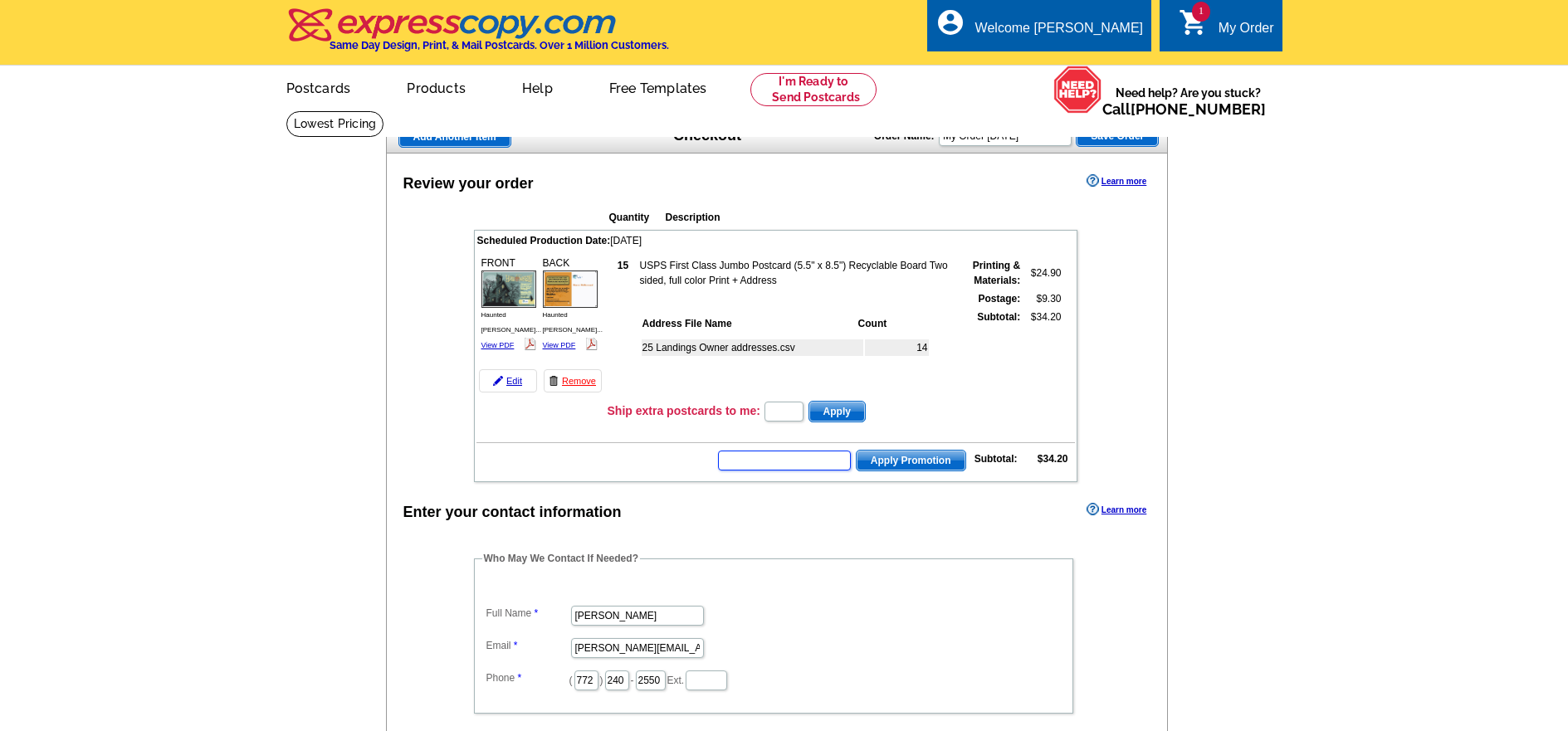
click at [773, 462] on input "text" at bounding box center [784, 460] width 133 height 20
type input "cc2330"
click at [900, 459] on span "Apply Promotion" at bounding box center [911, 460] width 109 height 20
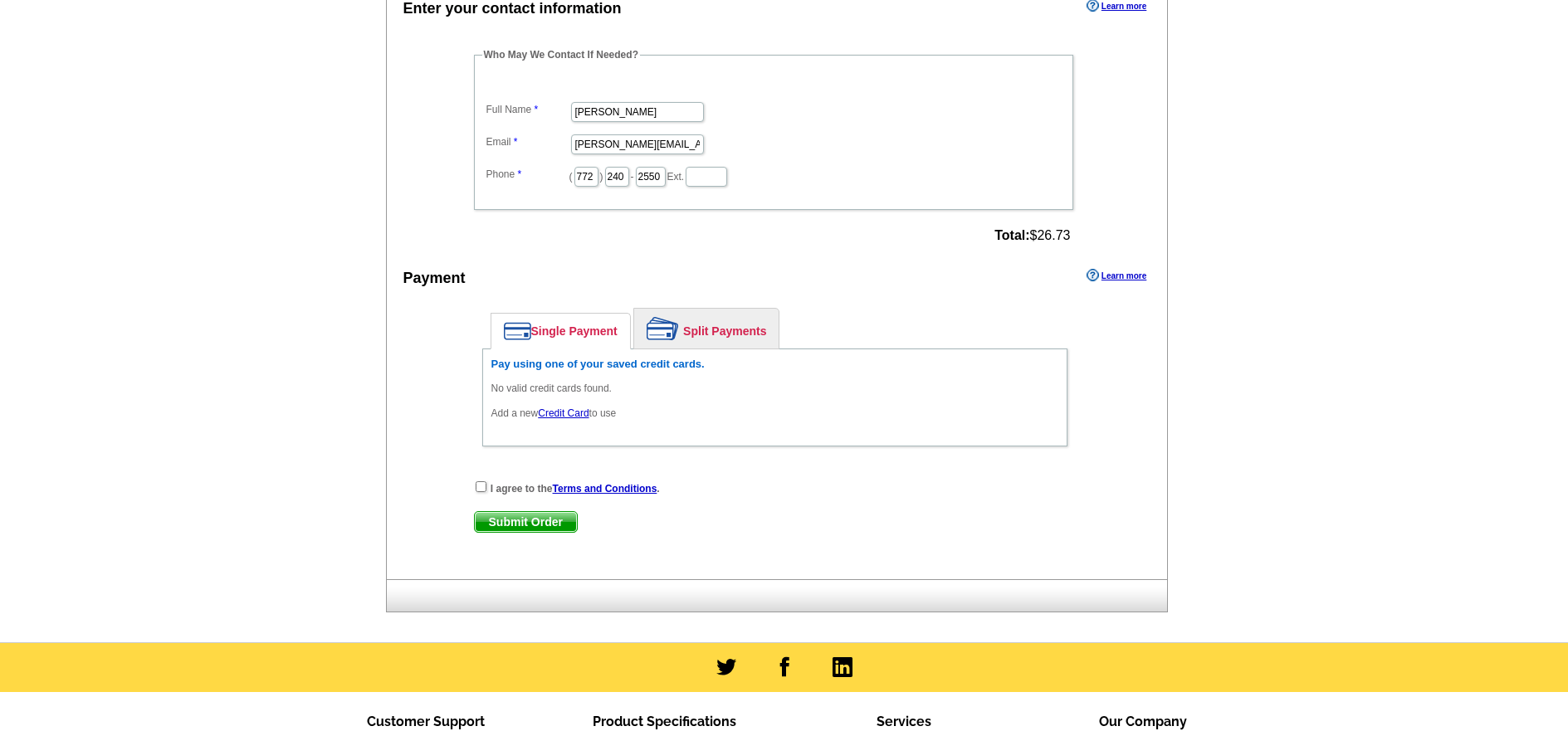
scroll to position [581, 0]
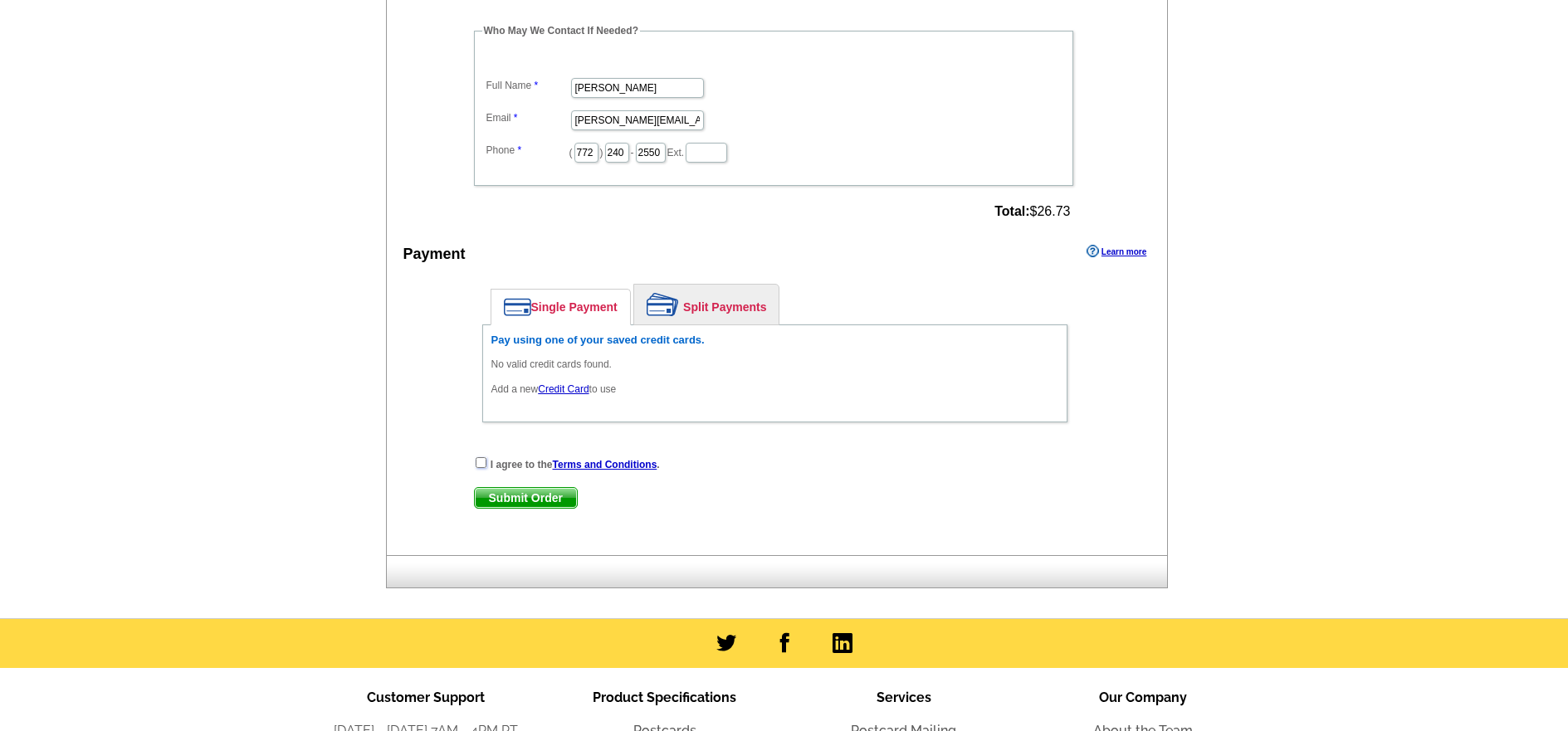
click at [484, 465] on input "checkbox" at bounding box center [480, 462] width 11 height 11
checkbox input "true"
click at [566, 388] on link "Credit Card" at bounding box center [563, 390] width 50 height 12
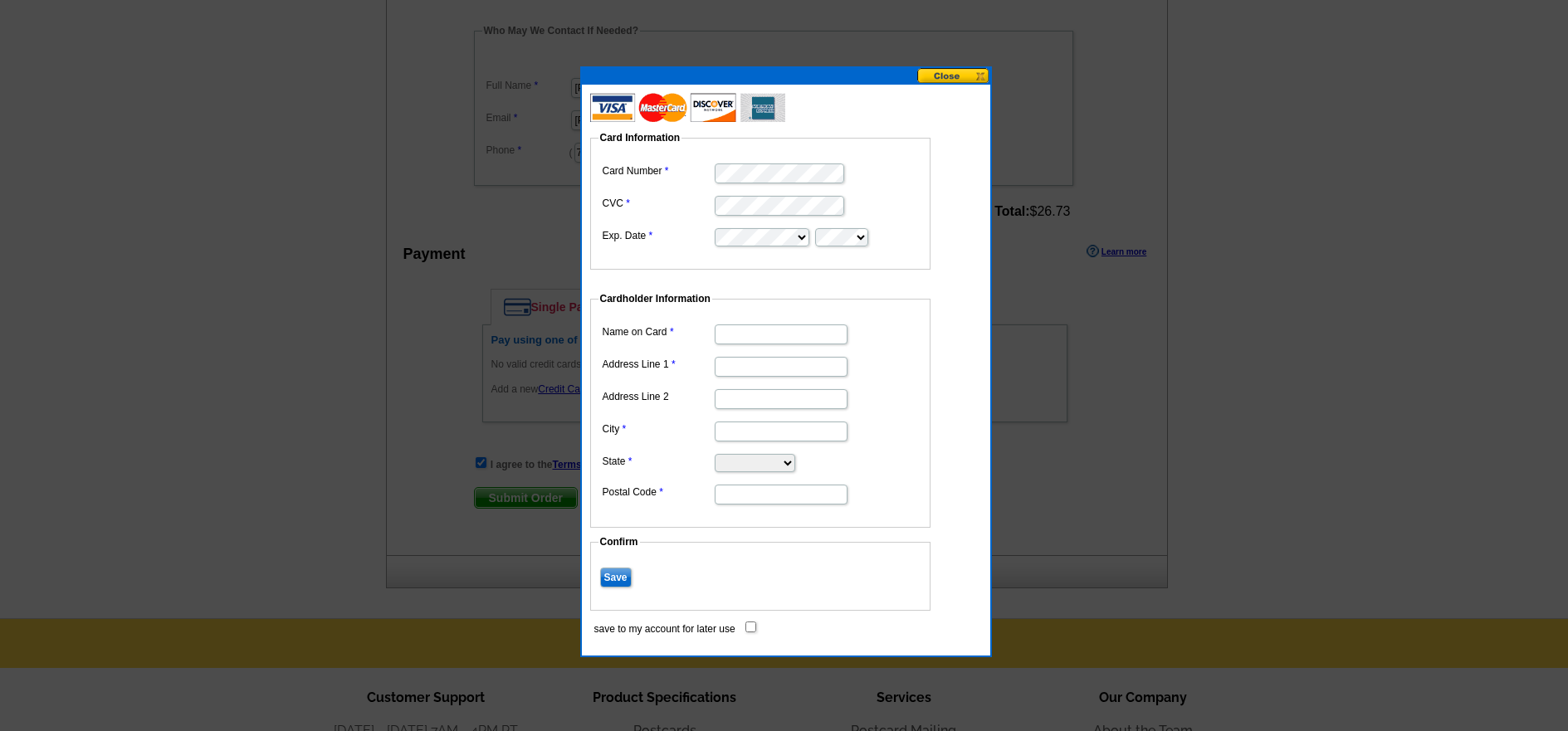
type input "Deborah B Potter"
click at [611, 575] on input "Save" at bounding box center [616, 578] width 31 height 20
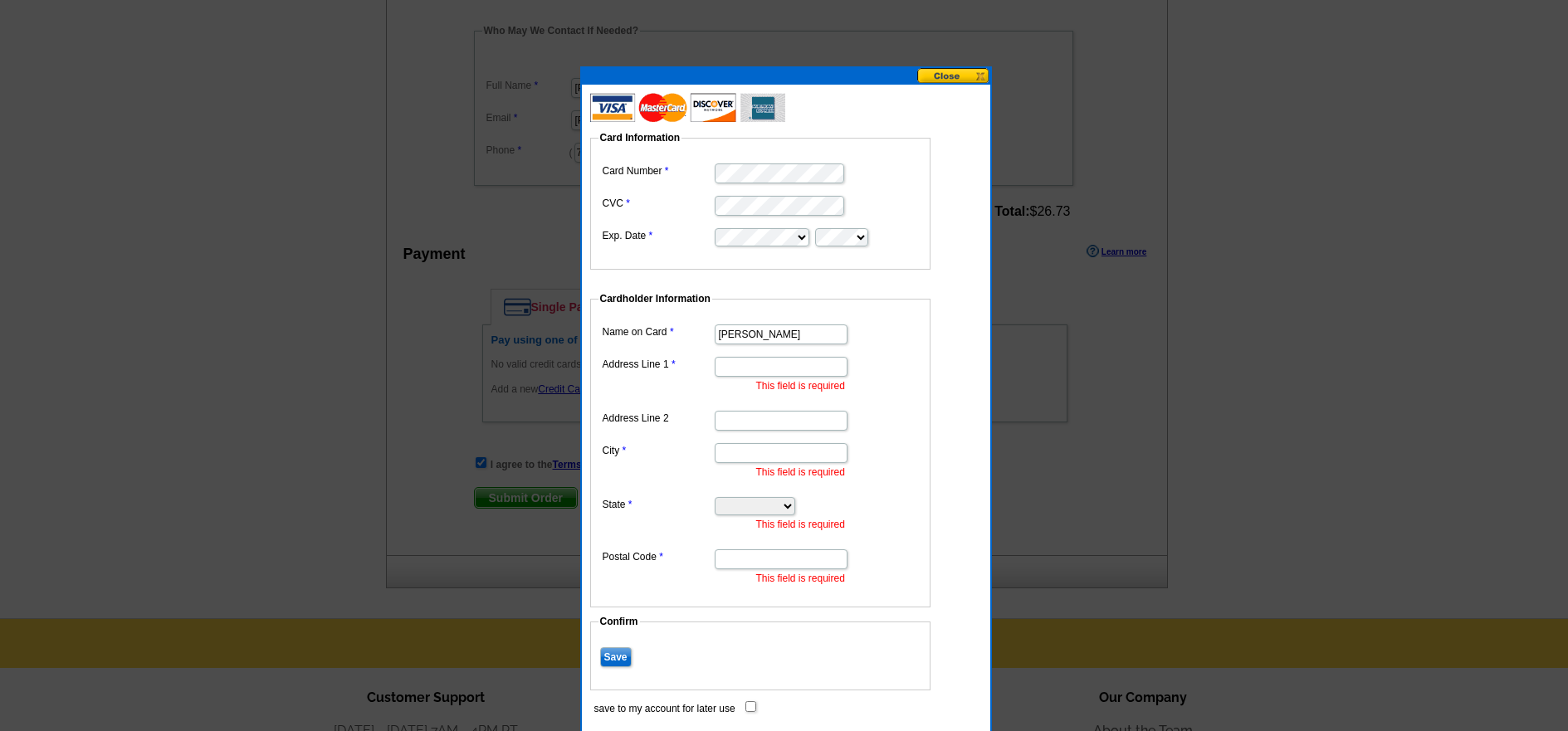
click at [738, 370] on input "Address Line 1" at bounding box center [780, 367] width 133 height 20
type input "1087 NW Mossy Oak Way"
type input "`"
type input "Jensen Beach"
select select "FL"
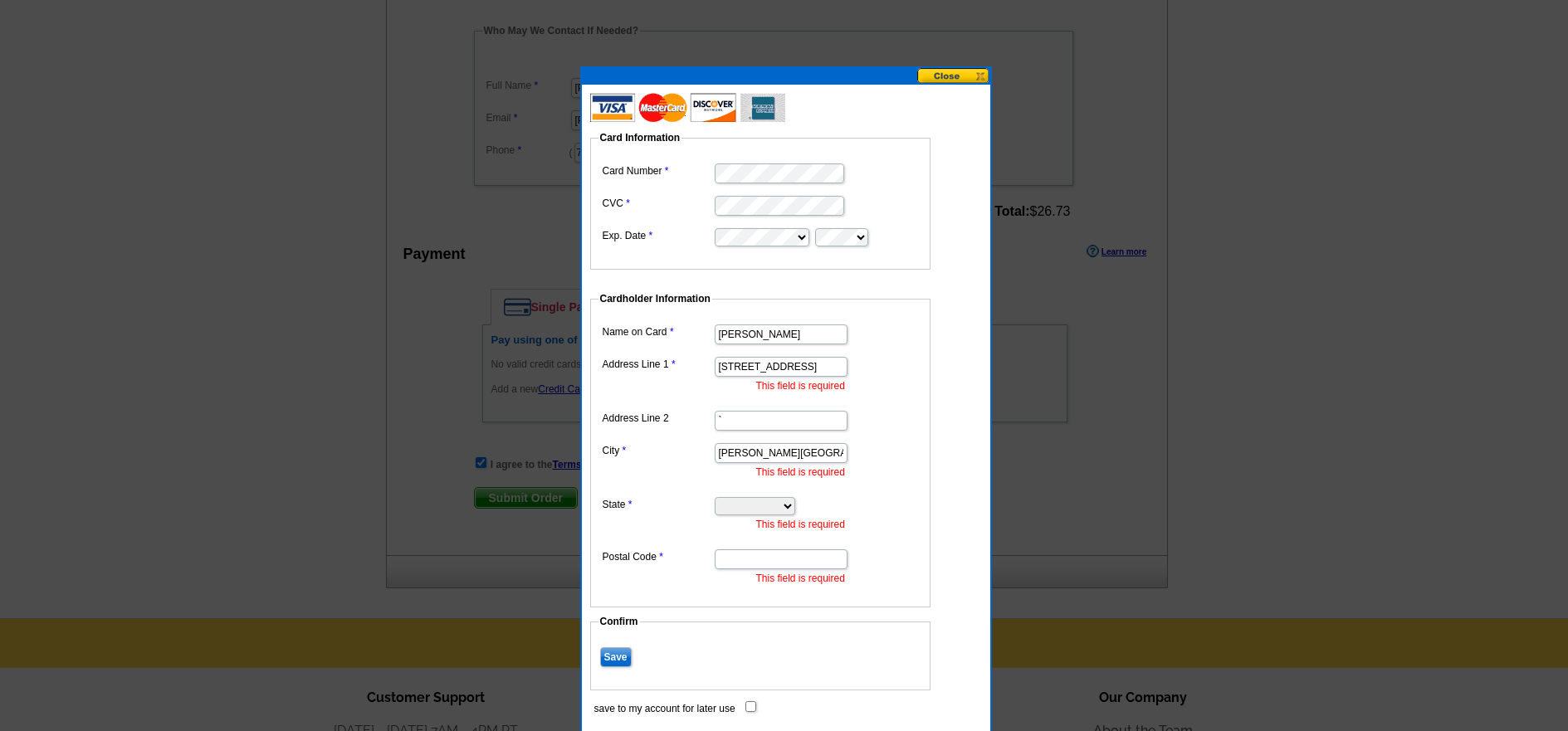
type input "34957"
click at [900, 383] on li "This field is required" at bounding box center [839, 386] width 166 height 15
click at [615, 658] on input "Save" at bounding box center [616, 657] width 31 height 20
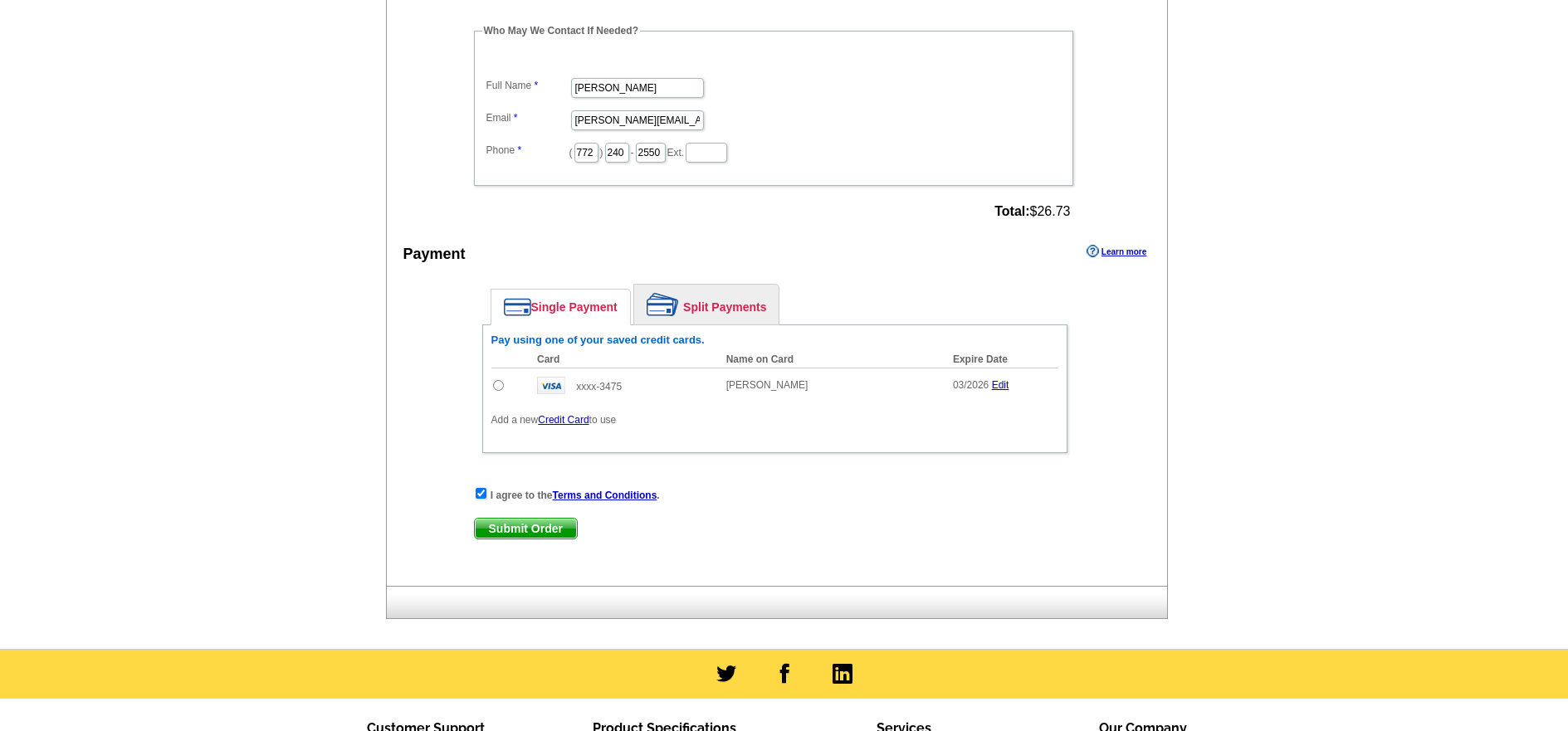
click at [518, 528] on span "Submit Order" at bounding box center [526, 528] width 102 height 20
click at [498, 386] on input "radio" at bounding box center [498, 385] width 11 height 11
radio input "true"
click at [549, 528] on span "Submit Order" at bounding box center [526, 528] width 102 height 20
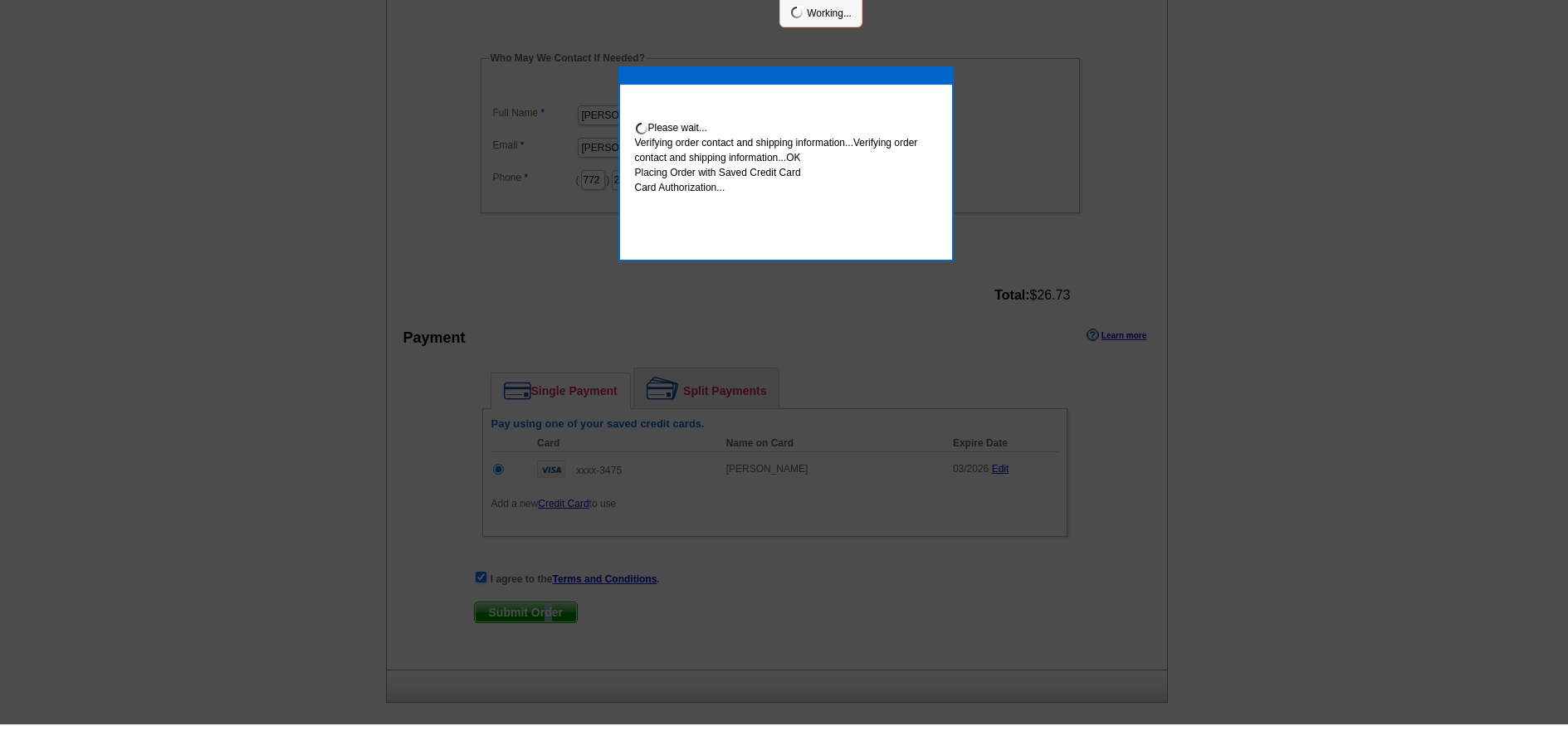
scroll to position [575, 0]
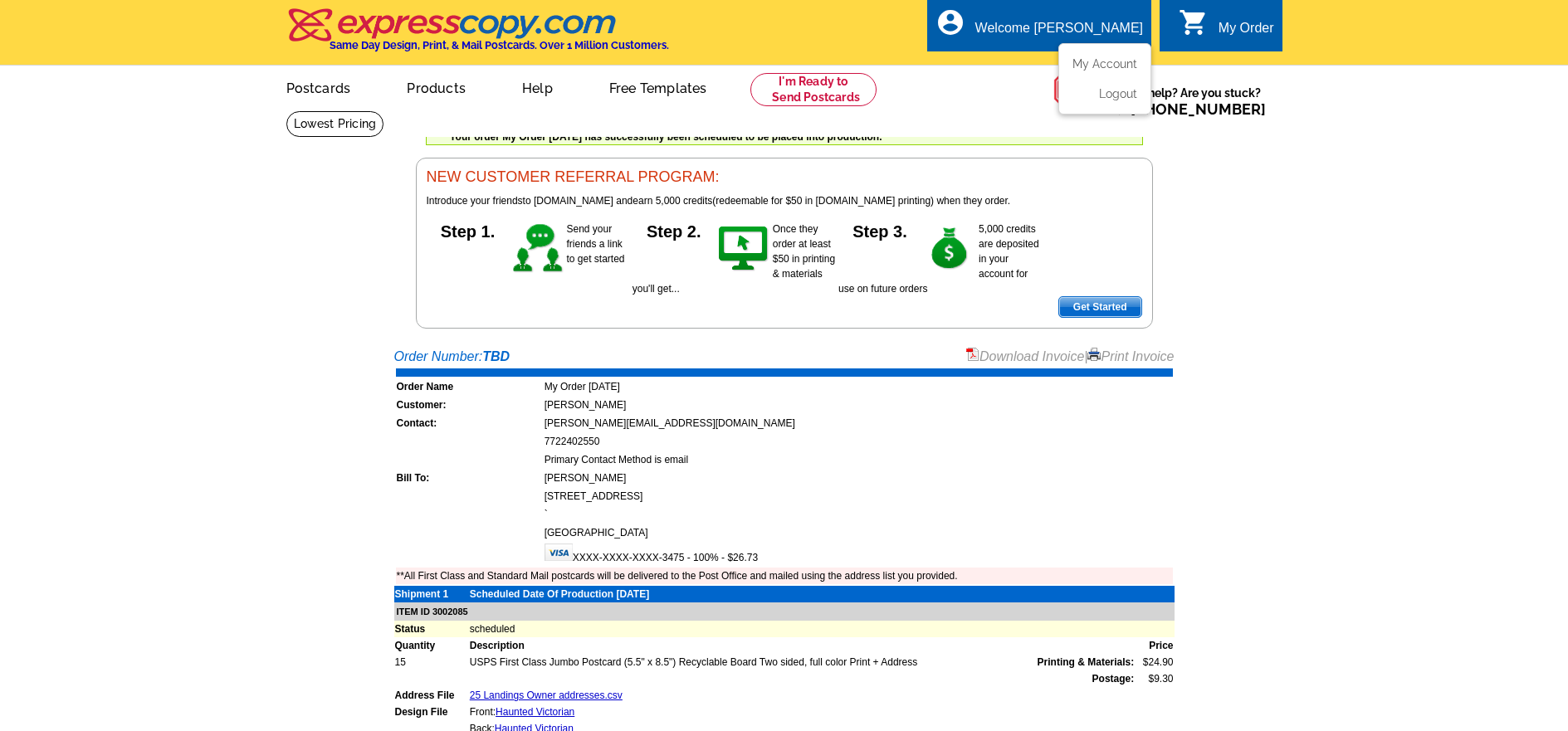
click at [1063, 26] on div "Welcome [PERSON_NAME]" at bounding box center [1058, 32] width 167 height 24
click at [1116, 92] on link "Logout" at bounding box center [1116, 93] width 42 height 15
